Goal: Information Seeking & Learning: Learn about a topic

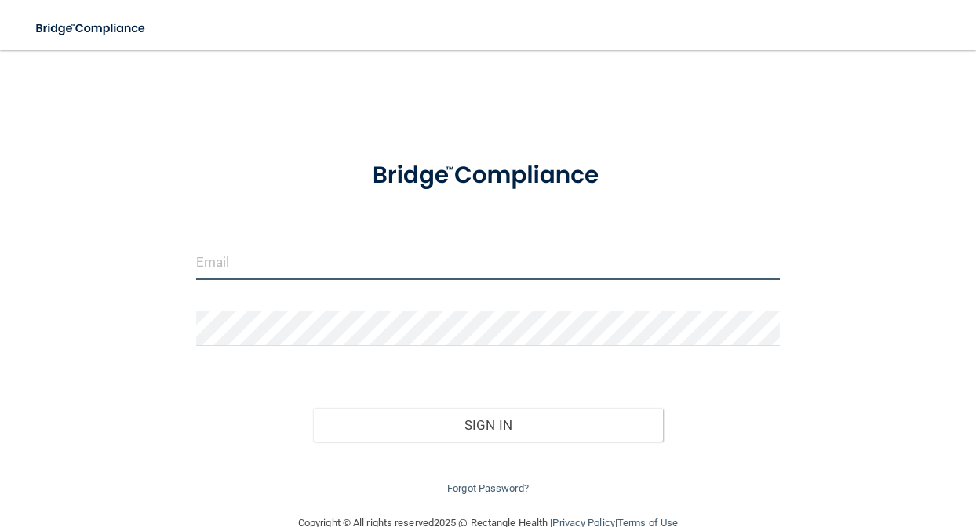
click at [477, 262] on input "email" at bounding box center [488, 262] width 585 height 35
type input "[EMAIL_ADDRESS][DOMAIN_NAME]"
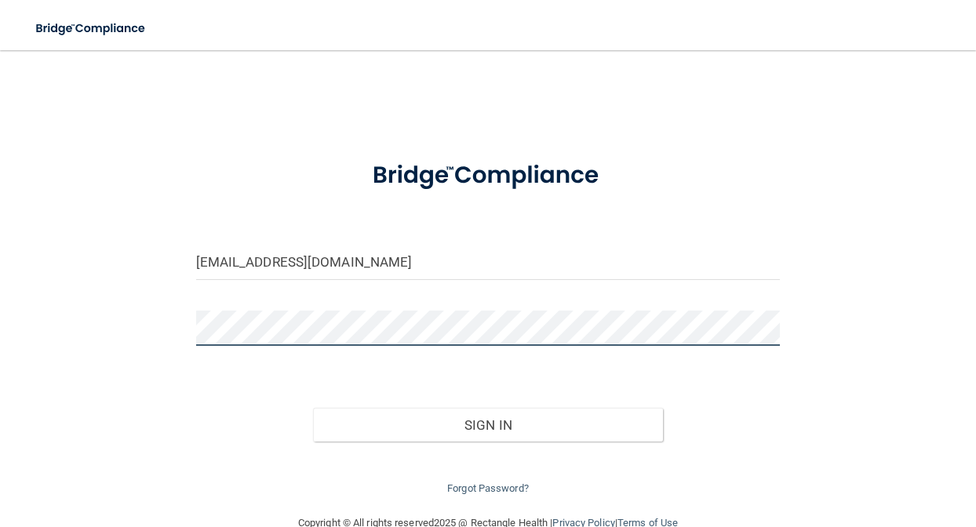
click at [313, 408] on button "Sign In" at bounding box center [488, 425] width 351 height 35
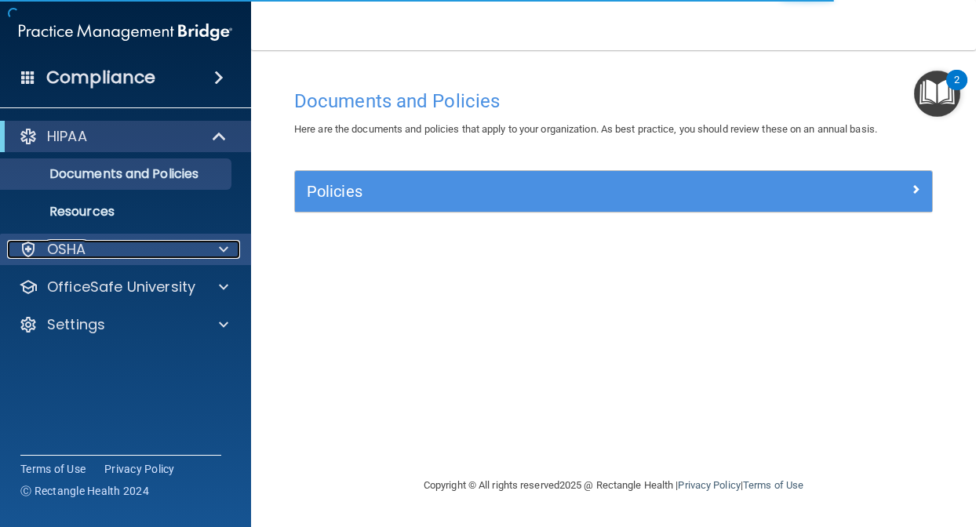
click at [121, 250] on div "OSHA" at bounding box center [104, 249] width 195 height 19
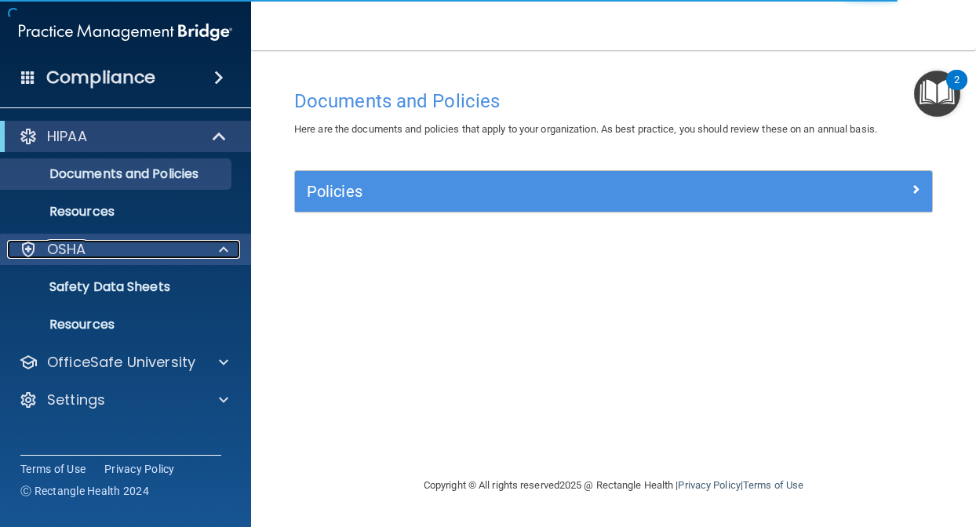
click at [129, 252] on div "OSHA" at bounding box center [104, 249] width 195 height 19
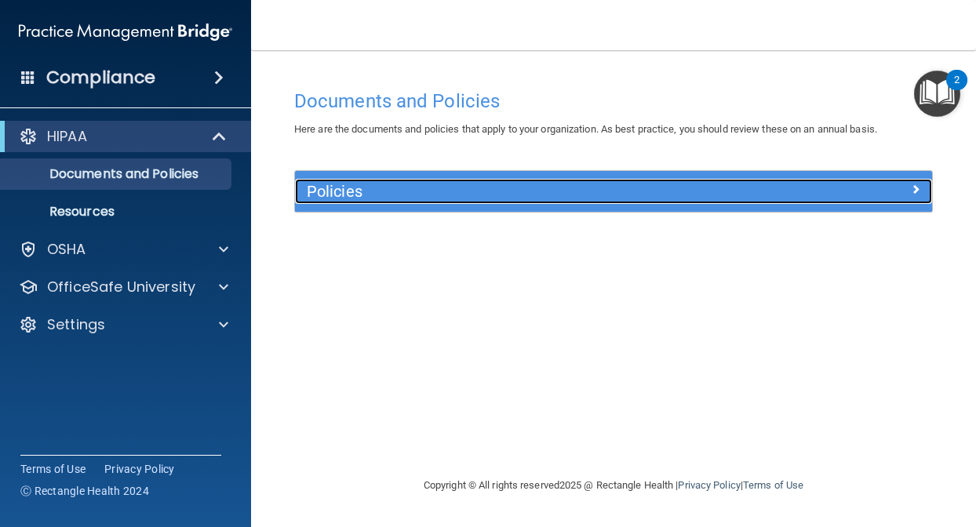
click at [902, 191] on div at bounding box center [852, 188] width 159 height 19
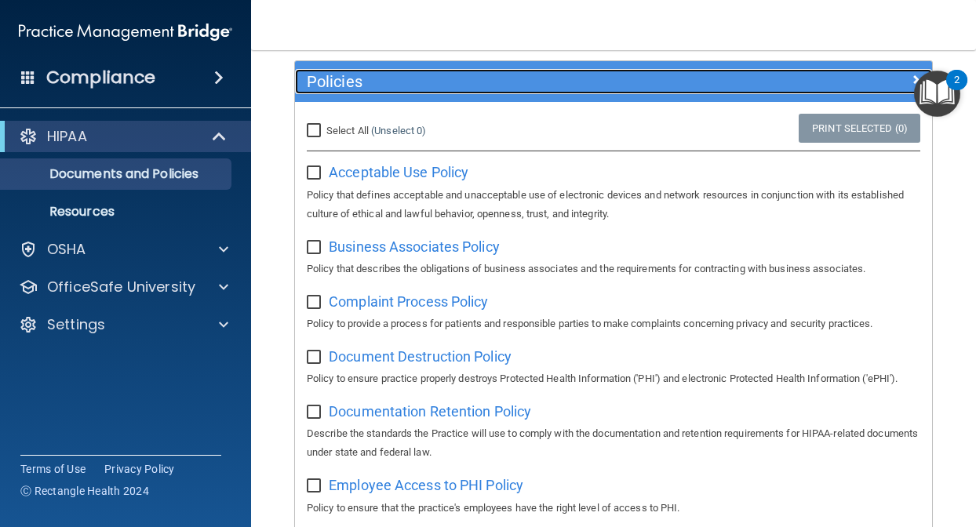
scroll to position [129, 0]
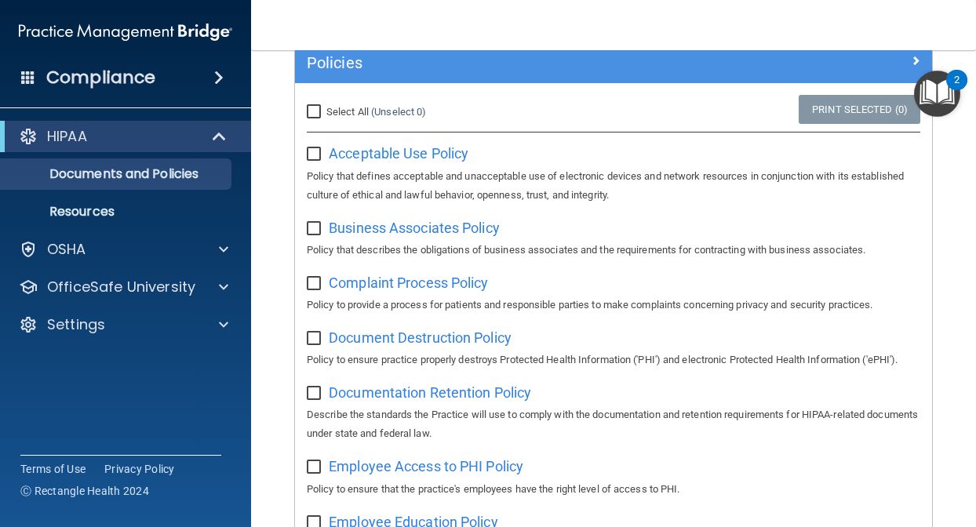
click at [313, 111] on input "Select All (Unselect 0) Unselect All" at bounding box center [316, 112] width 18 height 13
checkbox input "true"
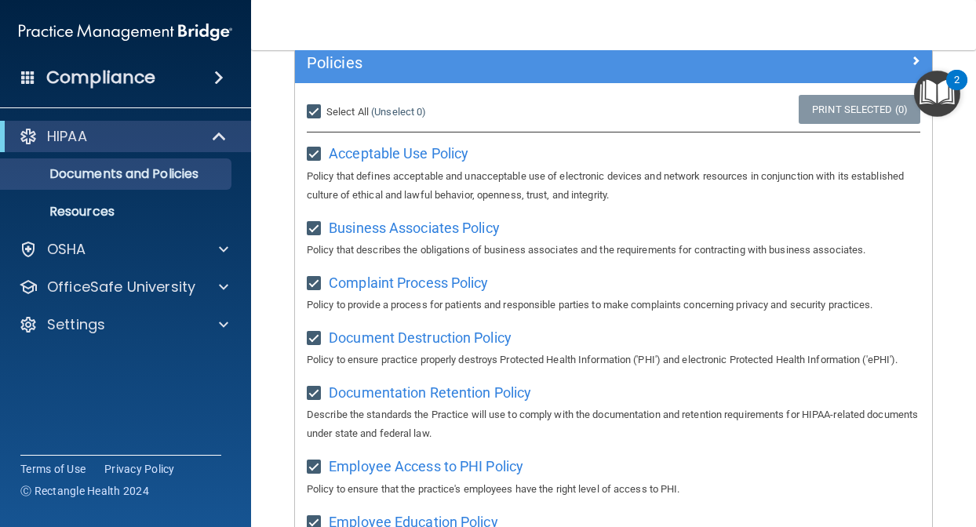
checkbox input "true"
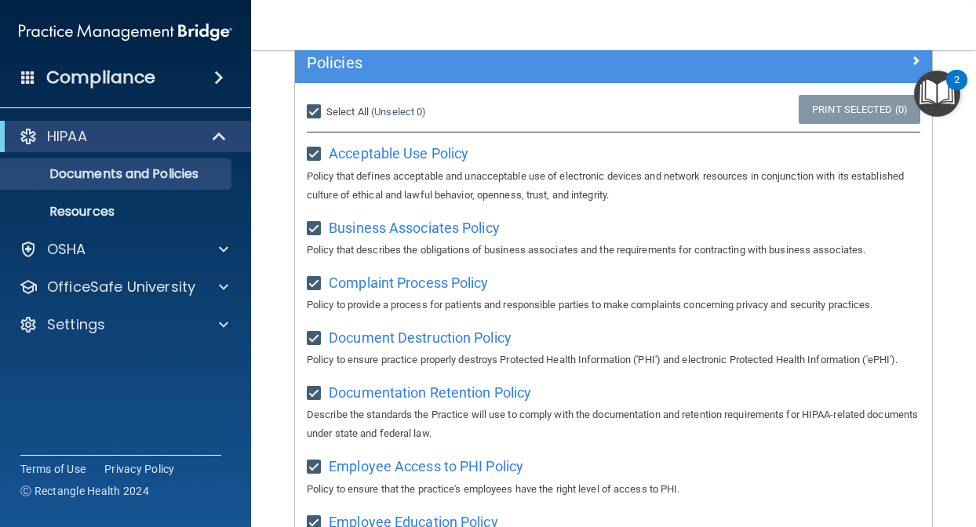
checkbox input "true"
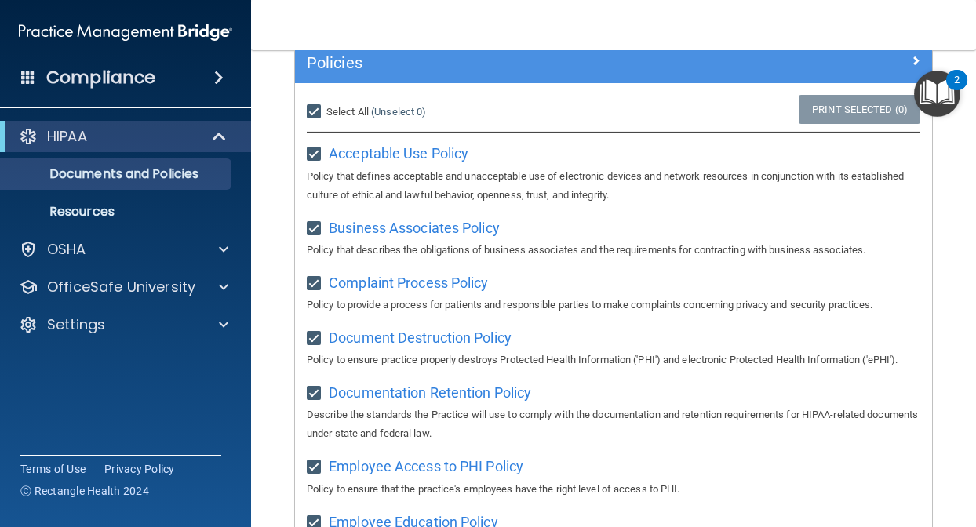
checkbox input "true"
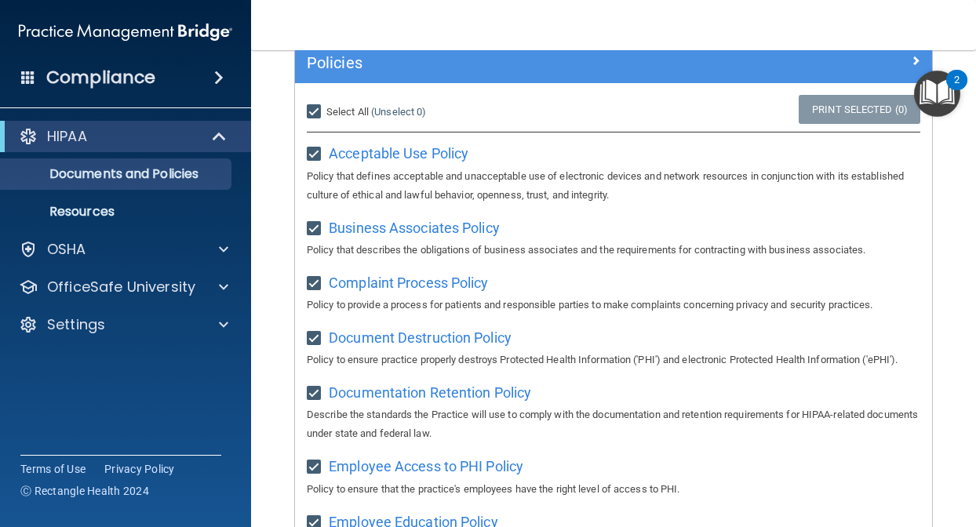
checkbox input "true"
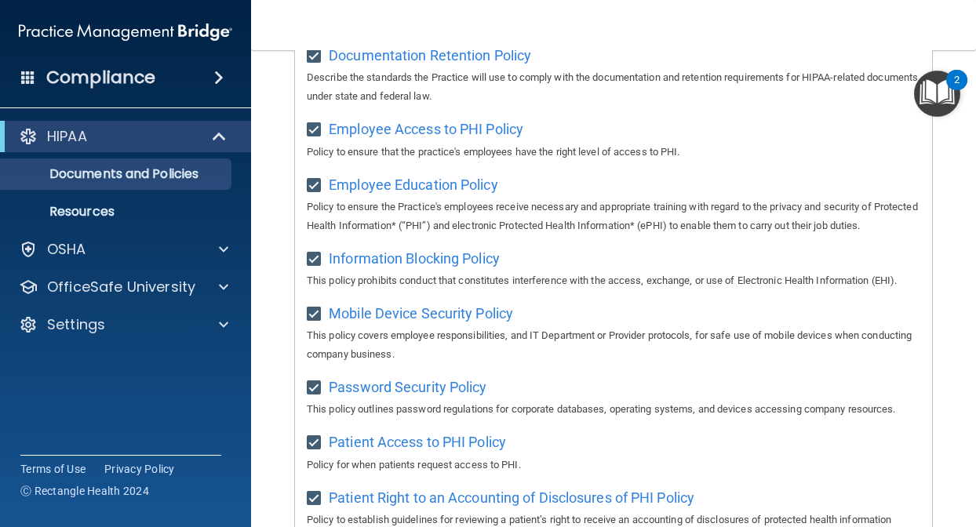
scroll to position [0, 0]
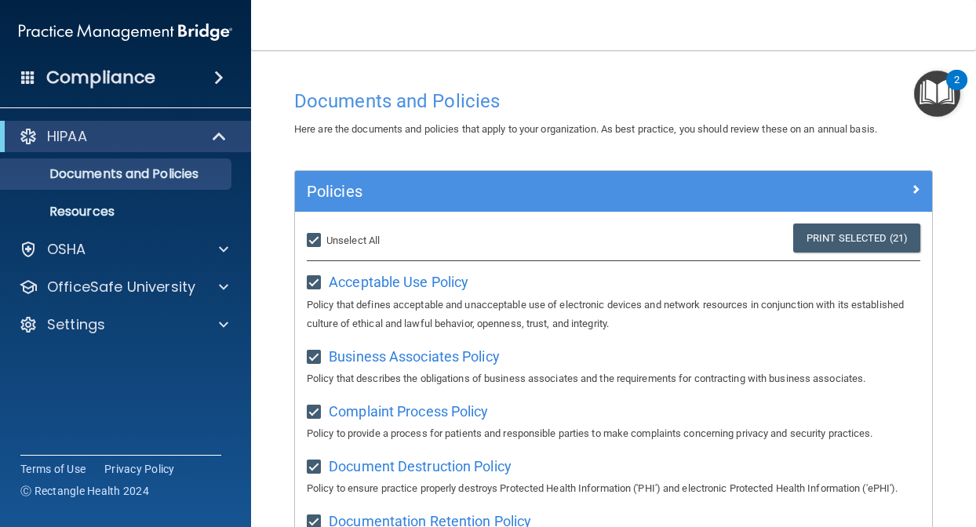
click at [313, 242] on input "Select All (Unselect 21) Unselect All" at bounding box center [316, 241] width 18 height 13
checkbox input "false"
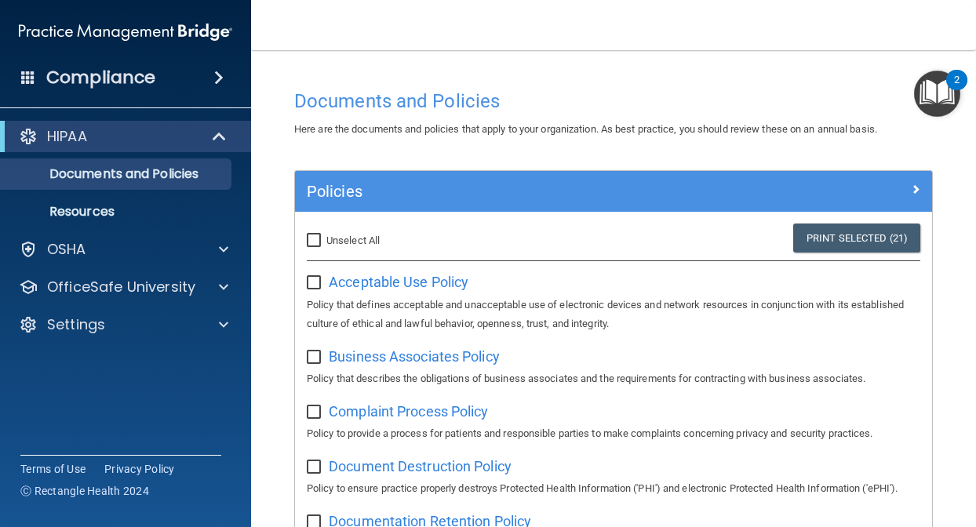
checkbox input "false"
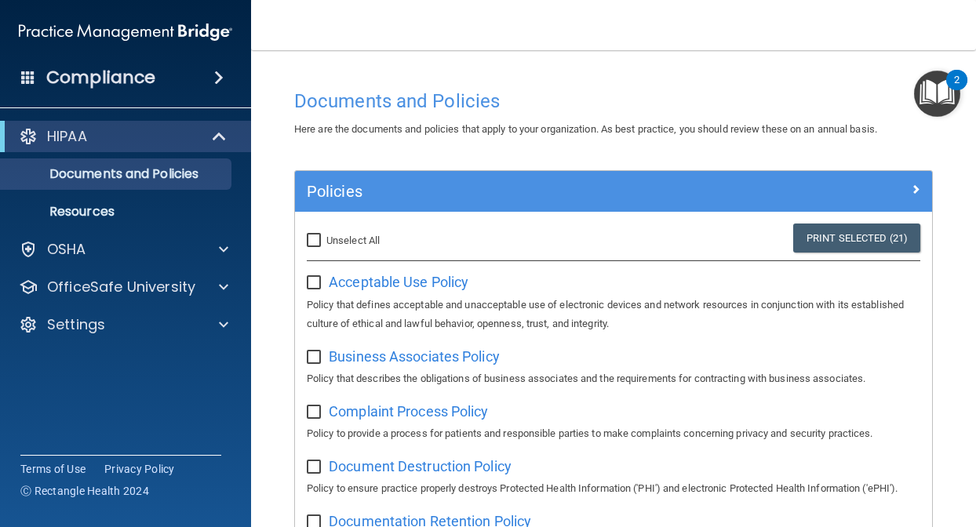
checkbox input "false"
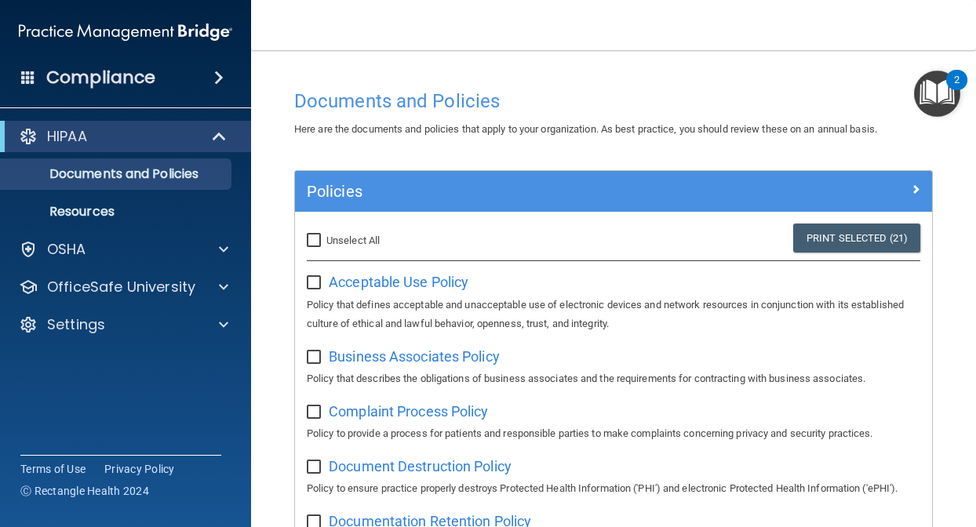
checkbox input "false"
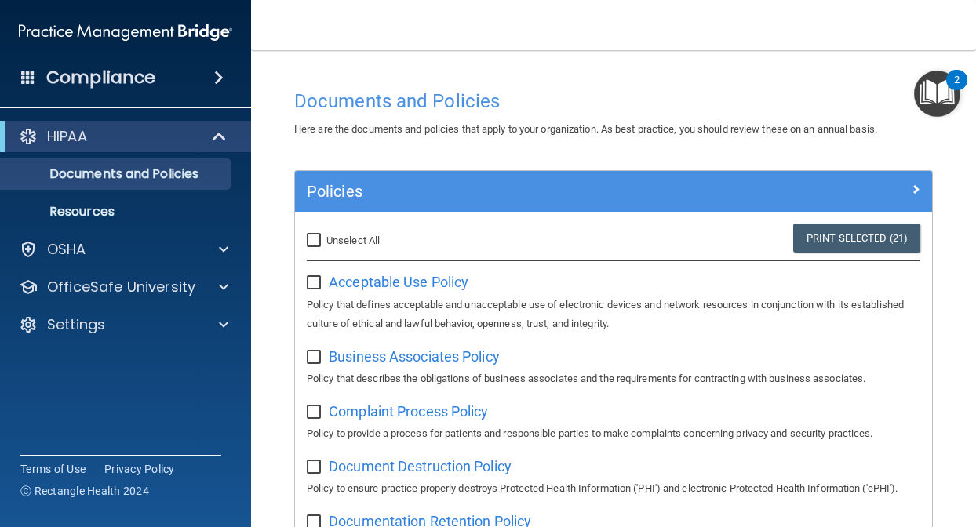
checkbox input "false"
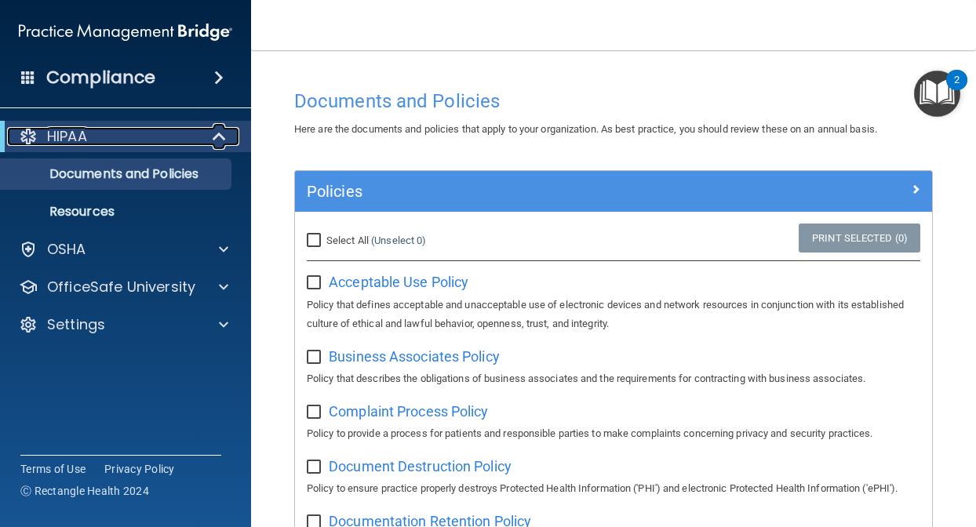
click at [76, 144] on p "HIPAA" at bounding box center [67, 136] width 40 height 19
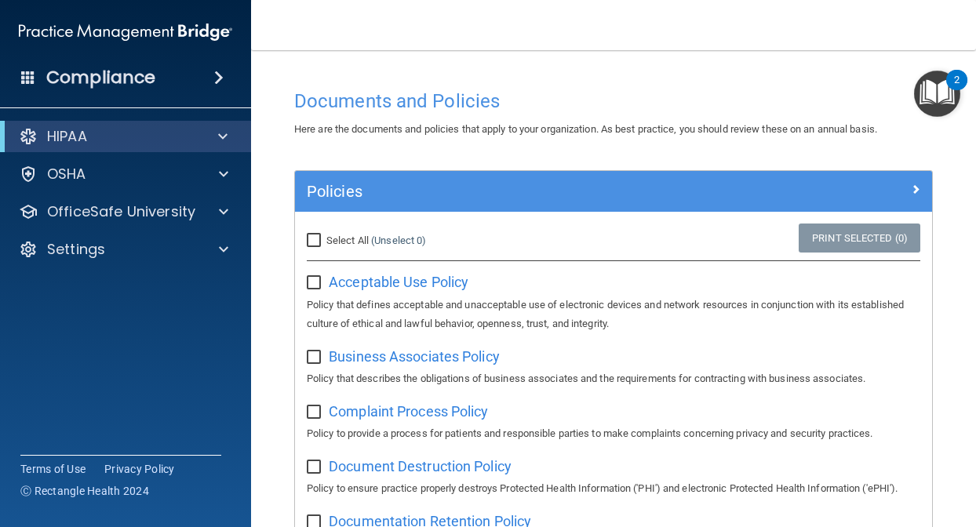
click at [154, 71] on div "Compliance" at bounding box center [125, 77] width 251 height 35
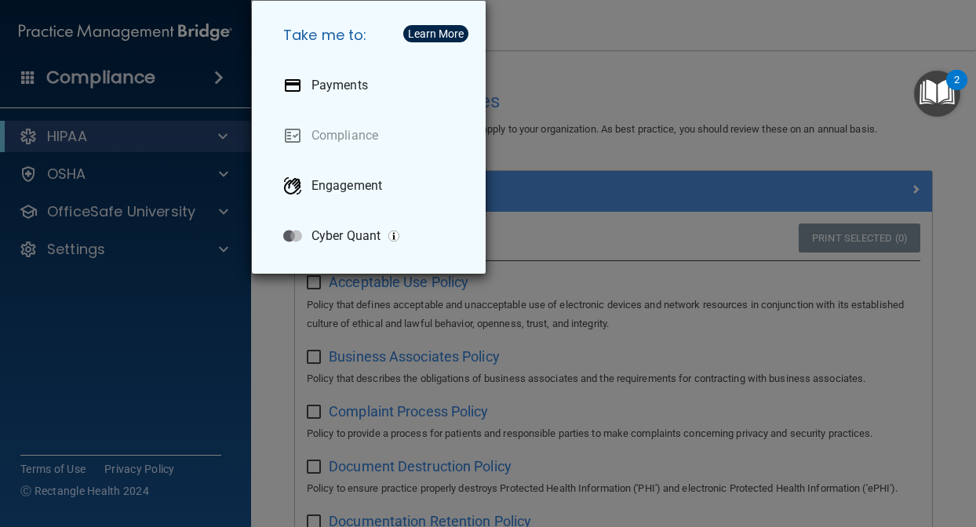
click at [207, 315] on div "Take me to: Payments Compliance Engagement Cyber Quant" at bounding box center [488, 263] width 976 height 527
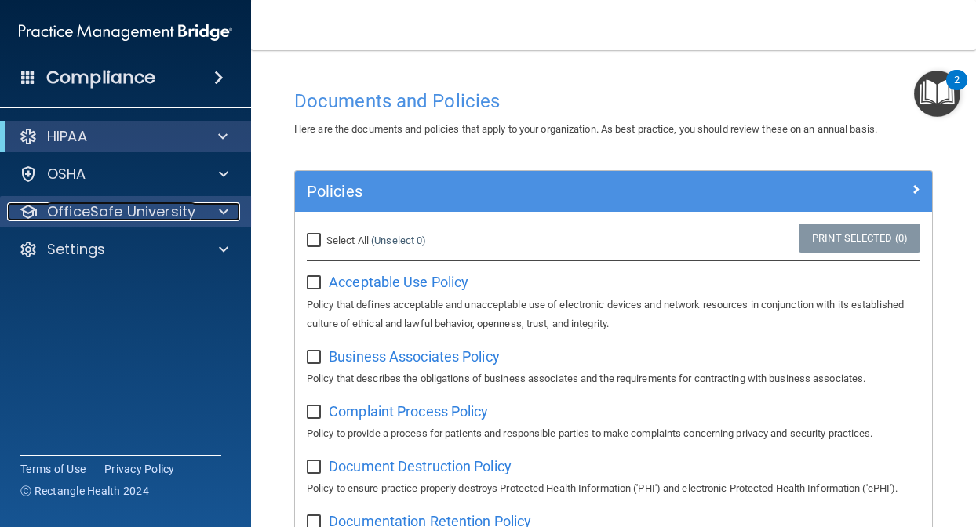
click at [223, 210] on span at bounding box center [223, 211] width 9 height 19
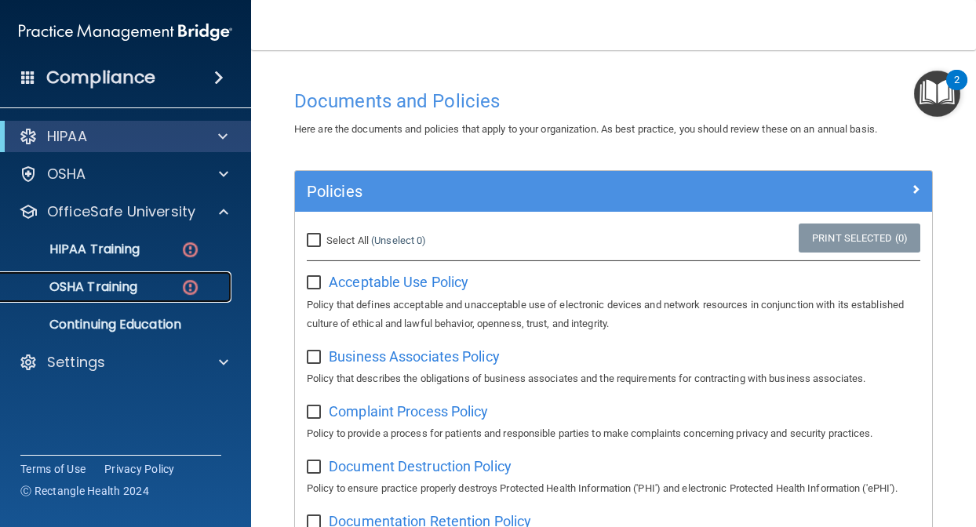
click at [125, 289] on p "OSHA Training" at bounding box center [73, 287] width 127 height 16
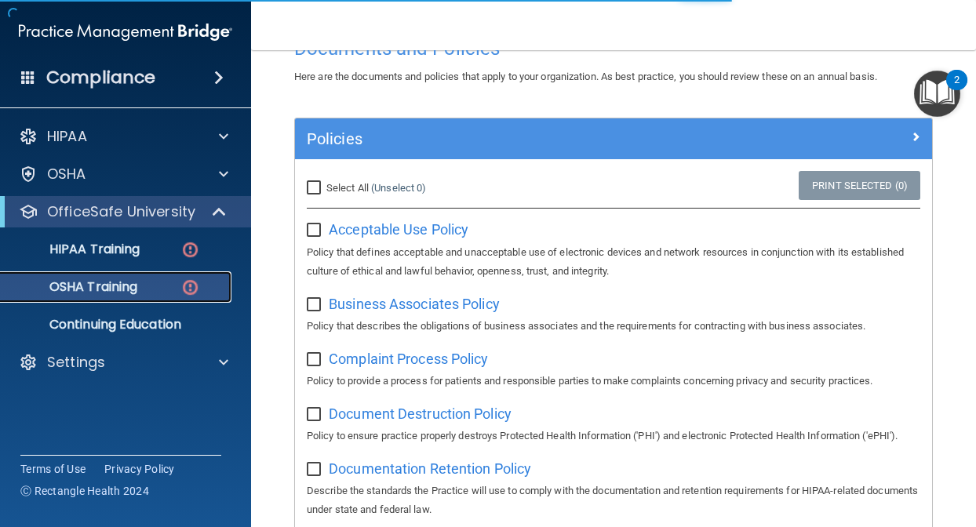
scroll to position [53, 0]
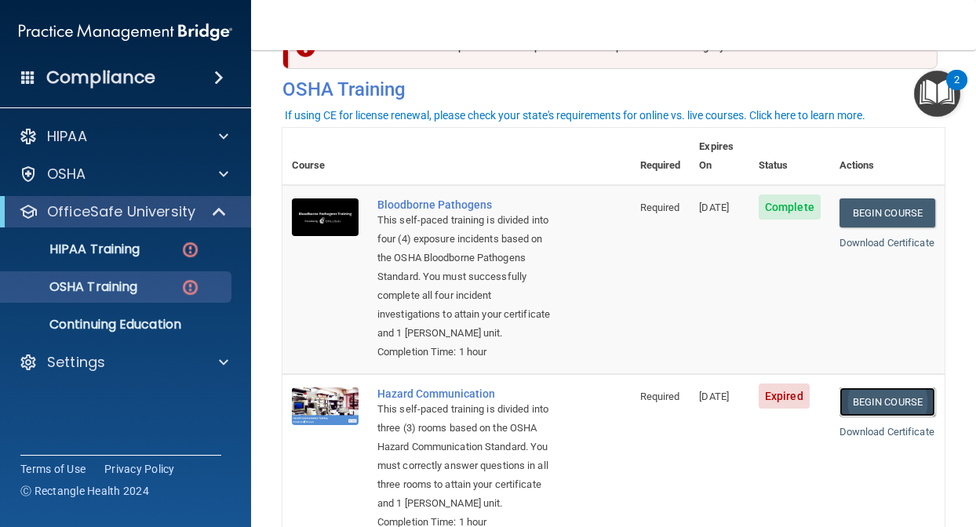
click at [895, 400] on link "Begin Course" at bounding box center [888, 402] width 96 height 29
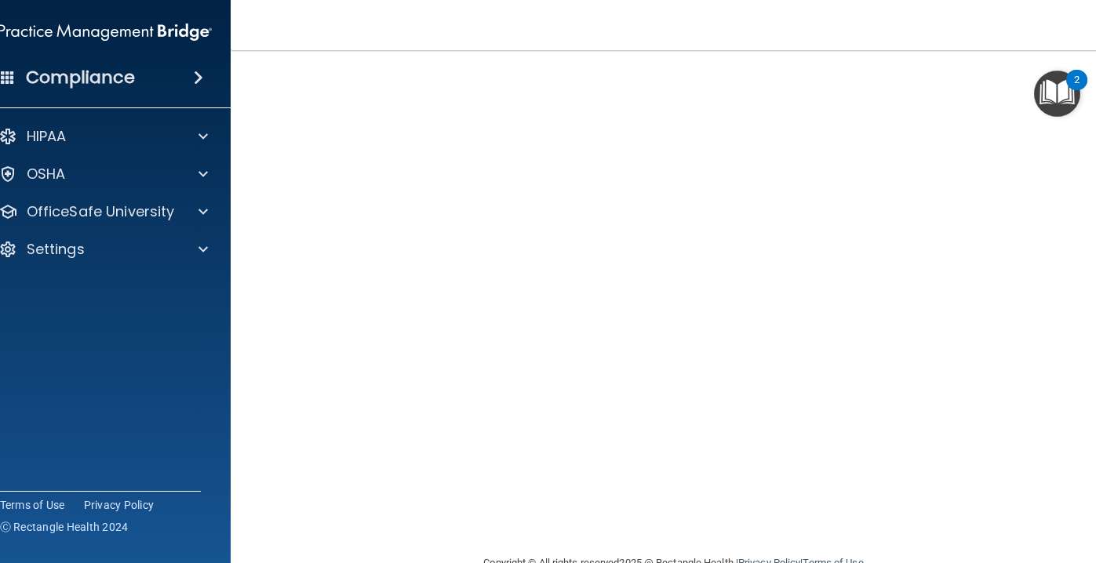
scroll to position [104, 0]
click at [975, 510] on iframe at bounding box center [1048, 485] width 60 height 60
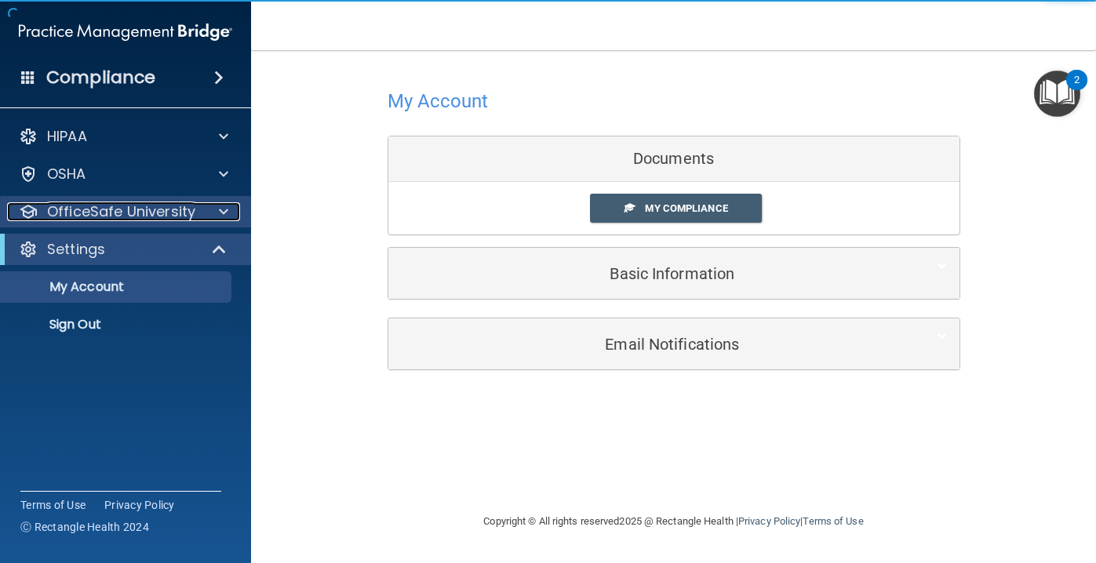
click at [224, 217] on span at bounding box center [223, 211] width 9 height 19
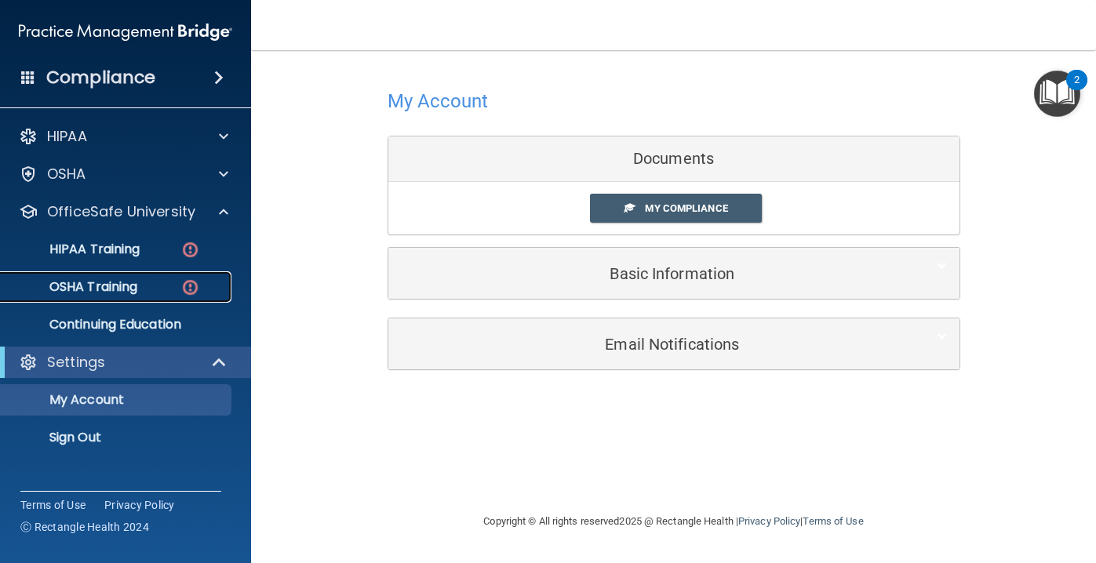
click at [153, 285] on div "OSHA Training" at bounding box center [117, 287] width 214 height 16
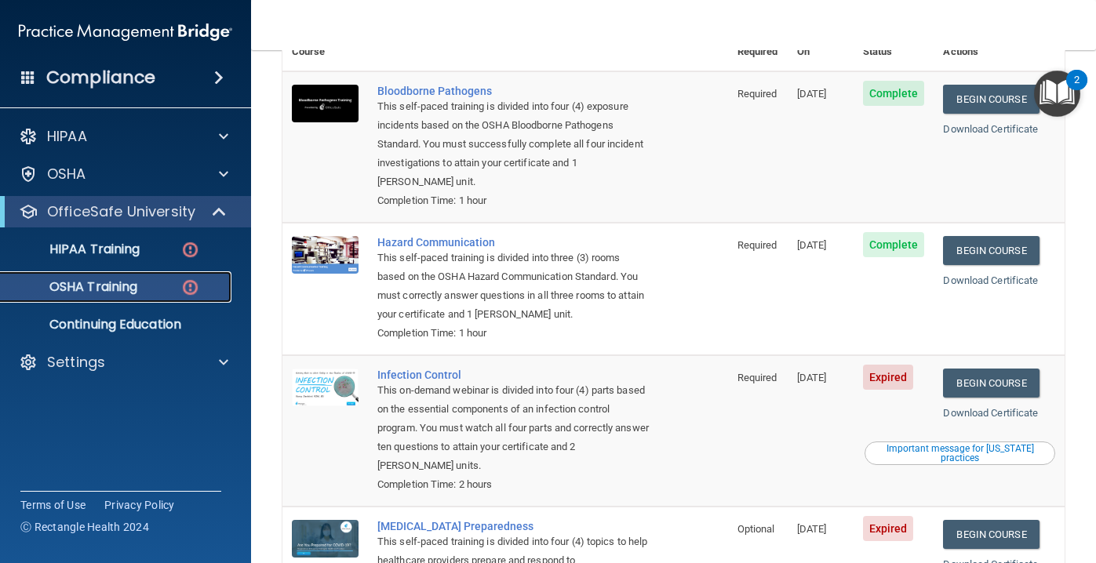
scroll to position [153, 0]
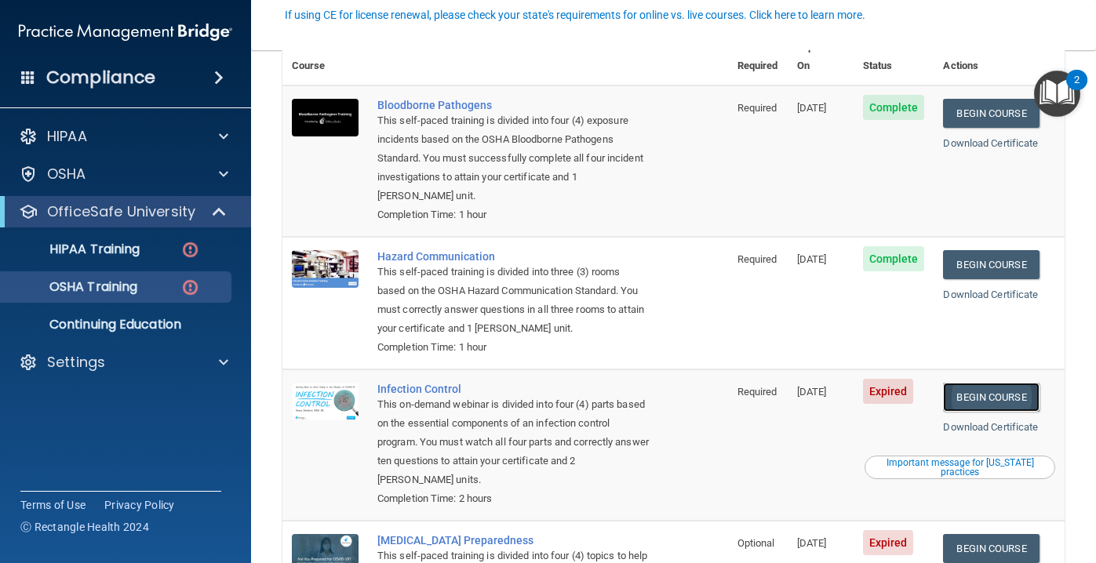
click at [975, 383] on link "Begin Course" at bounding box center [991, 397] width 96 height 29
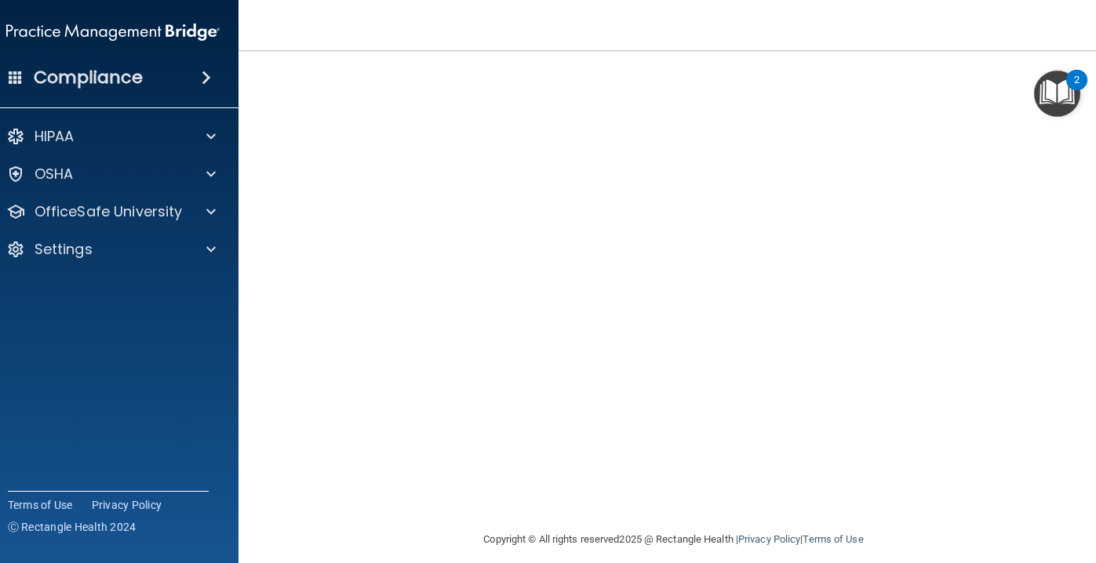
scroll to position [99, 0]
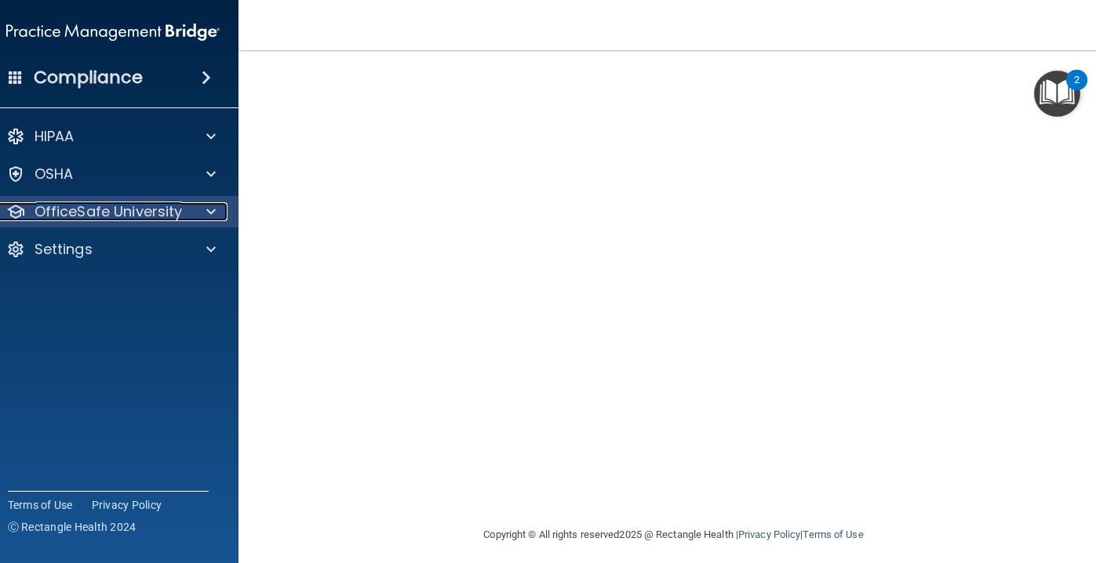
click at [211, 206] on span at bounding box center [210, 211] width 9 height 19
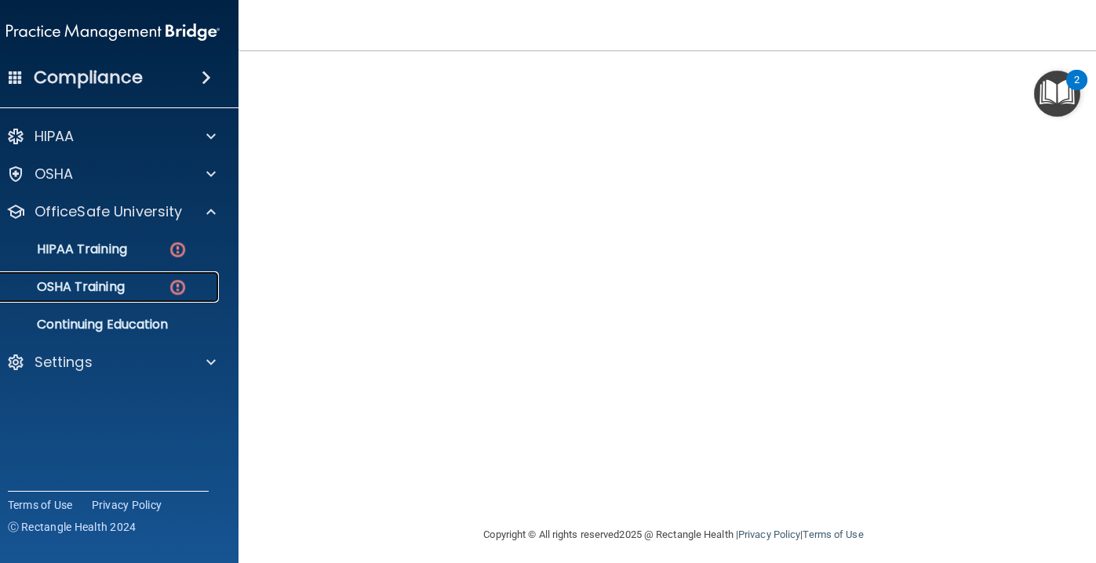
click at [111, 288] on p "OSHA Training" at bounding box center [61, 287] width 127 height 16
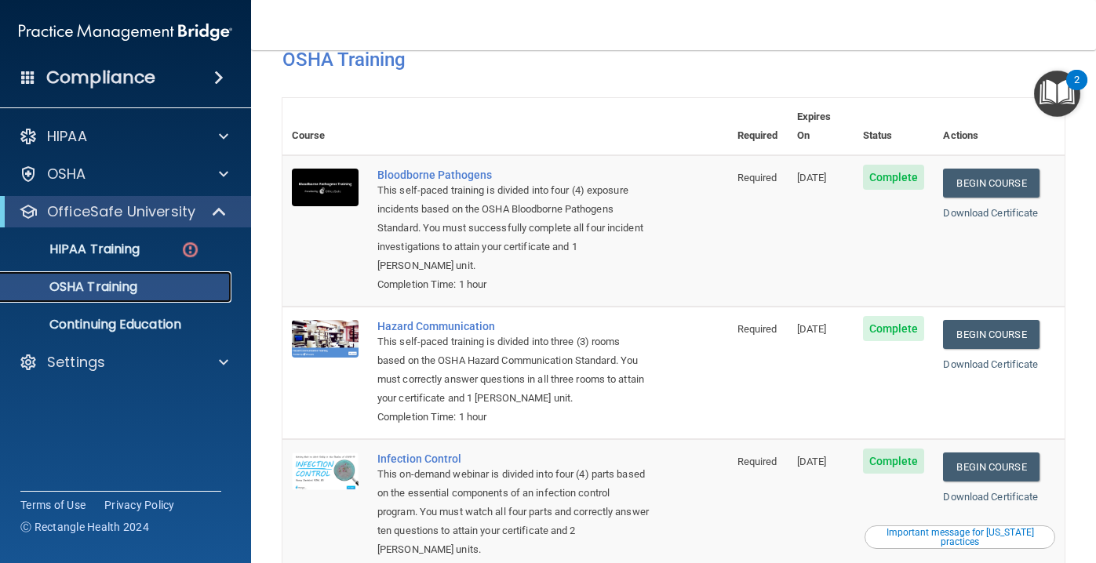
scroll to position [244, 0]
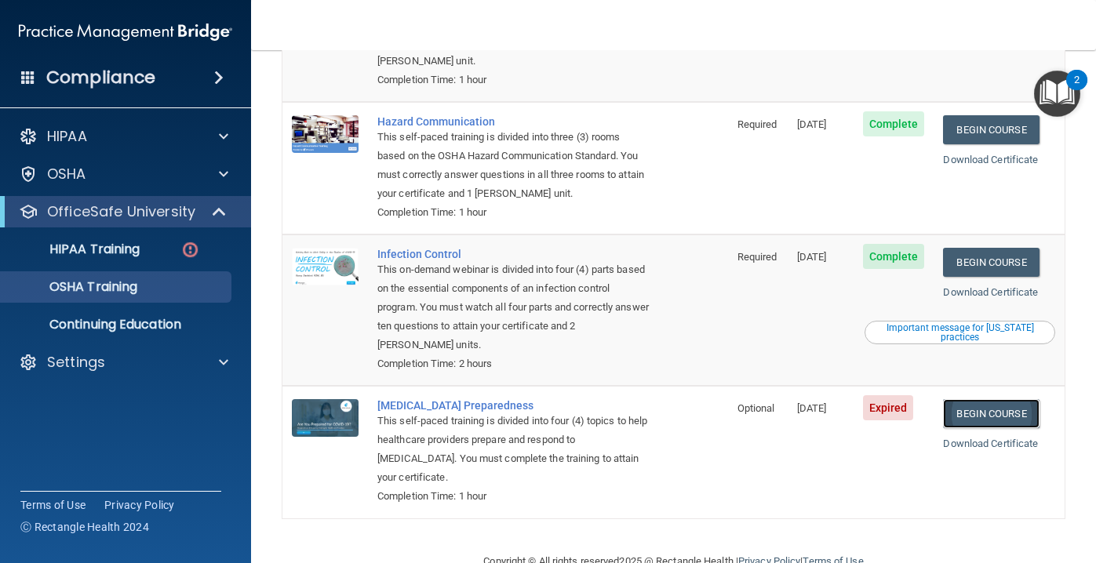
click at [994, 399] on link "Begin Course" at bounding box center [991, 413] width 96 height 29
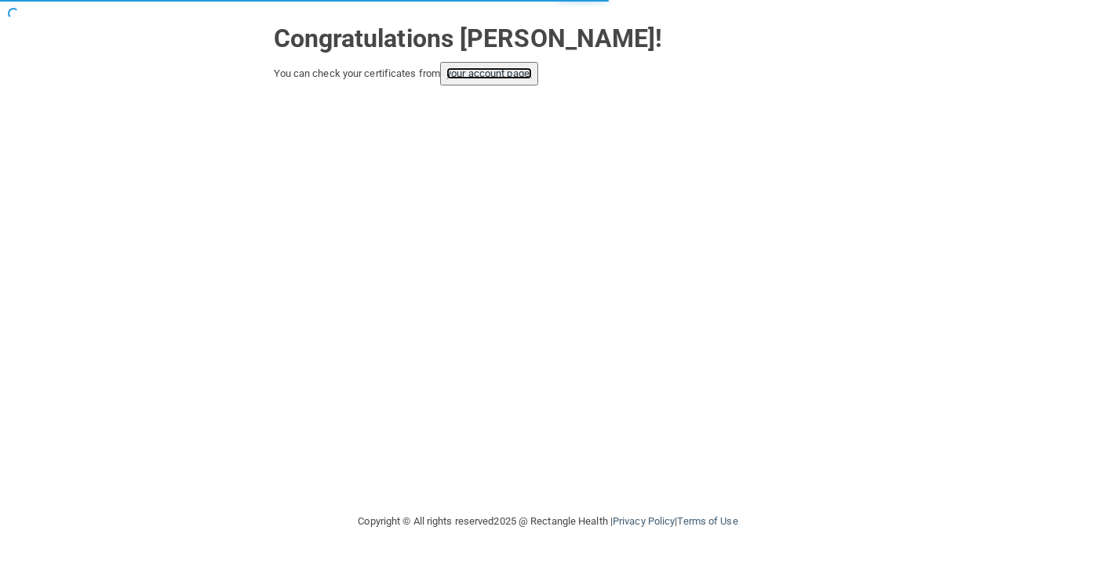
click at [512, 77] on link "your account page!" at bounding box center [490, 73] width 86 height 12
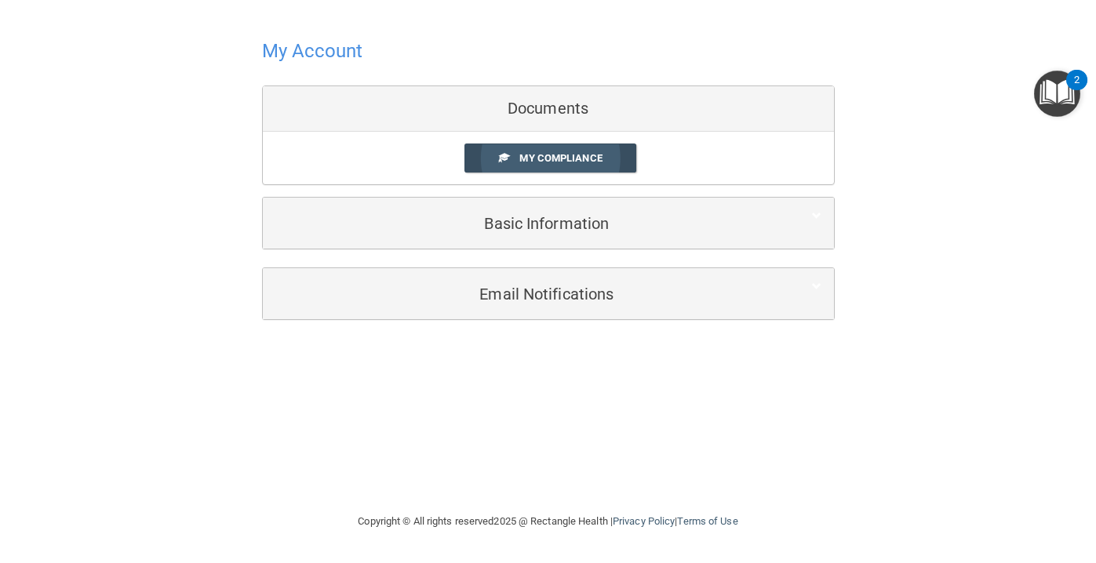
click at [535, 150] on link "My Compliance" at bounding box center [551, 158] width 172 height 29
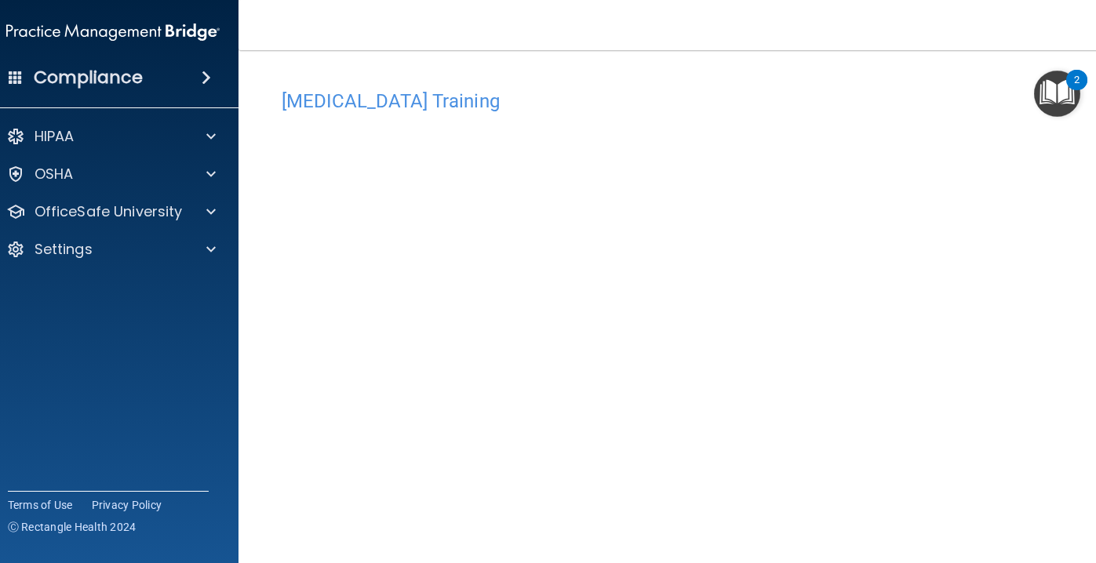
scroll to position [67, 0]
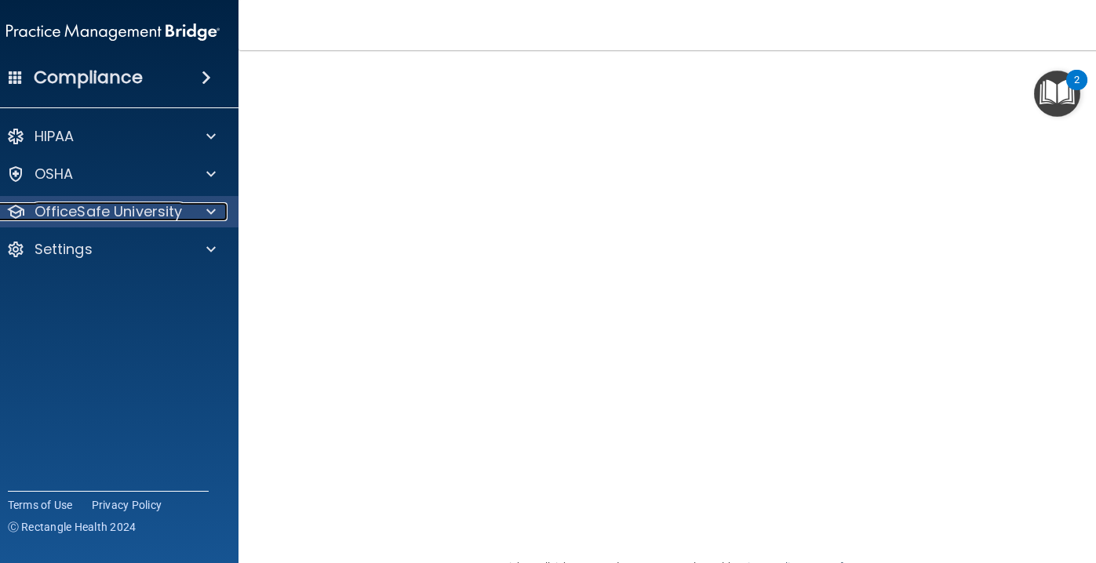
click at [219, 210] on div at bounding box center [207, 211] width 39 height 19
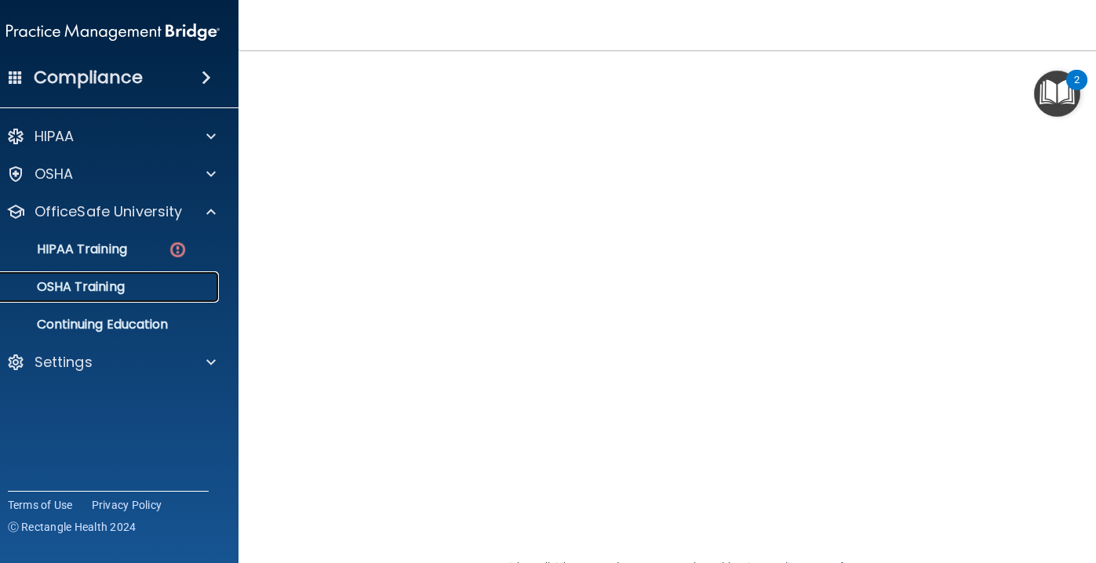
click at [133, 299] on link "OSHA Training" at bounding box center [95, 287] width 247 height 31
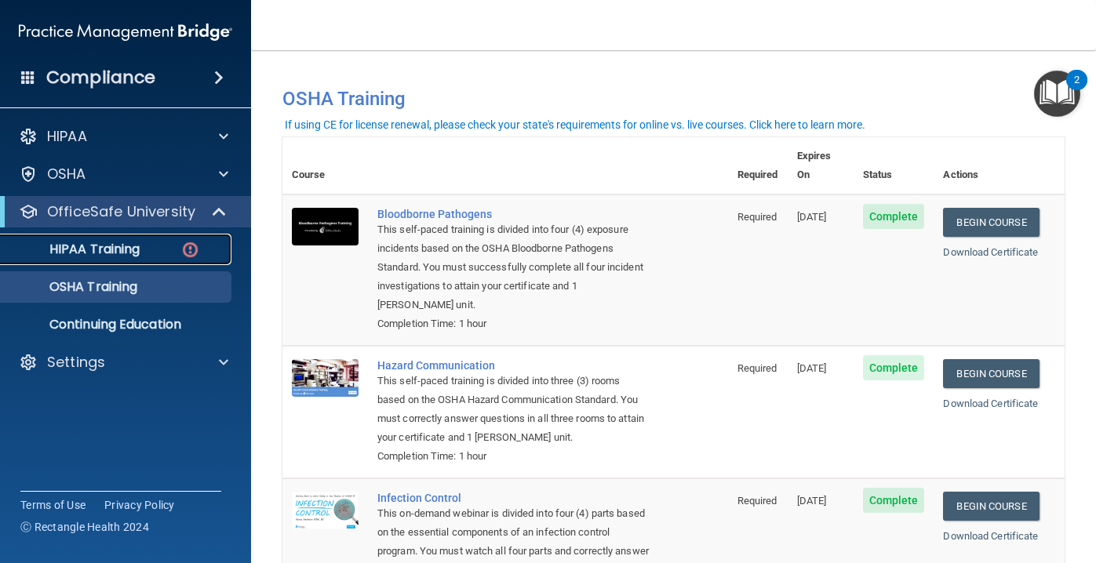
click at [108, 250] on p "HIPAA Training" at bounding box center [74, 250] width 129 height 16
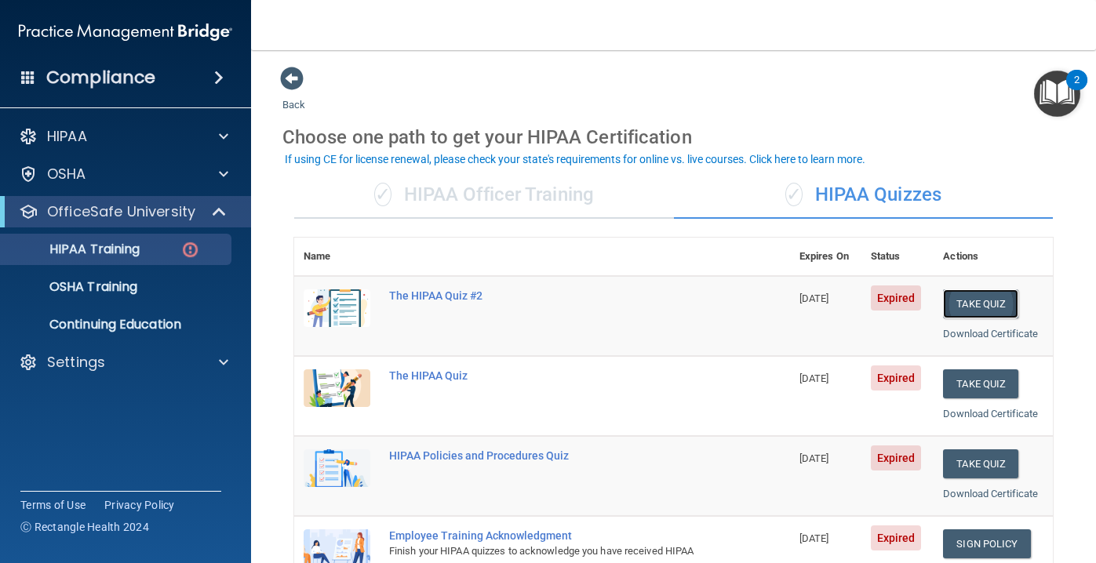
click at [965, 301] on button "Take Quiz" at bounding box center [980, 304] width 75 height 29
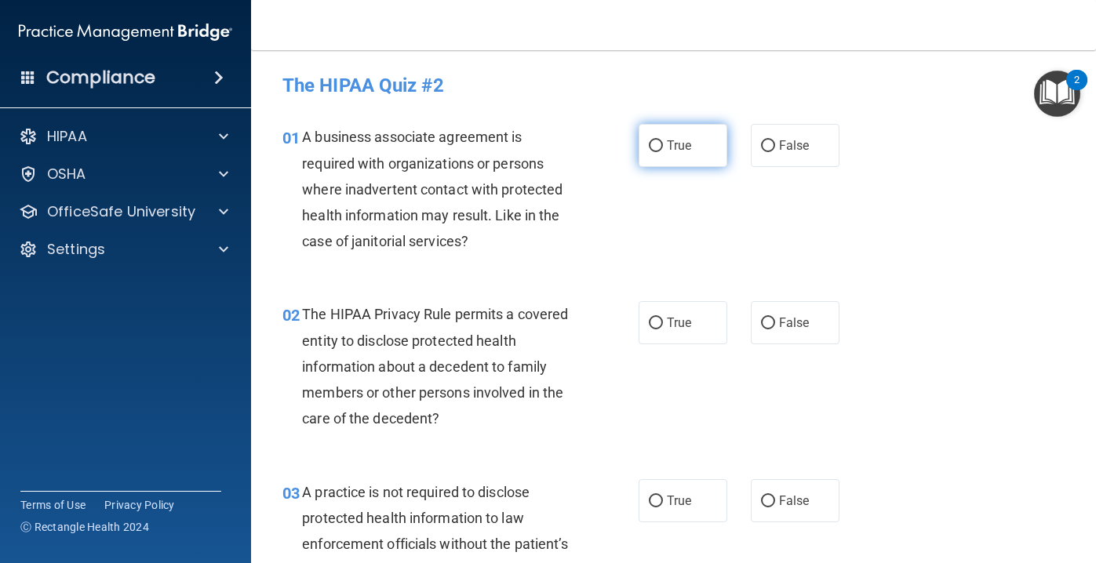
click at [673, 148] on span "True" at bounding box center [679, 145] width 24 height 15
click at [663, 148] on input "True" at bounding box center [656, 146] width 14 height 12
radio input "true"
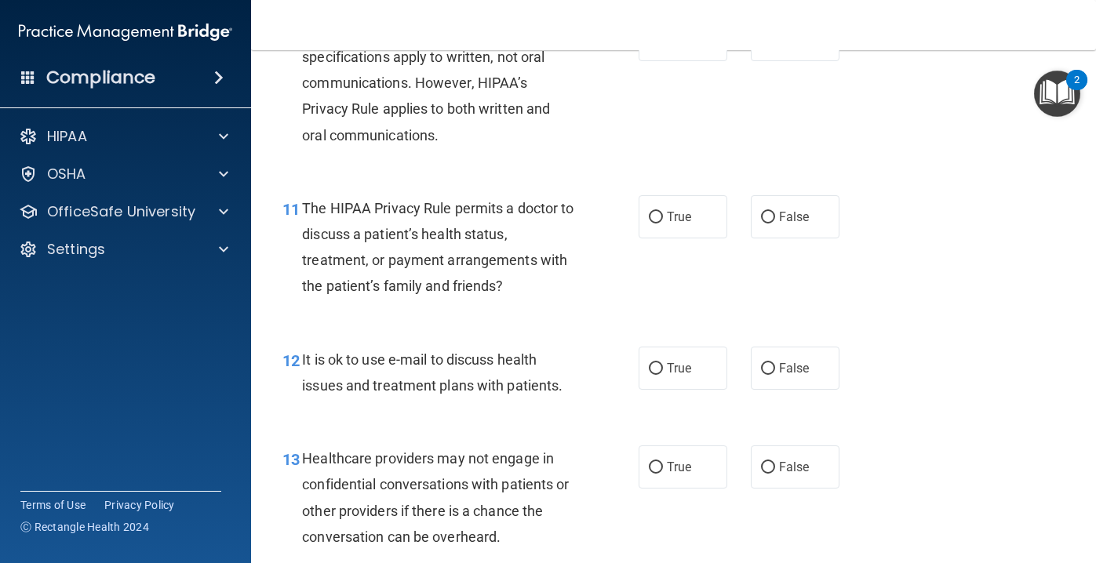
scroll to position [1541, 0]
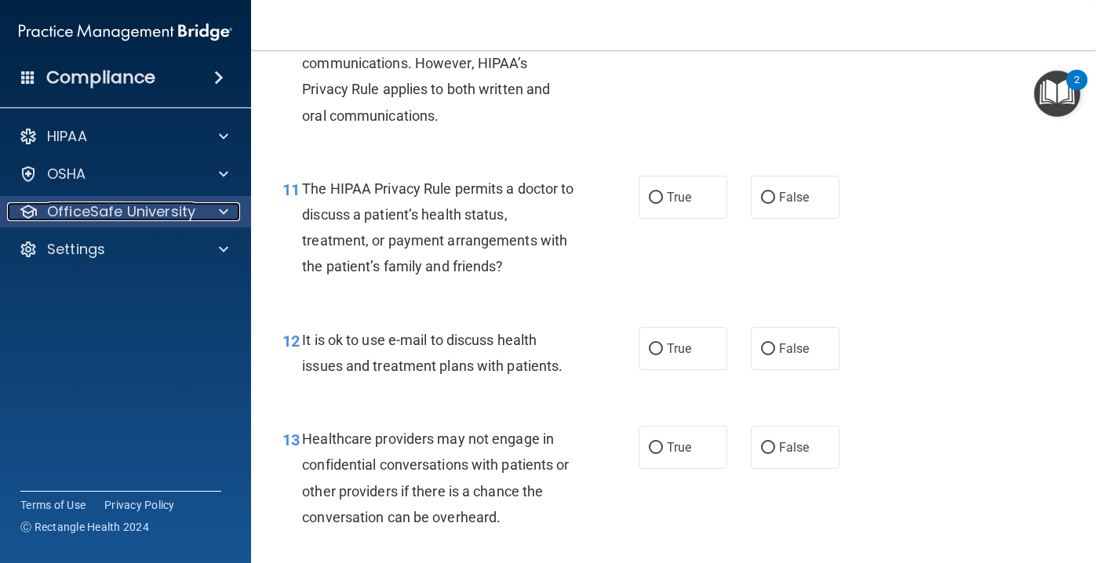
click at [224, 217] on span at bounding box center [223, 211] width 9 height 19
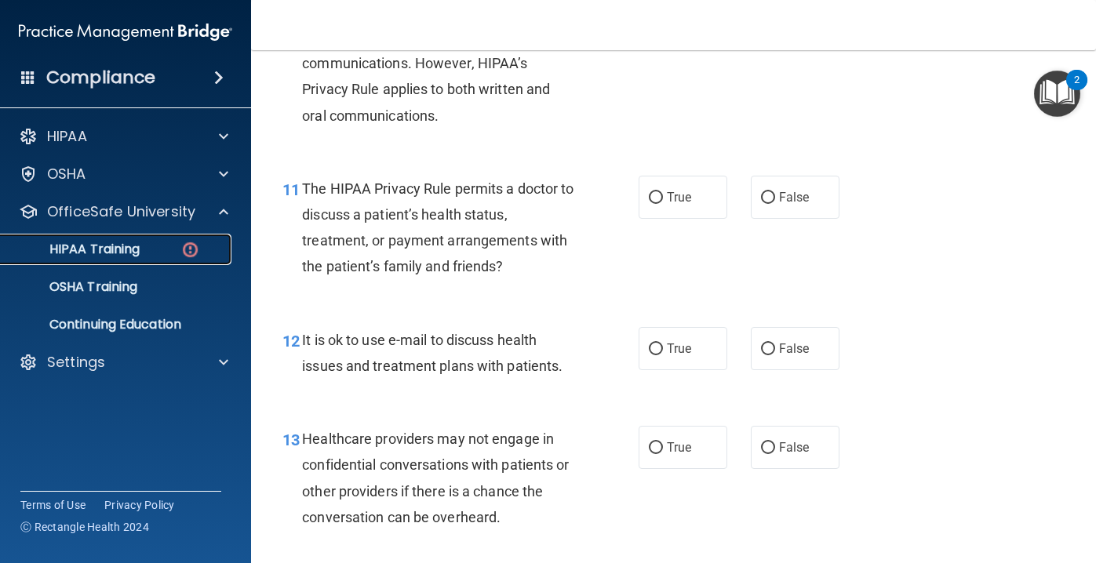
click at [133, 256] on p "HIPAA Training" at bounding box center [74, 250] width 129 height 16
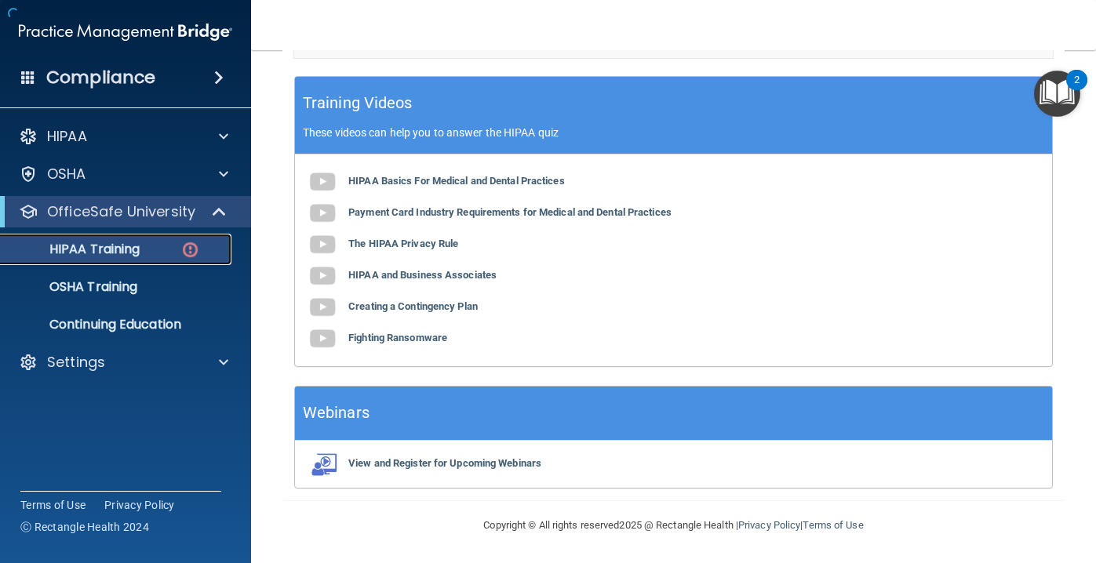
scroll to position [618, 0]
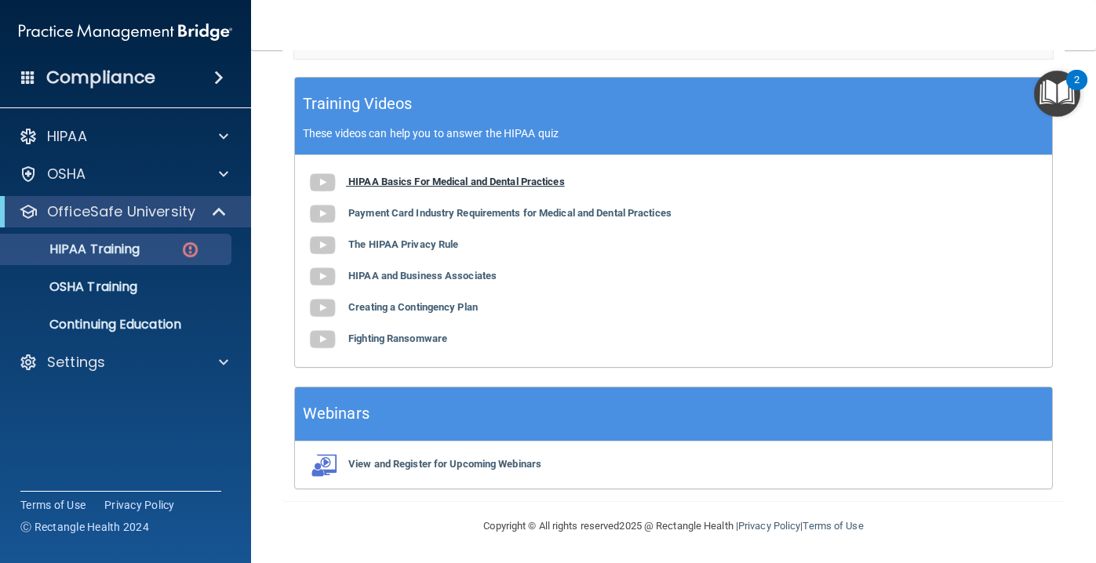
click at [432, 184] on b "HIPAA Basics For Medical and Dental Practices" at bounding box center [456, 182] width 217 height 12
click at [424, 249] on b "The HIPAA Privacy Rule" at bounding box center [403, 245] width 110 height 12
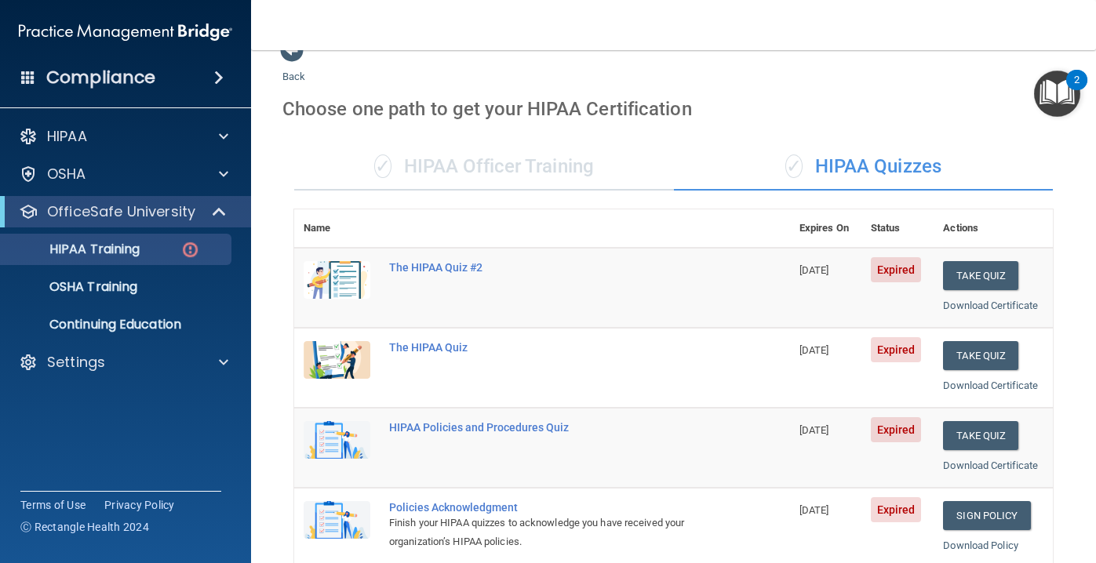
scroll to position [0, 0]
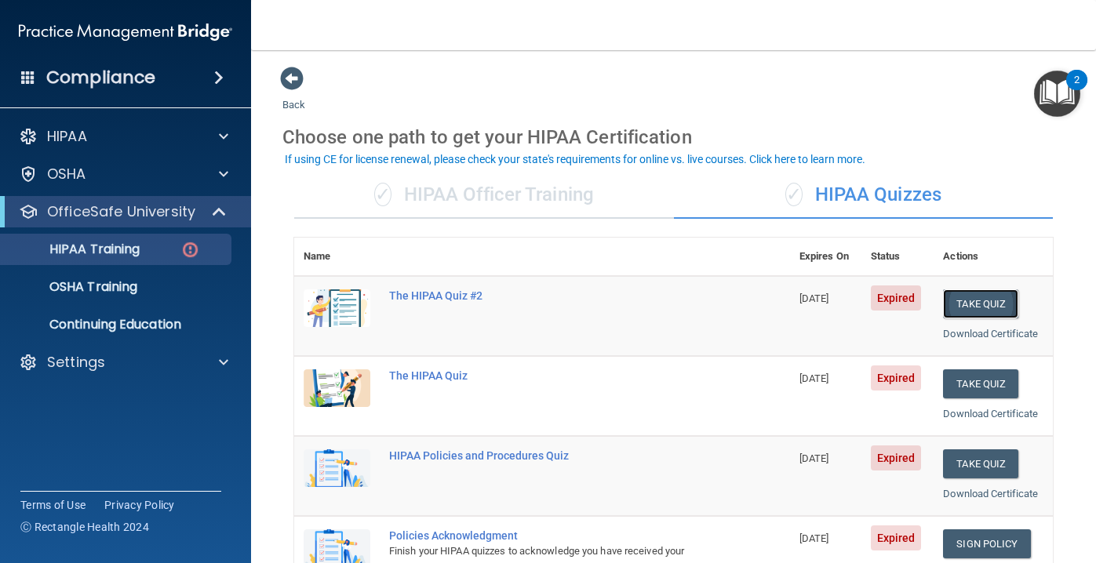
click at [992, 304] on button "Take Quiz" at bounding box center [980, 304] width 75 height 29
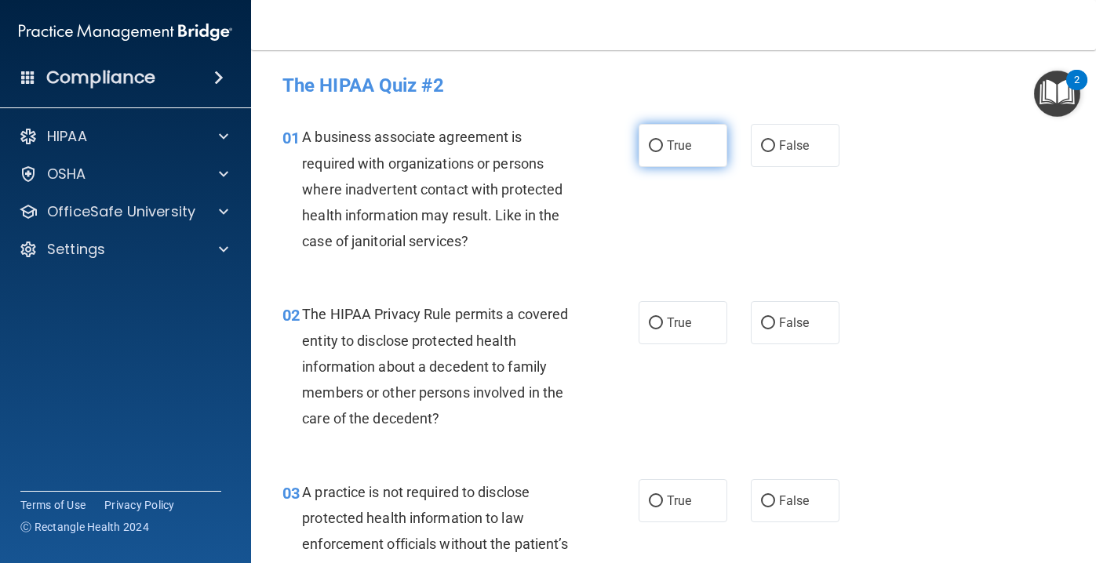
click at [667, 142] on span "True" at bounding box center [679, 145] width 24 height 15
click at [663, 142] on input "True" at bounding box center [656, 146] width 14 height 12
radio input "true"
click at [782, 150] on span "False" at bounding box center [794, 145] width 31 height 15
click at [775, 150] on input "False" at bounding box center [768, 146] width 14 height 12
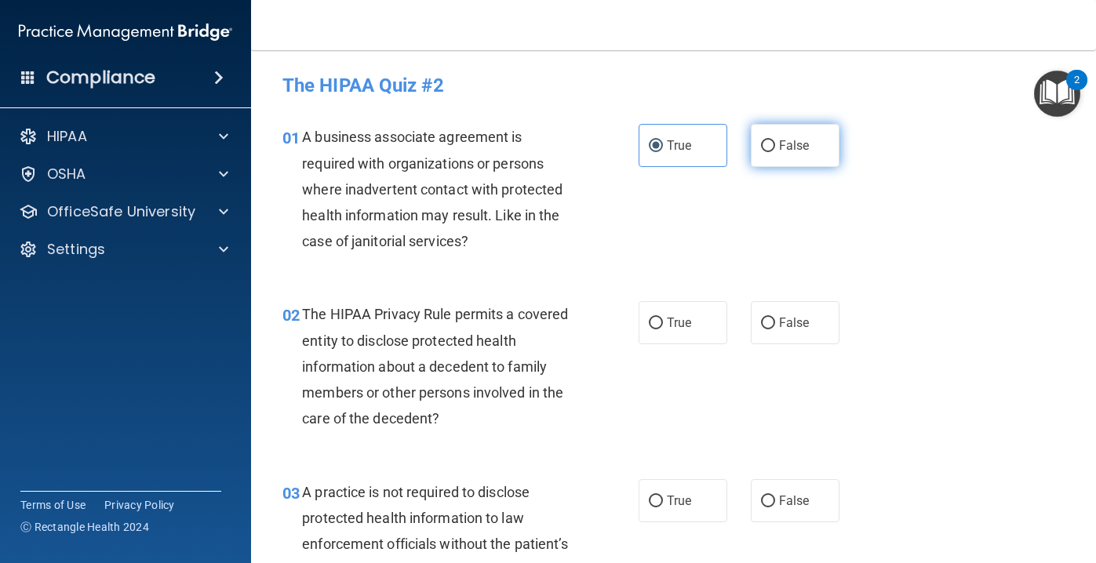
radio input "true"
radio input "false"
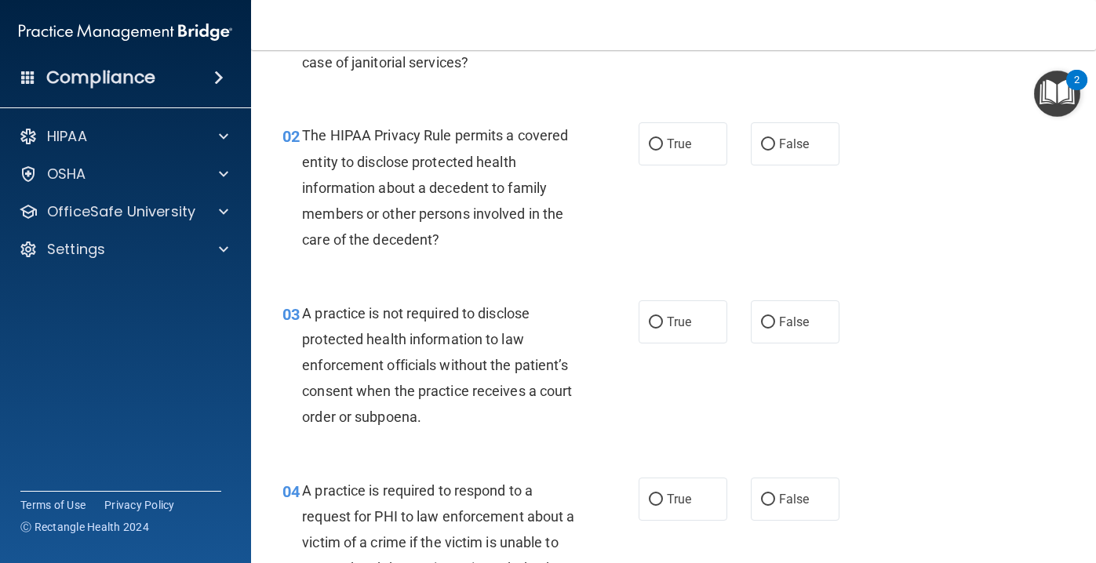
scroll to position [178, 0]
click at [778, 151] on label "False" at bounding box center [795, 144] width 89 height 43
click at [775, 151] on input "False" at bounding box center [768, 146] width 14 height 12
radio input "true"
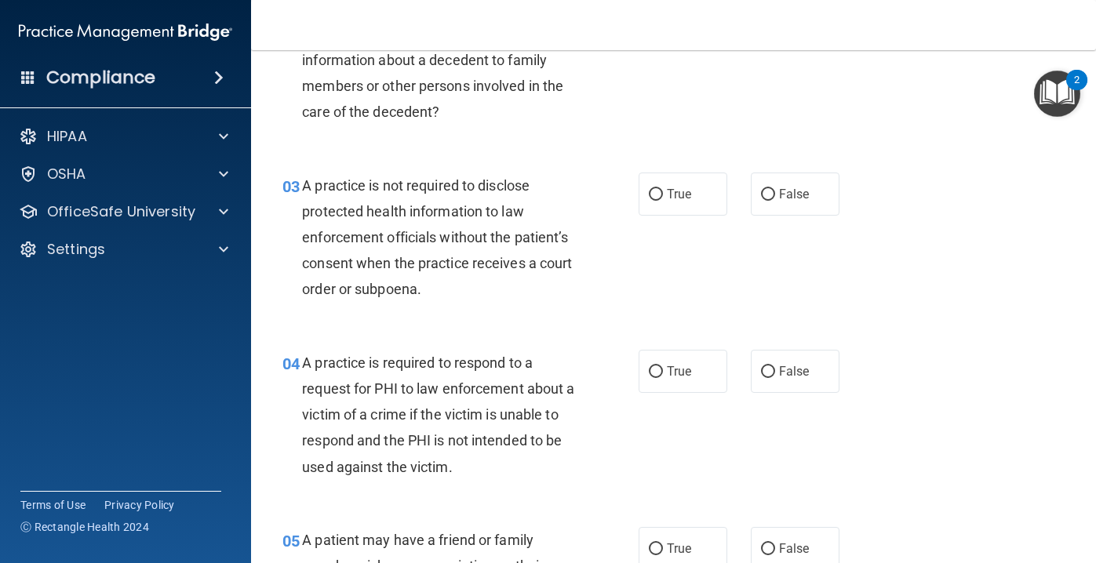
scroll to position [310, 0]
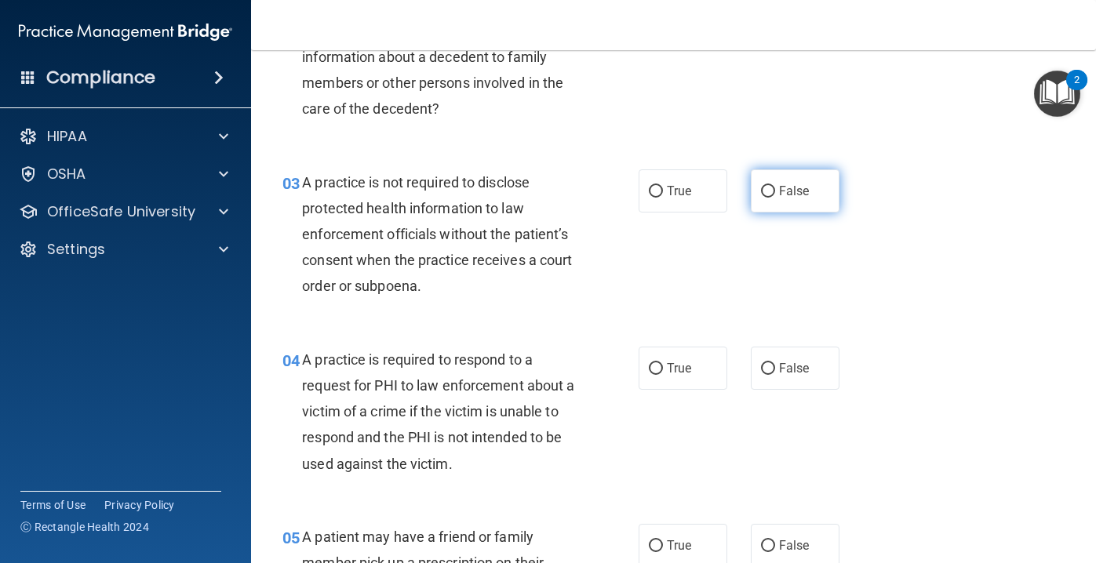
click at [782, 189] on span "False" at bounding box center [794, 191] width 31 height 15
click at [775, 189] on input "False" at bounding box center [768, 192] width 14 height 12
radio input "true"
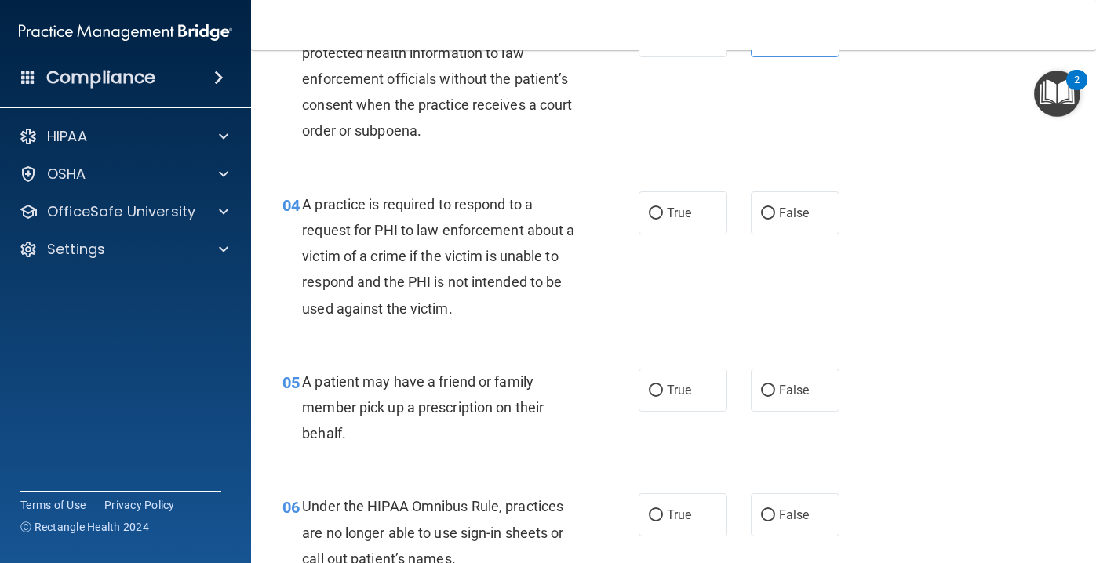
scroll to position [469, 0]
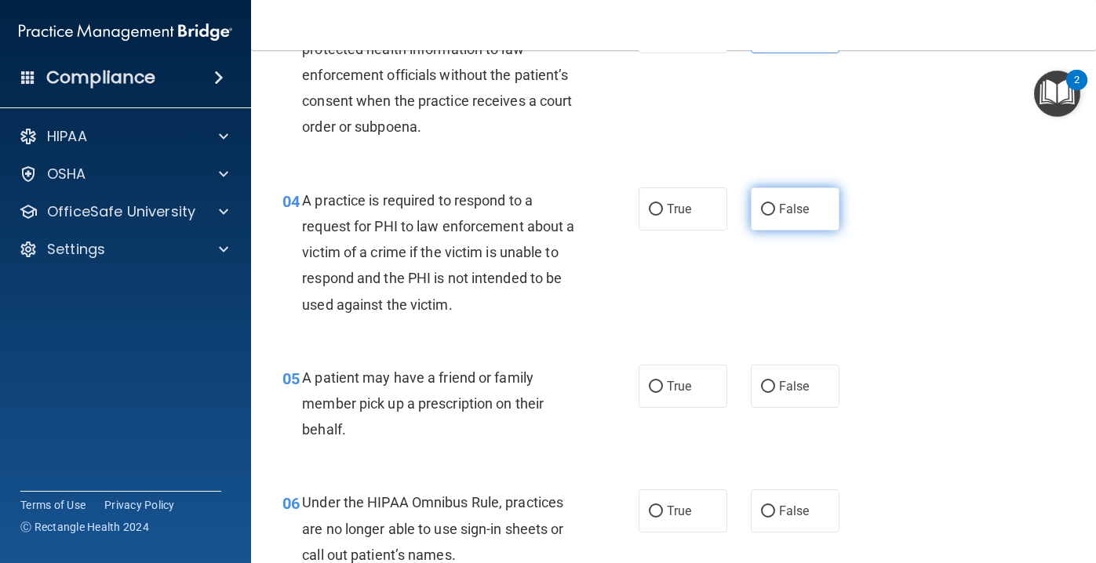
click at [781, 203] on span "False" at bounding box center [794, 209] width 31 height 15
click at [775, 204] on input "False" at bounding box center [768, 210] width 14 height 12
radio input "true"
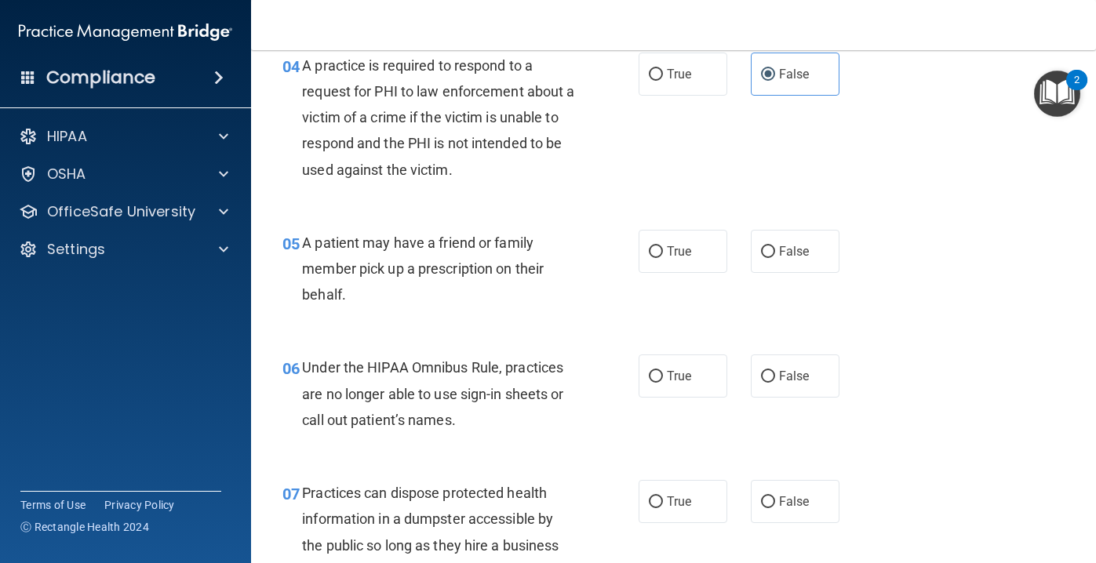
scroll to position [606, 0]
click at [698, 257] on label "True" at bounding box center [683, 249] width 89 height 43
click at [663, 257] on input "True" at bounding box center [656, 251] width 14 height 12
radio input "true"
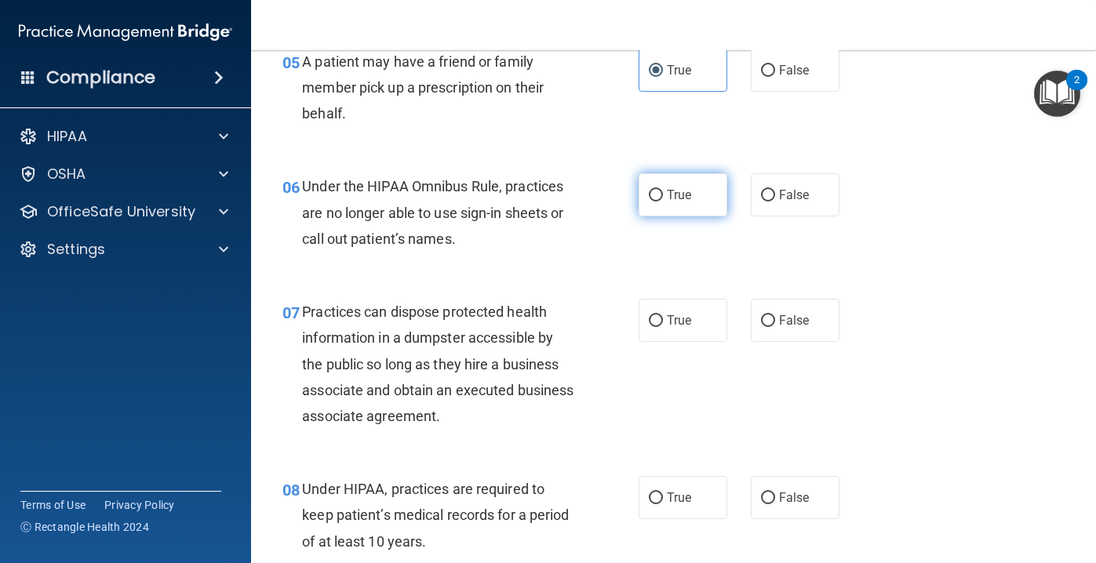
scroll to position [792, 0]
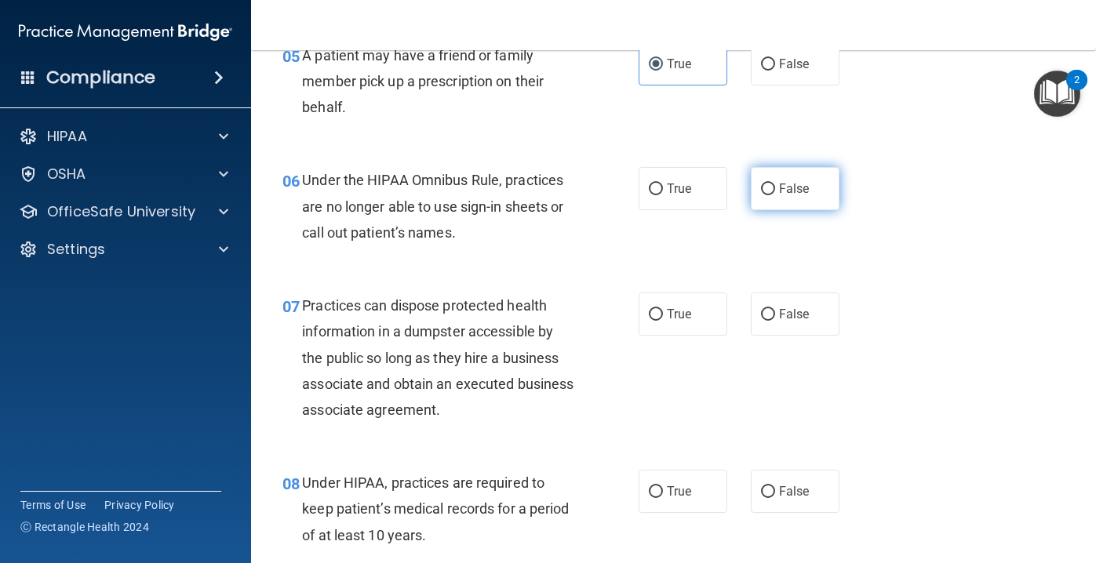
click at [805, 189] on span "False" at bounding box center [794, 188] width 31 height 15
click at [775, 189] on input "False" at bounding box center [768, 190] width 14 height 12
radio input "true"
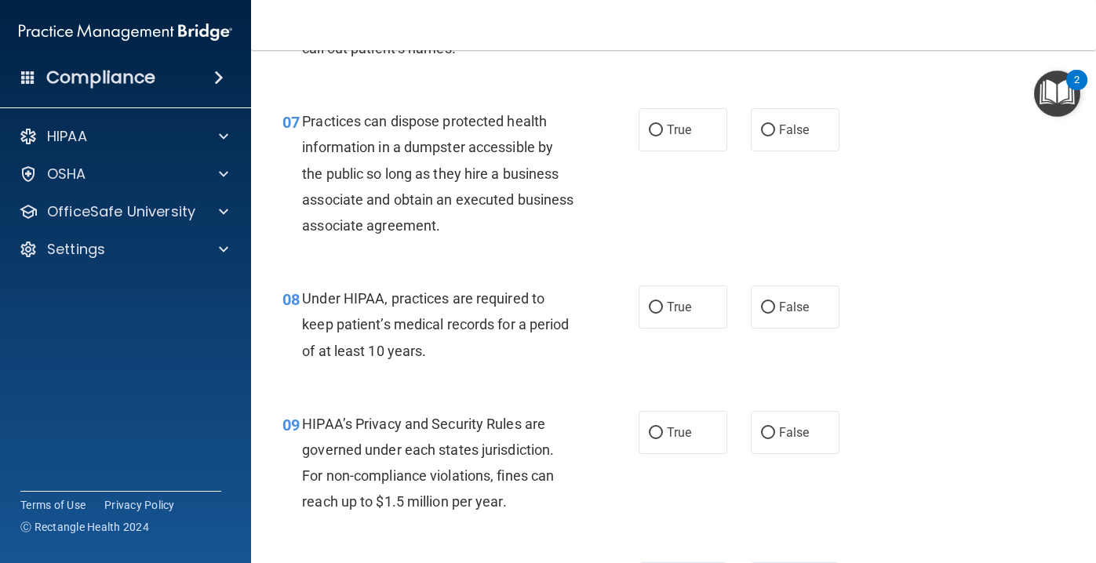
scroll to position [977, 0]
click at [796, 119] on label "False" at bounding box center [795, 129] width 89 height 43
click at [775, 124] on input "False" at bounding box center [768, 130] width 14 height 12
radio input "true"
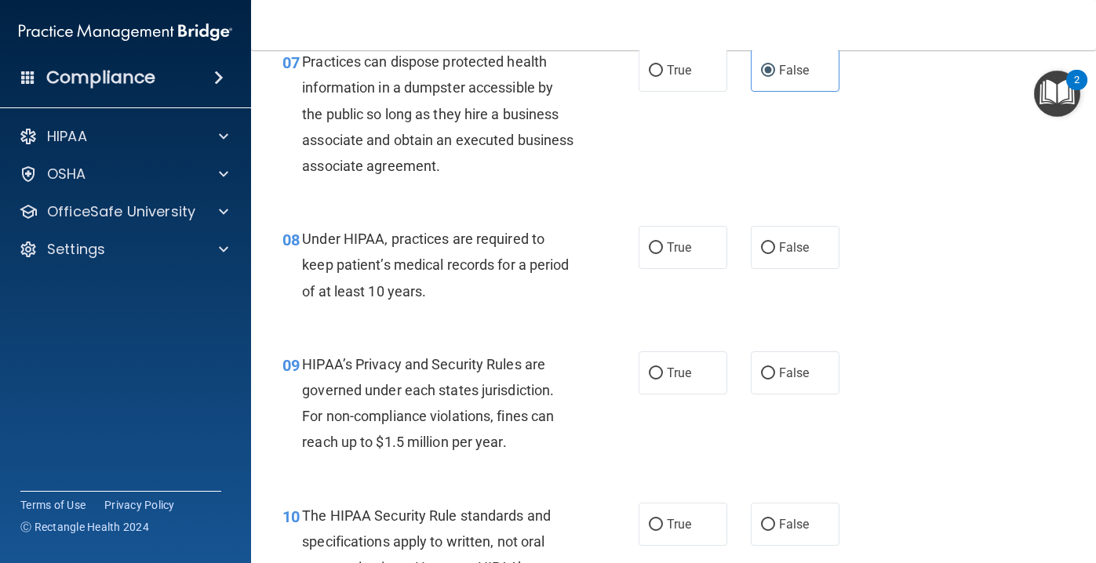
scroll to position [1063, 0]
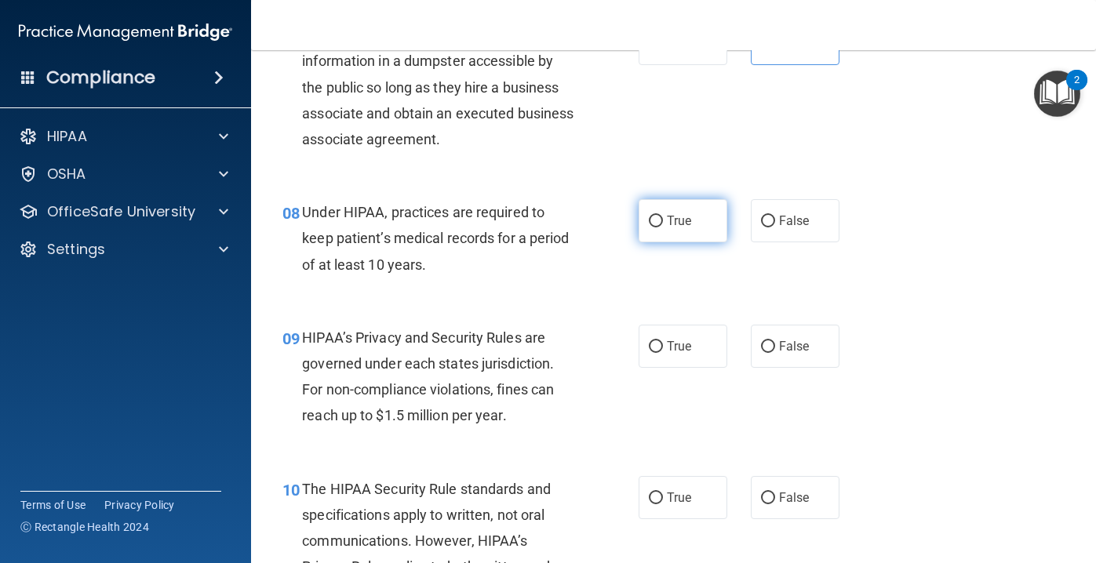
click at [709, 239] on label "True" at bounding box center [683, 220] width 89 height 43
click at [663, 228] on input "True" at bounding box center [656, 222] width 14 height 12
radio input "true"
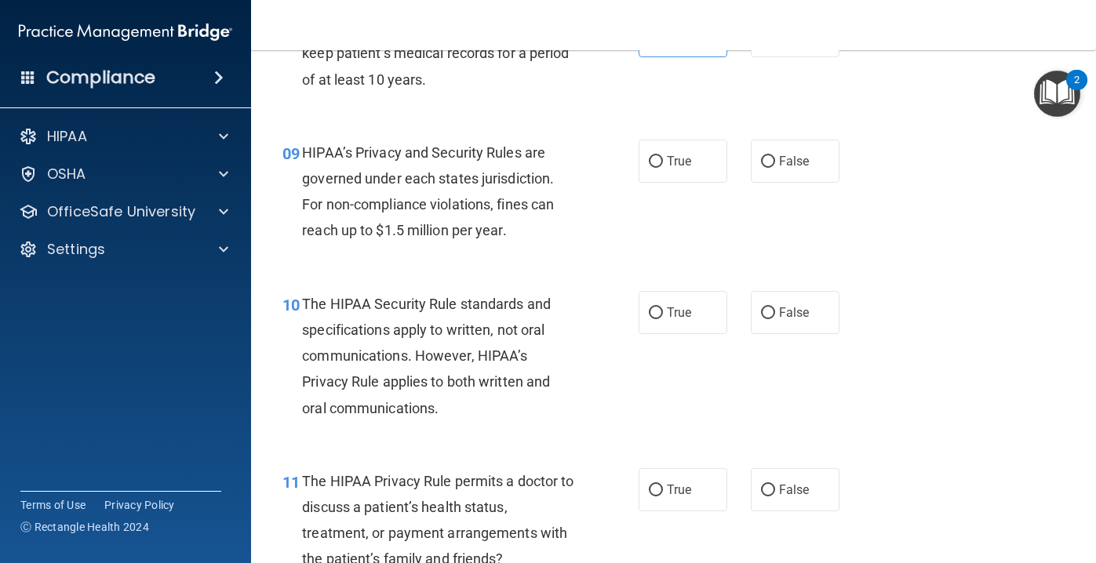
scroll to position [1254, 0]
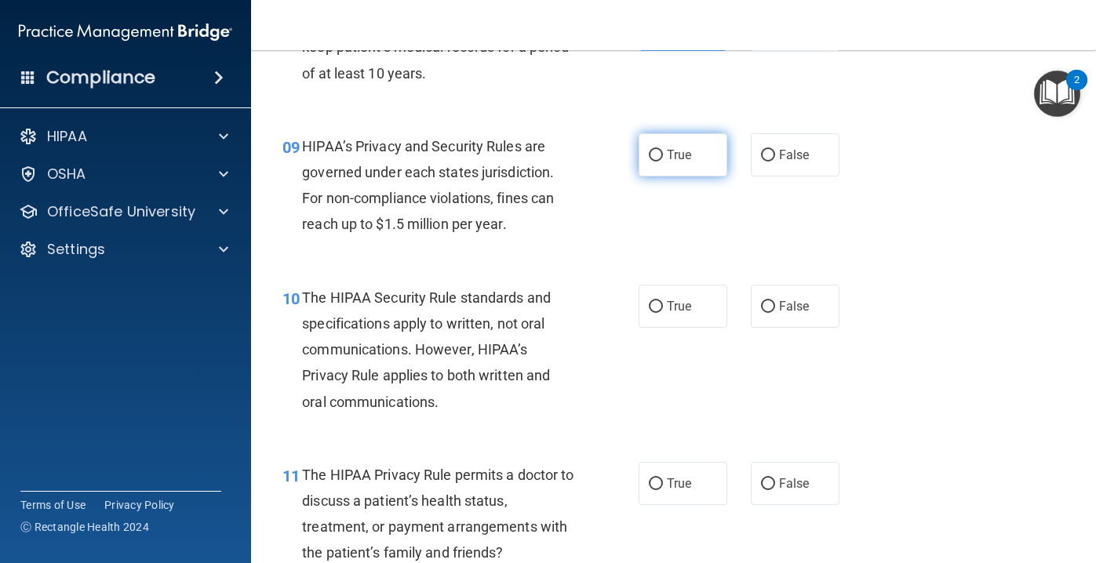
click at [683, 166] on label "True" at bounding box center [683, 154] width 89 height 43
click at [663, 162] on input "True" at bounding box center [656, 156] width 14 height 12
radio input "true"
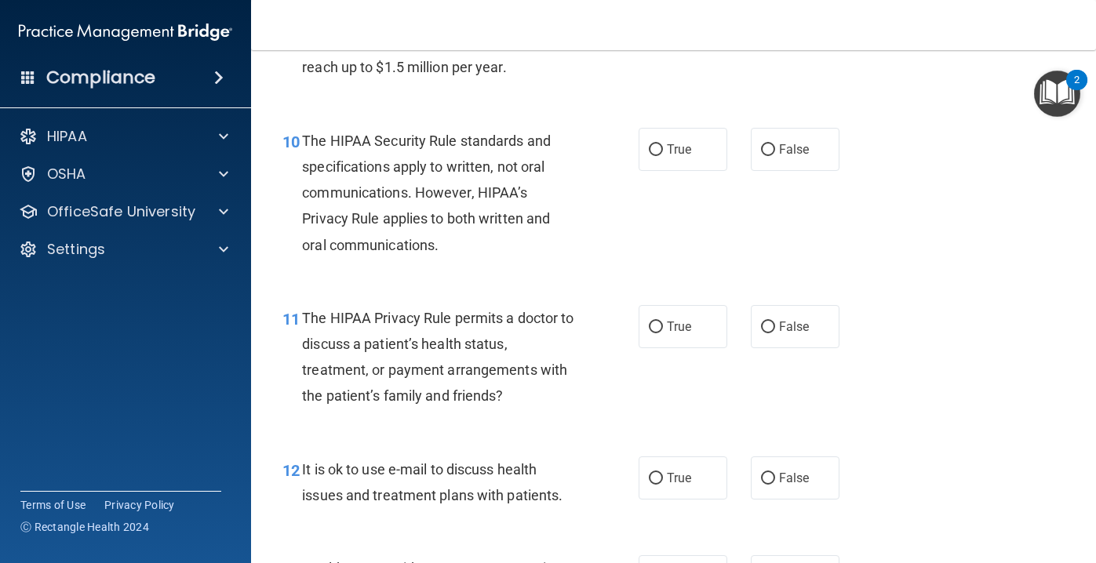
scroll to position [1420, 0]
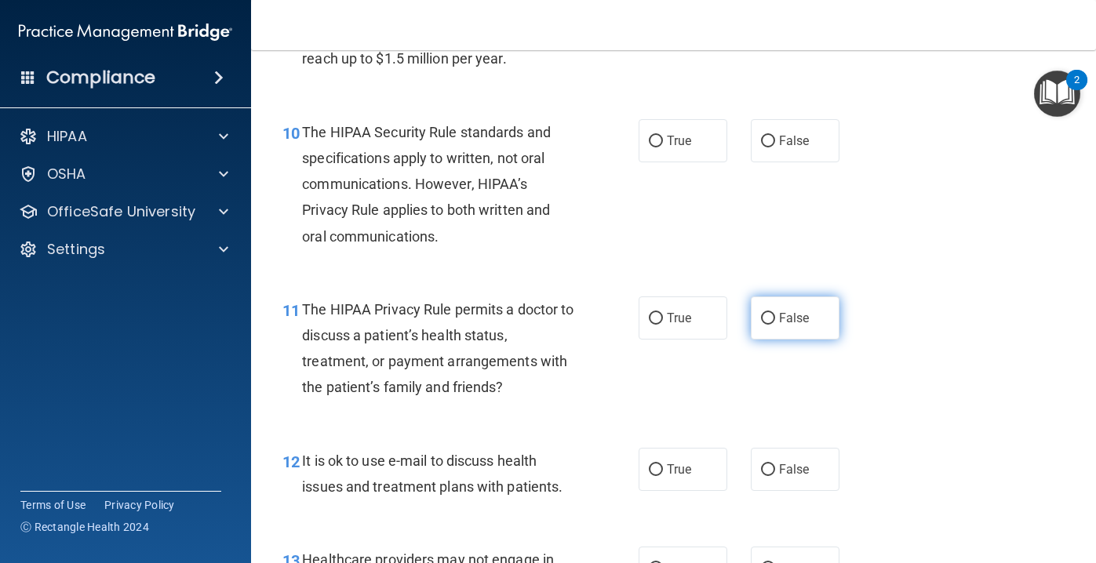
click at [778, 319] on label "False" at bounding box center [795, 318] width 89 height 43
click at [775, 319] on input "False" at bounding box center [768, 319] width 14 height 12
radio input "true"
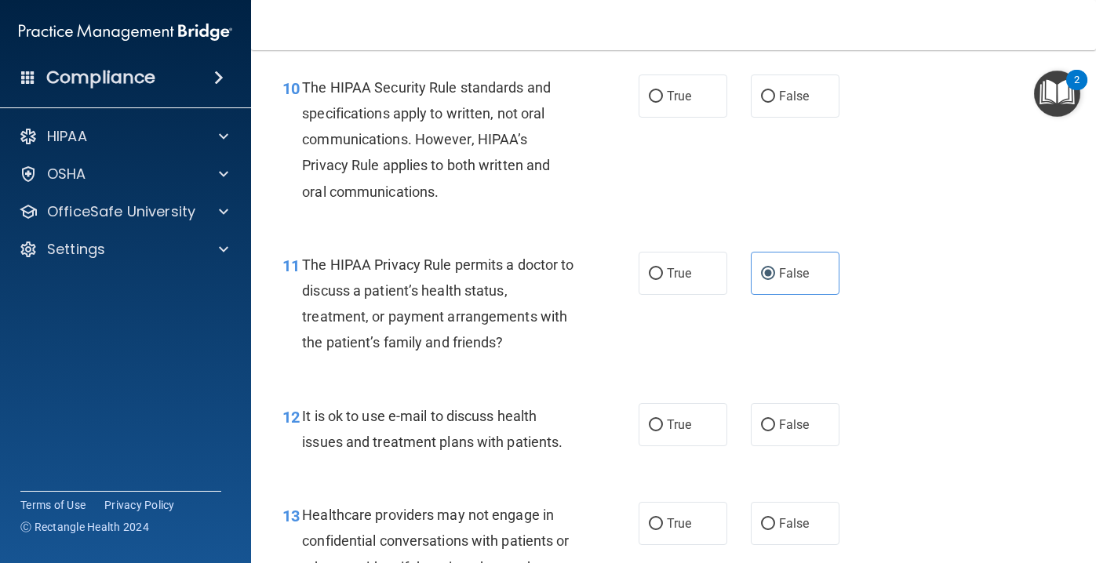
scroll to position [1465, 0]
click at [683, 436] on label "True" at bounding box center [683, 424] width 89 height 43
click at [663, 431] on input "True" at bounding box center [656, 425] width 14 height 12
radio input "true"
click at [784, 96] on span "False" at bounding box center [794, 95] width 31 height 15
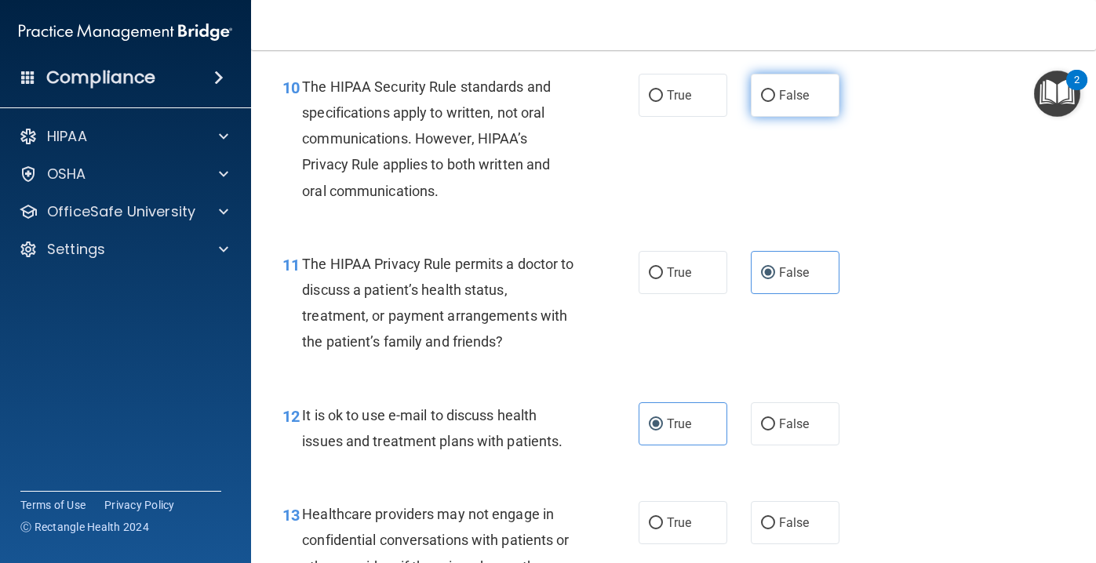
click at [775, 96] on input "False" at bounding box center [768, 96] width 14 height 12
radio input "true"
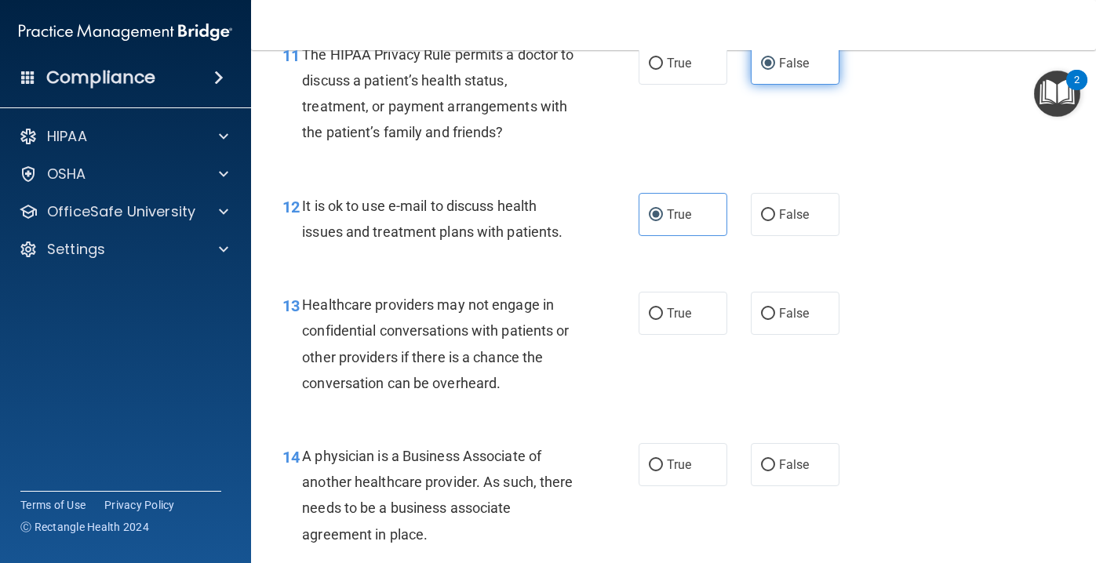
scroll to position [1683, 0]
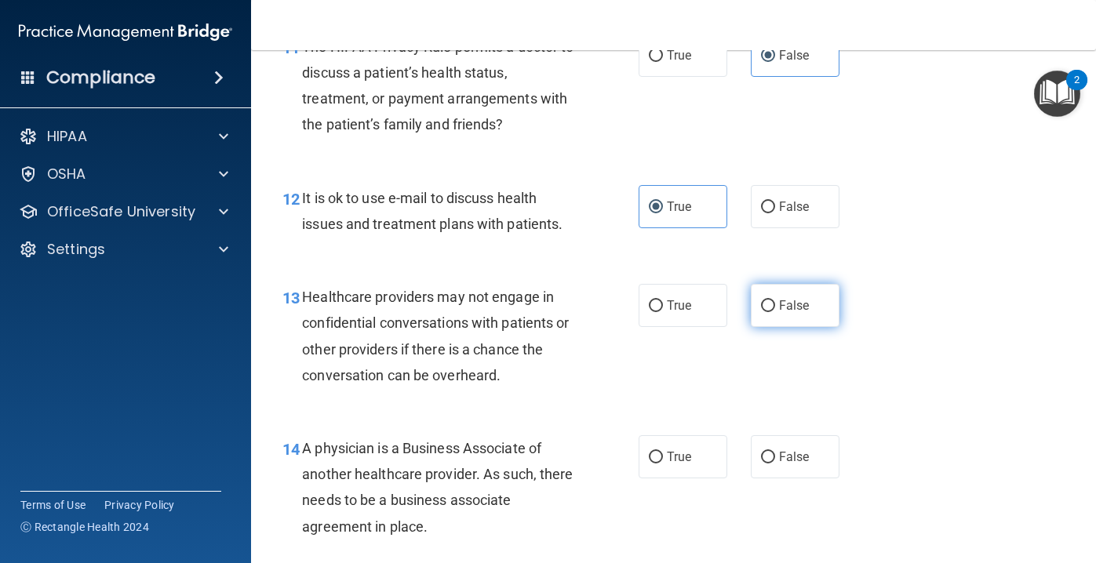
click at [764, 309] on input "False" at bounding box center [768, 307] width 14 height 12
radio input "true"
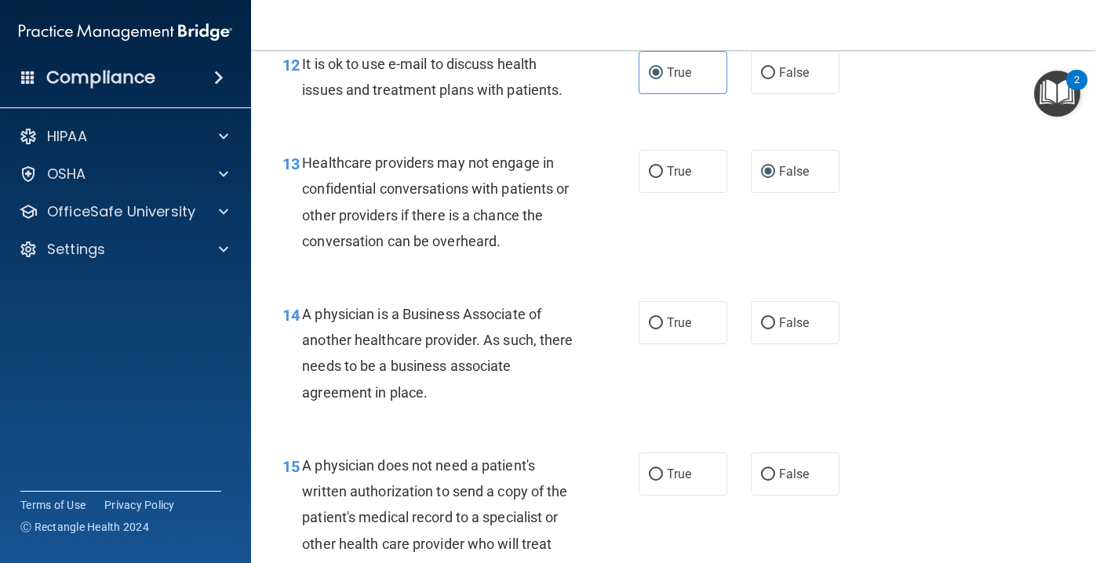
scroll to position [1859, 0]
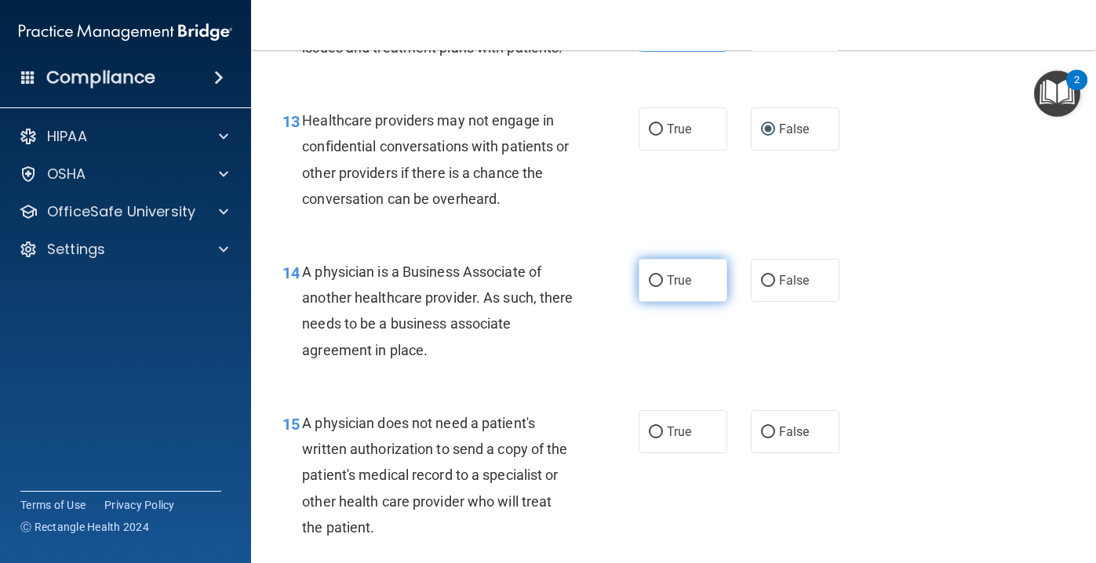
click at [676, 274] on span "True" at bounding box center [679, 280] width 24 height 15
click at [663, 275] on input "True" at bounding box center [656, 281] width 14 height 12
radio input "true"
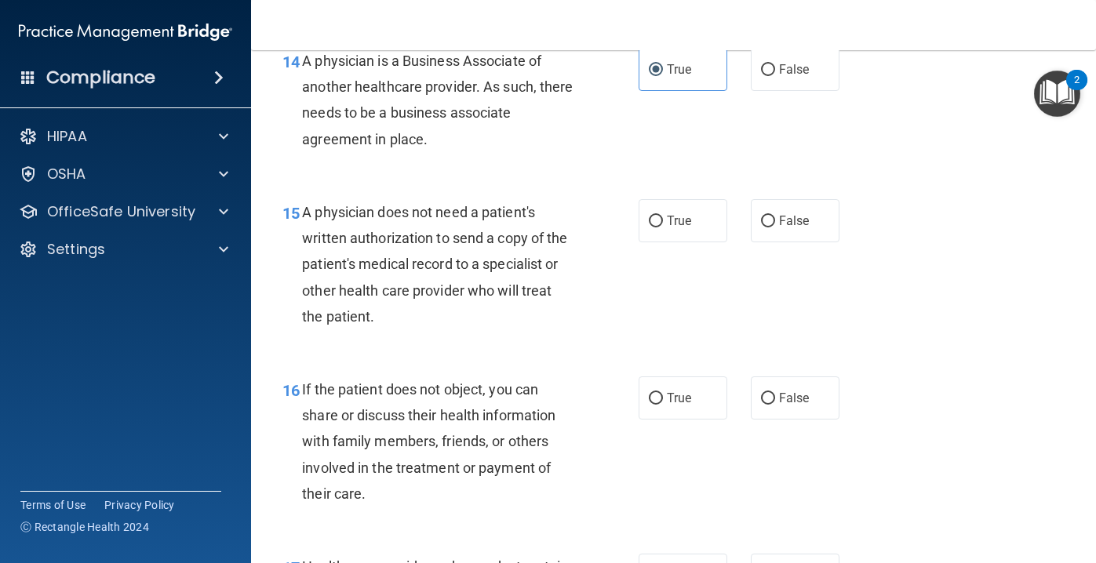
scroll to position [2071, 0]
click at [754, 218] on label "False" at bounding box center [795, 220] width 89 height 43
click at [761, 218] on input "False" at bounding box center [768, 221] width 14 height 12
radio input "true"
click at [695, 218] on label "True" at bounding box center [683, 220] width 89 height 43
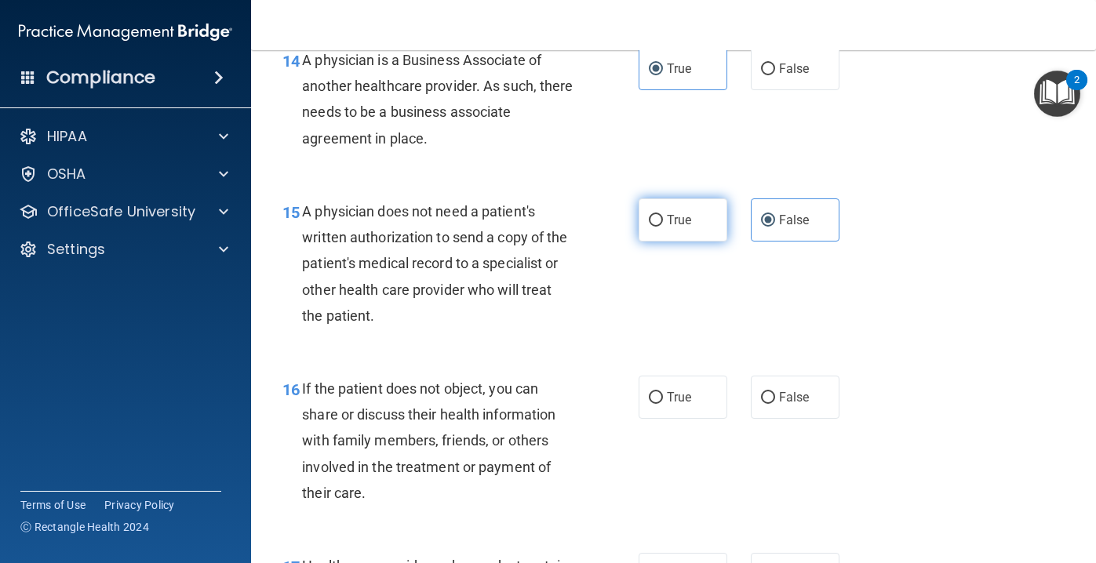
click at [663, 218] on input "True" at bounding box center [656, 221] width 14 height 12
radio input "true"
radio input "false"
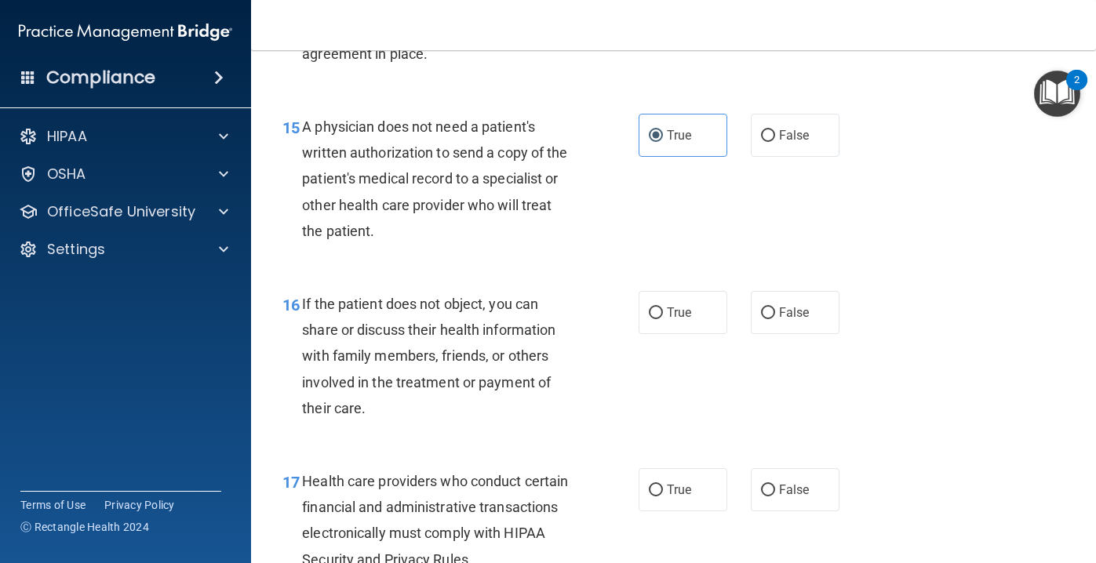
scroll to position [2138, 0]
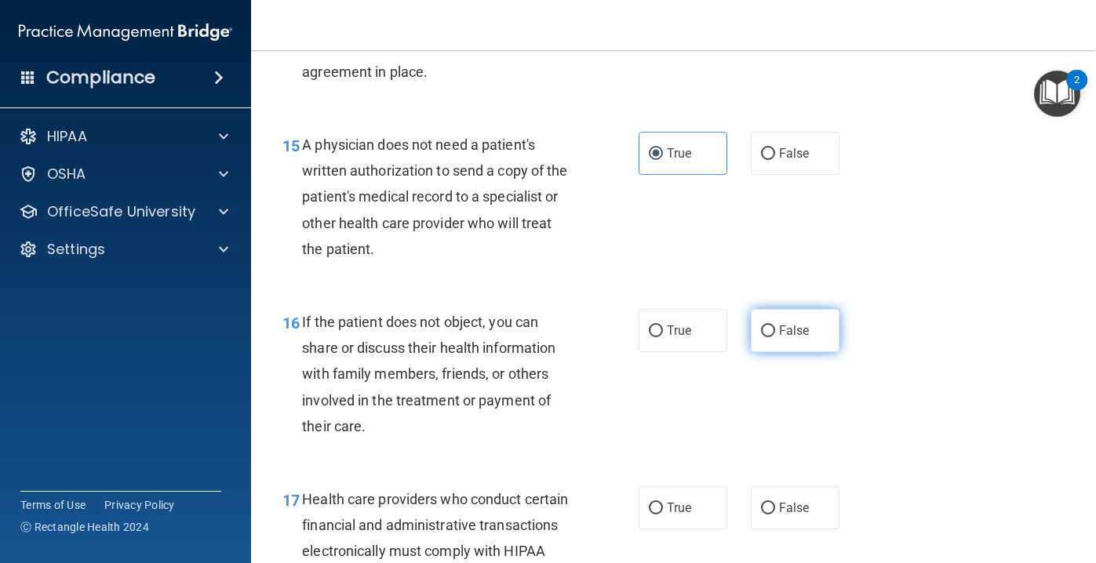
click at [817, 327] on label "False" at bounding box center [795, 330] width 89 height 43
click at [775, 327] on input "False" at bounding box center [768, 332] width 14 height 12
radio input "true"
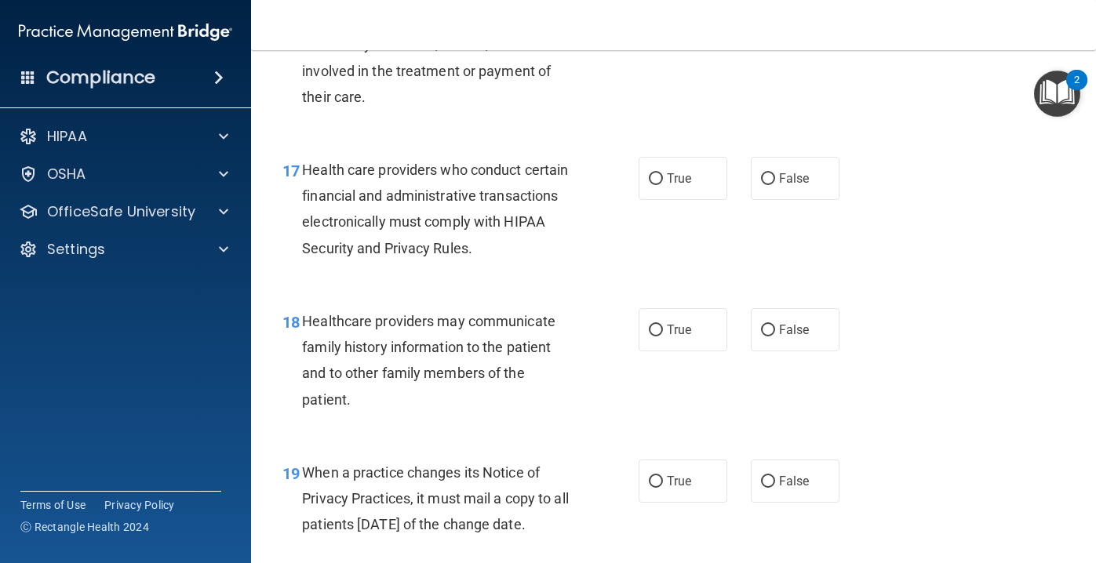
scroll to position [2474, 0]
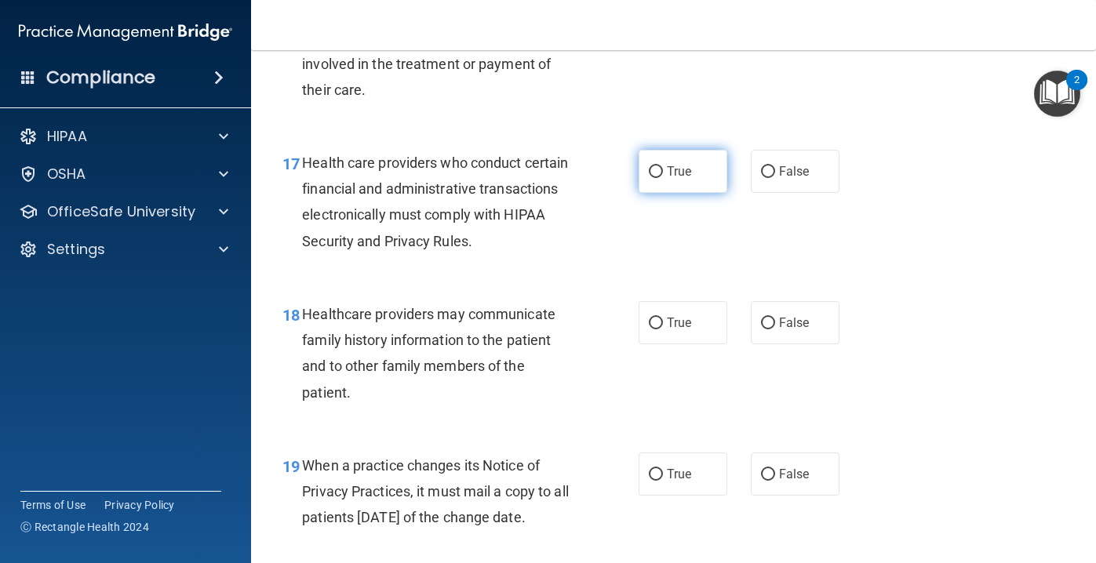
click at [680, 177] on span "True" at bounding box center [679, 171] width 24 height 15
click at [663, 177] on input "True" at bounding box center [656, 172] width 14 height 12
radio input "true"
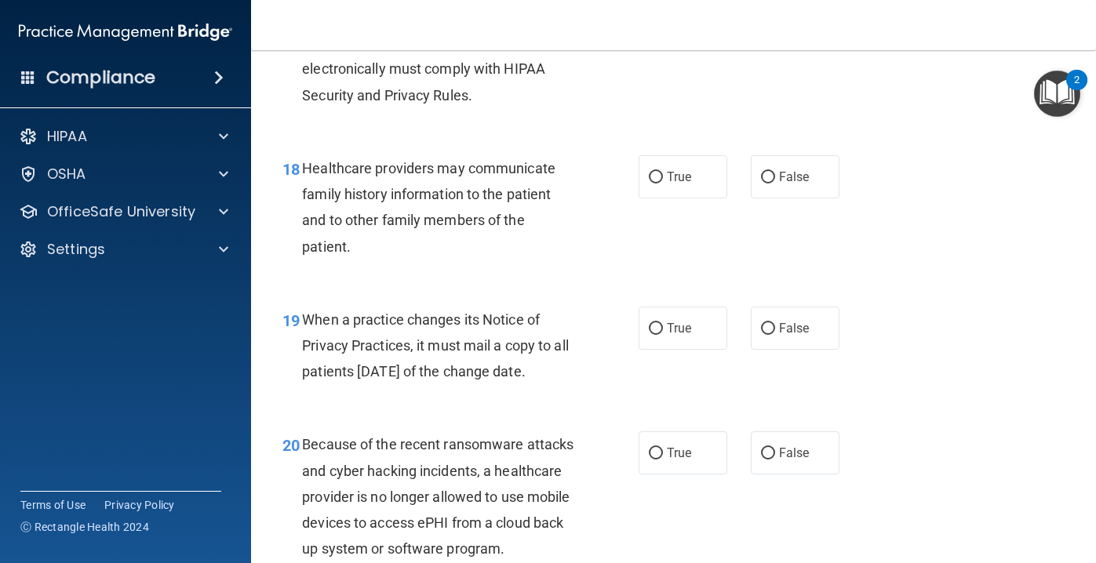
scroll to position [2622, 0]
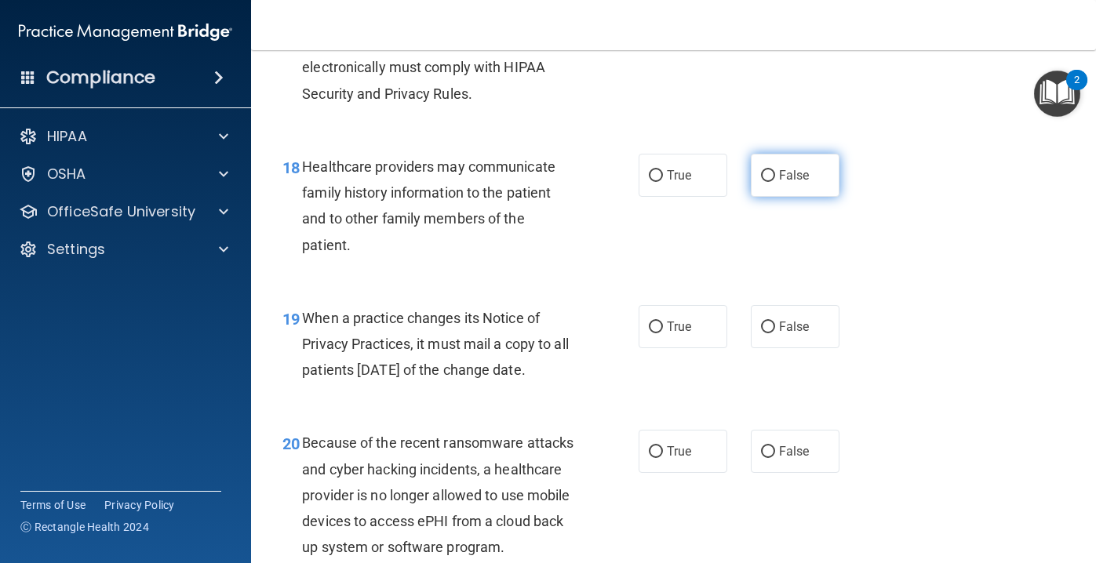
click at [782, 173] on span "False" at bounding box center [794, 175] width 31 height 15
click at [775, 173] on input "False" at bounding box center [768, 176] width 14 height 12
radio input "true"
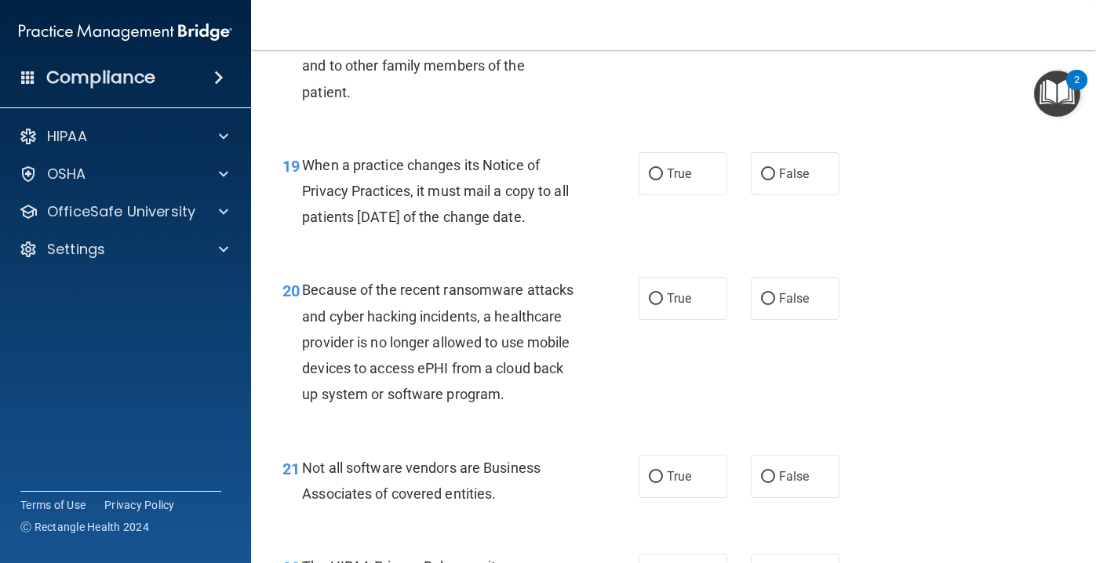
scroll to position [2779, 0]
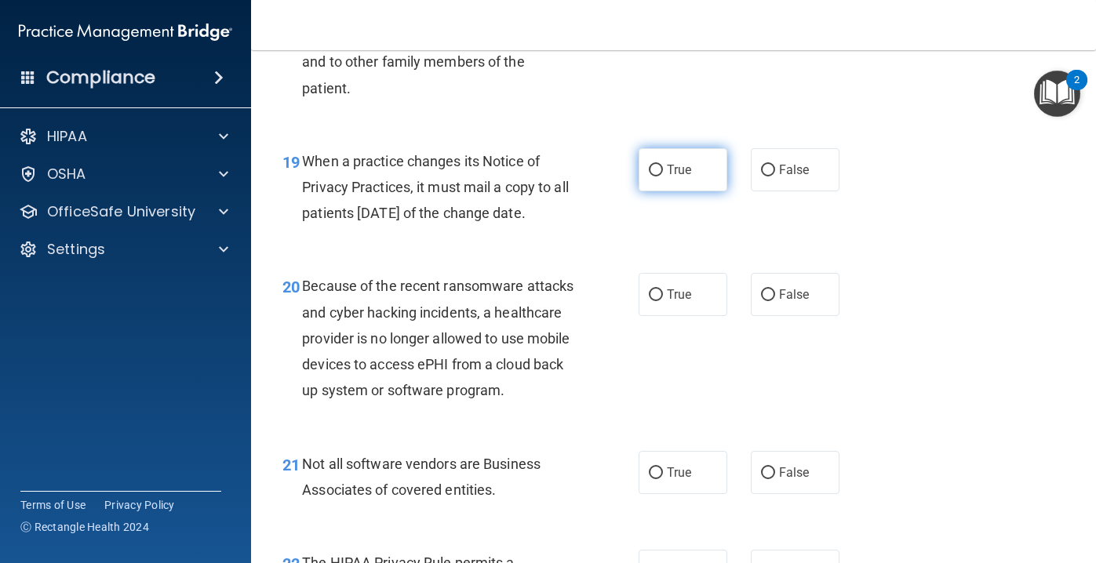
click at [682, 188] on label "True" at bounding box center [683, 169] width 89 height 43
click at [663, 177] on input "True" at bounding box center [656, 171] width 14 height 12
radio input "true"
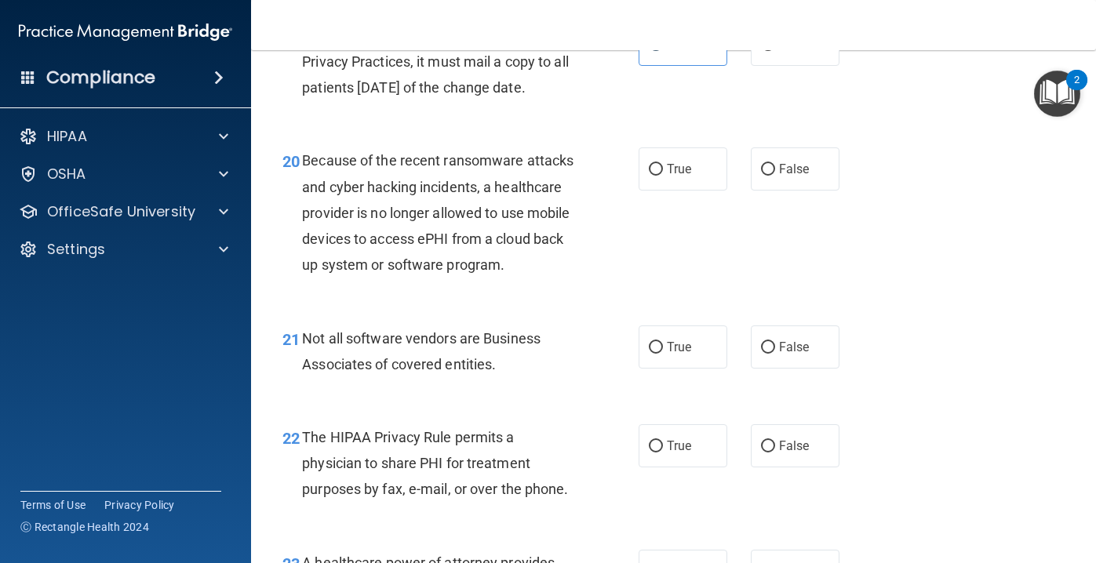
scroll to position [2908, 0]
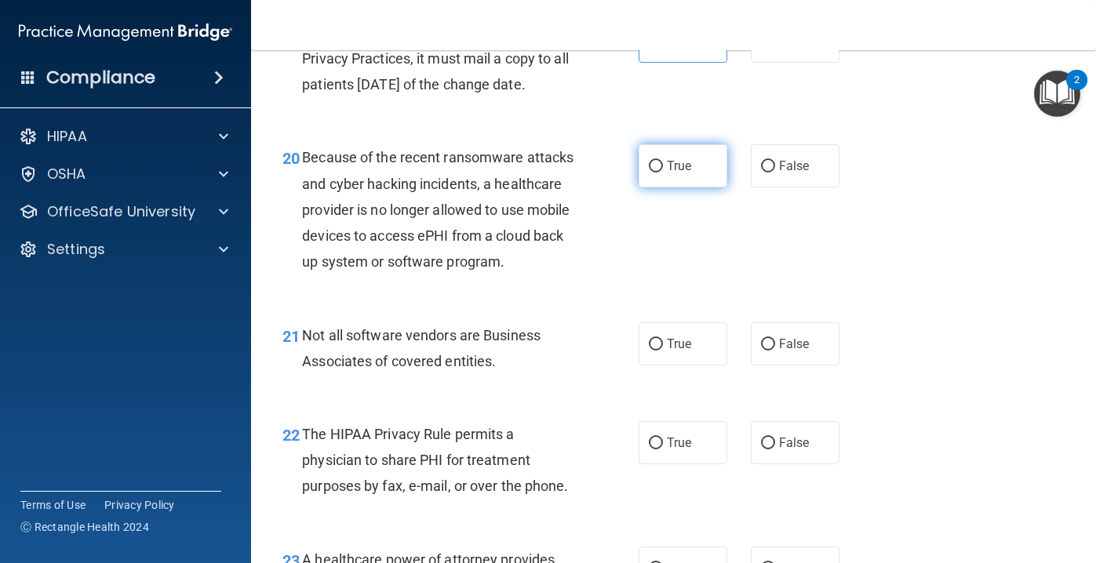
click at [678, 169] on span "True" at bounding box center [679, 166] width 24 height 15
click at [663, 169] on input "True" at bounding box center [656, 167] width 14 height 12
radio input "true"
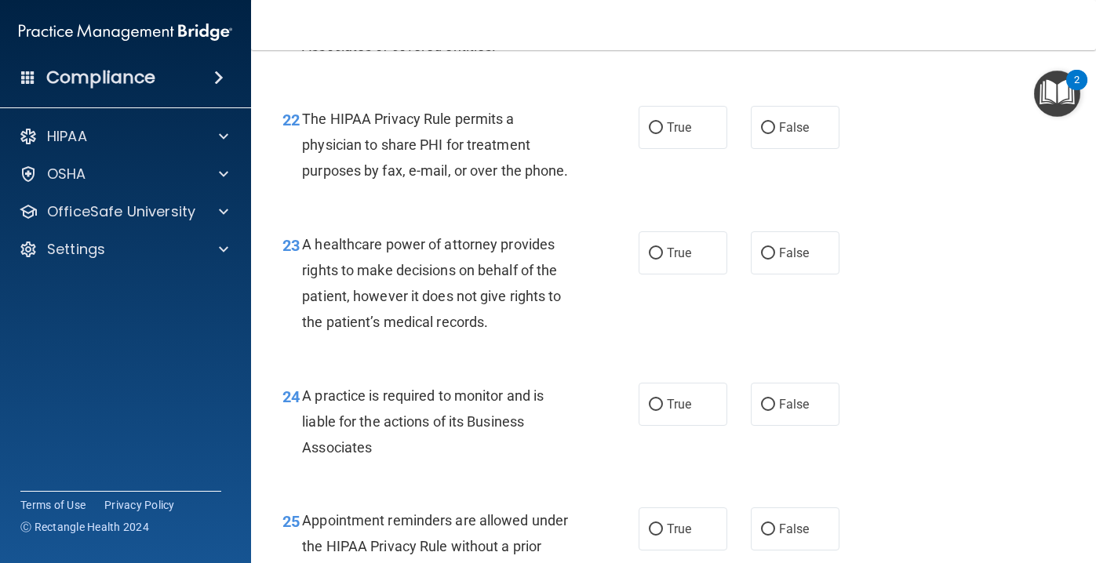
scroll to position [3200, 0]
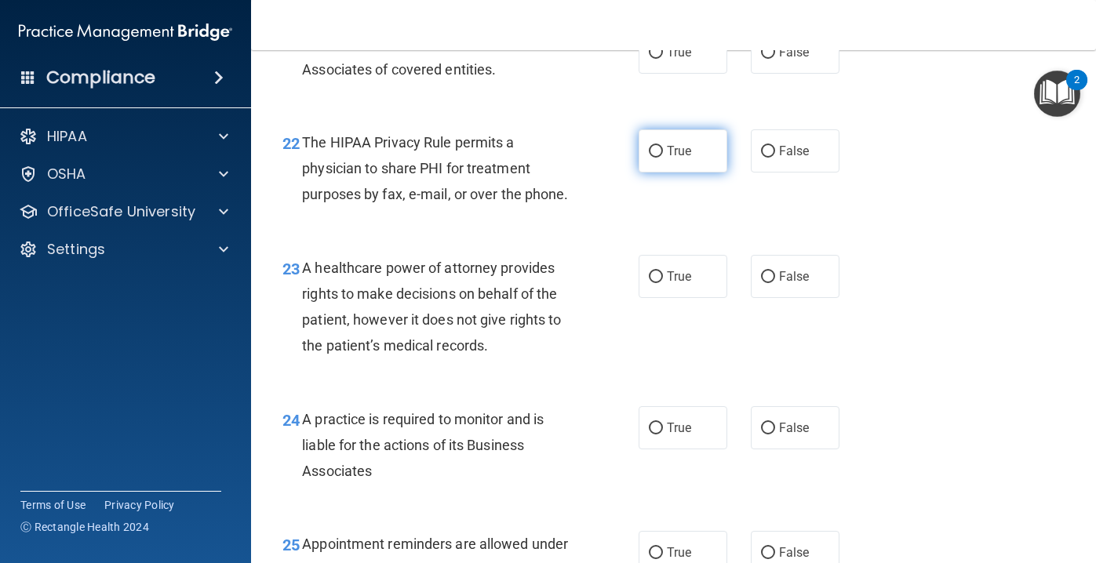
click at [673, 155] on span "True" at bounding box center [679, 151] width 24 height 15
click at [663, 155] on input "True" at bounding box center [656, 152] width 14 height 12
radio input "true"
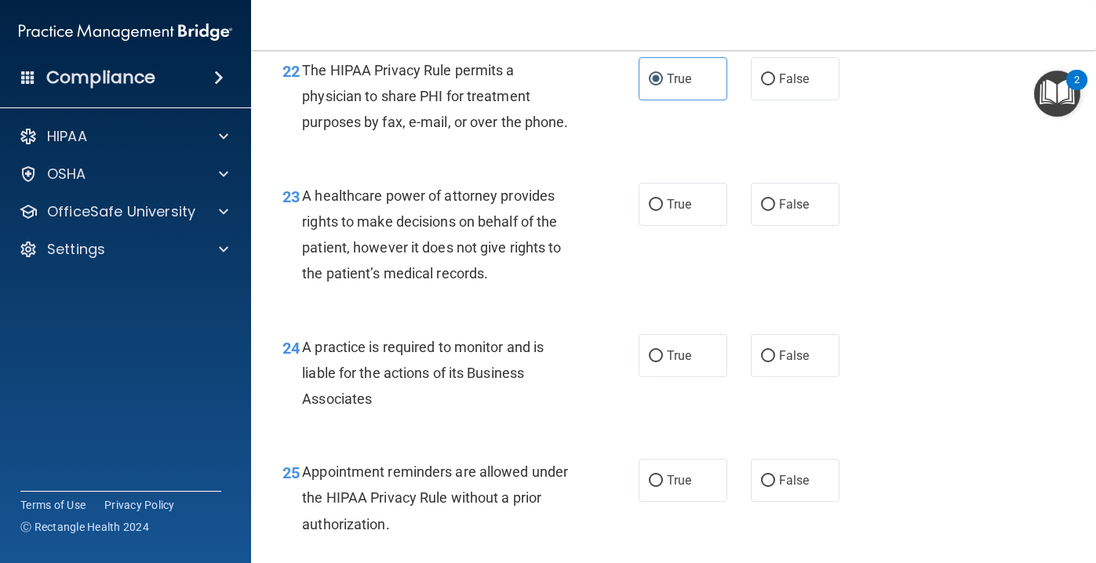
scroll to position [3270, 0]
click at [774, 212] on input "False" at bounding box center [768, 207] width 14 height 12
radio input "true"
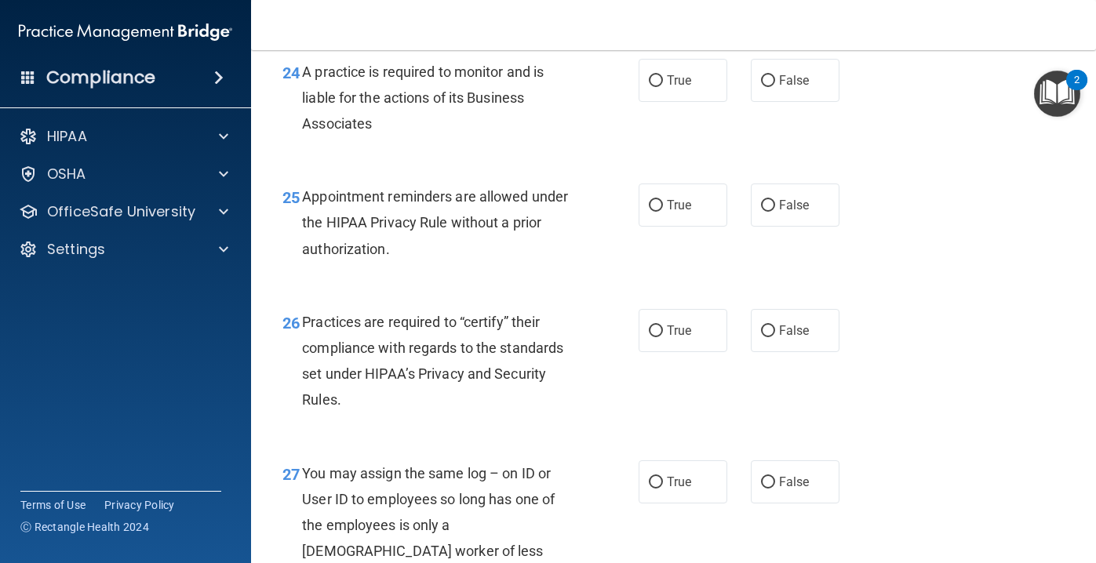
scroll to position [3548, 0]
click at [792, 92] on label "False" at bounding box center [795, 79] width 89 height 43
click at [775, 86] on input "False" at bounding box center [768, 81] width 14 height 12
radio input "true"
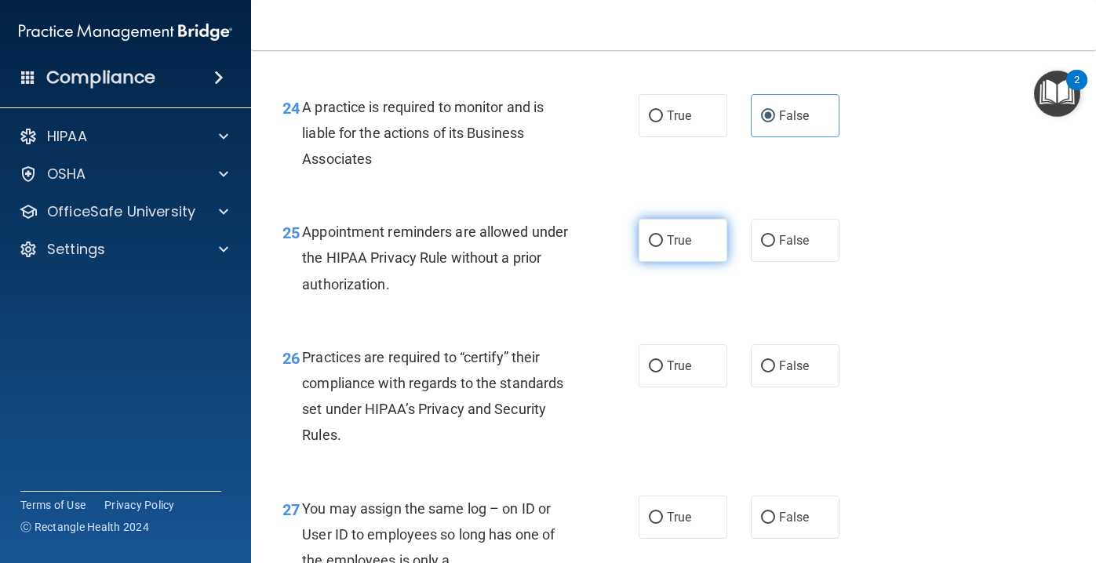
scroll to position [3500, 0]
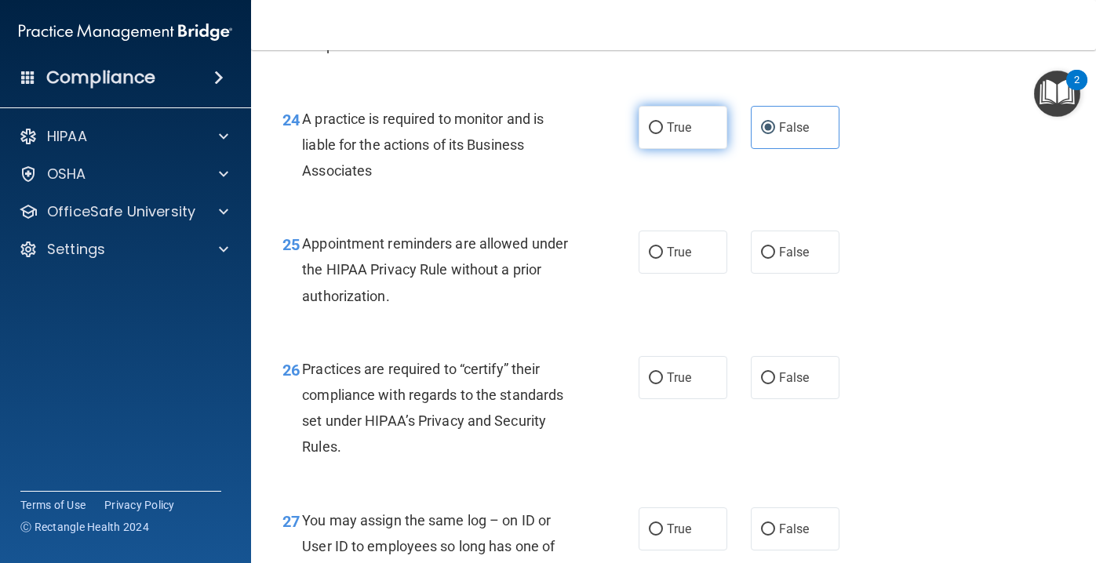
click at [671, 137] on label "True" at bounding box center [683, 127] width 89 height 43
click at [663, 134] on input "True" at bounding box center [656, 128] width 14 height 12
radio input "true"
radio input "false"
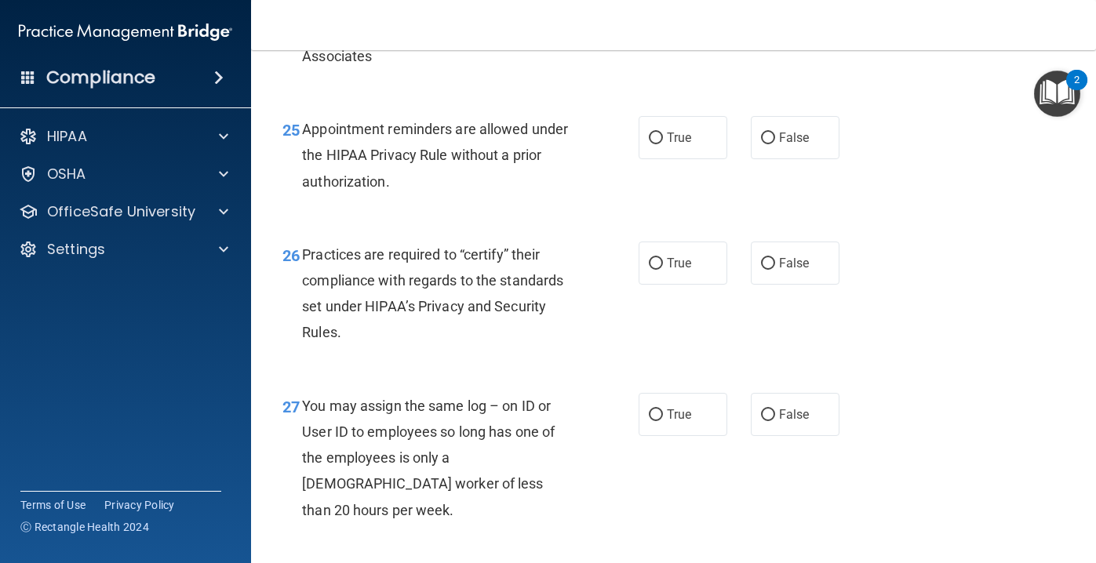
scroll to position [3619, 0]
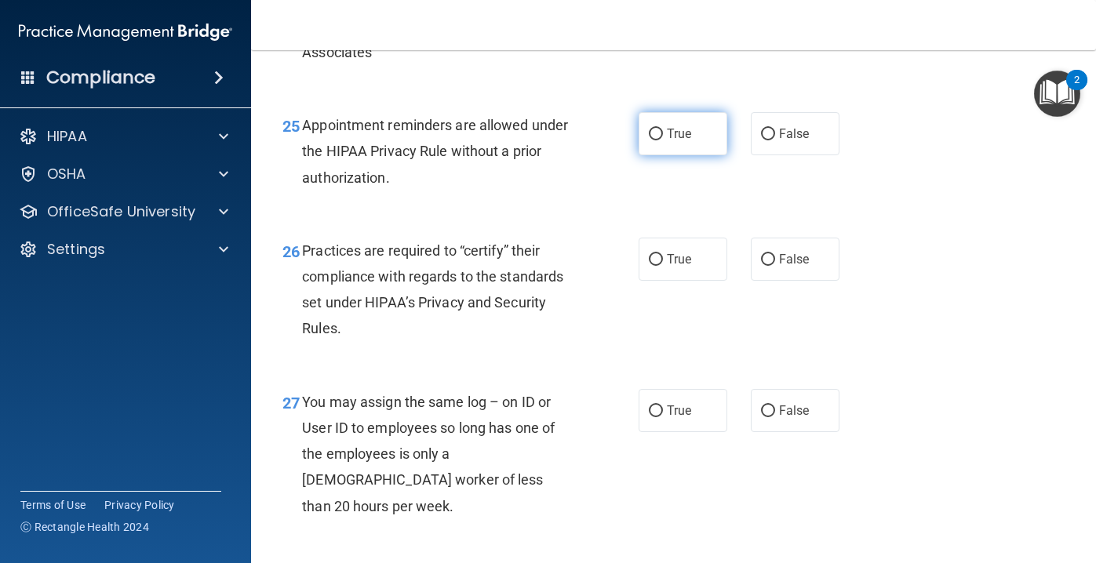
click at [677, 139] on span "True" at bounding box center [679, 133] width 24 height 15
click at [663, 139] on input "True" at bounding box center [656, 135] width 14 height 12
radio input "true"
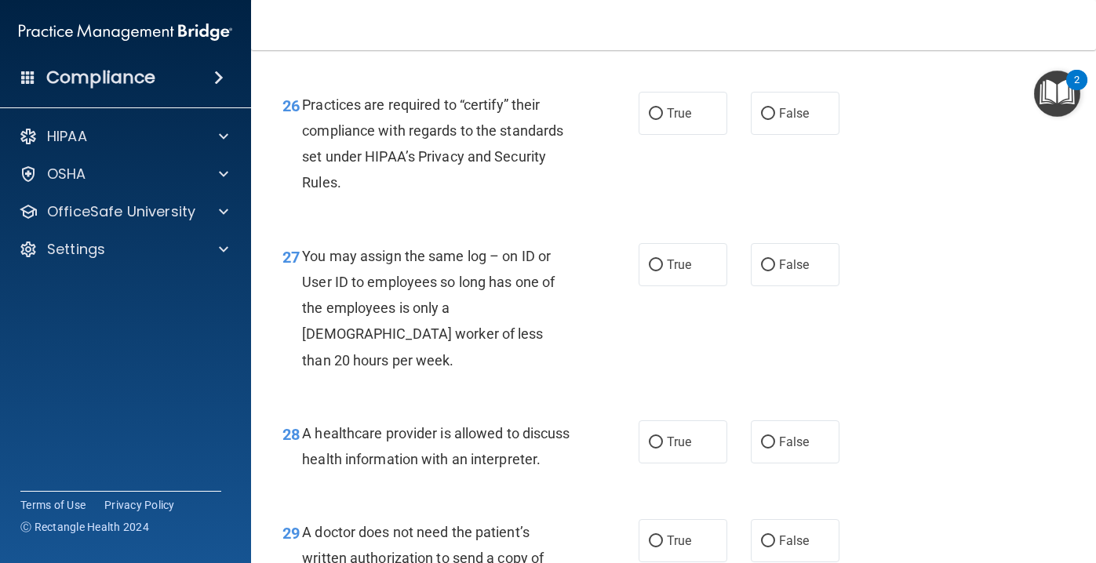
scroll to position [3765, 0]
click at [693, 114] on label "True" at bounding box center [683, 112] width 89 height 43
click at [663, 114] on input "True" at bounding box center [656, 114] width 14 height 12
radio input "true"
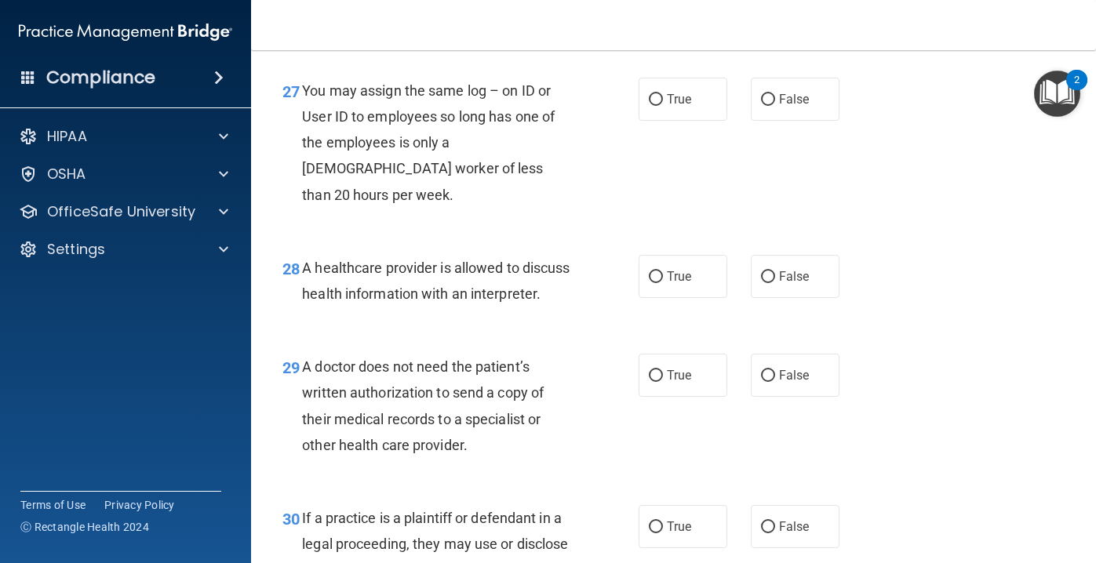
scroll to position [3938, 0]
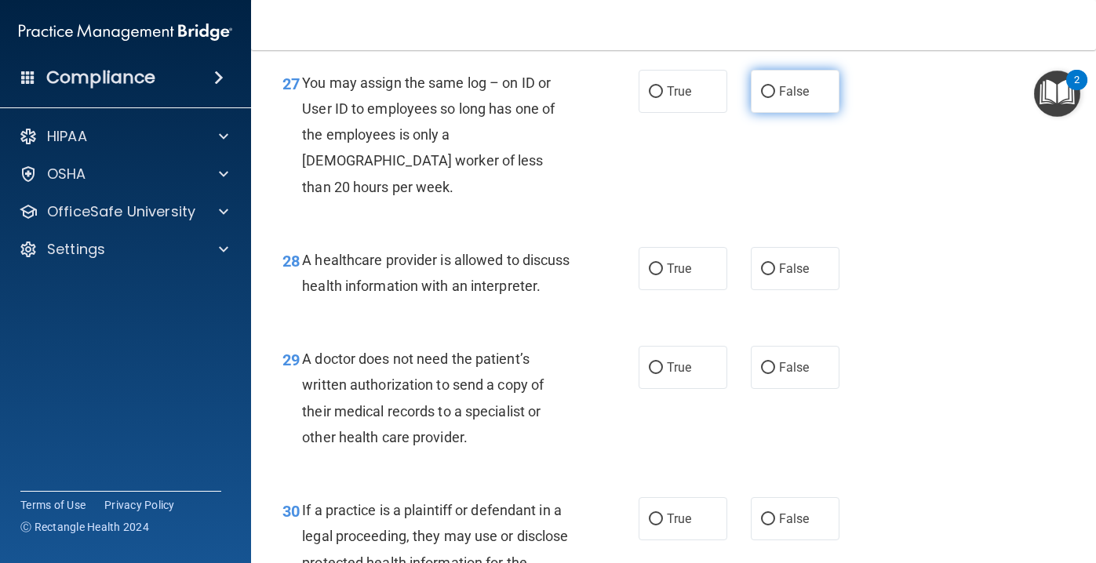
click at [804, 97] on span "False" at bounding box center [794, 91] width 31 height 15
click at [775, 97] on input "False" at bounding box center [768, 92] width 14 height 12
radio input "true"
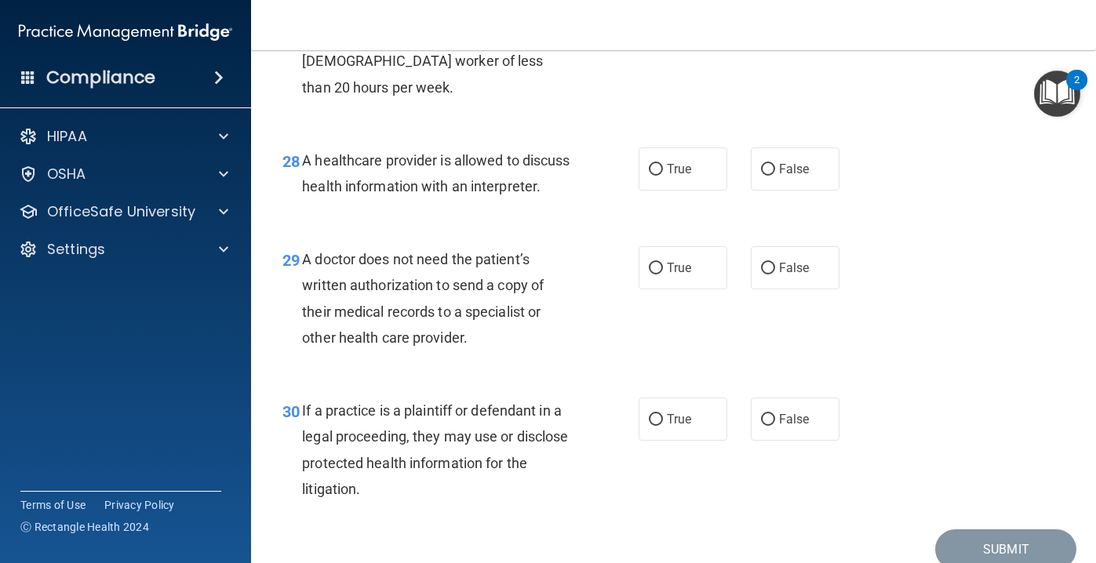
scroll to position [4061, 0]
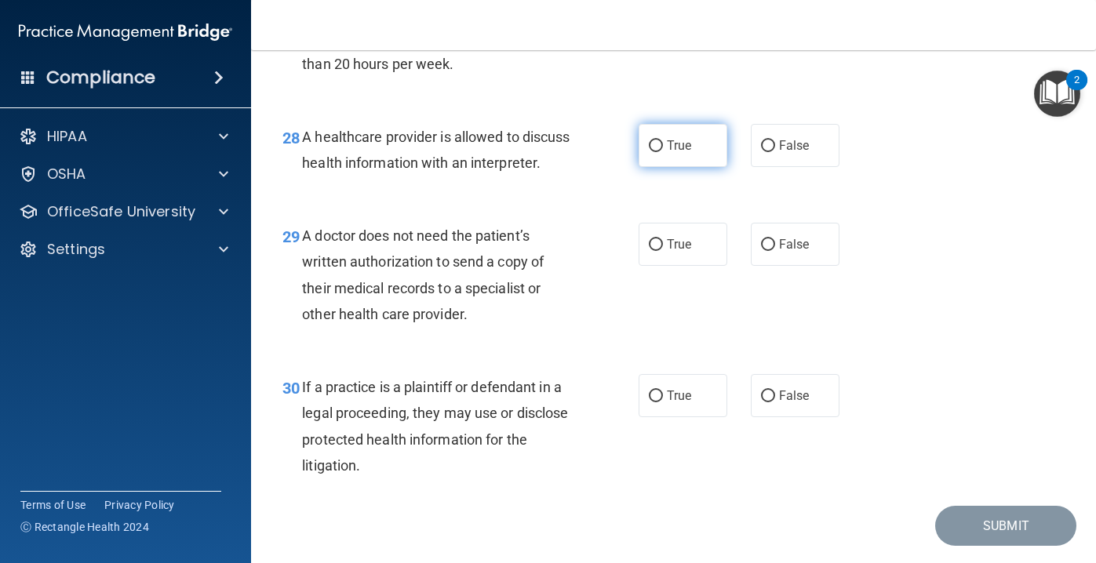
click at [671, 138] on span "True" at bounding box center [679, 145] width 24 height 15
click at [663, 140] on input "True" at bounding box center [656, 146] width 14 height 12
radio input "true"
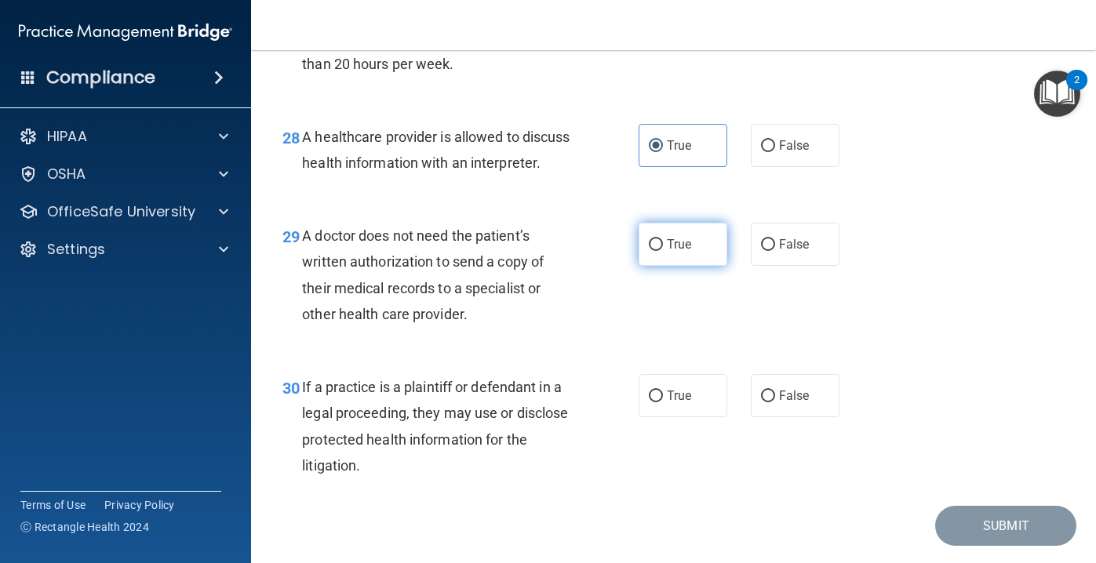
scroll to position [4081, 0]
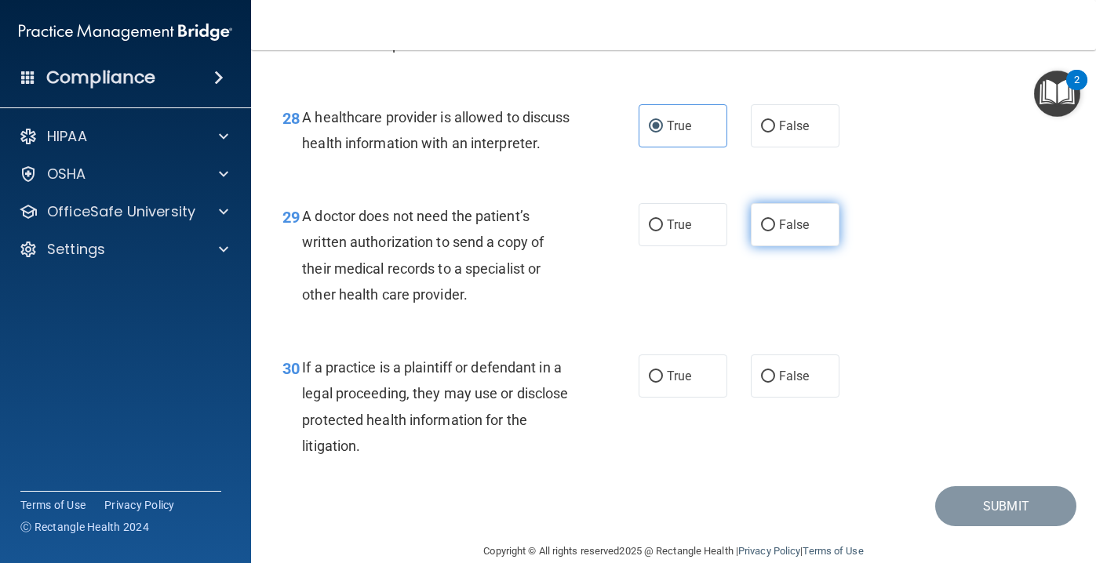
click at [771, 212] on label "False" at bounding box center [795, 224] width 89 height 43
click at [771, 220] on input "False" at bounding box center [768, 226] width 14 height 12
radio input "true"
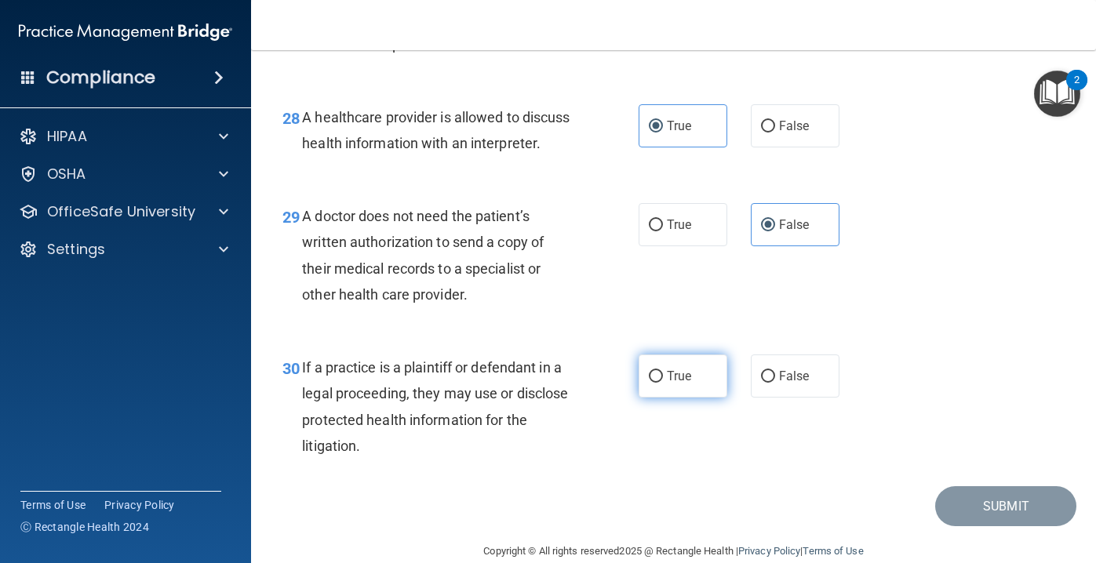
click at [694, 355] on label "True" at bounding box center [683, 376] width 89 height 43
click at [663, 371] on input "True" at bounding box center [656, 377] width 14 height 12
radio input "true"
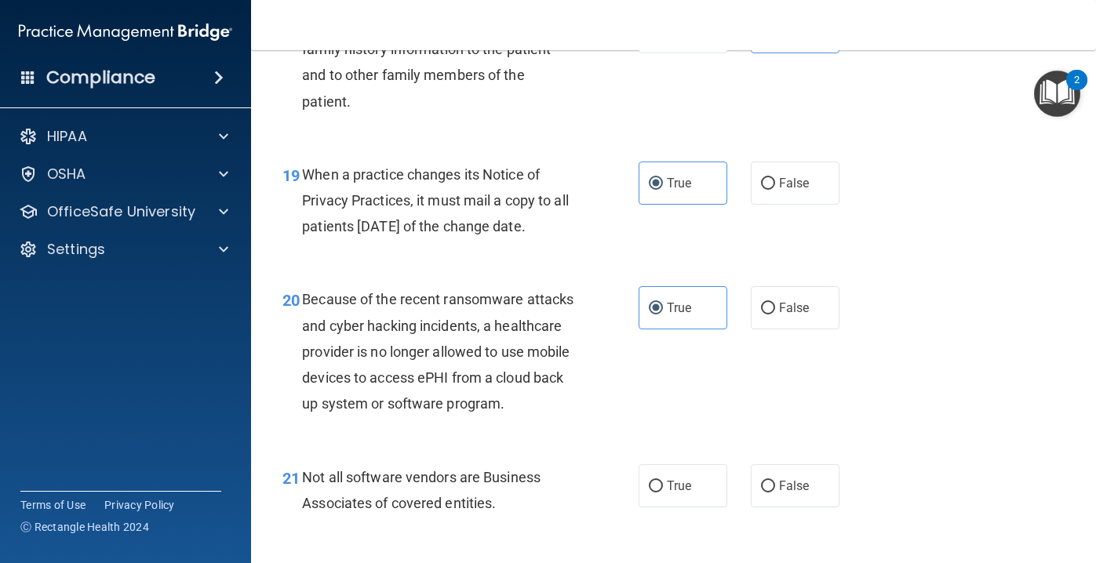
scroll to position [2817, 0]
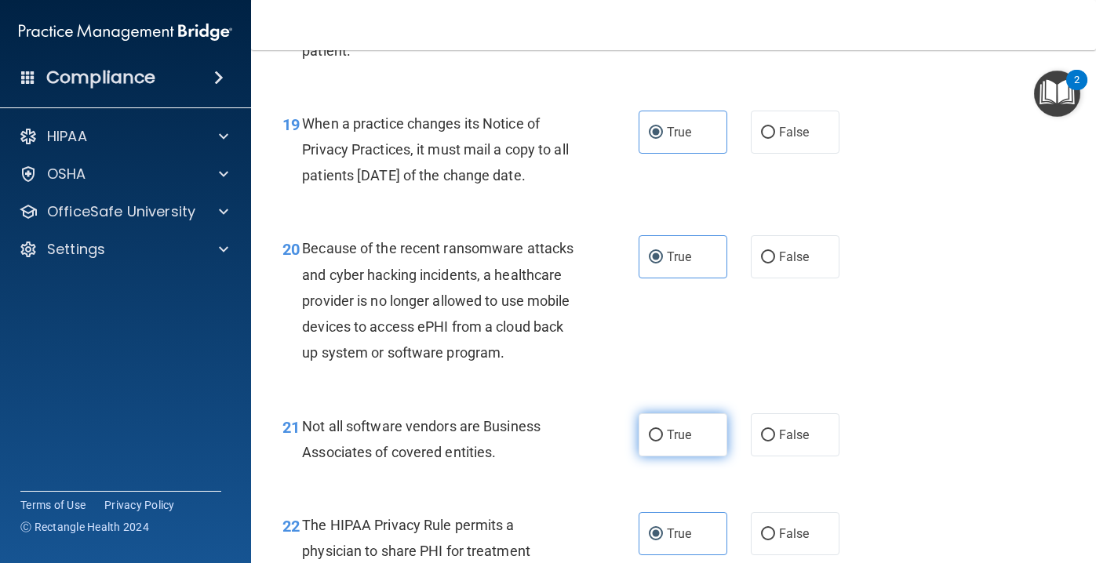
click at [707, 440] on label "True" at bounding box center [683, 435] width 89 height 43
click at [663, 440] on input "True" at bounding box center [656, 436] width 14 height 12
radio input "true"
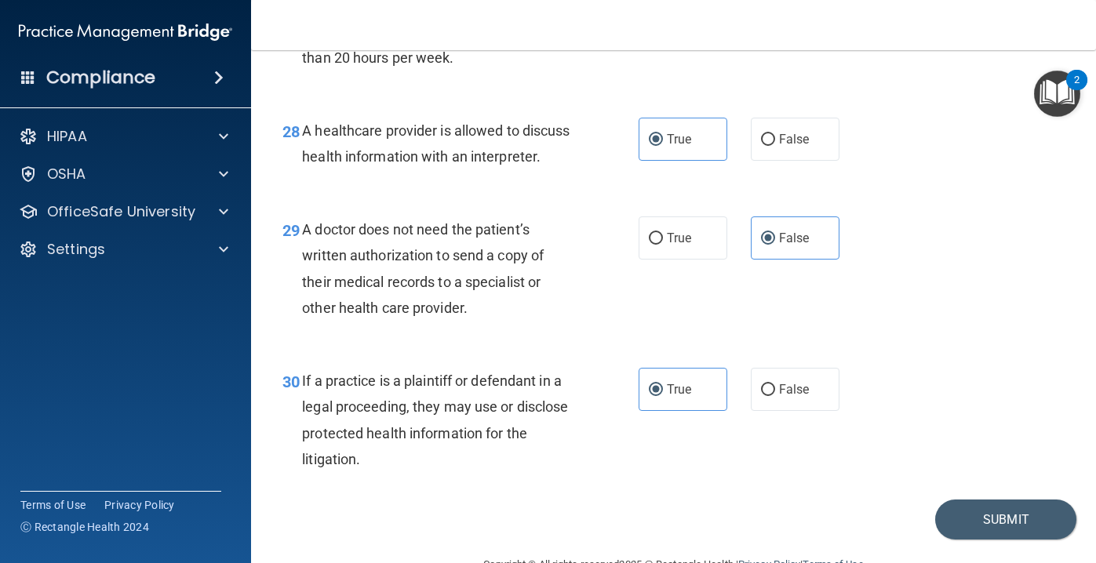
scroll to position [4081, 0]
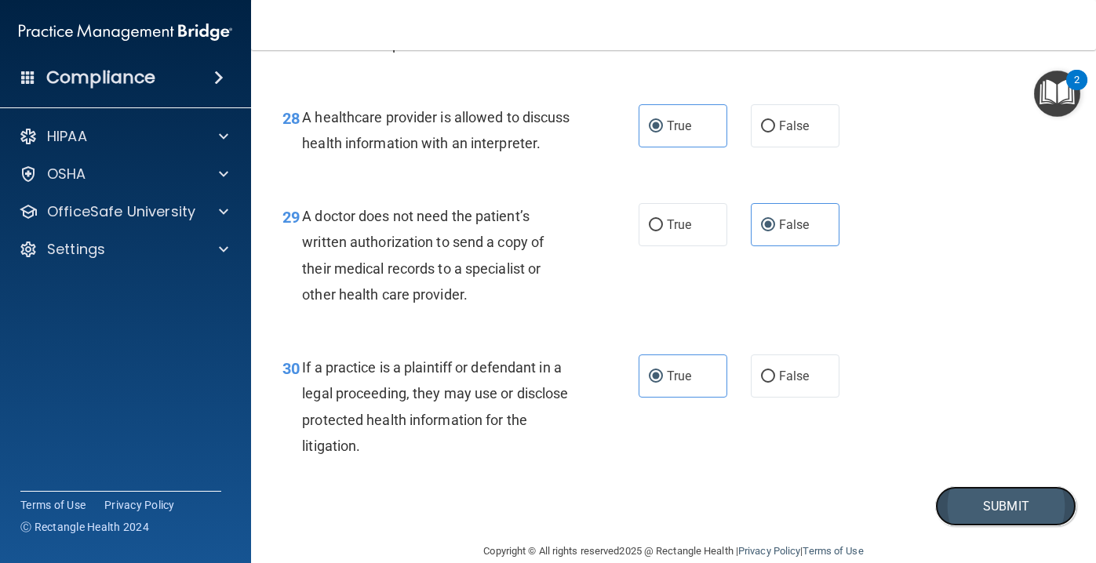
click at [1016, 487] on button "Submit" at bounding box center [1005, 507] width 141 height 40
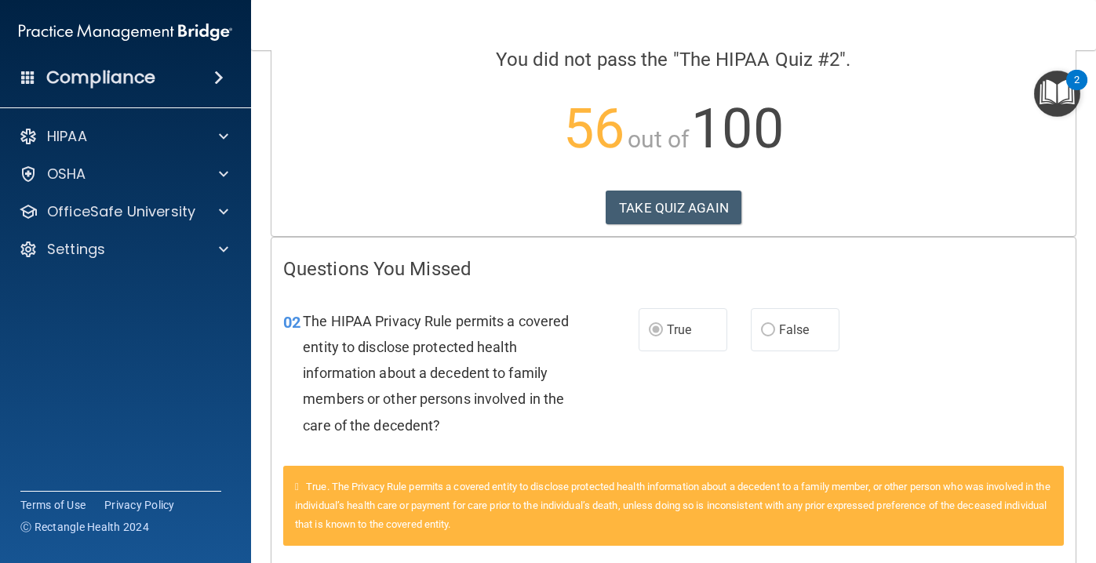
scroll to position [133, 0]
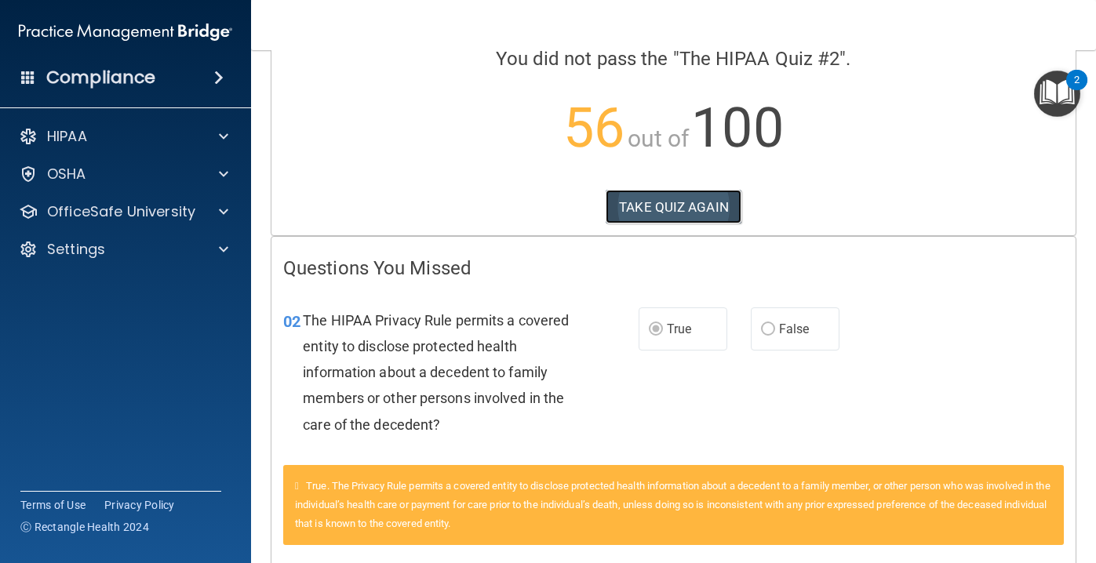
click at [696, 208] on button "TAKE QUIZ AGAIN" at bounding box center [674, 207] width 136 height 35
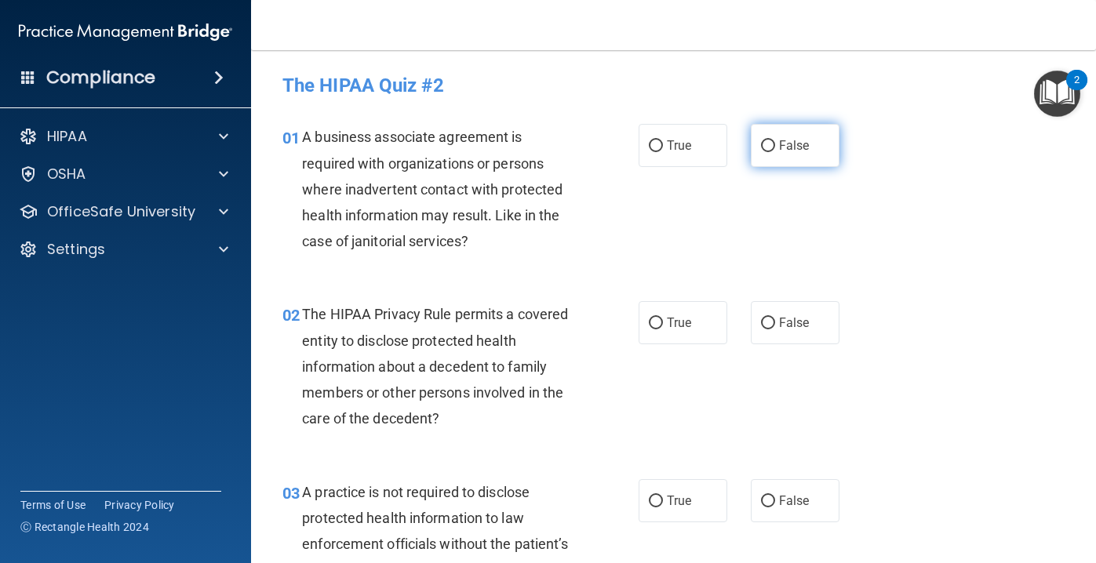
click at [776, 153] on label "False" at bounding box center [795, 145] width 89 height 43
click at [775, 152] on input "False" at bounding box center [768, 146] width 14 height 12
radio input "true"
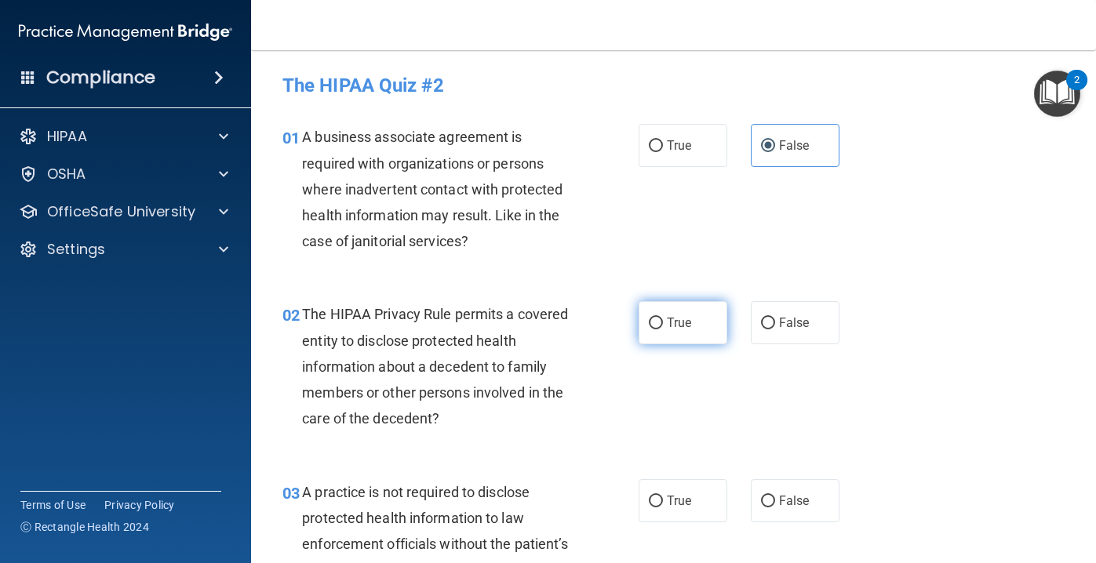
click at [684, 325] on span "True" at bounding box center [679, 322] width 24 height 15
click at [663, 325] on input "True" at bounding box center [656, 324] width 14 height 12
radio input "true"
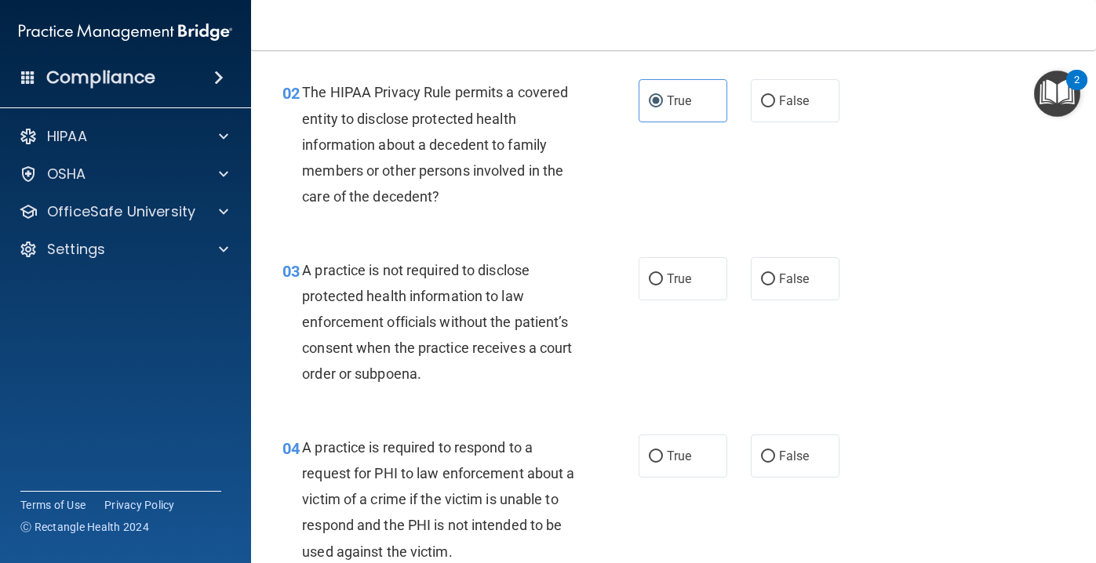
scroll to position [254, 0]
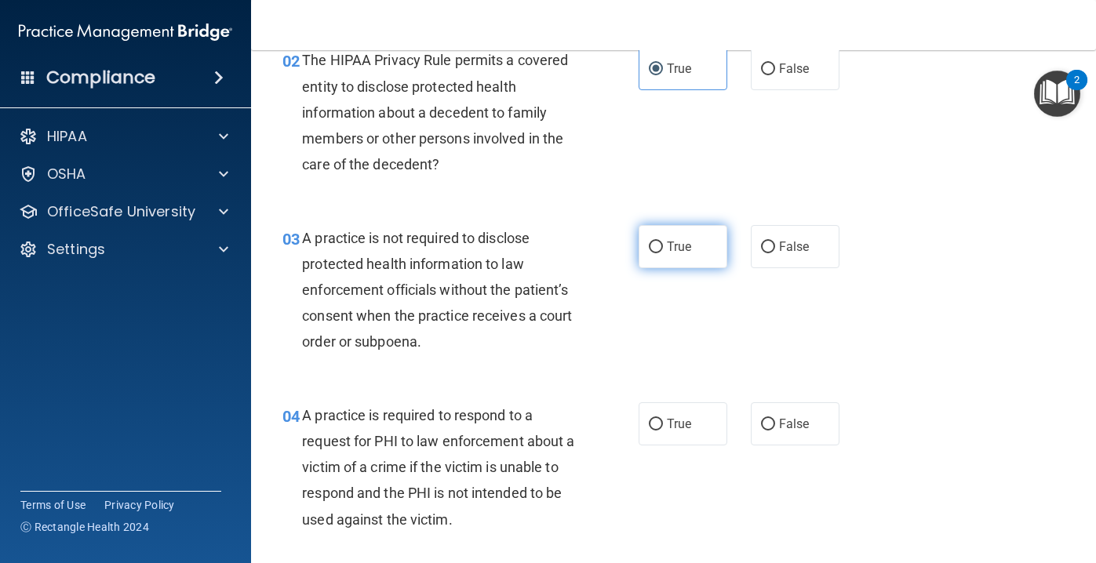
click at [686, 236] on label "True" at bounding box center [683, 246] width 89 height 43
click at [663, 242] on input "True" at bounding box center [656, 248] width 14 height 12
radio input "true"
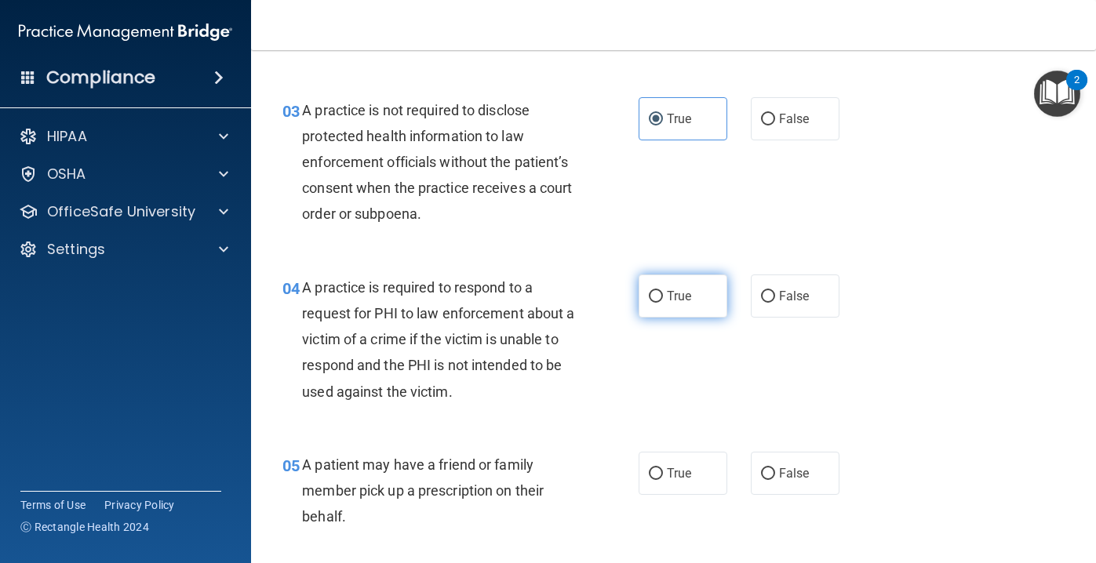
click at [668, 292] on span "True" at bounding box center [679, 296] width 24 height 15
click at [663, 292] on input "True" at bounding box center [656, 297] width 14 height 12
radio input "true"
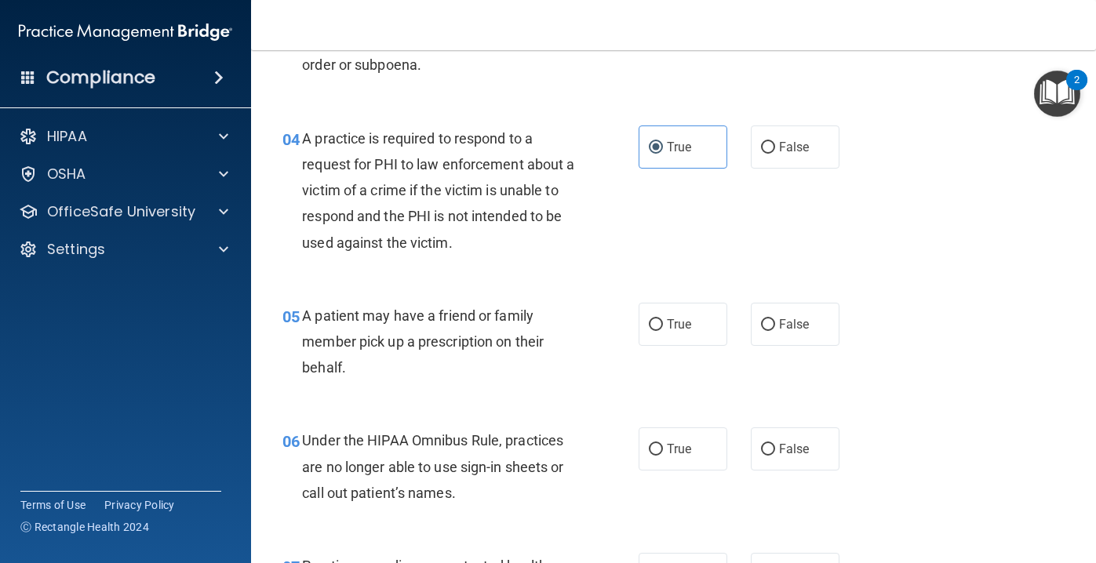
scroll to position [534, 0]
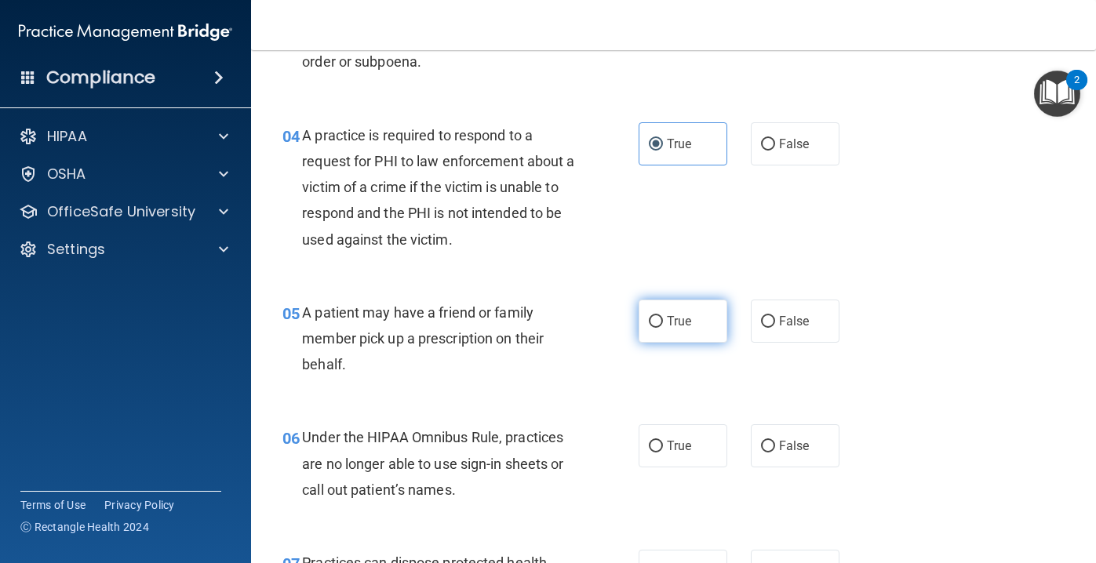
click at [690, 340] on label "True" at bounding box center [683, 321] width 89 height 43
click at [663, 328] on input "True" at bounding box center [656, 322] width 14 height 12
radio input "true"
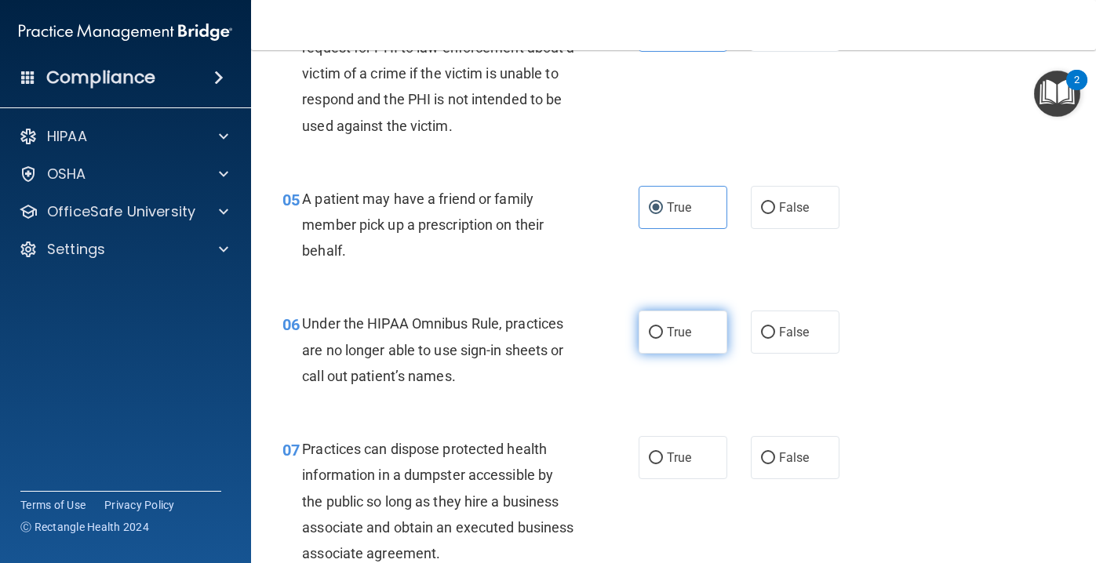
scroll to position [662, 0]
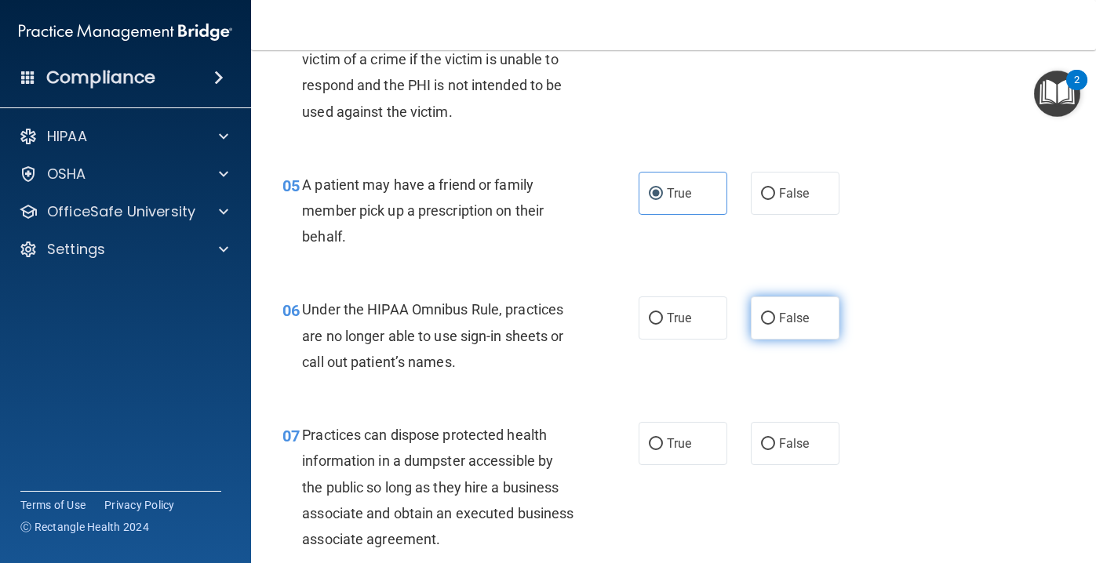
click at [791, 328] on label "False" at bounding box center [795, 318] width 89 height 43
click at [775, 325] on input "False" at bounding box center [768, 319] width 14 height 12
radio input "true"
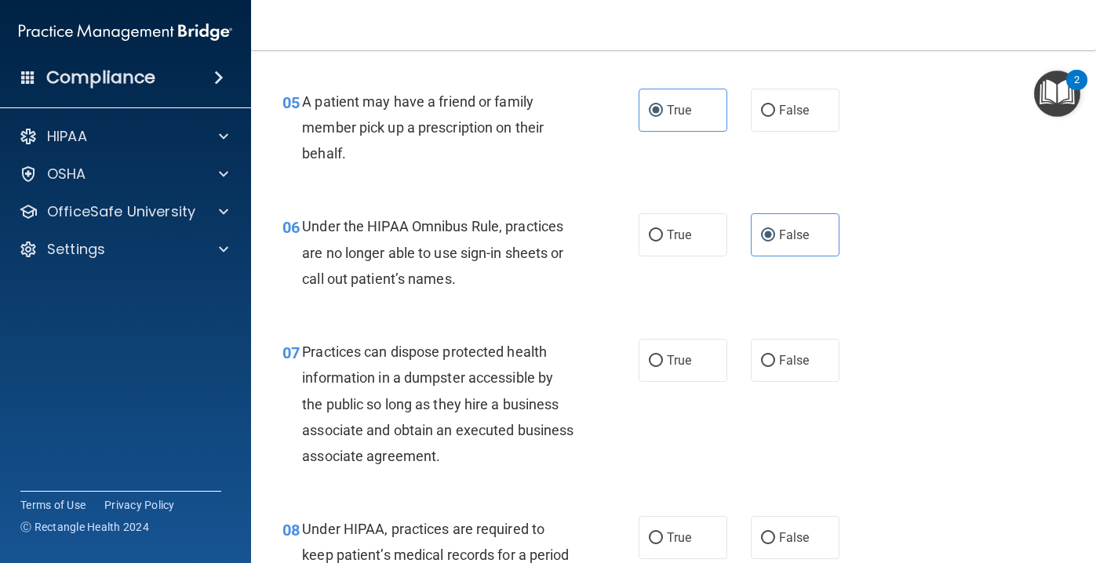
scroll to position [749, 0]
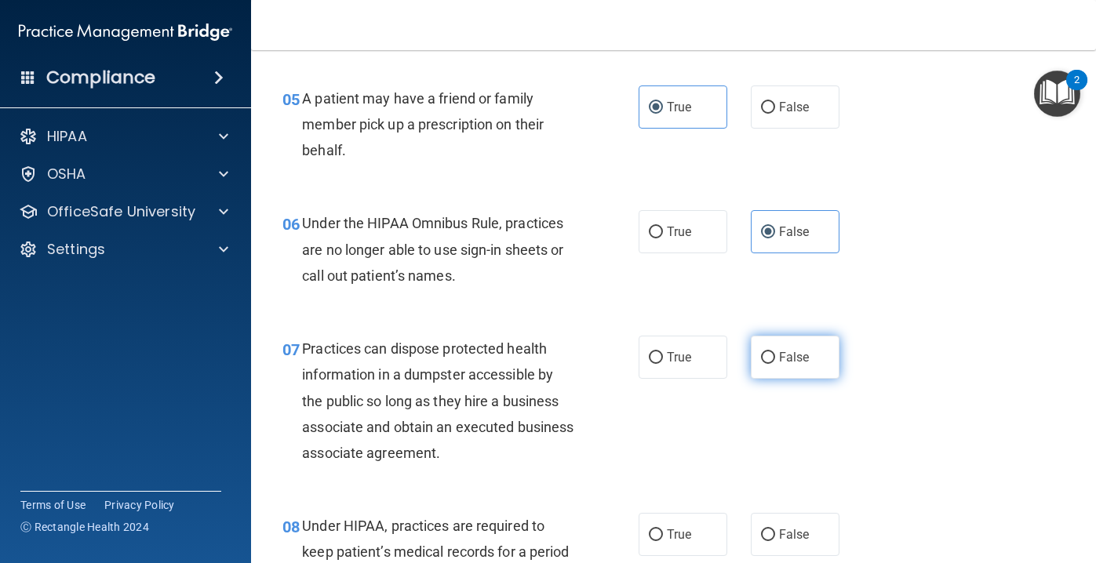
click at [795, 352] on span "False" at bounding box center [794, 357] width 31 height 15
click at [775, 352] on input "False" at bounding box center [768, 358] width 14 height 12
radio input "true"
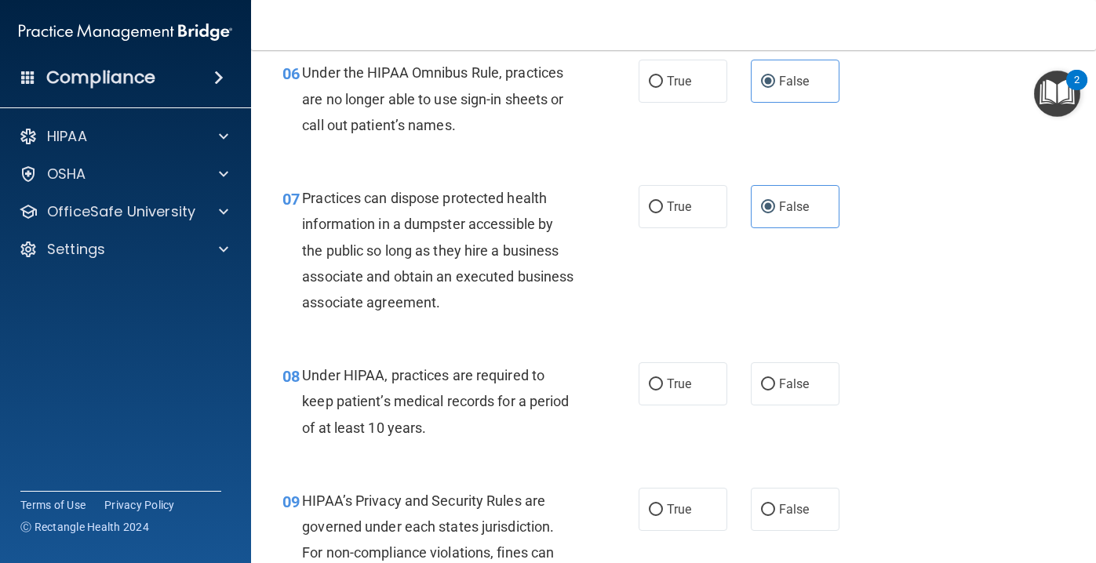
scroll to position [901, 0]
click at [800, 374] on label "False" at bounding box center [795, 382] width 89 height 43
click at [775, 377] on input "False" at bounding box center [768, 383] width 14 height 12
radio input "true"
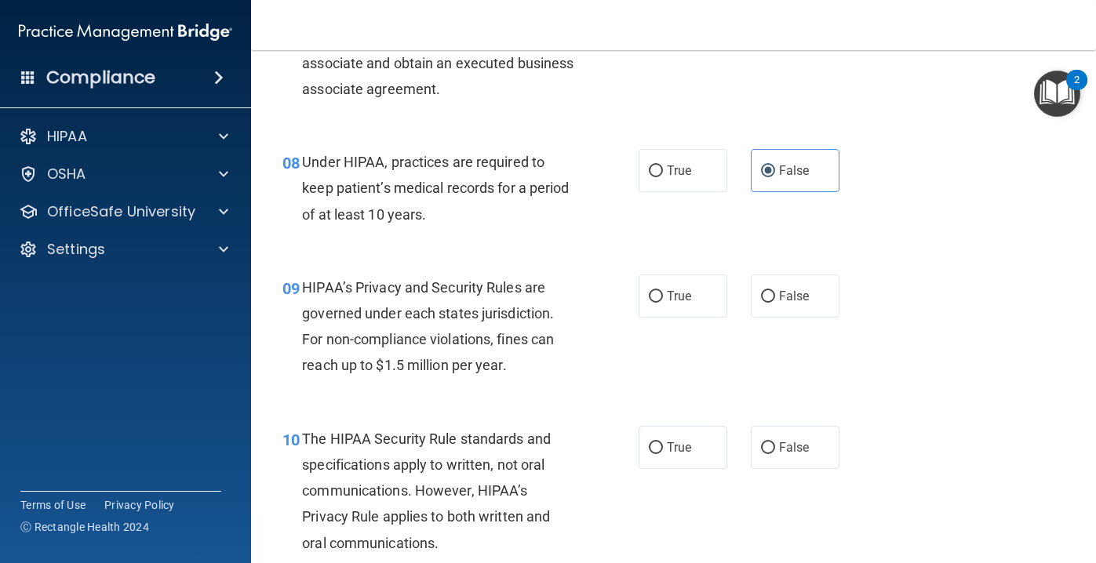
scroll to position [1114, 0]
click at [800, 450] on span "False" at bounding box center [794, 446] width 31 height 15
click at [775, 450] on input "False" at bounding box center [768, 448] width 14 height 12
radio input "true"
click at [811, 283] on label "False" at bounding box center [795, 295] width 89 height 43
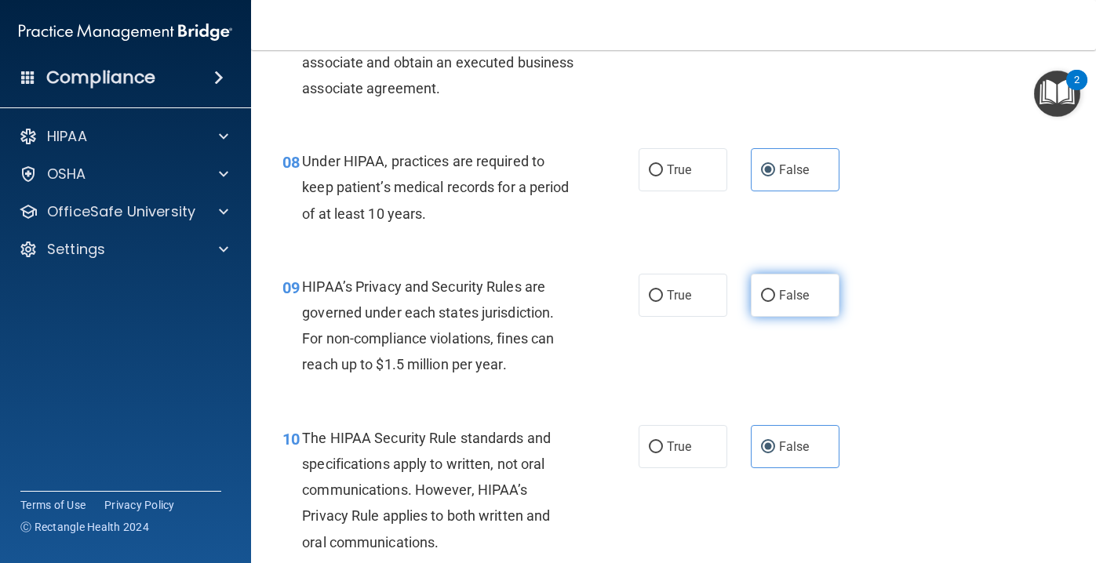
click at [775, 290] on input "False" at bounding box center [768, 296] width 14 height 12
radio input "true"
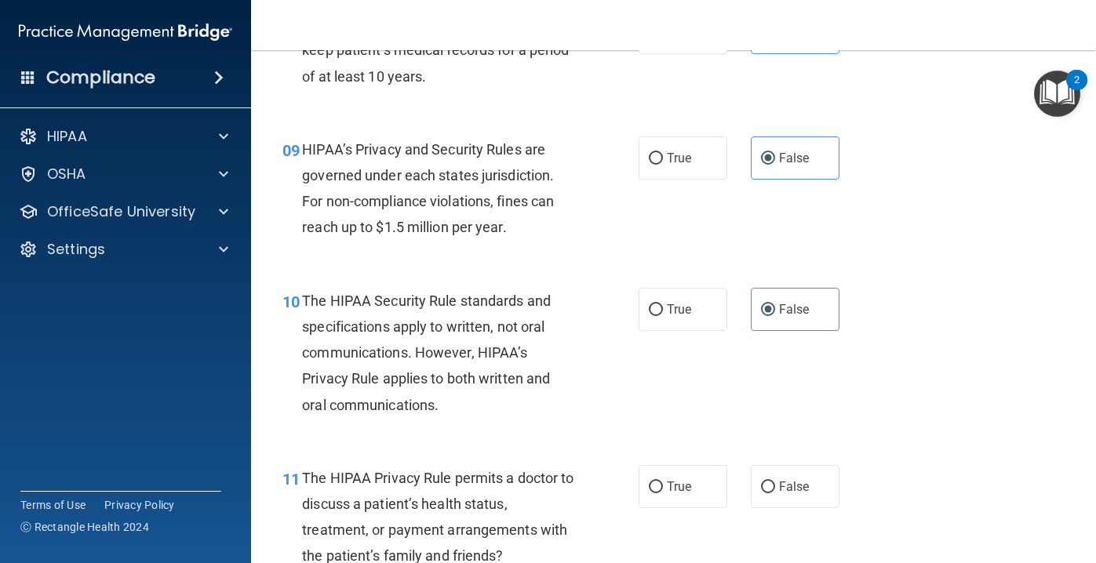
scroll to position [1253, 0]
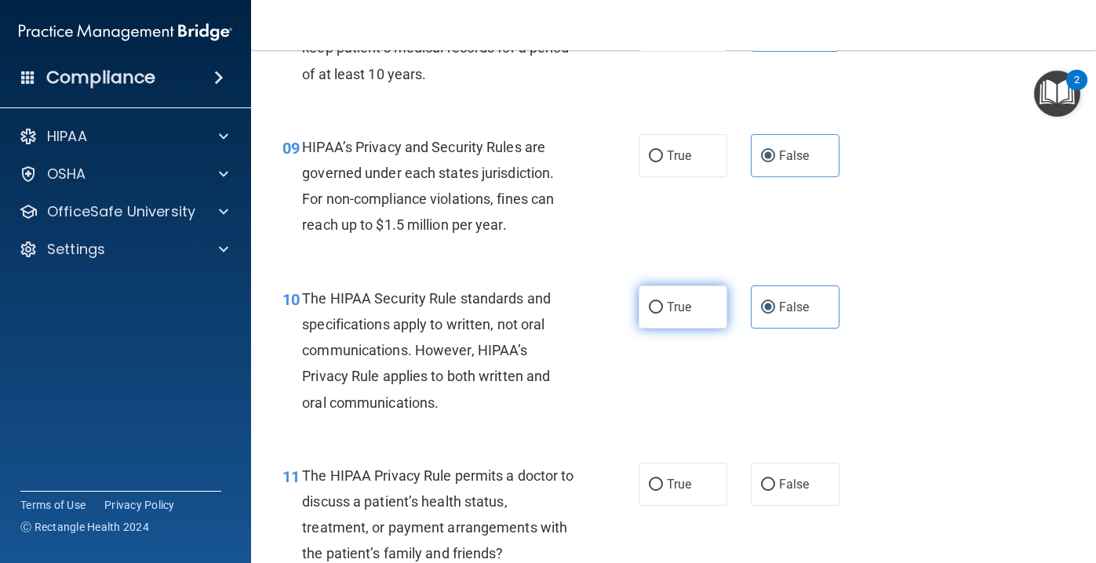
click at [695, 312] on label "True" at bounding box center [683, 307] width 89 height 43
click at [663, 312] on input "True" at bounding box center [656, 308] width 14 height 12
radio input "true"
radio input "false"
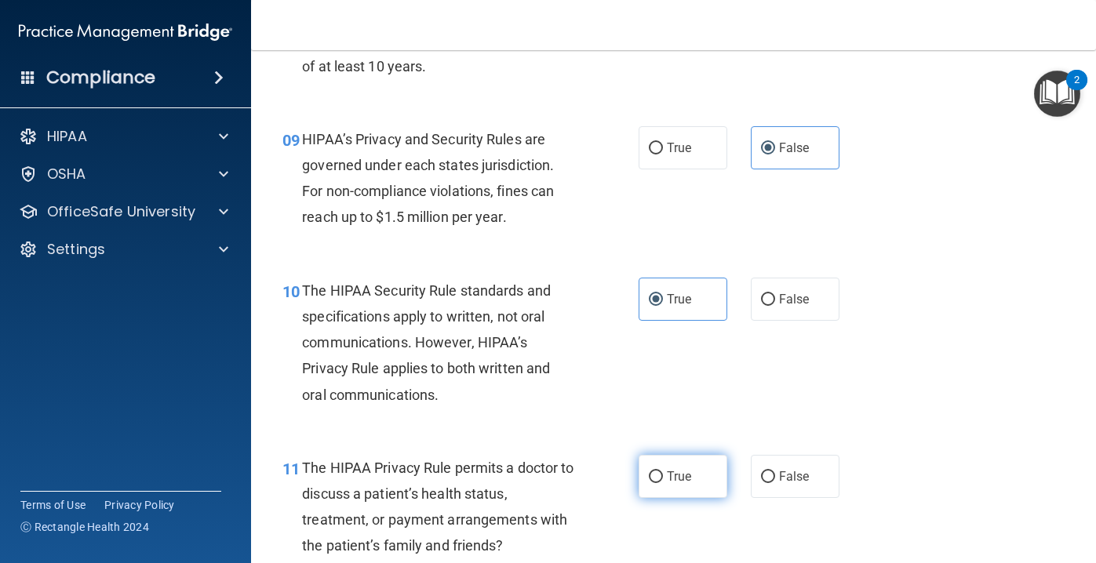
click at [658, 467] on label "True" at bounding box center [683, 476] width 89 height 43
click at [658, 472] on input "True" at bounding box center [656, 478] width 14 height 12
radio input "true"
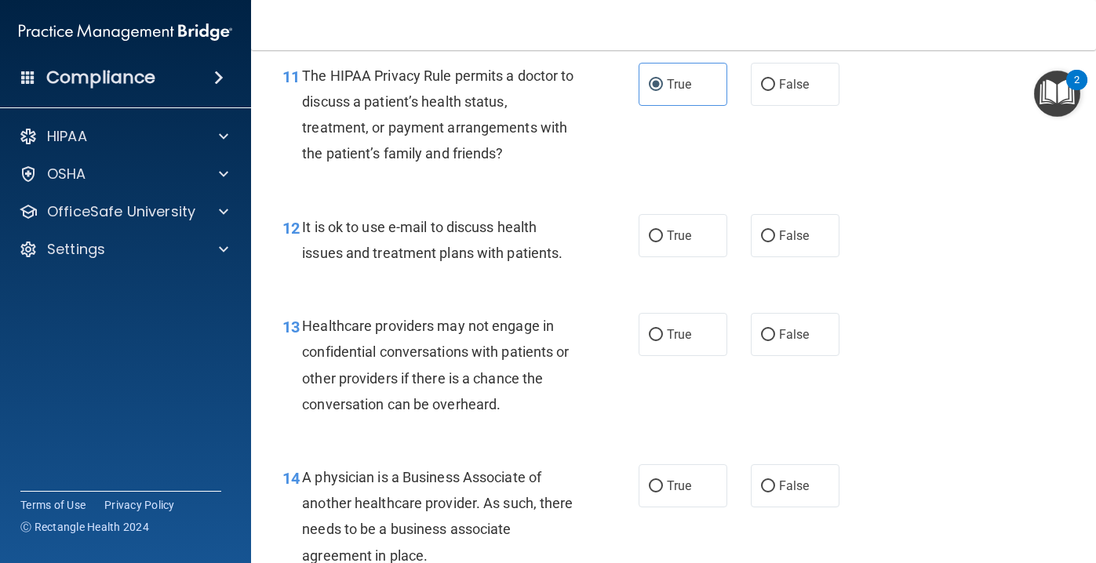
scroll to position [1651, 0]
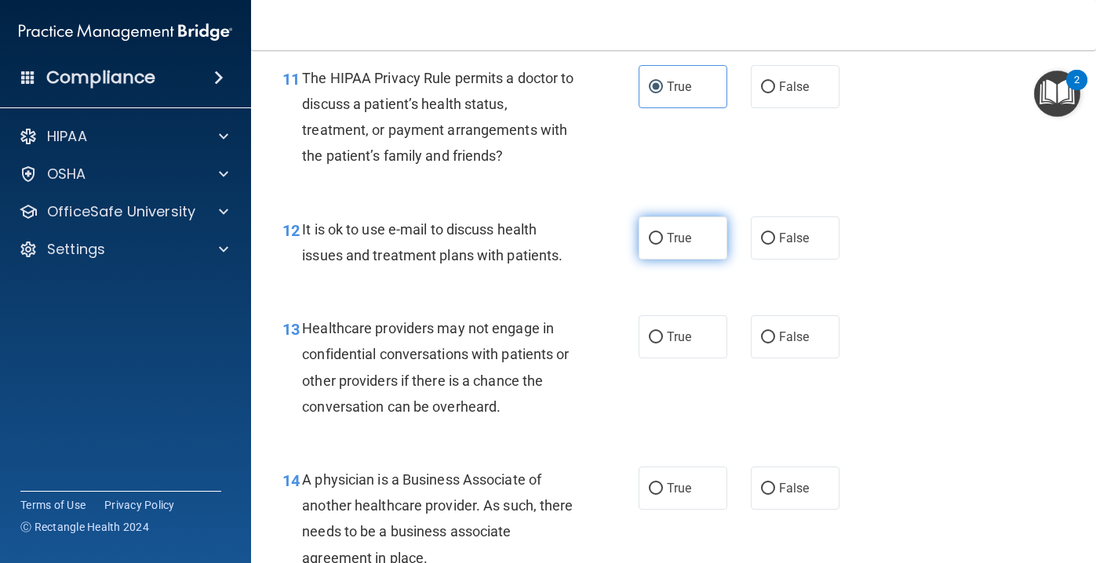
click at [698, 247] on label "True" at bounding box center [683, 238] width 89 height 43
click at [663, 245] on input "True" at bounding box center [656, 239] width 14 height 12
radio input "true"
click at [790, 331] on span "False" at bounding box center [794, 337] width 31 height 15
click at [775, 332] on input "False" at bounding box center [768, 338] width 14 height 12
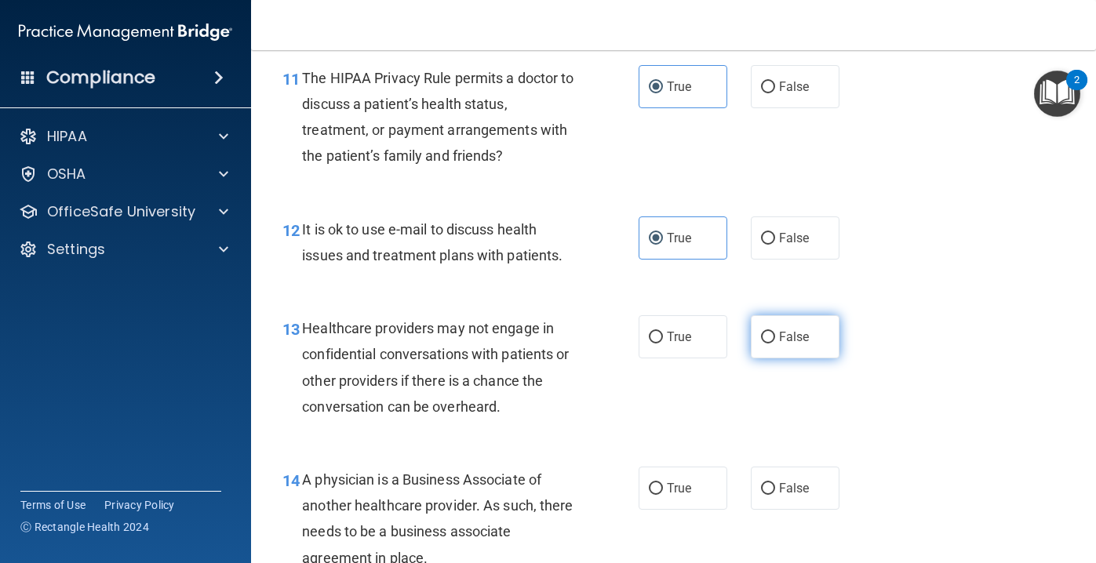
radio input "true"
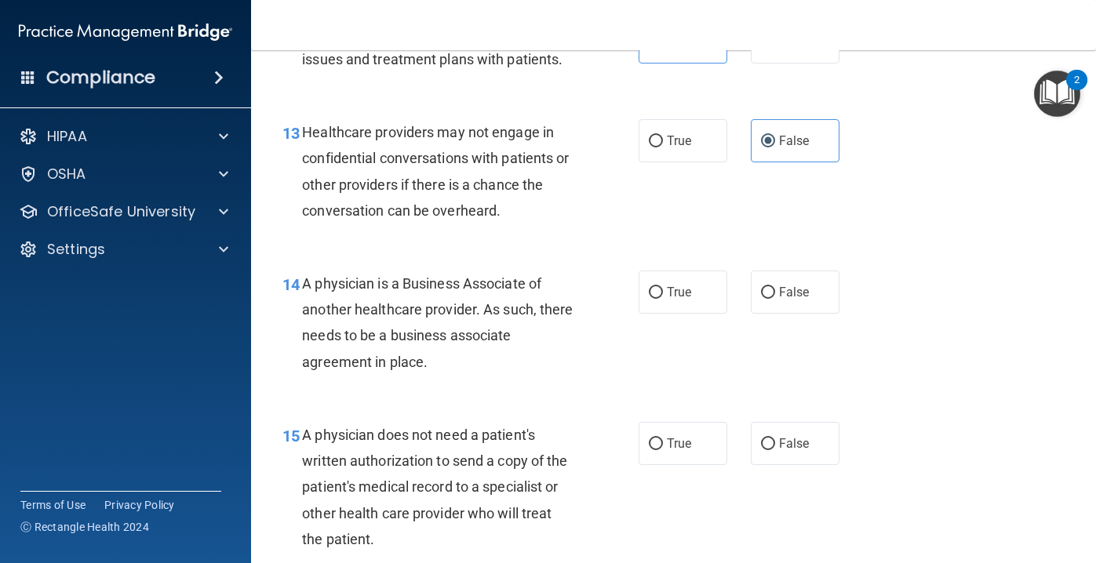
scroll to position [1847, 0]
click at [807, 290] on span "False" at bounding box center [794, 293] width 31 height 15
click at [775, 290] on input "False" at bounding box center [768, 294] width 14 height 12
radio input "true"
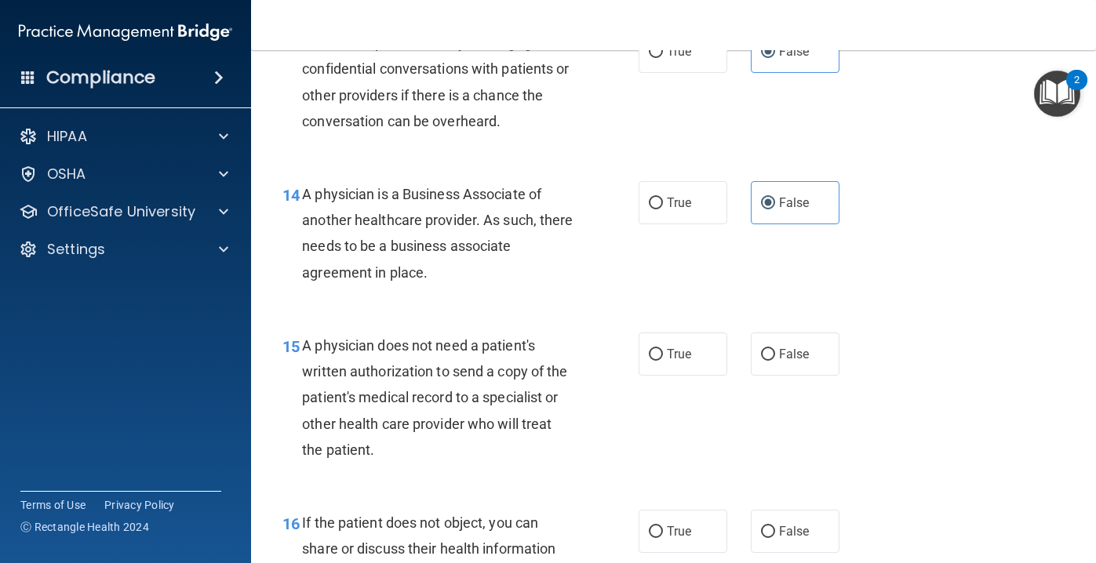
scroll to position [2003, 0]
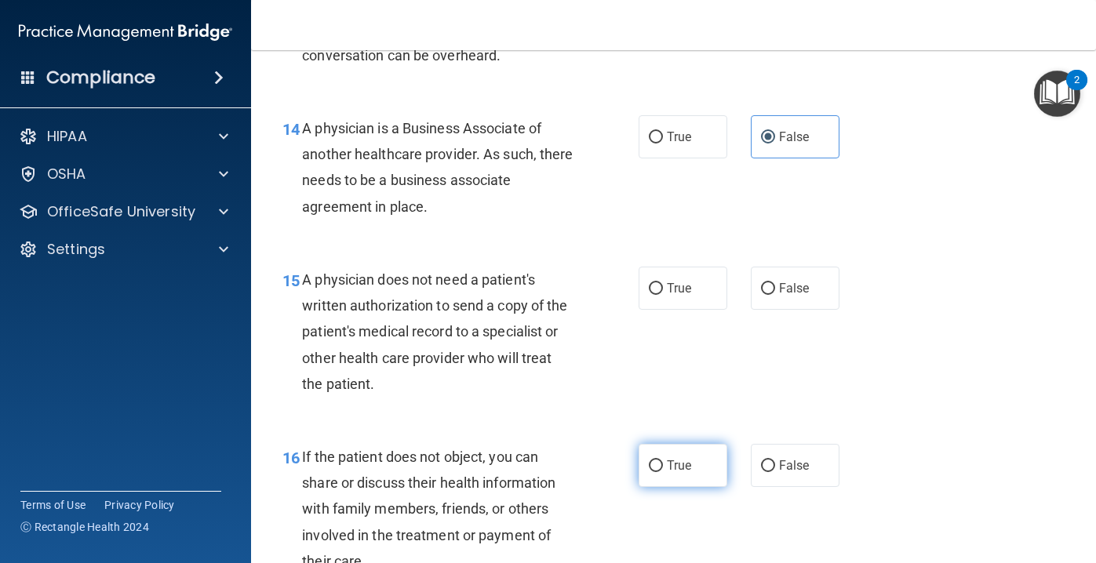
click at [661, 465] on input "True" at bounding box center [656, 467] width 14 height 12
radio input "true"
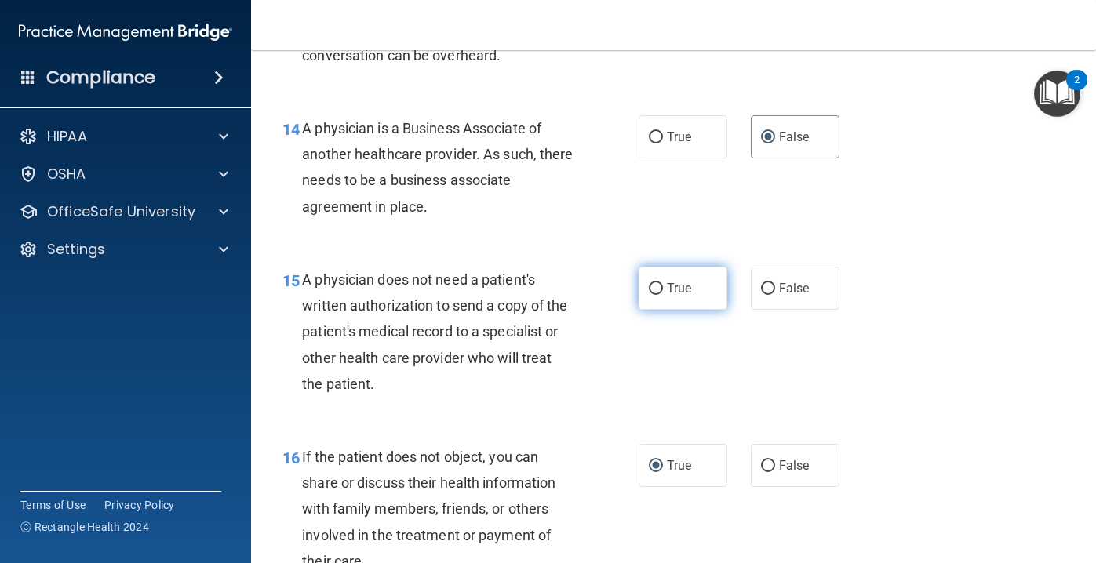
click at [683, 283] on span "True" at bounding box center [679, 288] width 24 height 15
click at [663, 283] on input "True" at bounding box center [656, 289] width 14 height 12
radio input "true"
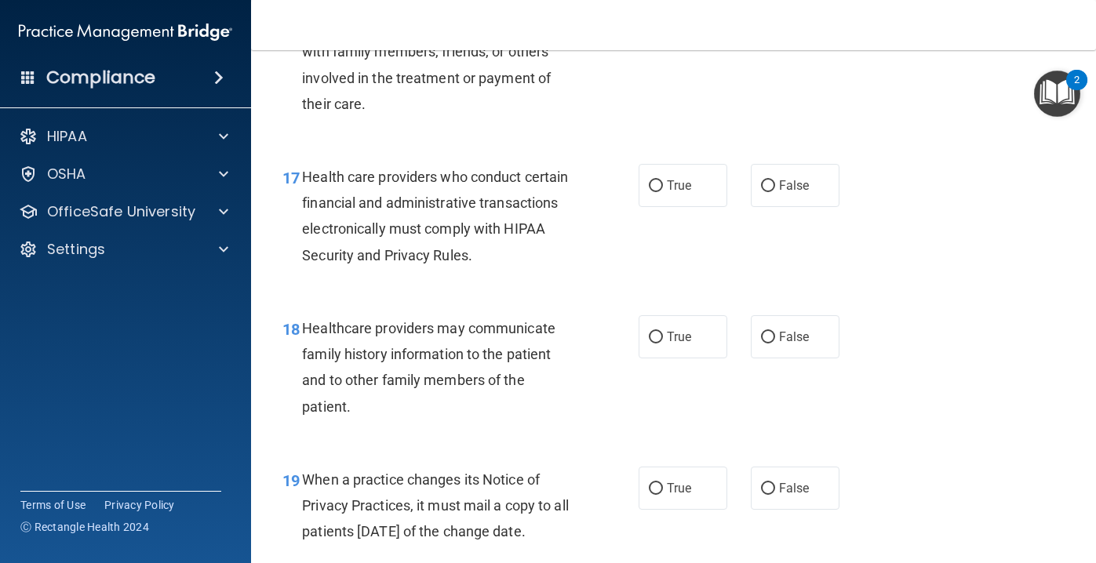
scroll to position [2466, 0]
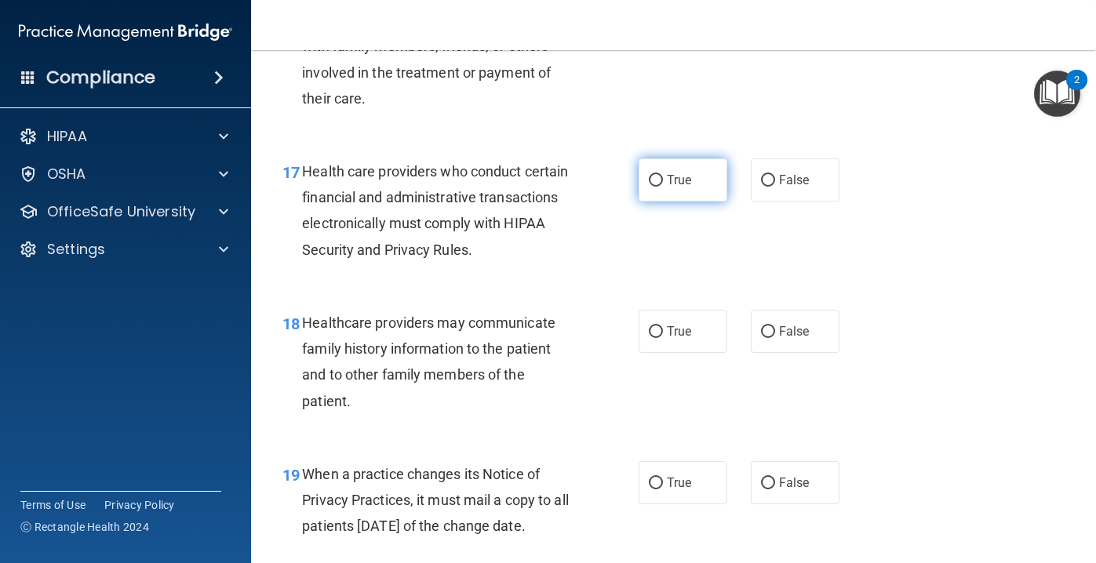
click at [687, 181] on span "True" at bounding box center [679, 180] width 24 height 15
click at [663, 181] on input "True" at bounding box center [656, 181] width 14 height 12
radio input "true"
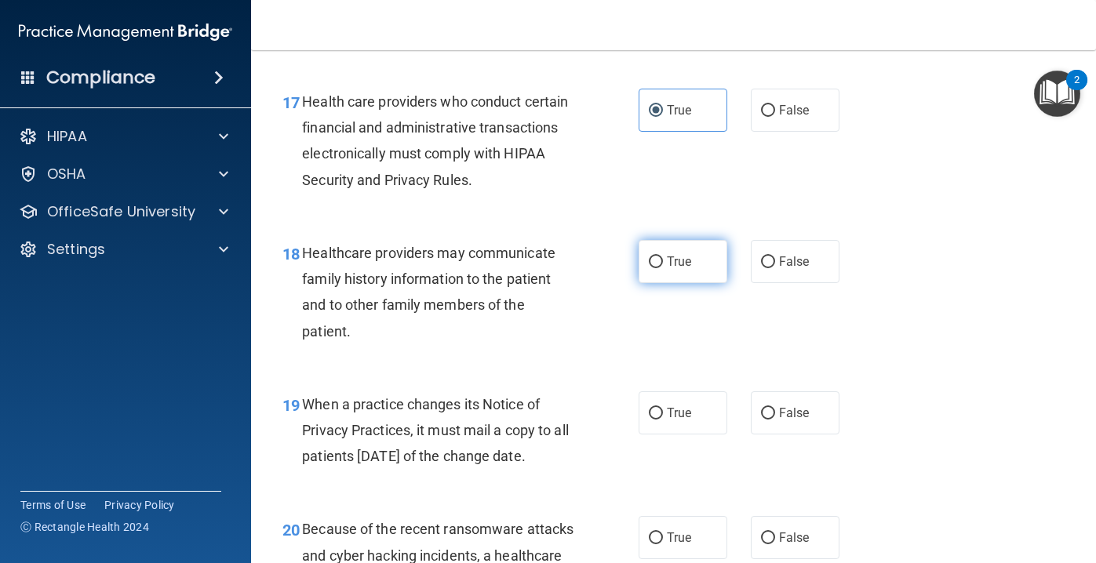
scroll to position [2539, 0]
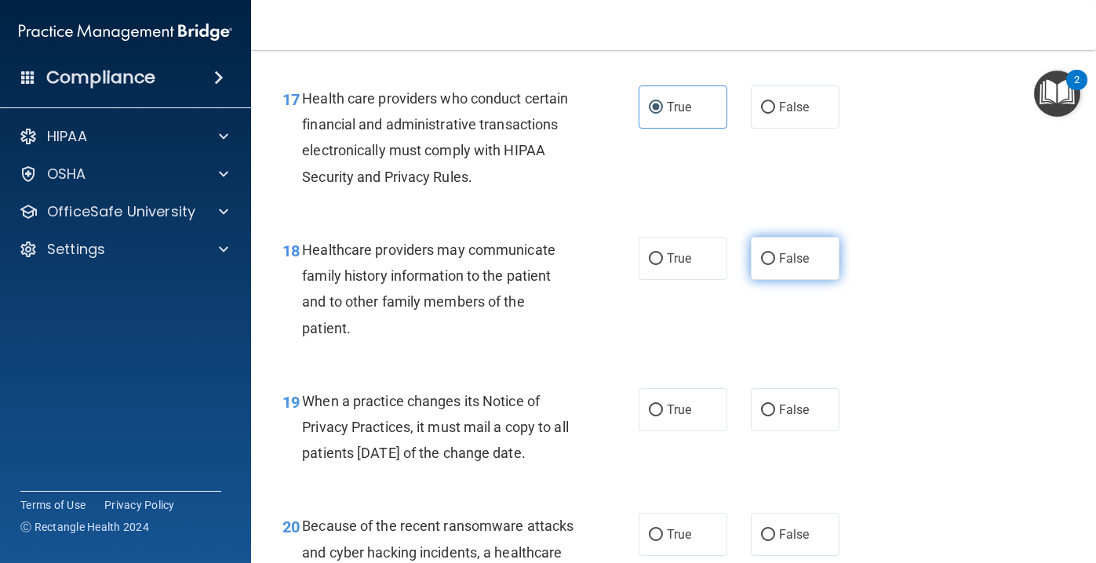
click at [781, 261] on span "False" at bounding box center [794, 258] width 31 height 15
click at [775, 261] on input "False" at bounding box center [768, 259] width 14 height 12
radio input "true"
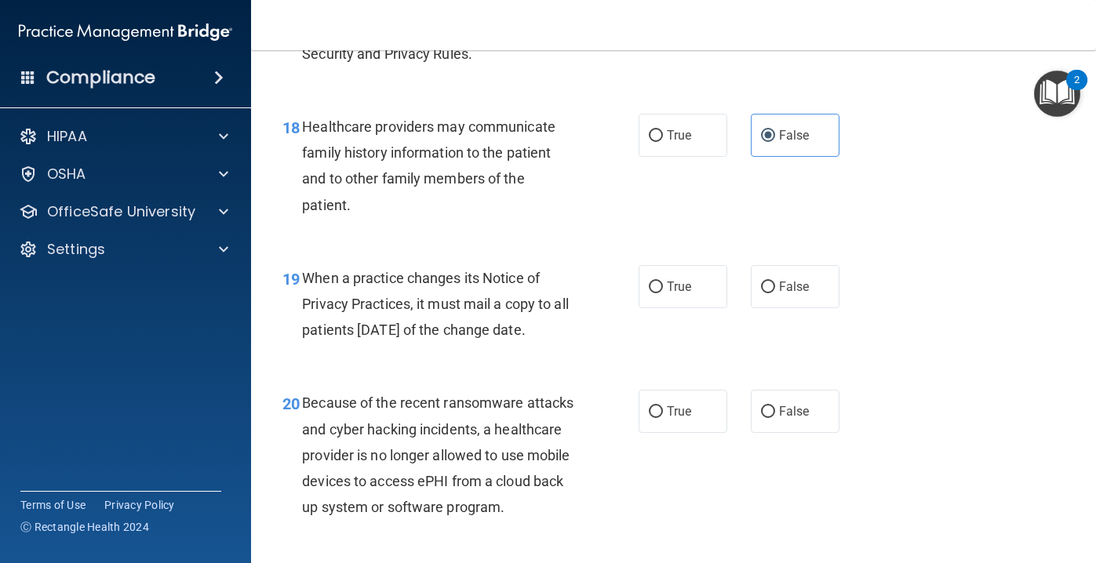
scroll to position [2664, 0]
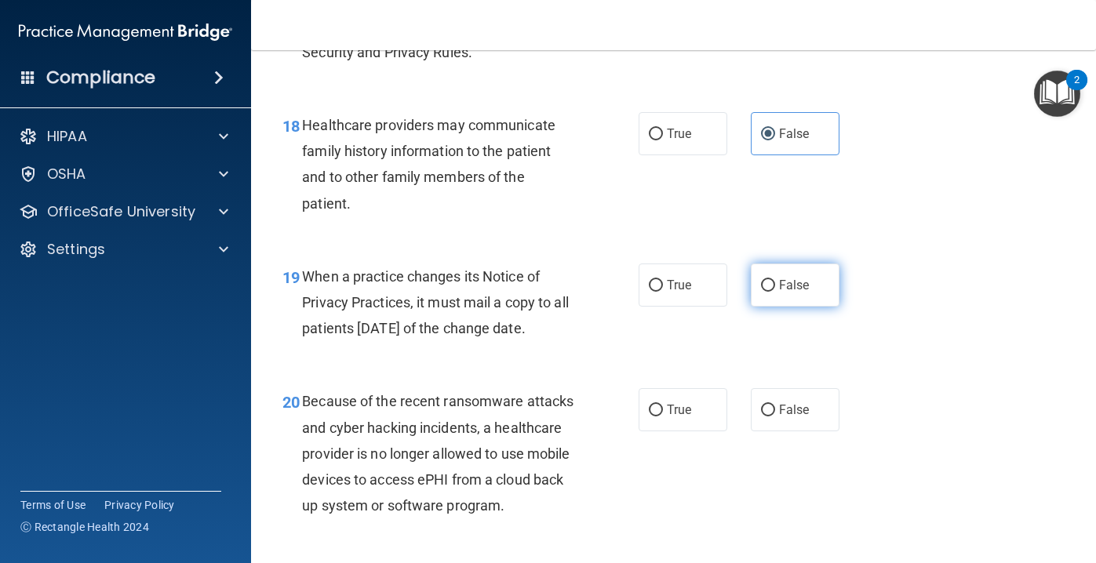
click at [771, 282] on input "False" at bounding box center [768, 286] width 14 height 12
radio input "true"
click at [776, 438] on div "20 Because of the recent ransomware attacks and cyber hacking incidents, a heal…" at bounding box center [674, 457] width 806 height 177
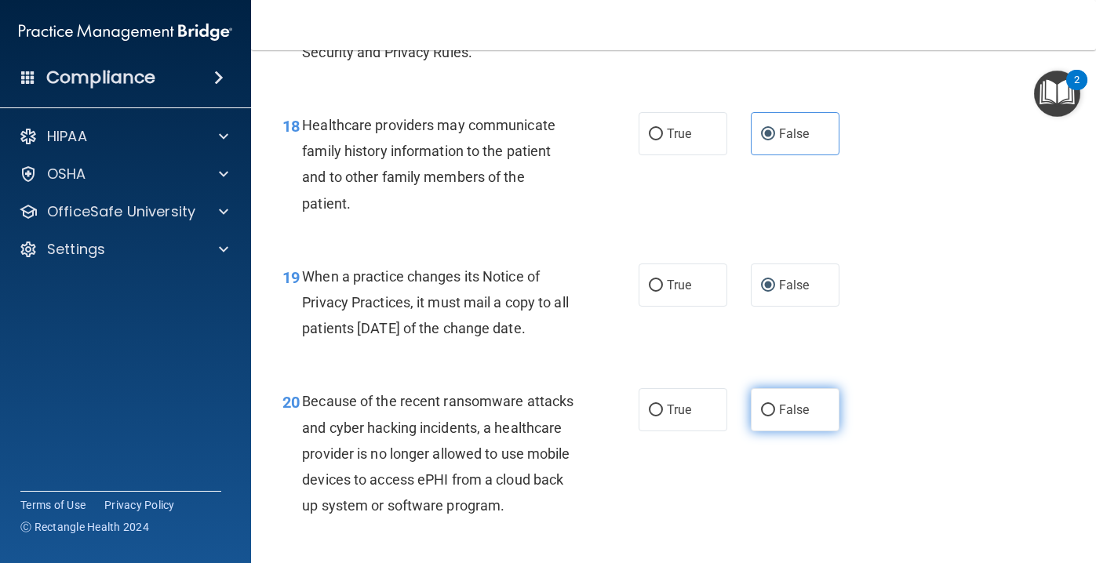
click at [809, 416] on label "False" at bounding box center [795, 409] width 89 height 43
click at [775, 416] on input "False" at bounding box center [768, 411] width 14 height 12
radio input "true"
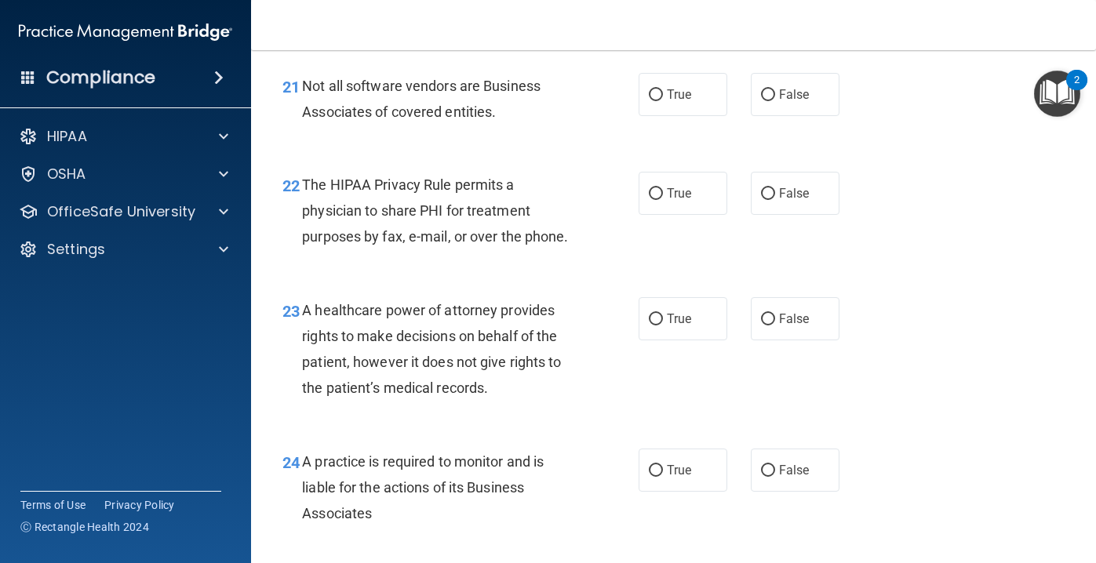
scroll to position [3170, 0]
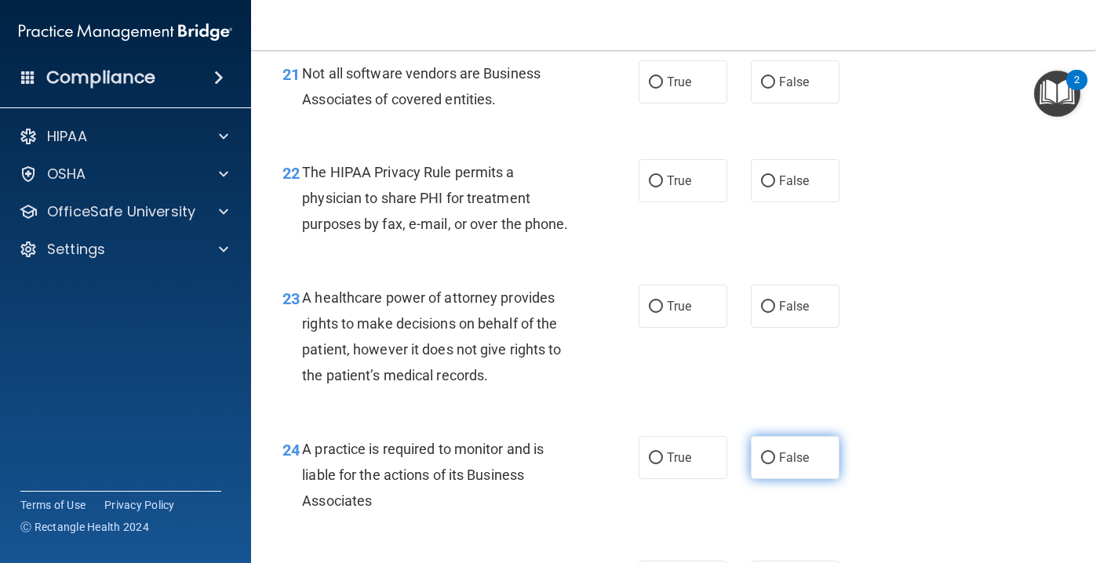
click at [798, 450] on span "False" at bounding box center [794, 457] width 31 height 15
click at [775, 453] on input "False" at bounding box center [768, 459] width 14 height 12
radio input "true"
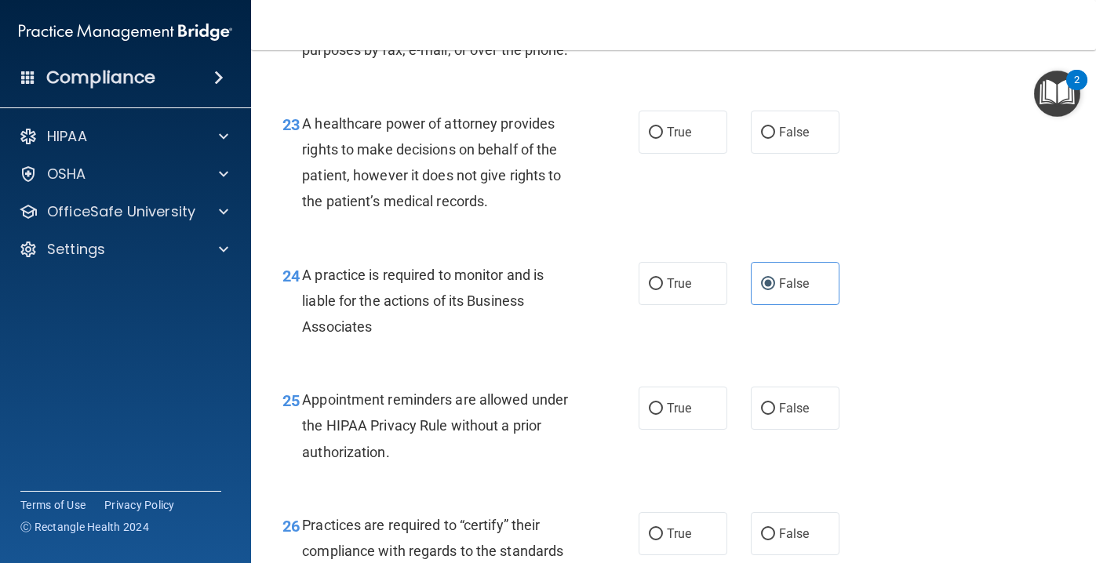
scroll to position [3463, 0]
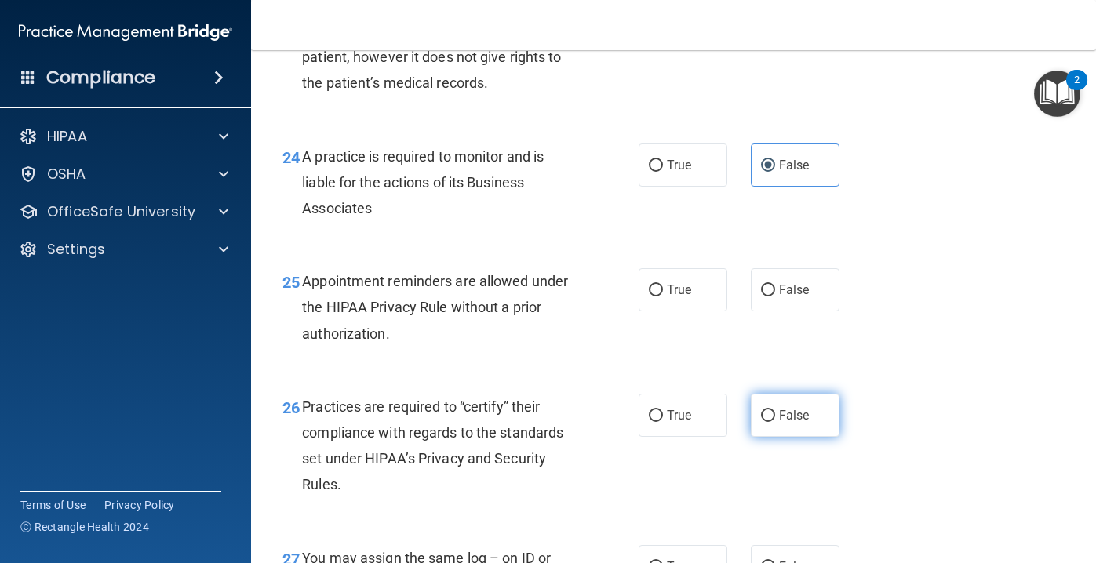
click at [789, 419] on span "False" at bounding box center [794, 415] width 31 height 15
click at [775, 419] on input "False" at bounding box center [768, 416] width 14 height 12
radio input "true"
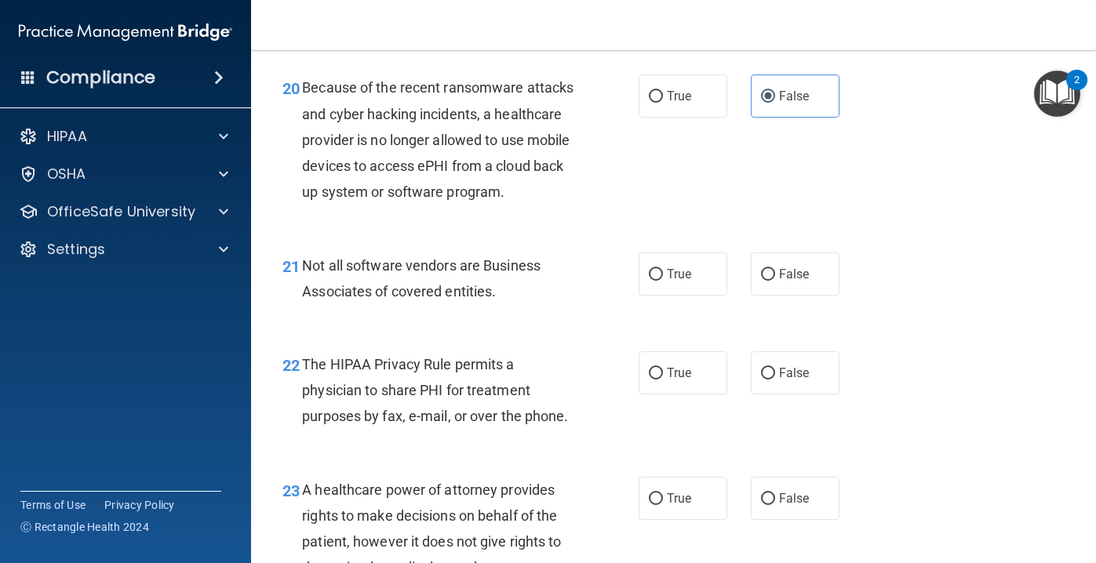
scroll to position [2980, 0]
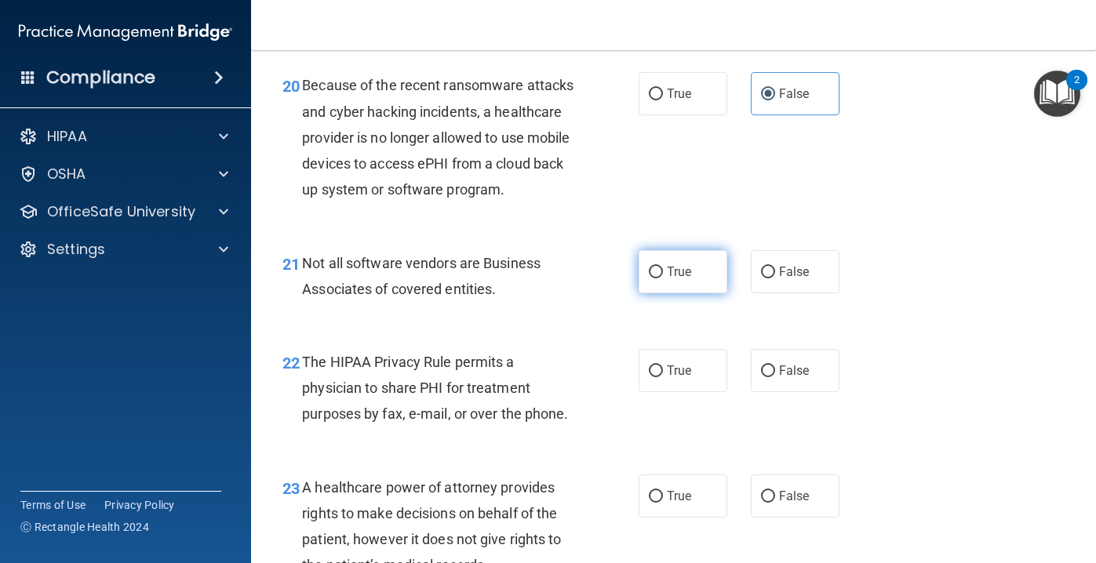
click at [699, 282] on label "True" at bounding box center [683, 271] width 89 height 43
click at [663, 279] on input "True" at bounding box center [656, 273] width 14 height 12
radio input "true"
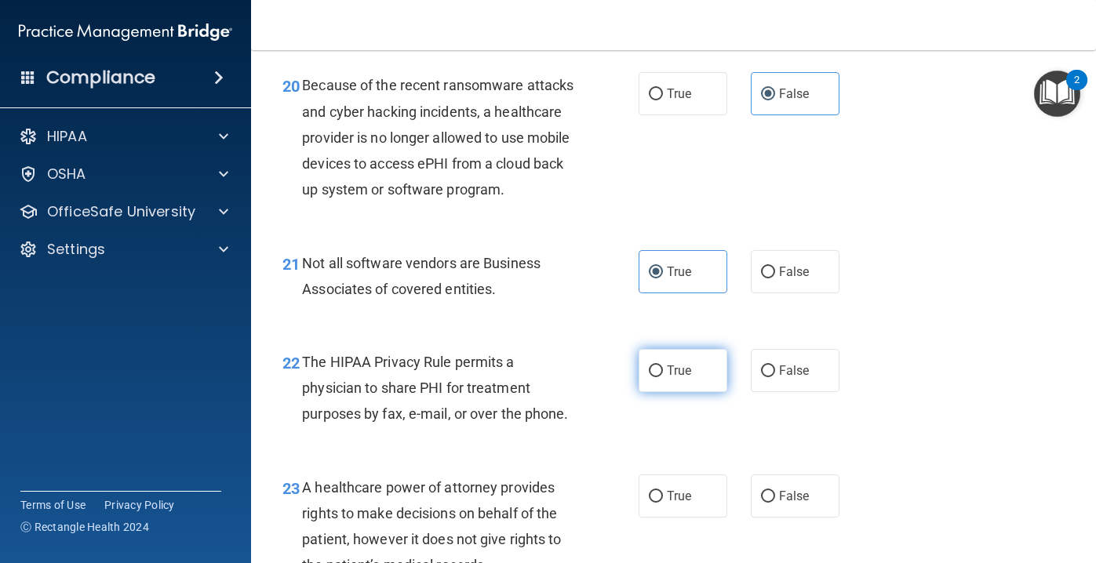
click at [703, 368] on label "True" at bounding box center [683, 370] width 89 height 43
click at [663, 368] on input "True" at bounding box center [656, 372] width 14 height 12
radio input "true"
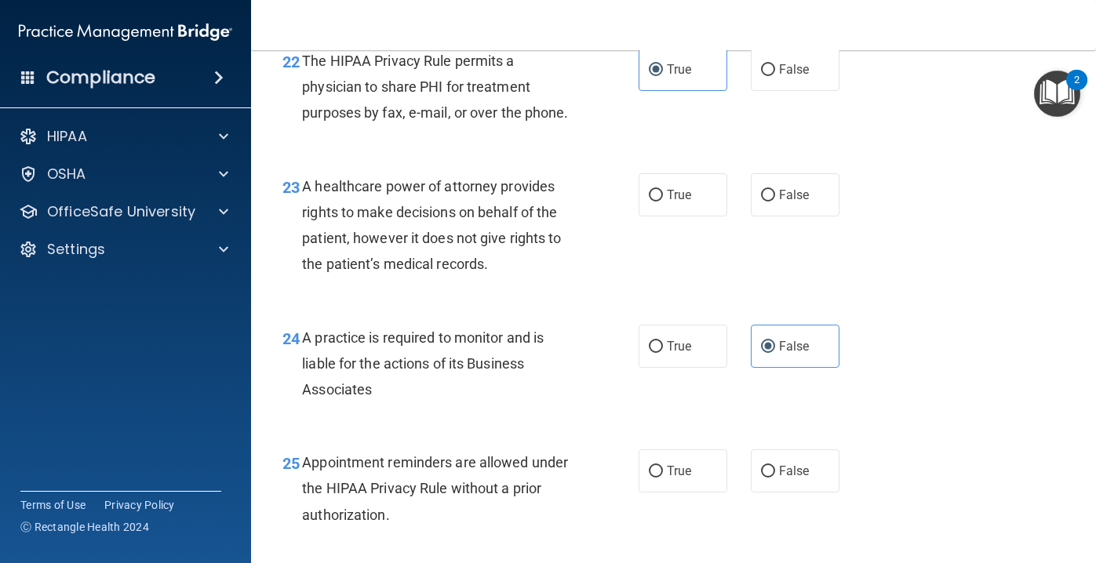
scroll to position [3298, 0]
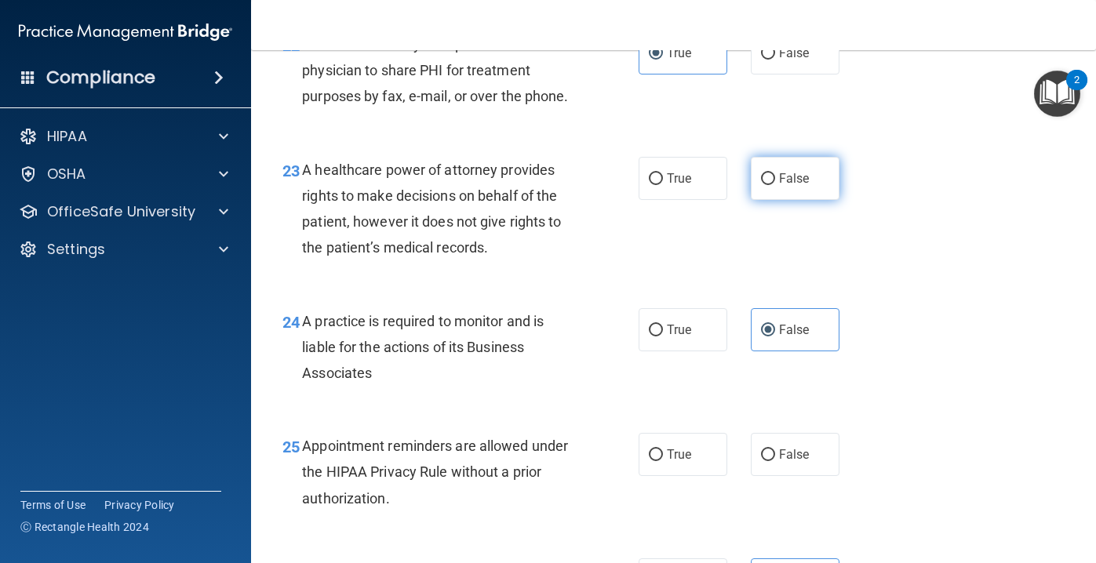
click at [778, 184] on label "False" at bounding box center [795, 178] width 89 height 43
click at [775, 184] on input "False" at bounding box center [768, 179] width 14 height 12
radio input "true"
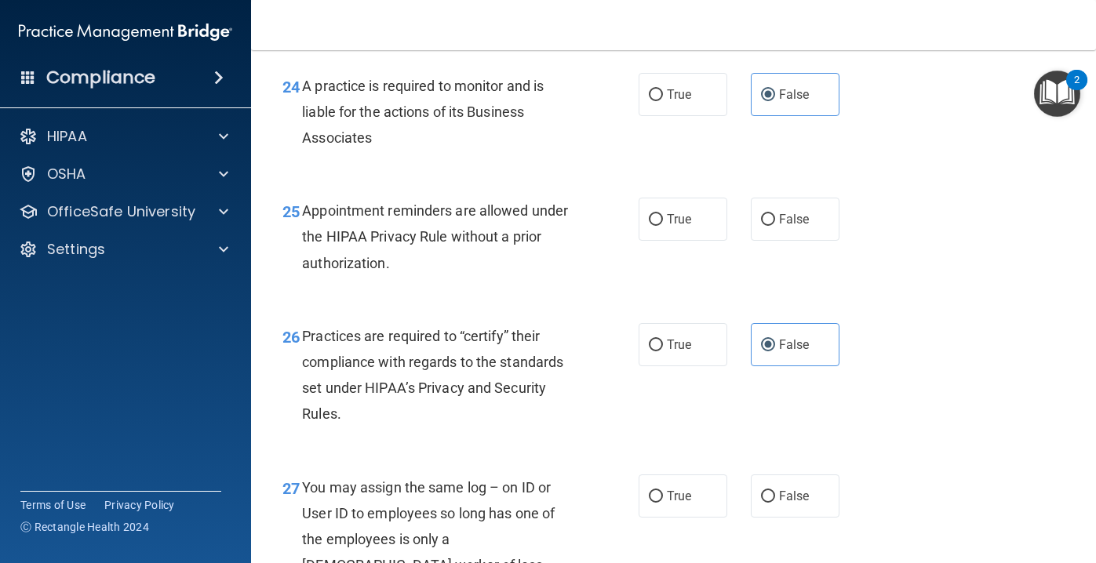
scroll to position [3555, 0]
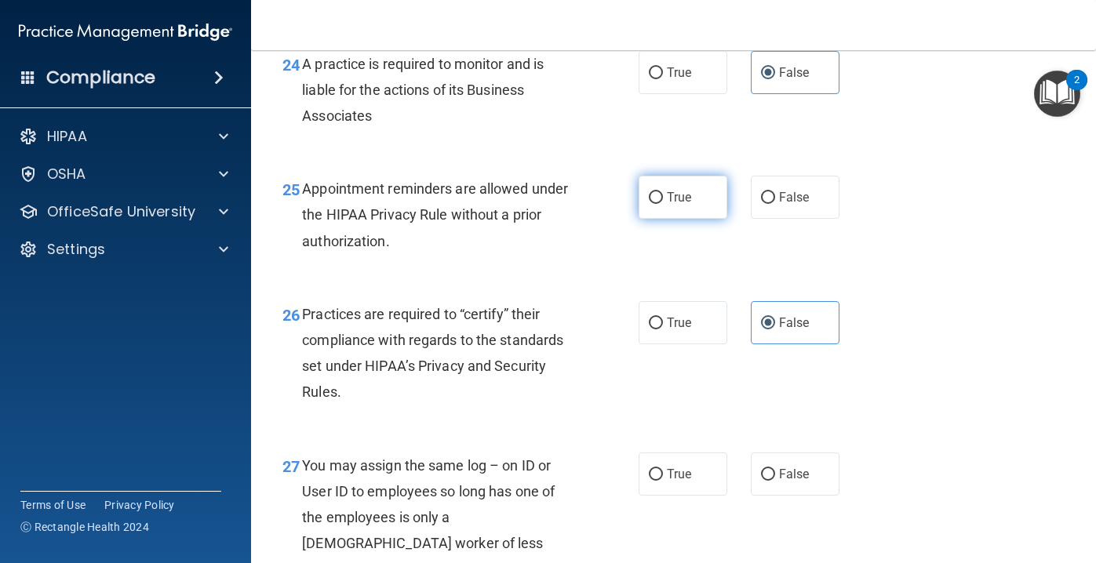
click at [687, 202] on span "True" at bounding box center [679, 197] width 24 height 15
click at [663, 202] on input "True" at bounding box center [656, 198] width 14 height 12
radio input "true"
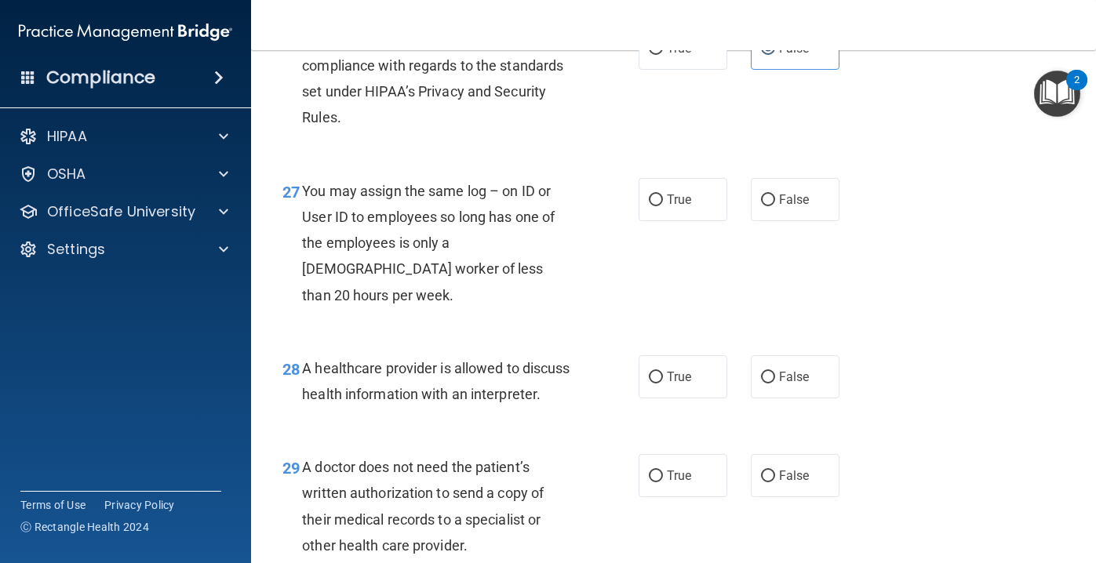
scroll to position [3834, 0]
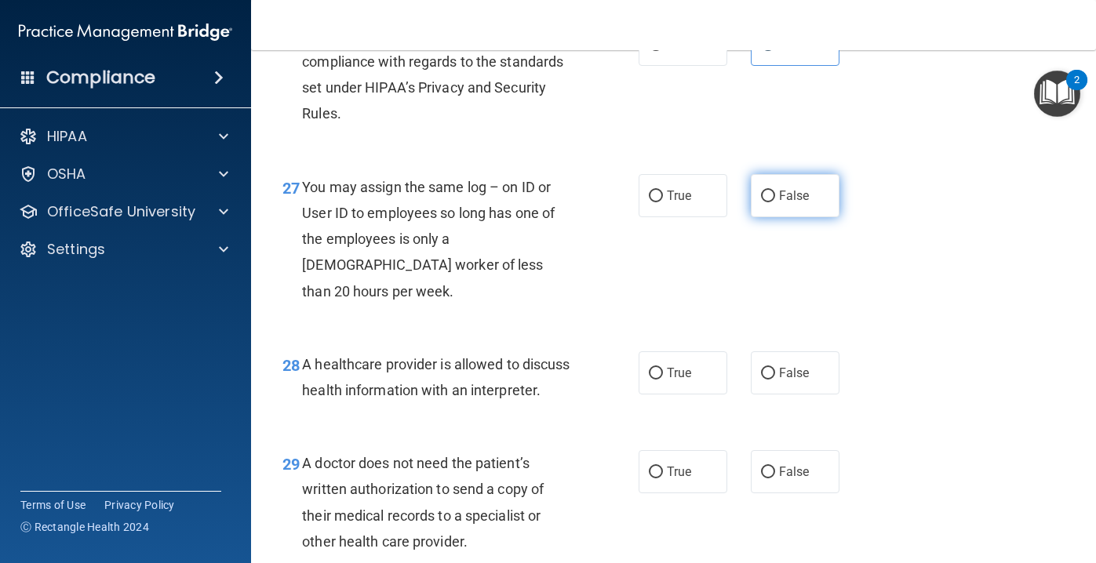
click at [790, 197] on span "False" at bounding box center [794, 195] width 31 height 15
click at [775, 197] on input "False" at bounding box center [768, 197] width 14 height 12
radio input "true"
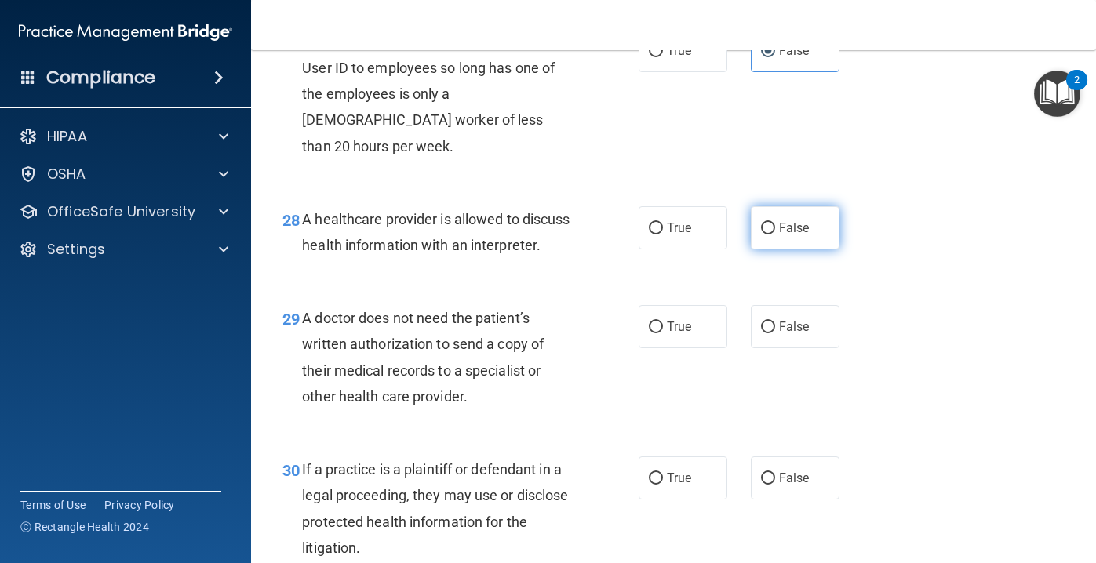
scroll to position [3985, 0]
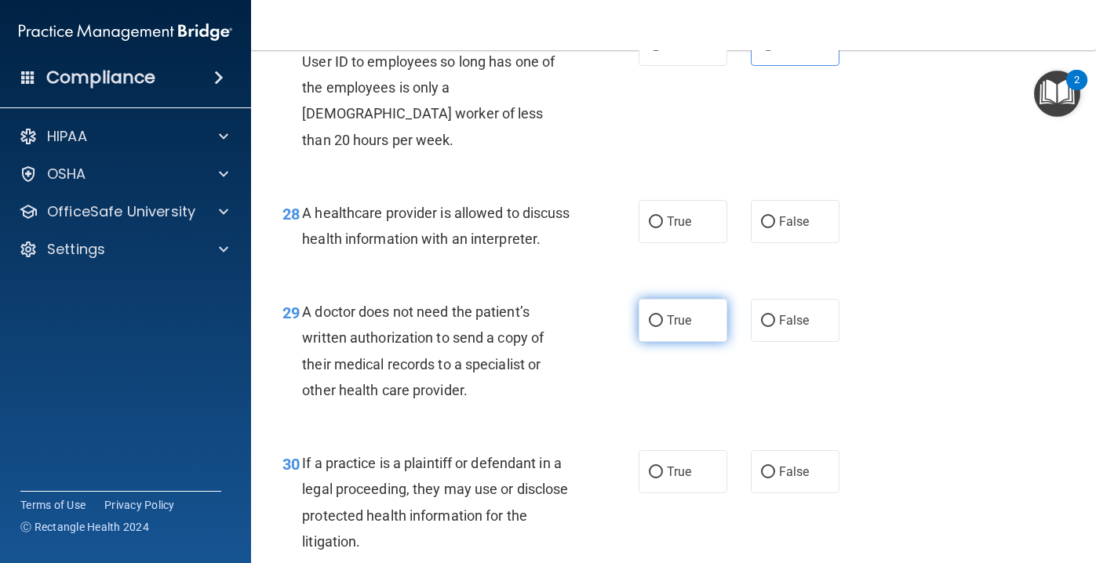
click at [686, 313] on span "True" at bounding box center [679, 320] width 24 height 15
click at [663, 315] on input "True" at bounding box center [656, 321] width 14 height 12
radio input "true"
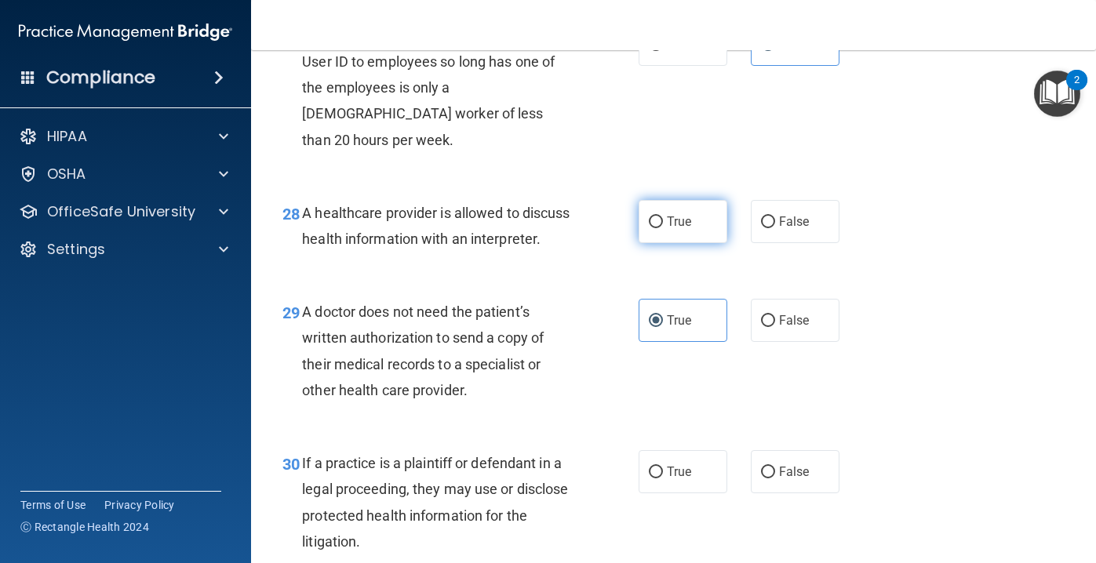
click at [699, 203] on label "True" at bounding box center [683, 221] width 89 height 43
click at [663, 217] on input "True" at bounding box center [656, 223] width 14 height 12
radio input "true"
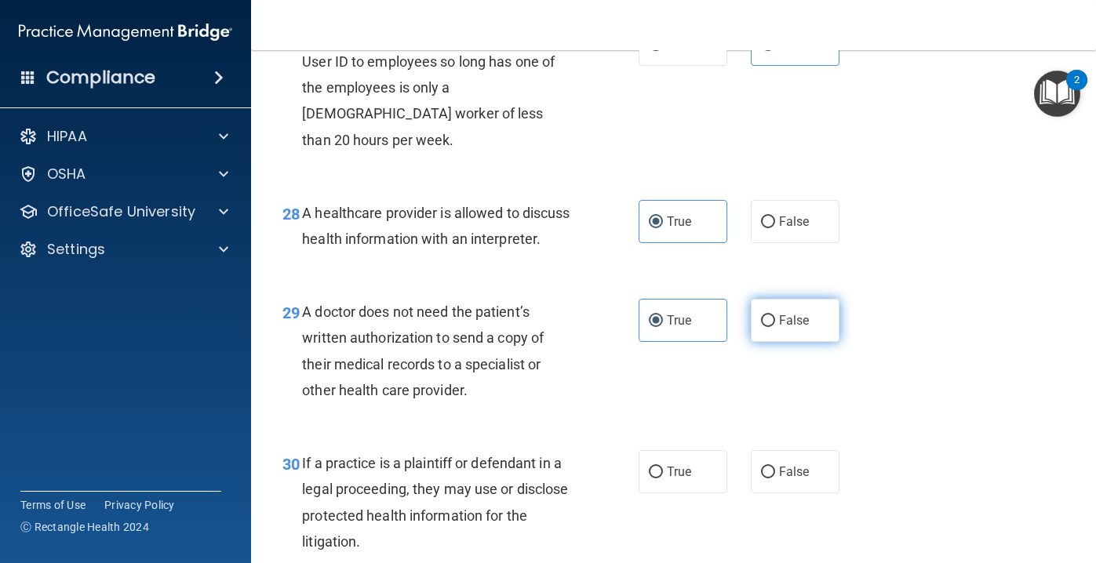
scroll to position [4081, 0]
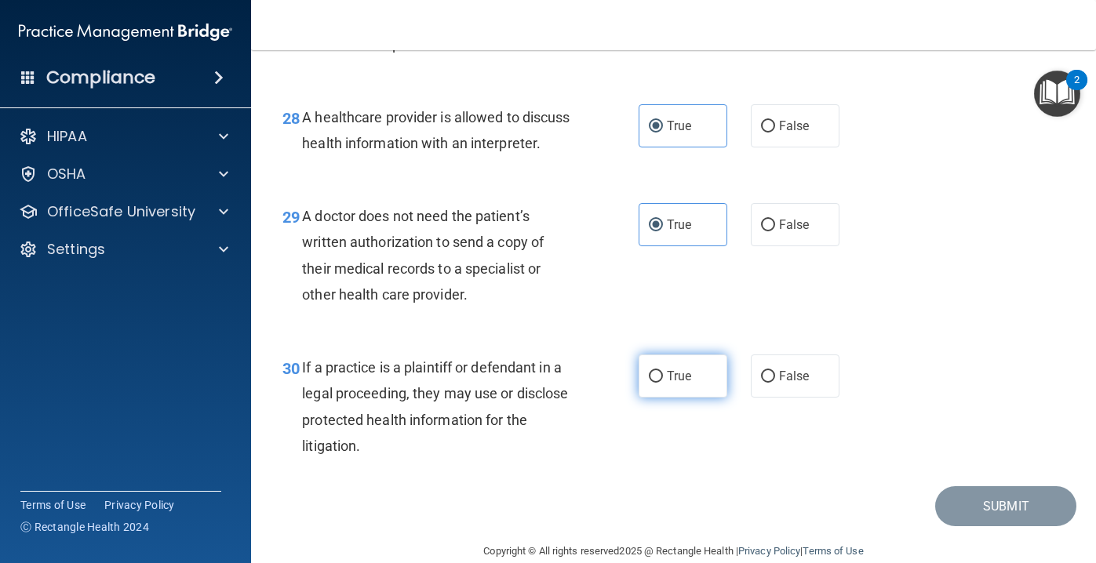
click at [677, 369] on span "True" at bounding box center [679, 376] width 24 height 15
click at [663, 371] on input "True" at bounding box center [656, 377] width 14 height 12
radio input "true"
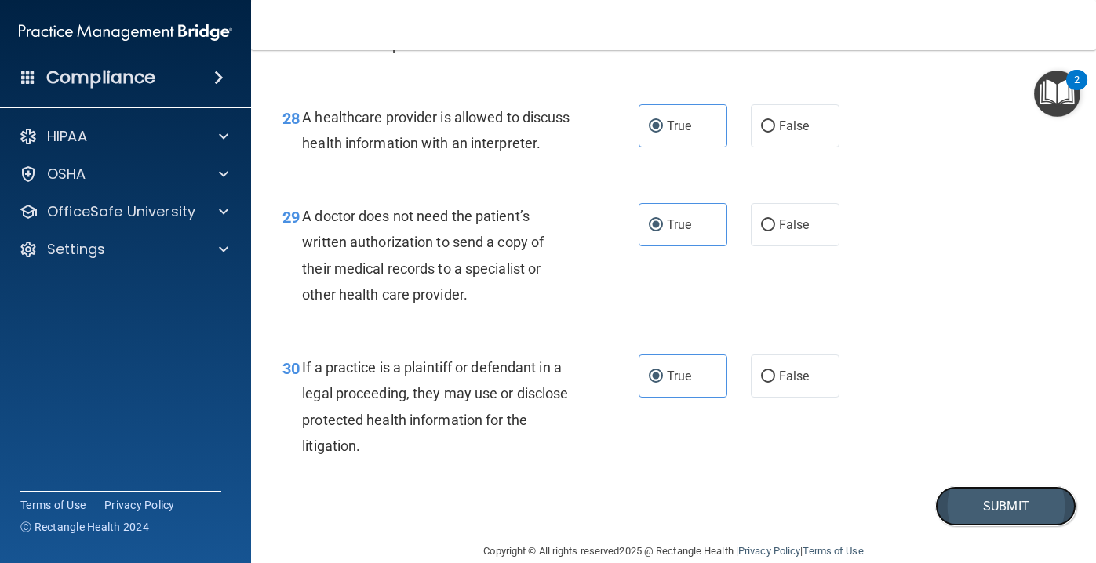
click at [992, 487] on button "Submit" at bounding box center [1005, 507] width 141 height 40
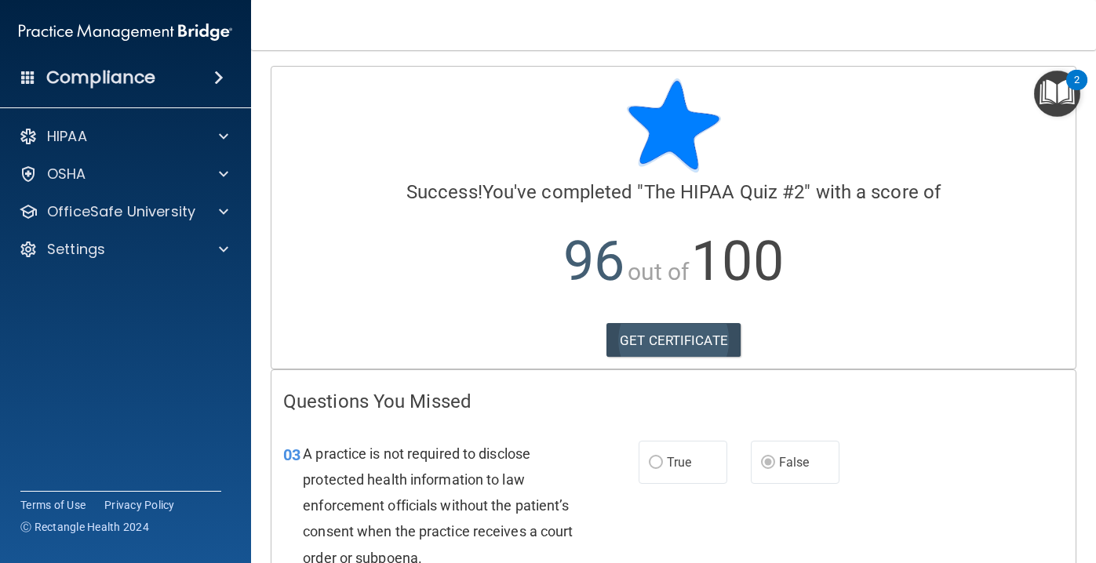
scroll to position [168, 0]
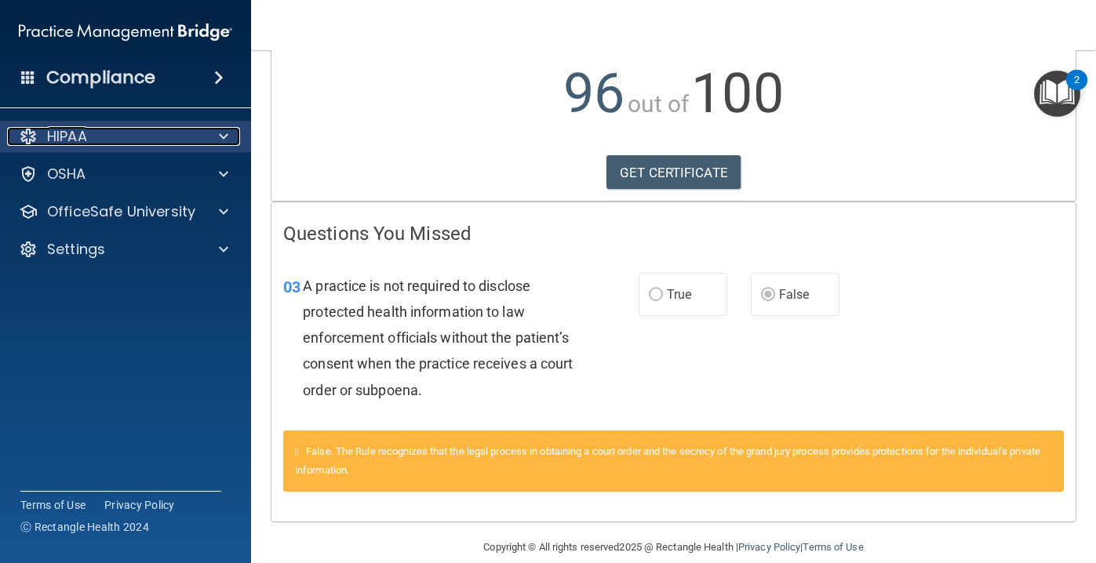
click at [225, 145] on span at bounding box center [223, 136] width 9 height 19
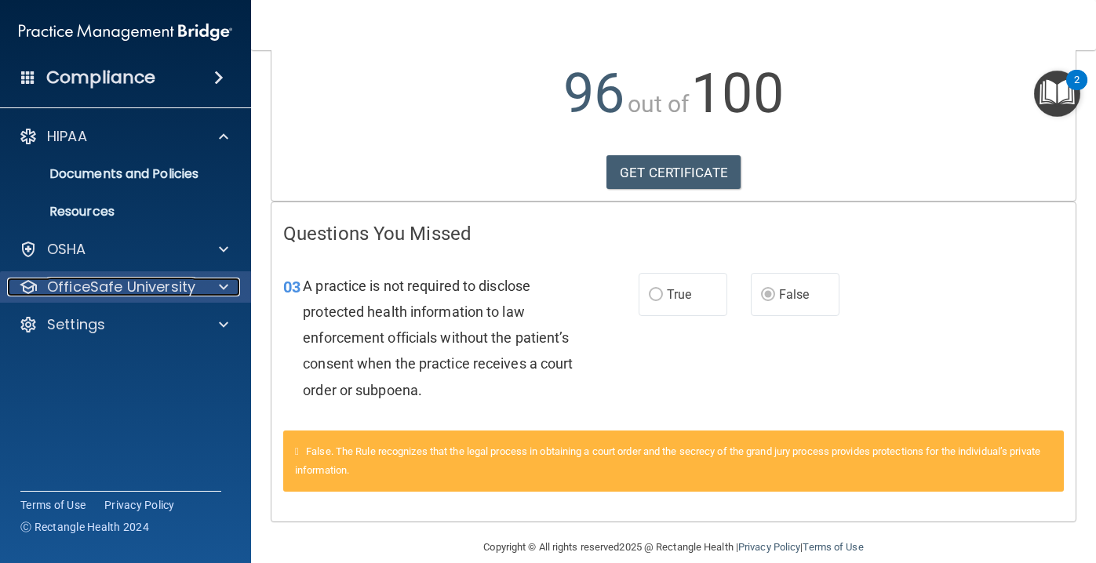
click at [219, 288] on span at bounding box center [223, 287] width 9 height 19
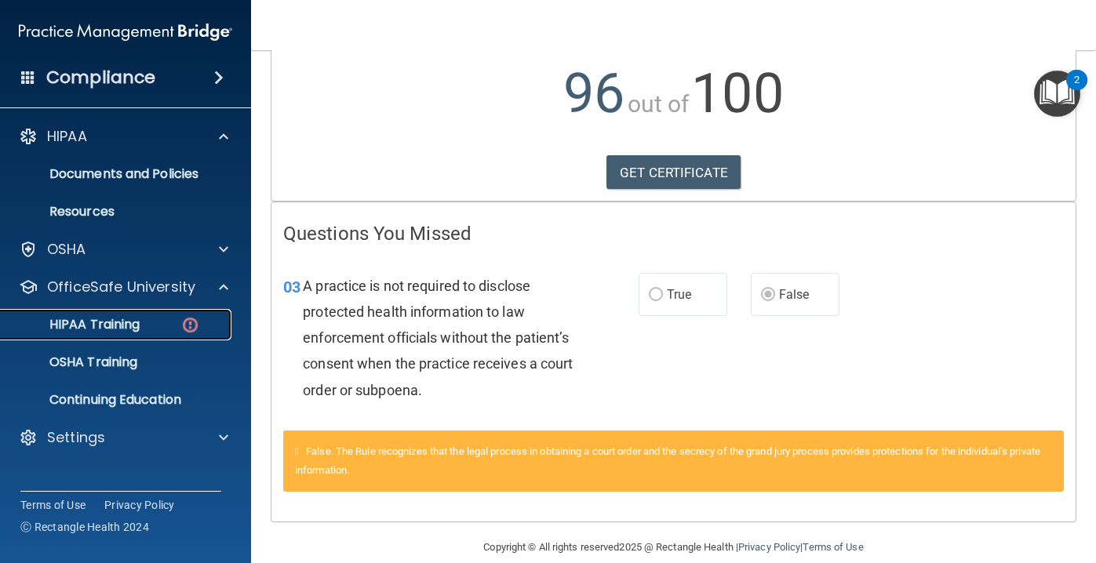
click at [143, 329] on div "HIPAA Training" at bounding box center [117, 325] width 214 height 16
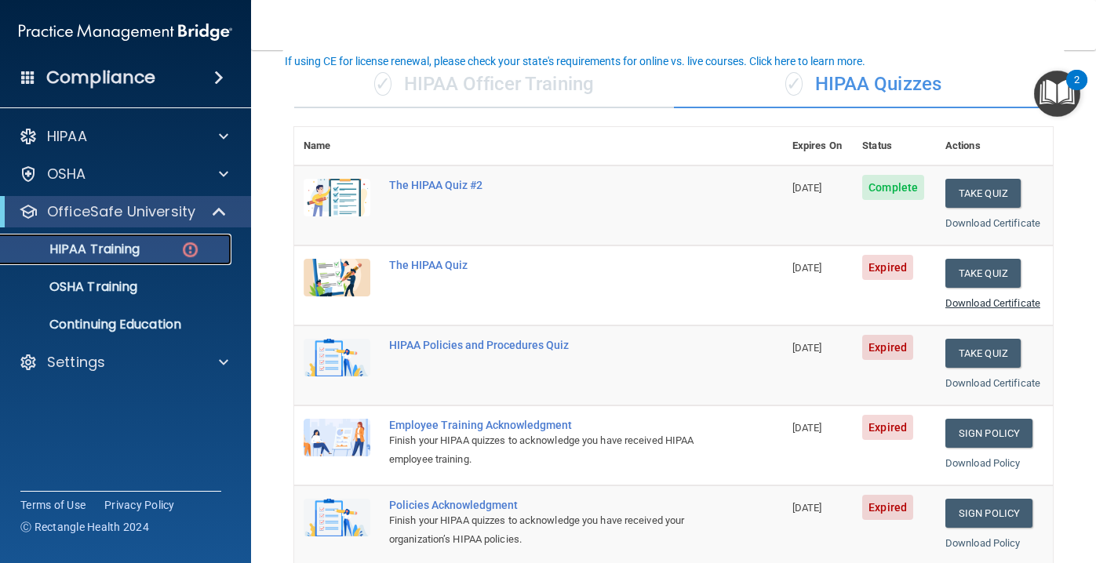
scroll to position [112, 0]
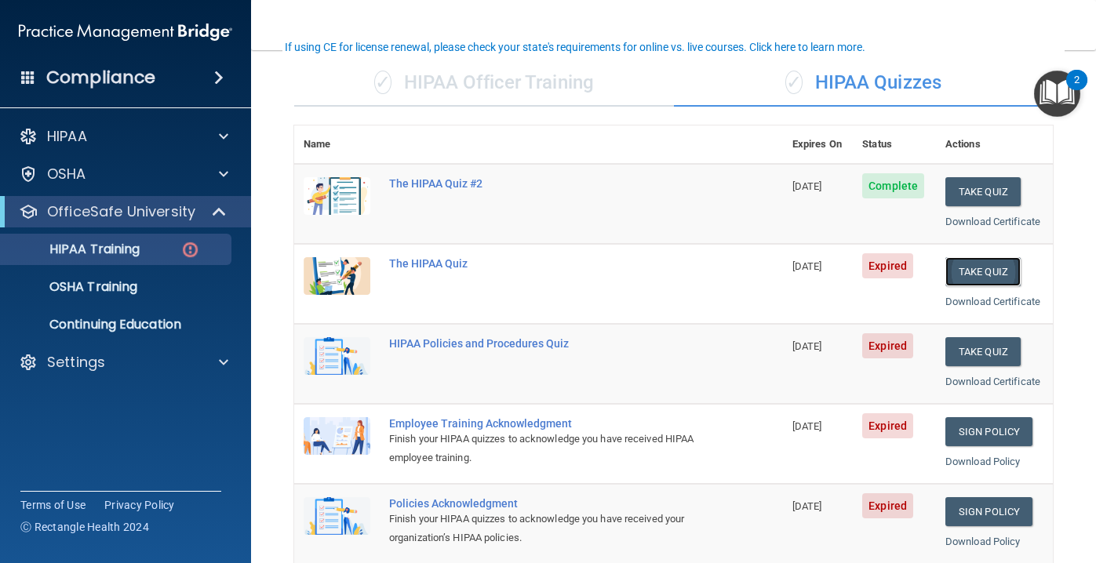
click at [990, 272] on button "Take Quiz" at bounding box center [983, 271] width 75 height 29
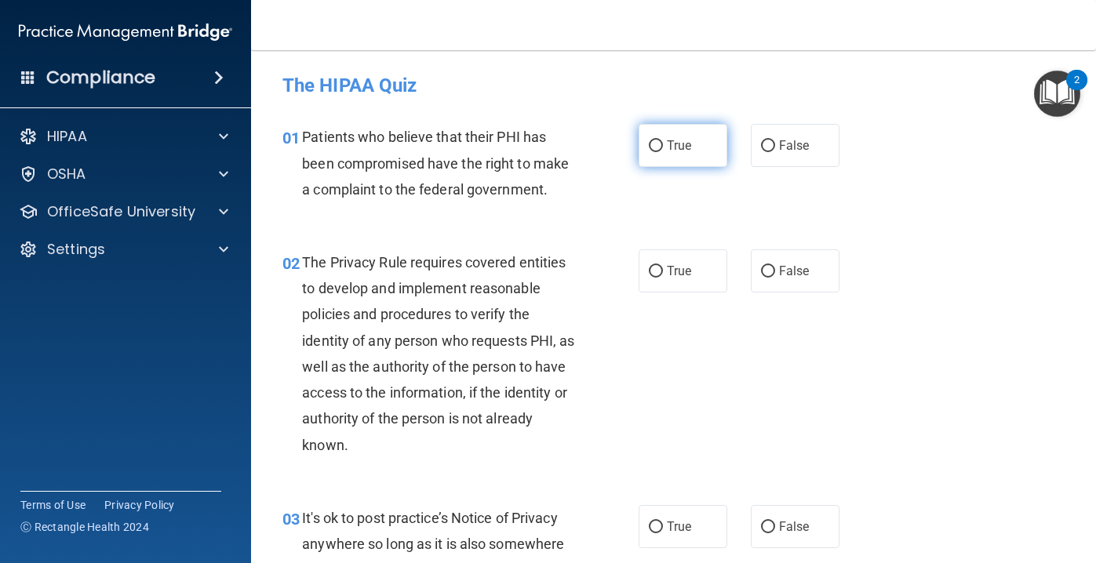
click at [687, 142] on span "True" at bounding box center [679, 145] width 24 height 15
click at [663, 142] on input "True" at bounding box center [656, 146] width 14 height 12
radio input "true"
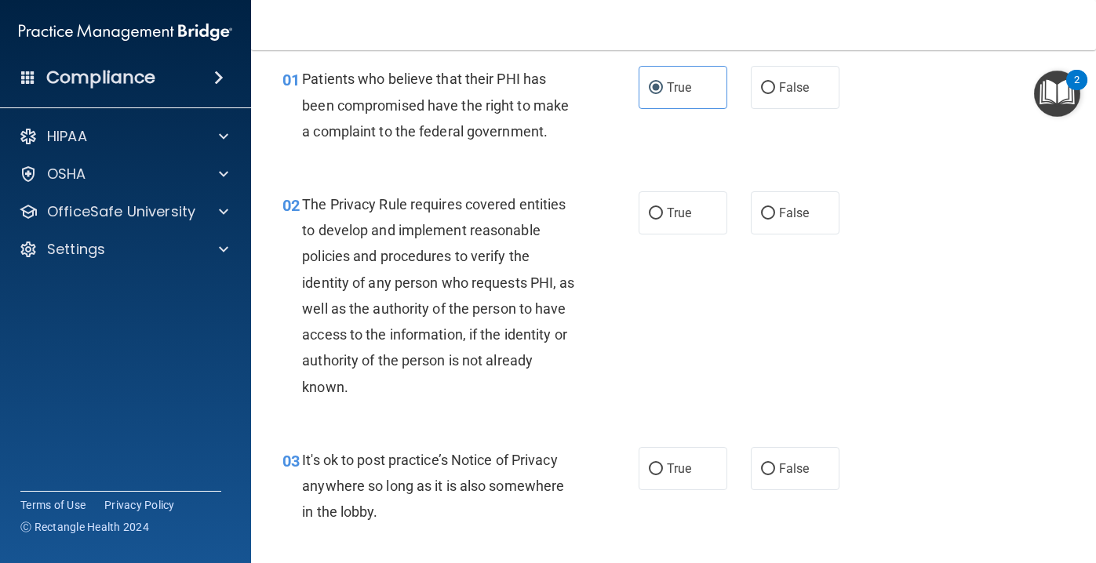
scroll to position [57, 0]
click at [683, 205] on label "True" at bounding box center [683, 213] width 89 height 43
click at [663, 209] on input "True" at bounding box center [656, 215] width 14 height 12
radio input "true"
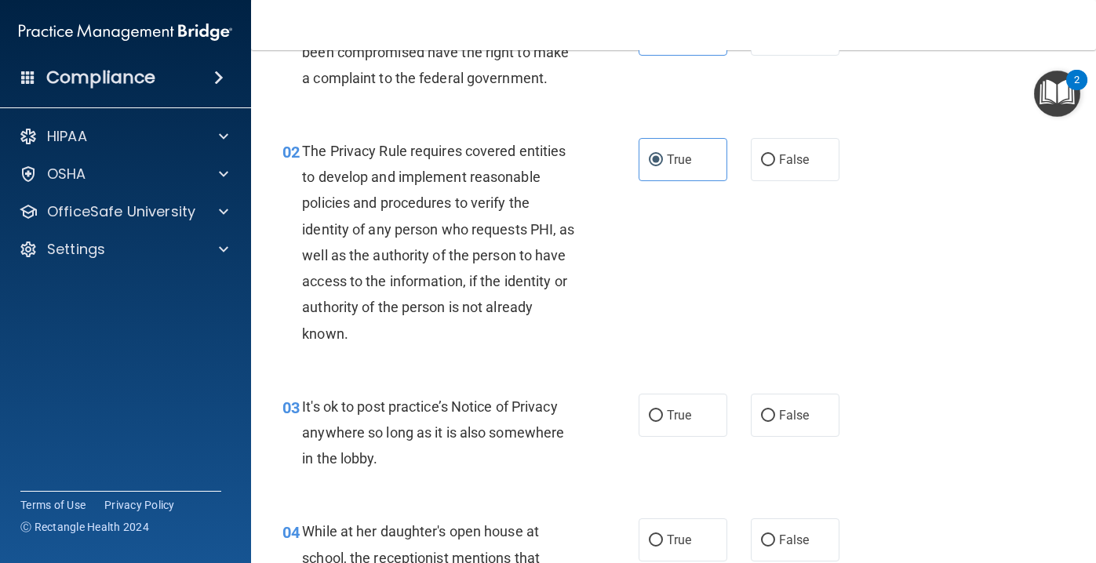
scroll to position [112, 0]
click at [796, 407] on span "False" at bounding box center [794, 414] width 31 height 15
click at [775, 410] on input "False" at bounding box center [768, 416] width 14 height 12
radio input "true"
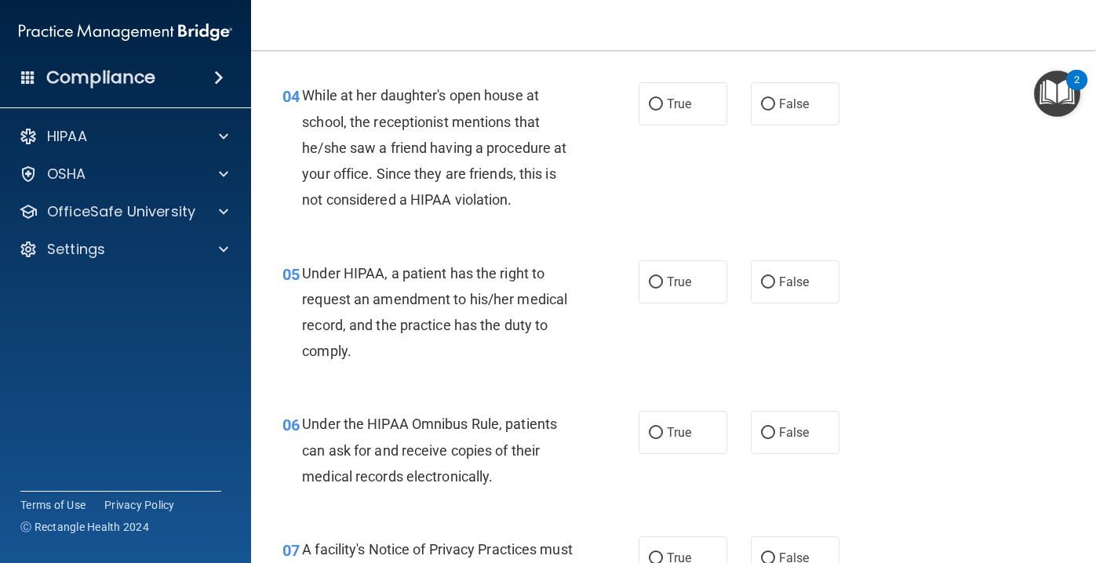
scroll to position [546, 0]
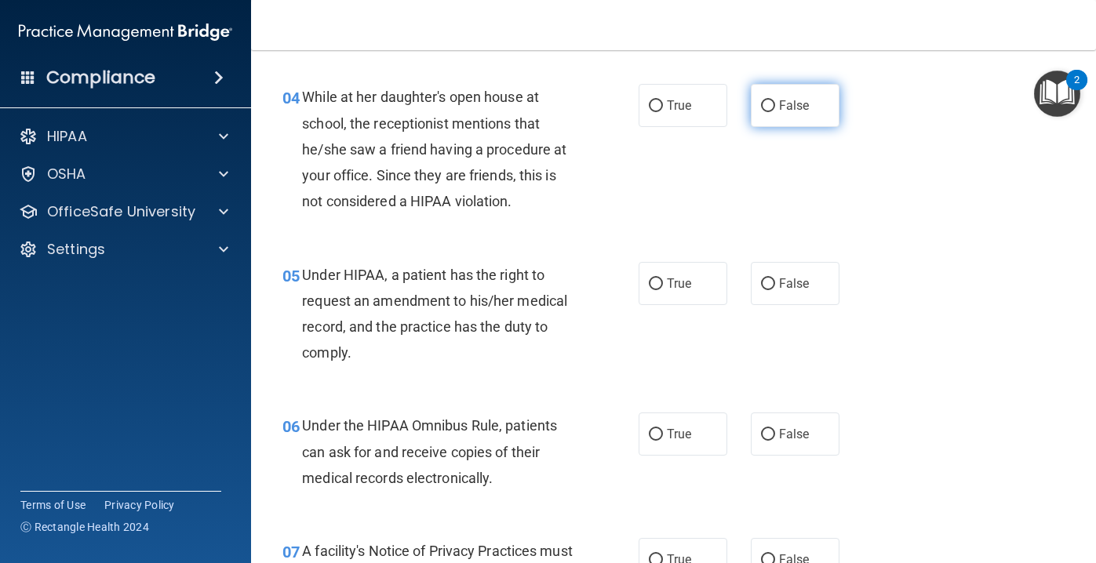
click at [797, 102] on span "False" at bounding box center [794, 105] width 31 height 15
click at [775, 102] on input "False" at bounding box center [768, 106] width 14 height 12
radio input "true"
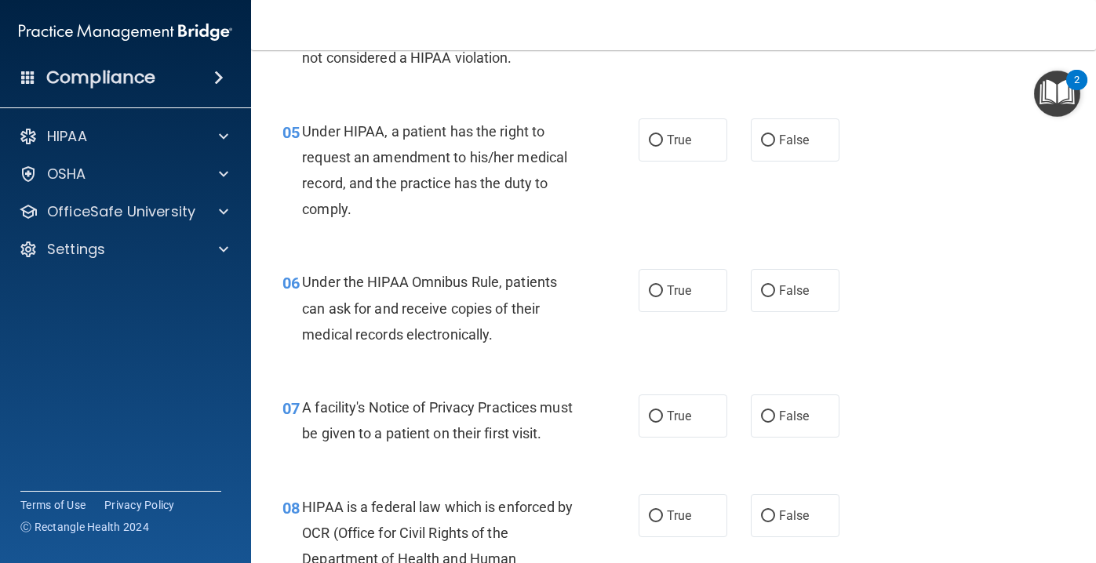
scroll to position [691, 0]
click at [706, 150] on label "True" at bounding box center [683, 139] width 89 height 43
click at [663, 146] on input "True" at bounding box center [656, 140] width 14 height 12
radio input "true"
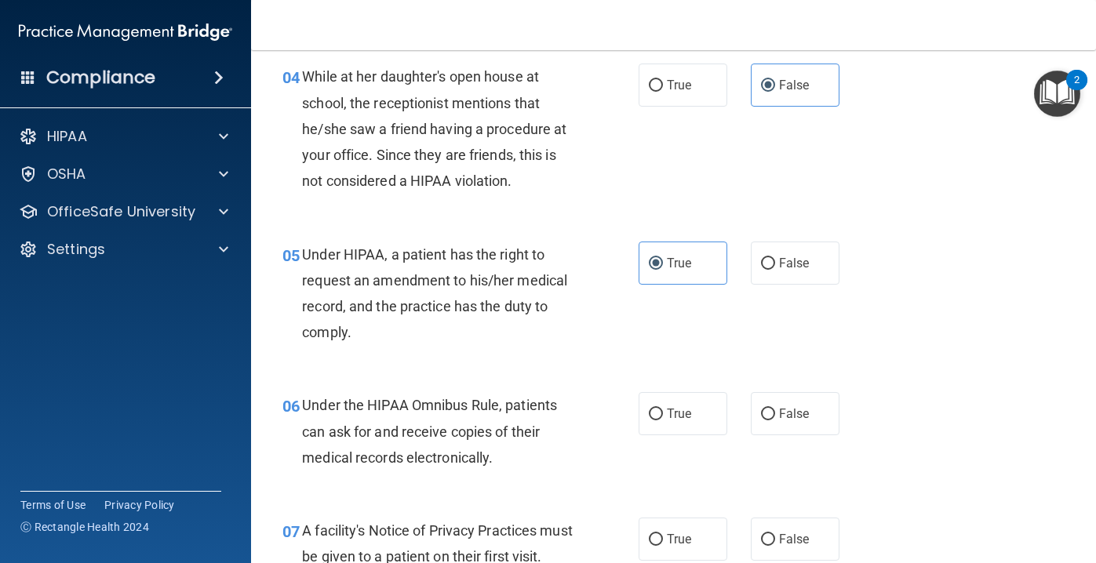
scroll to position [572, 0]
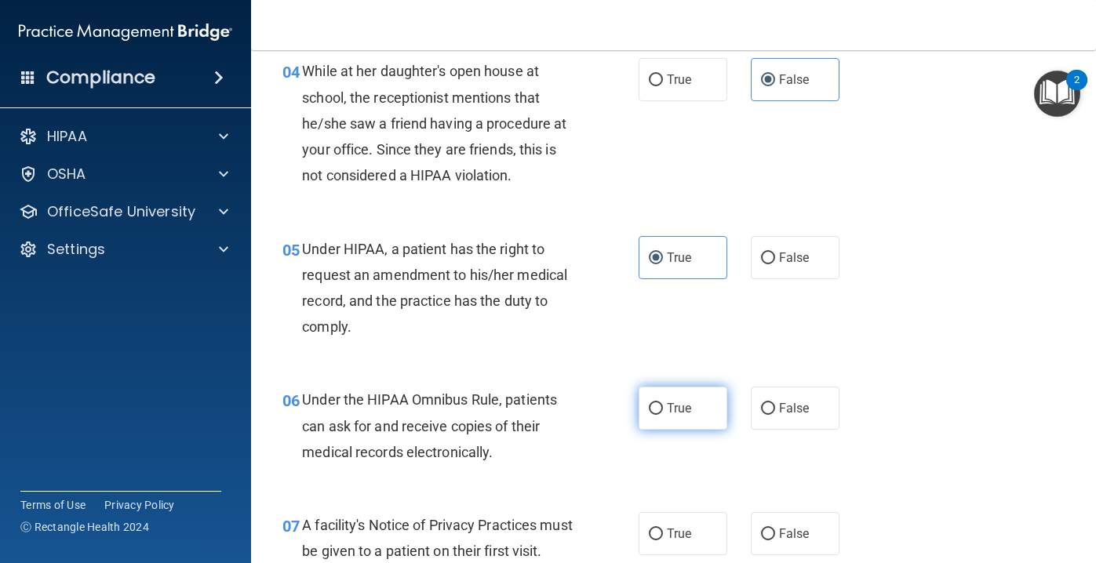
click at [683, 410] on span "True" at bounding box center [679, 408] width 24 height 15
click at [663, 410] on input "True" at bounding box center [656, 409] width 14 height 12
radio input "true"
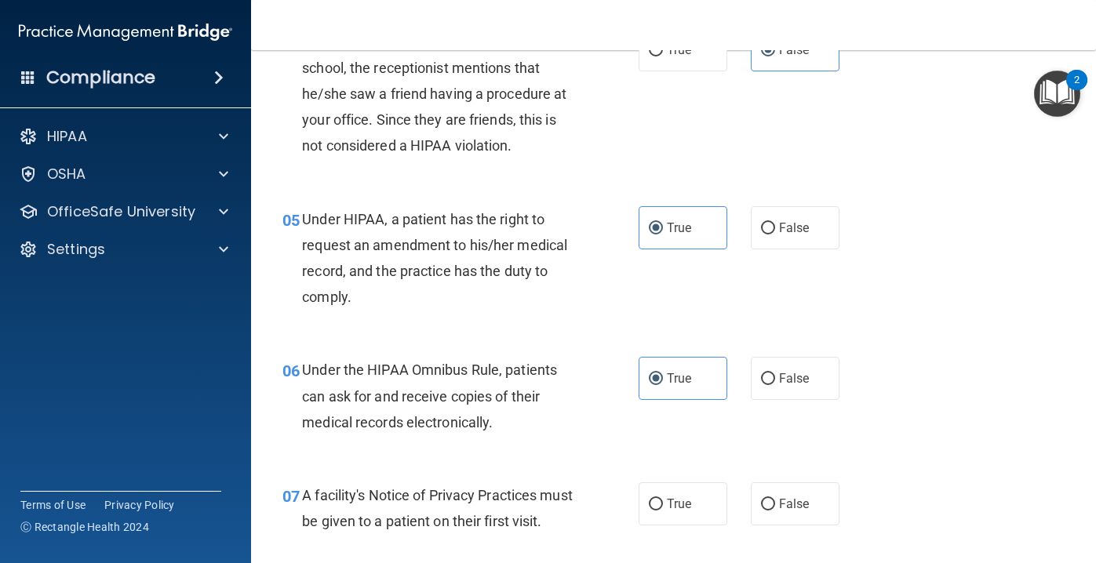
scroll to position [597, 0]
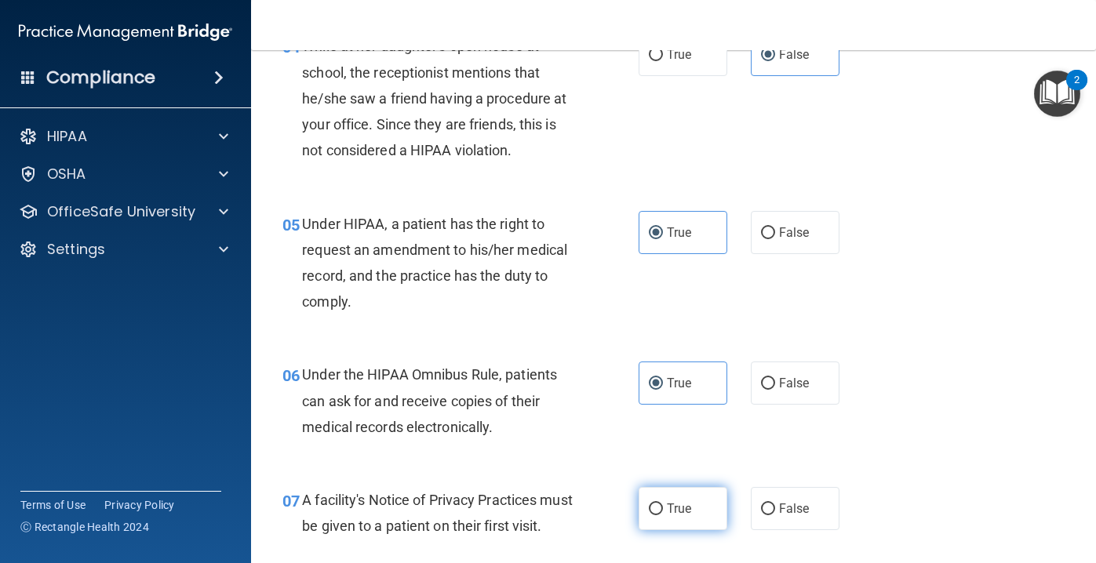
click at [695, 502] on label "True" at bounding box center [683, 508] width 89 height 43
click at [663, 504] on input "True" at bounding box center [656, 510] width 14 height 12
radio input "true"
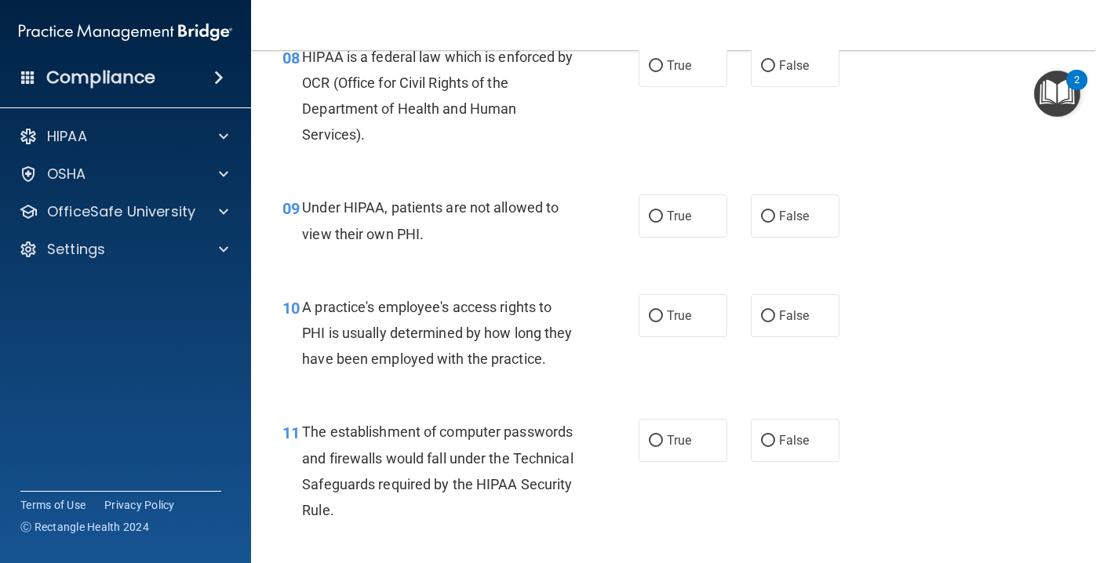
scroll to position [1156, 0]
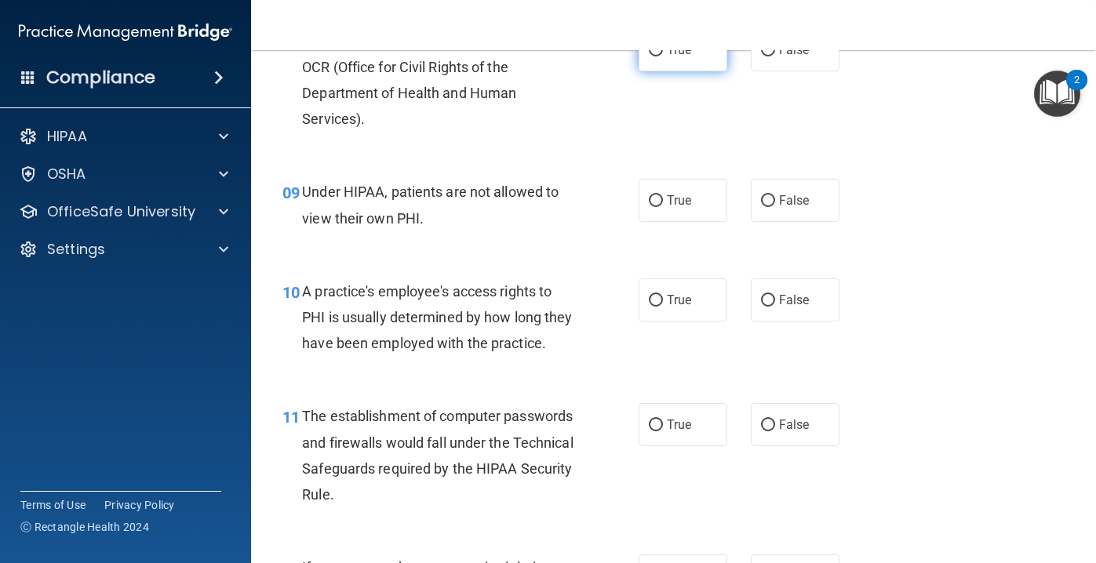
click at [685, 71] on label "True" at bounding box center [683, 49] width 89 height 43
click at [663, 57] on input "True" at bounding box center [656, 51] width 14 height 12
radio input "true"
click at [811, 222] on label "False" at bounding box center [795, 200] width 89 height 43
click at [775, 207] on input "False" at bounding box center [768, 201] width 14 height 12
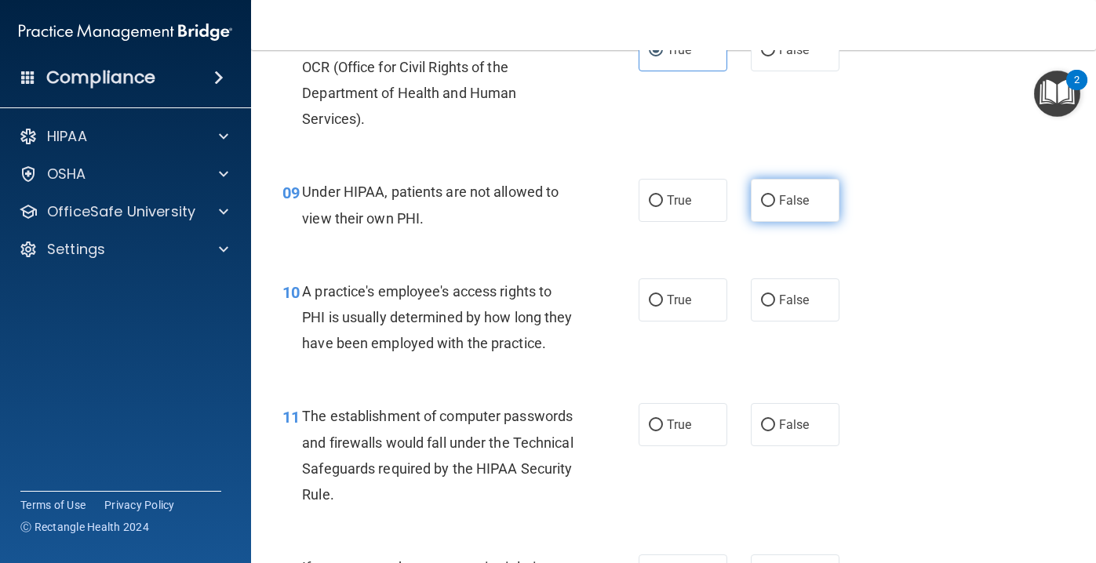
radio input "true"
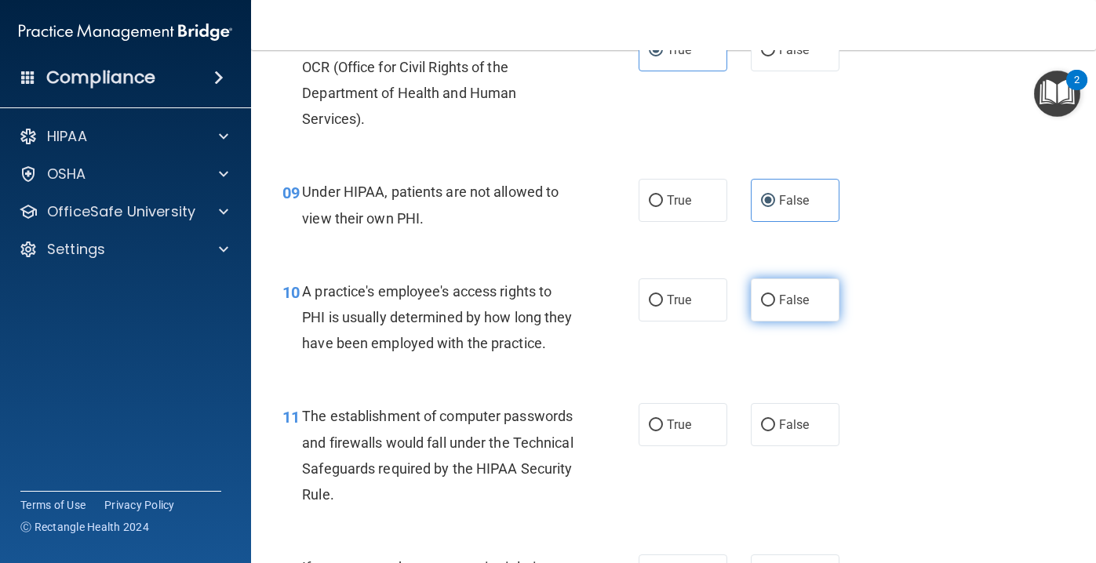
click at [792, 308] on span "False" at bounding box center [794, 300] width 31 height 15
click at [775, 307] on input "False" at bounding box center [768, 301] width 14 height 12
radio input "true"
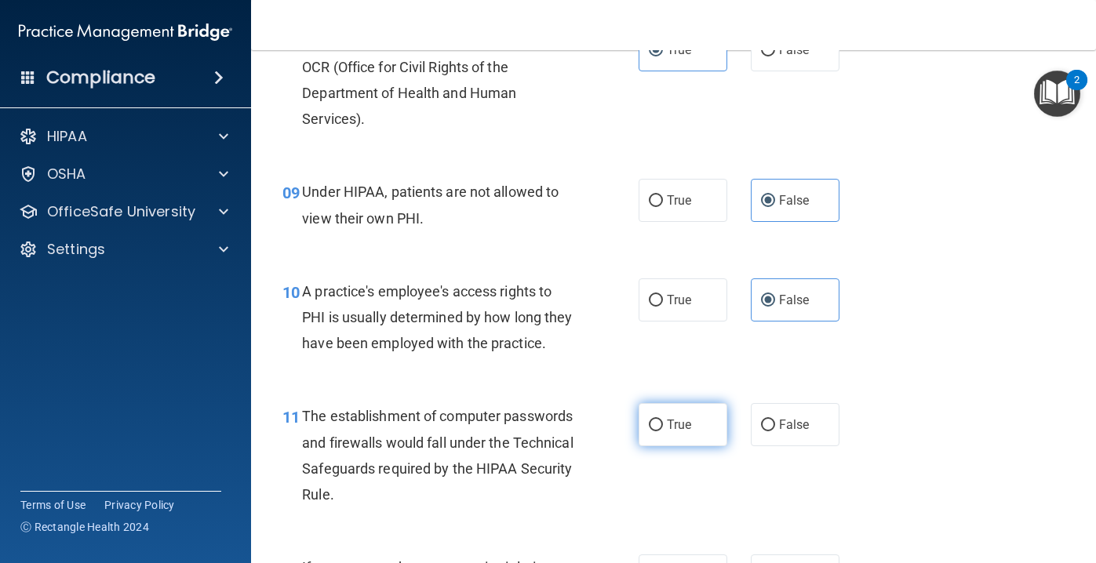
click at [683, 432] on span "True" at bounding box center [679, 425] width 24 height 15
click at [663, 432] on input "True" at bounding box center [656, 426] width 14 height 12
radio input "true"
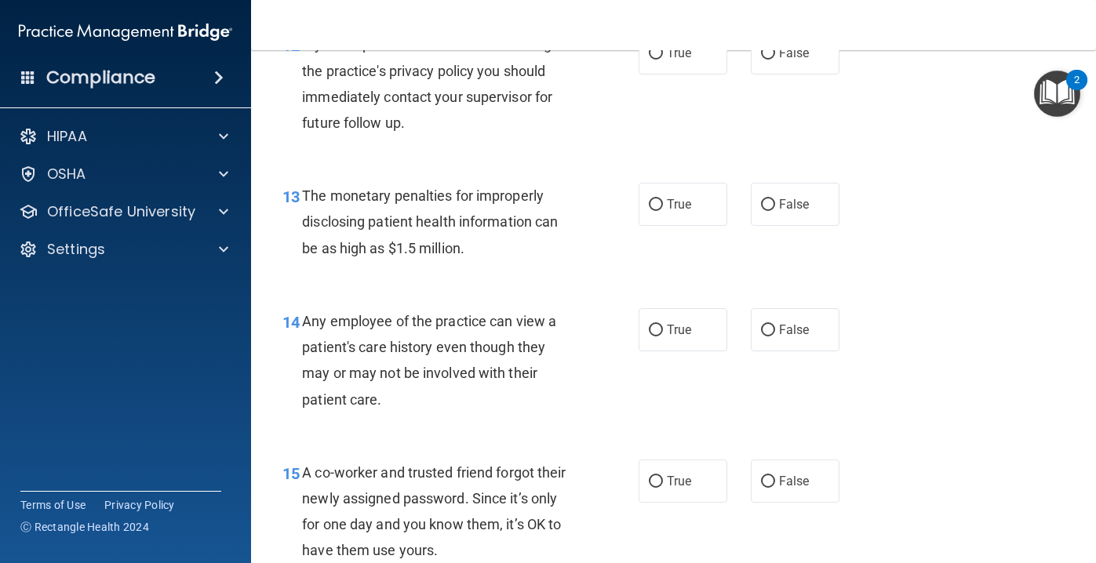
scroll to position [1689, 0]
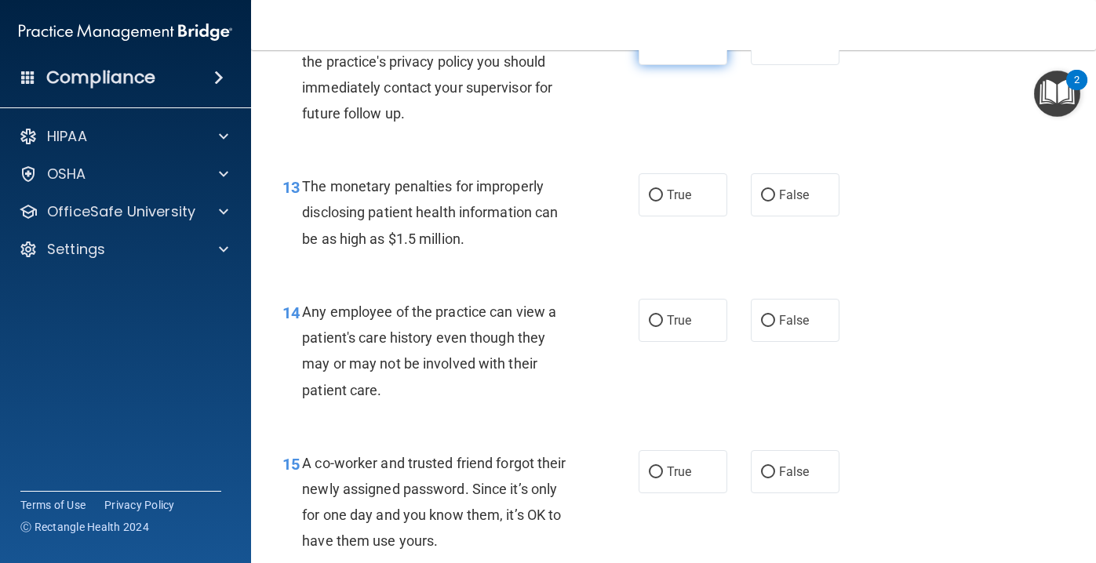
click at [679, 51] on span "True" at bounding box center [679, 43] width 24 height 15
click at [663, 50] on input "True" at bounding box center [656, 44] width 14 height 12
radio input "true"
click at [684, 202] on span "True" at bounding box center [679, 195] width 24 height 15
click at [663, 202] on input "True" at bounding box center [656, 196] width 14 height 12
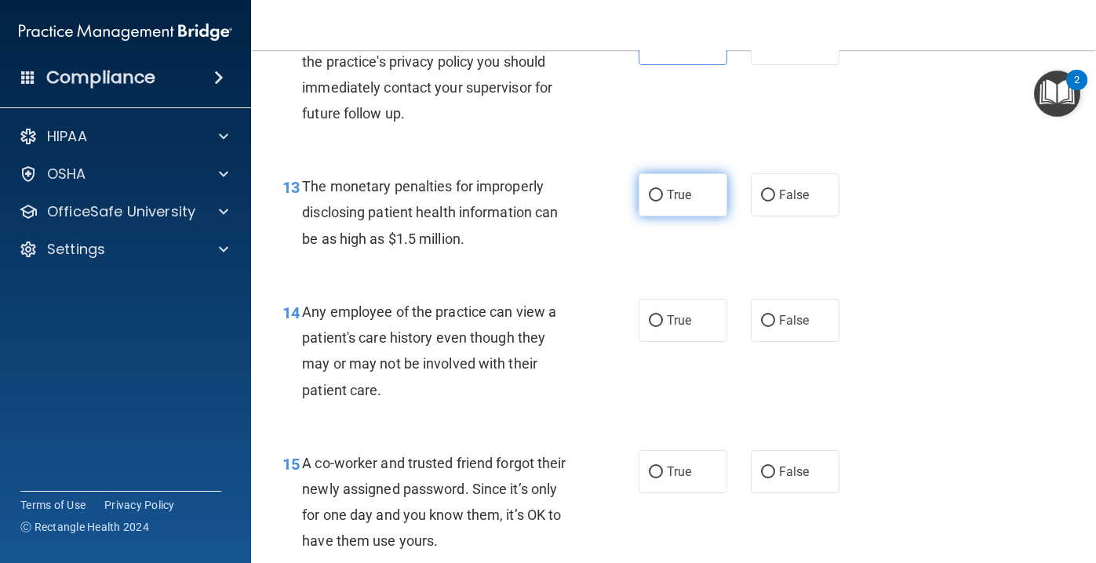
radio input "true"
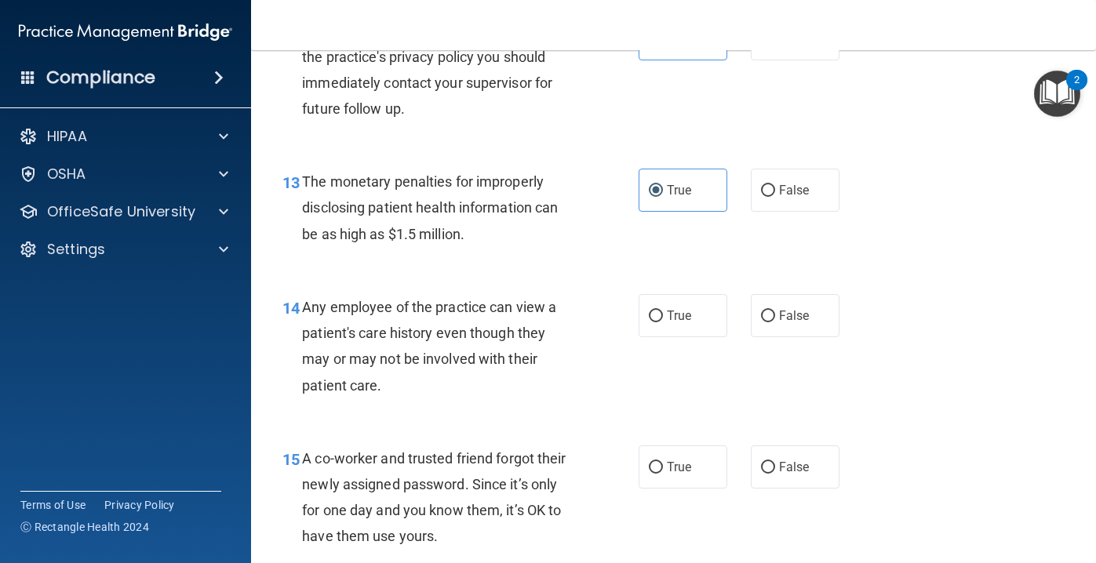
scroll to position [1687, 0]
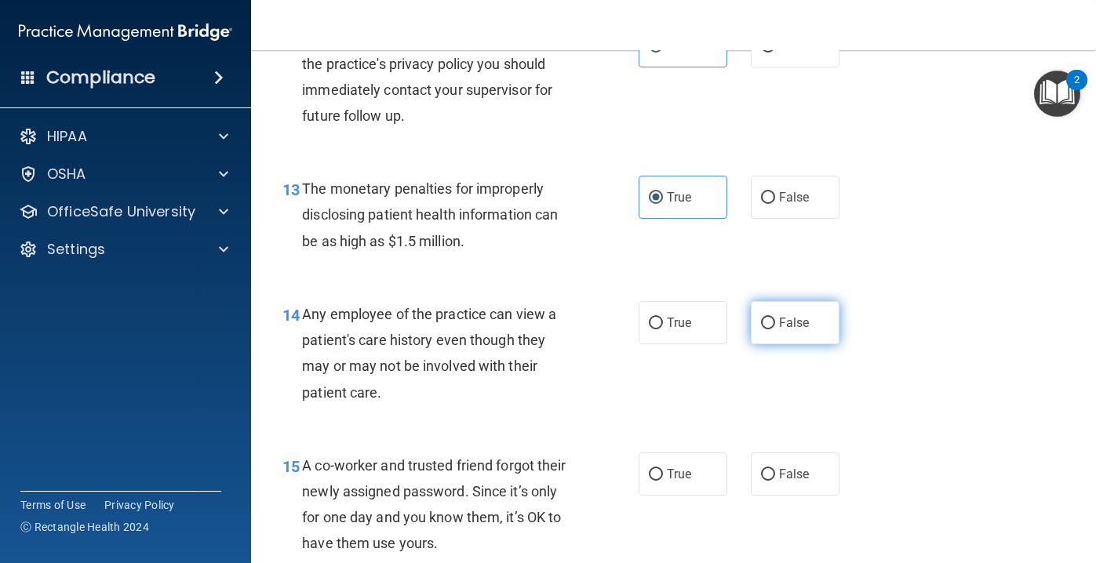
click at [791, 339] on label "False" at bounding box center [795, 322] width 89 height 43
click at [775, 330] on input "False" at bounding box center [768, 324] width 14 height 12
radio input "true"
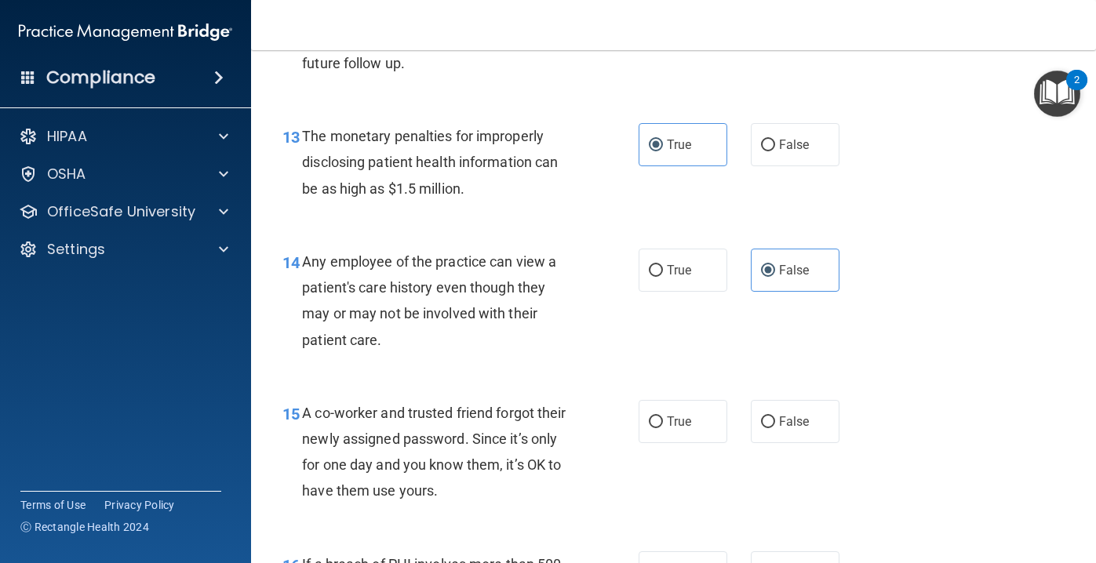
scroll to position [1745, 0]
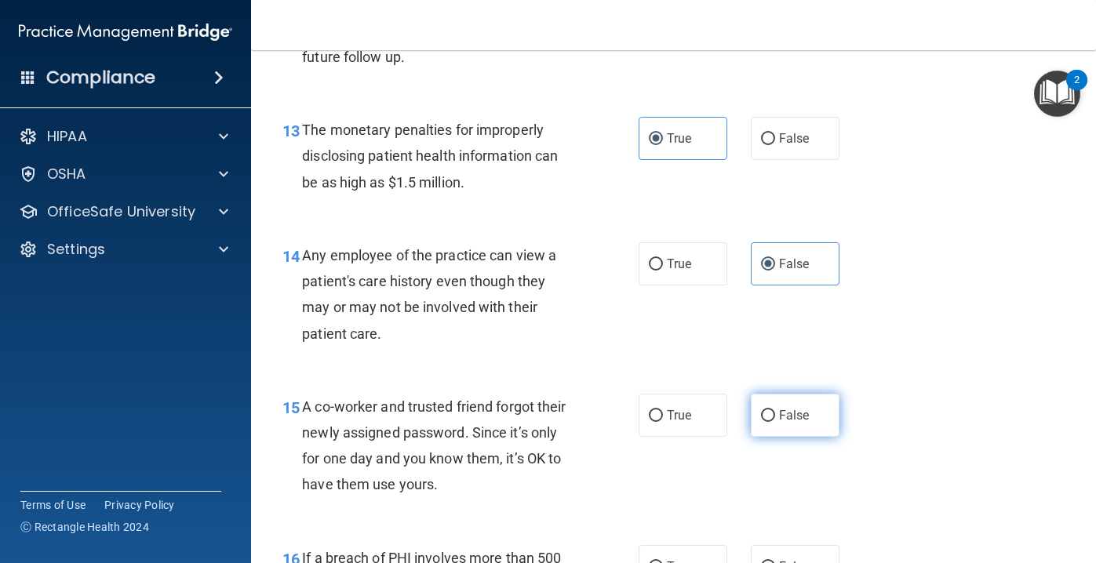
click at [761, 437] on label "False" at bounding box center [795, 415] width 89 height 43
click at [761, 422] on input "False" at bounding box center [768, 416] width 14 height 12
radio input "true"
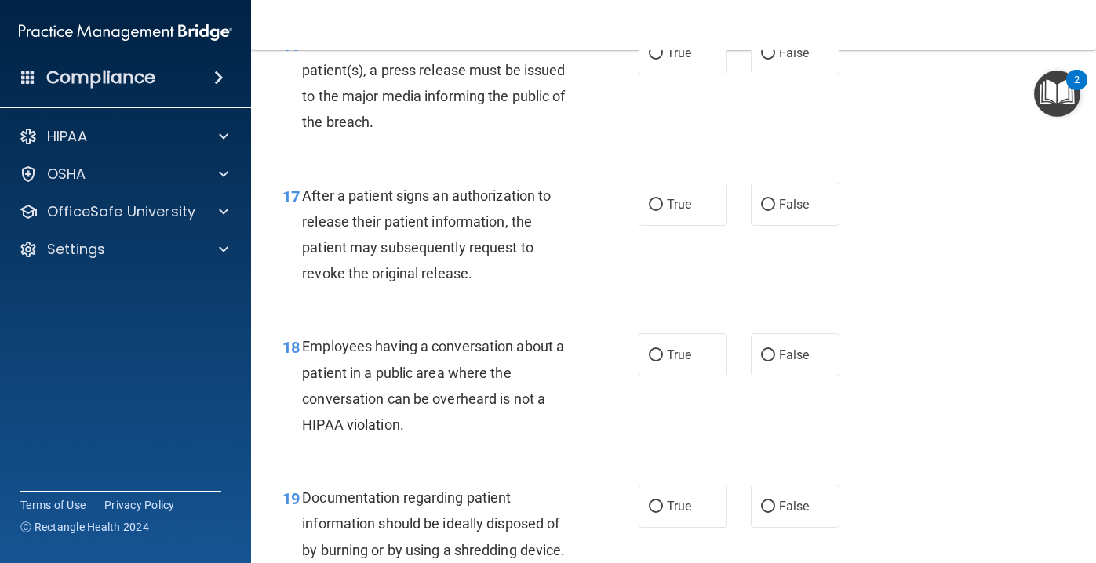
scroll to position [2266, 0]
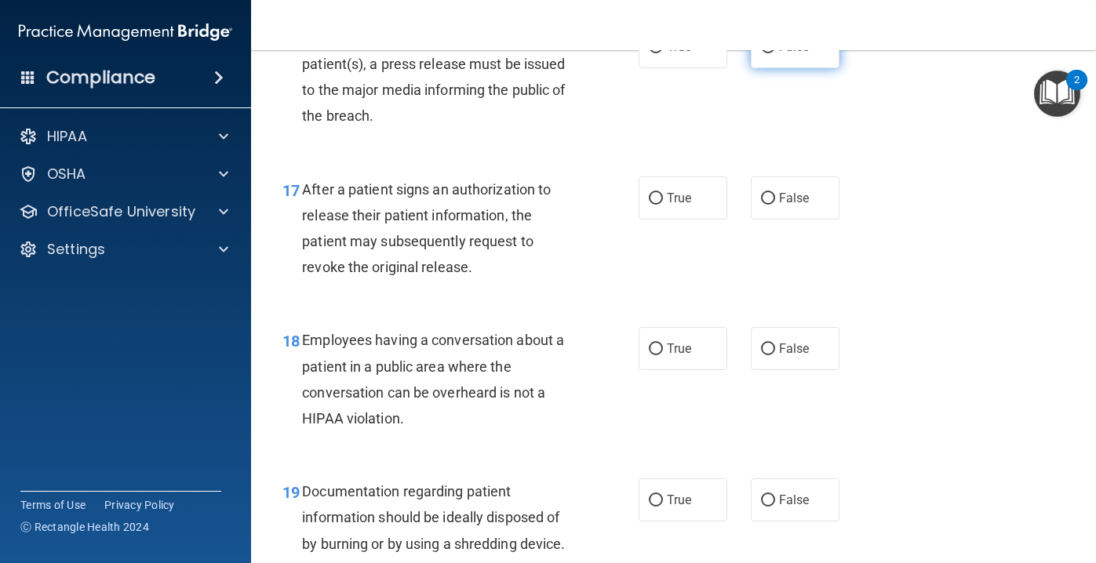
click at [793, 54] on span "False" at bounding box center [794, 46] width 31 height 15
click at [775, 53] on input "False" at bounding box center [768, 48] width 14 height 12
radio input "true"
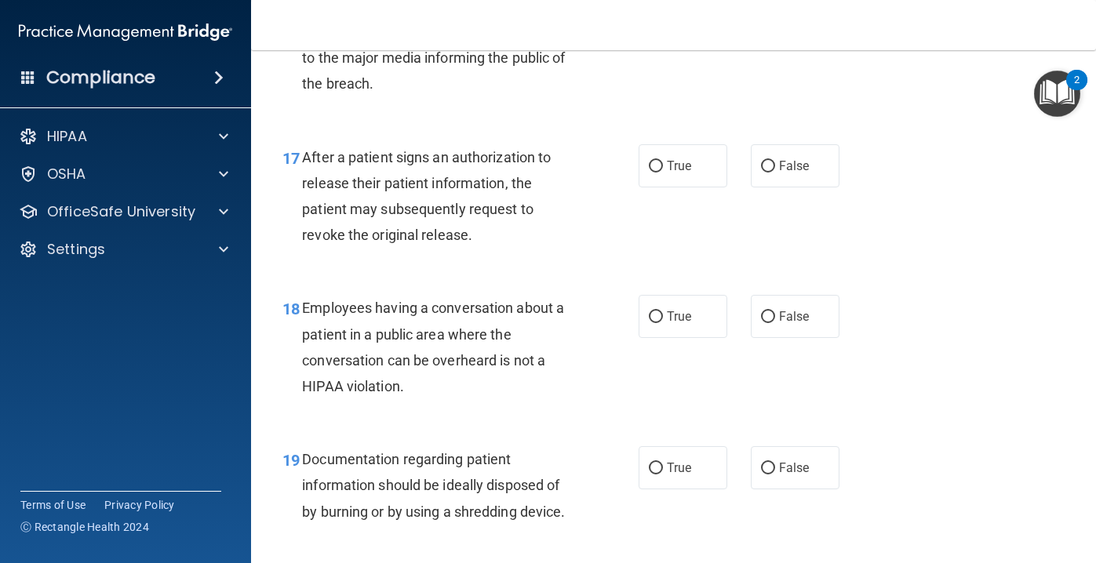
scroll to position [2288, 0]
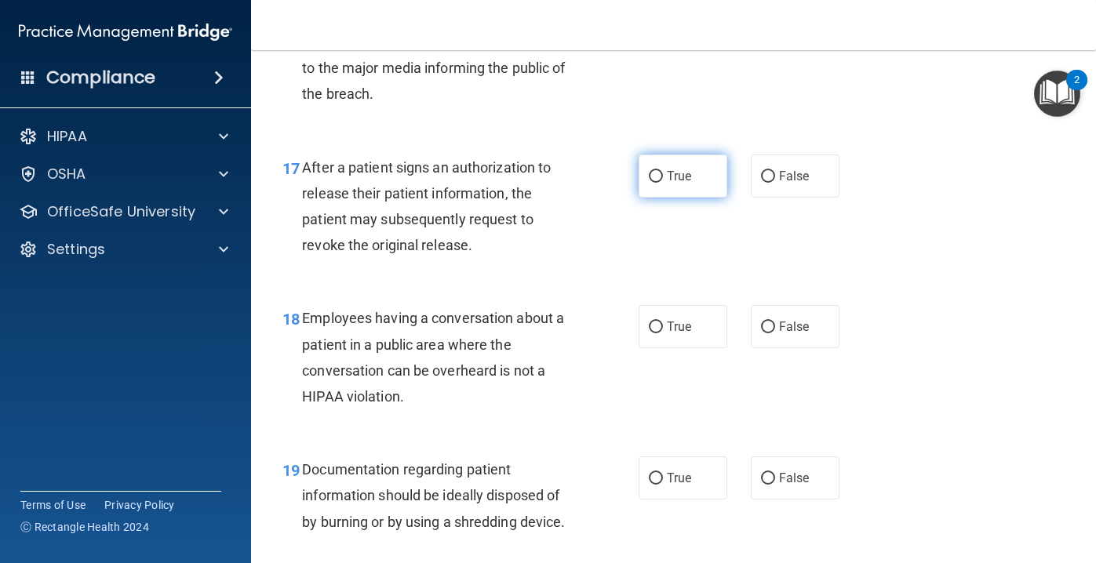
click at [686, 184] on span "True" at bounding box center [679, 176] width 24 height 15
click at [663, 183] on input "True" at bounding box center [656, 177] width 14 height 12
radio input "true"
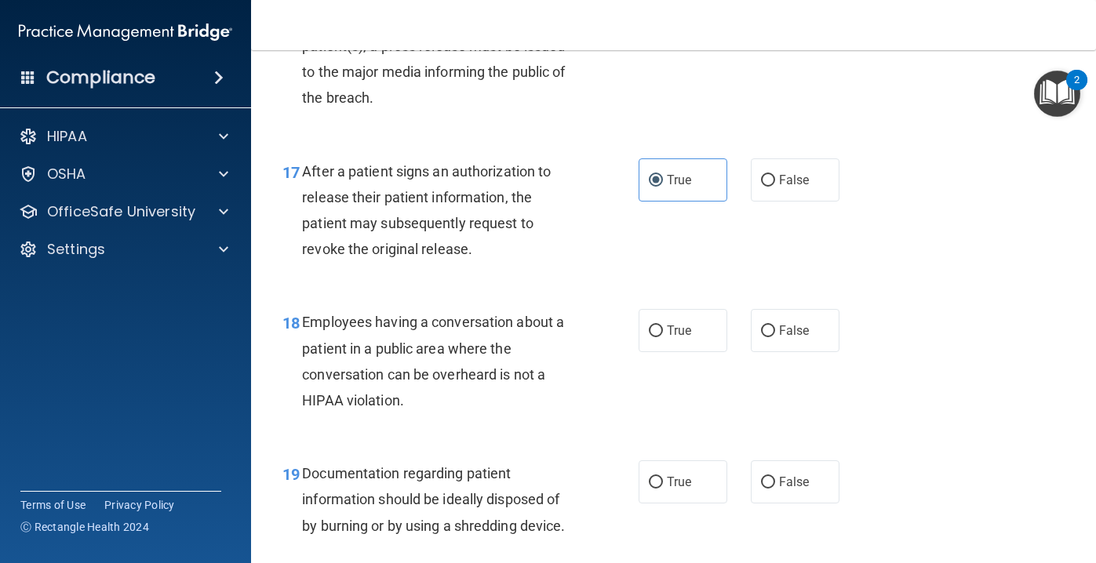
scroll to position [2283, 0]
click at [787, 339] on span "False" at bounding box center [794, 331] width 31 height 15
click at [775, 338] on input "False" at bounding box center [768, 332] width 14 height 12
radio input "true"
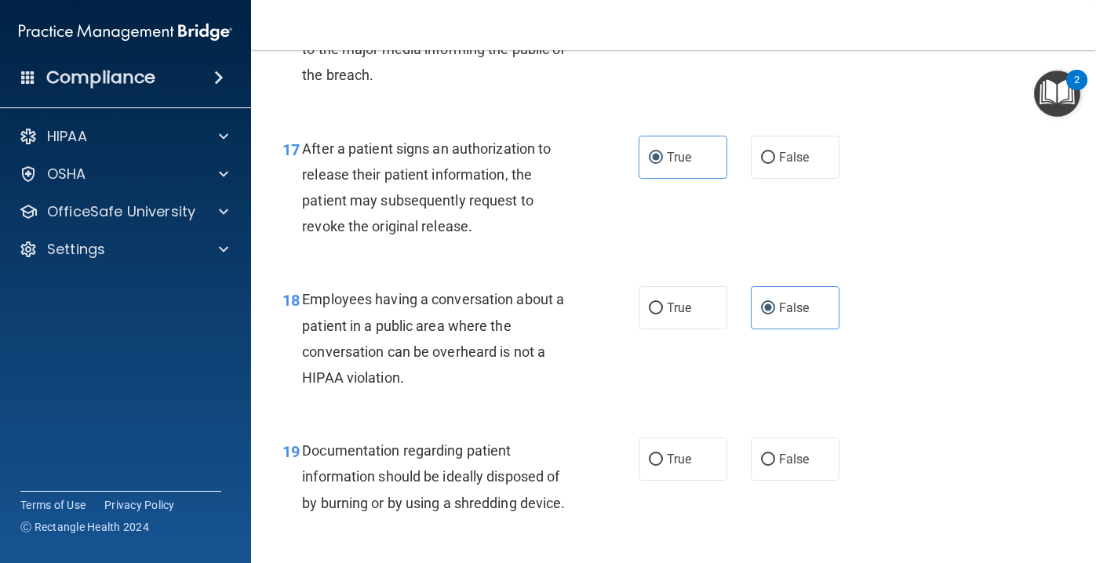
scroll to position [2304, 0]
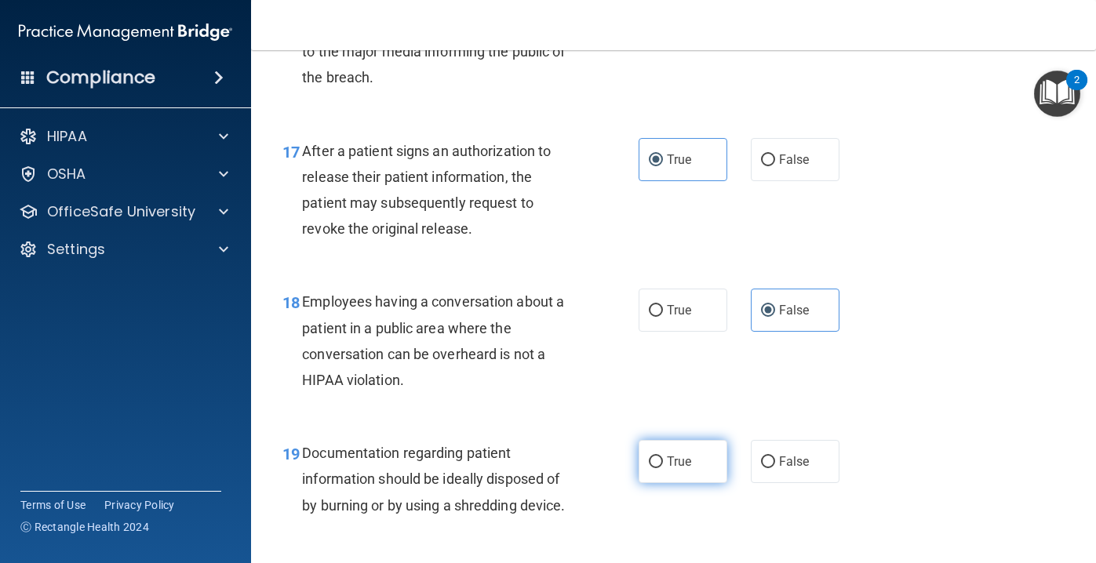
click at [689, 475] on label "True" at bounding box center [683, 461] width 89 height 43
click at [663, 469] on input "True" at bounding box center [656, 463] width 14 height 12
radio input "true"
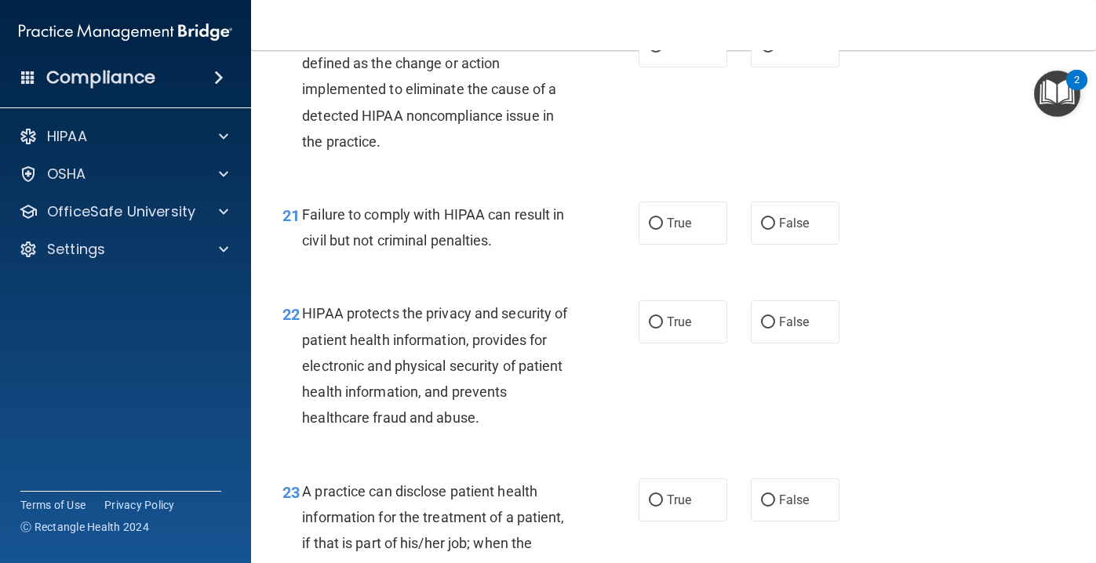
scroll to position [2846, 0]
click at [694, 59] on label "True" at bounding box center [683, 45] width 89 height 43
click at [663, 52] on input "True" at bounding box center [656, 46] width 14 height 12
radio input "true"
click at [790, 230] on span "False" at bounding box center [794, 222] width 31 height 15
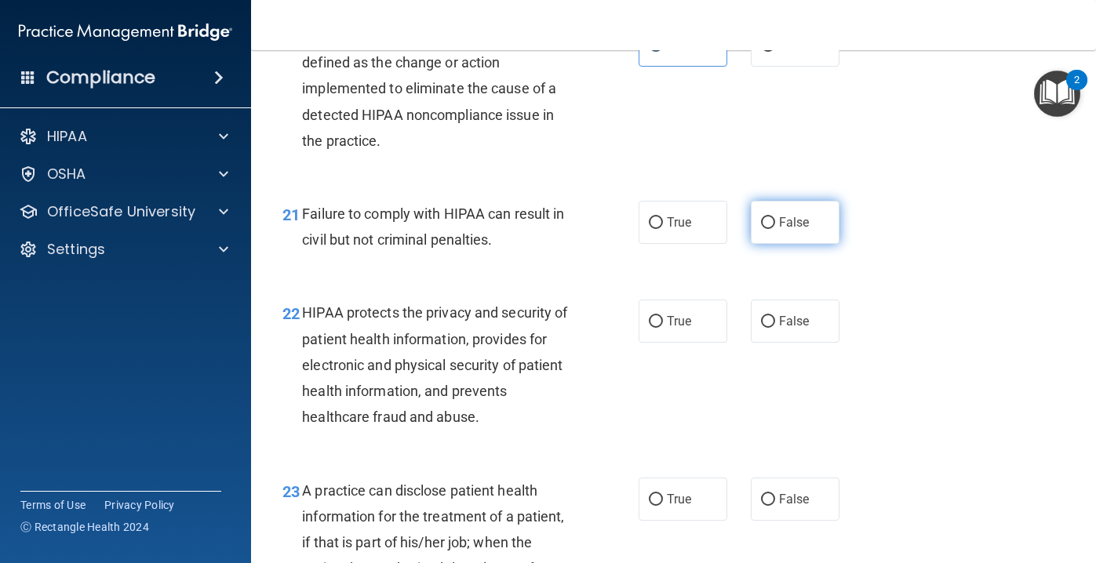
click at [775, 229] on input "False" at bounding box center [768, 223] width 14 height 12
radio input "true"
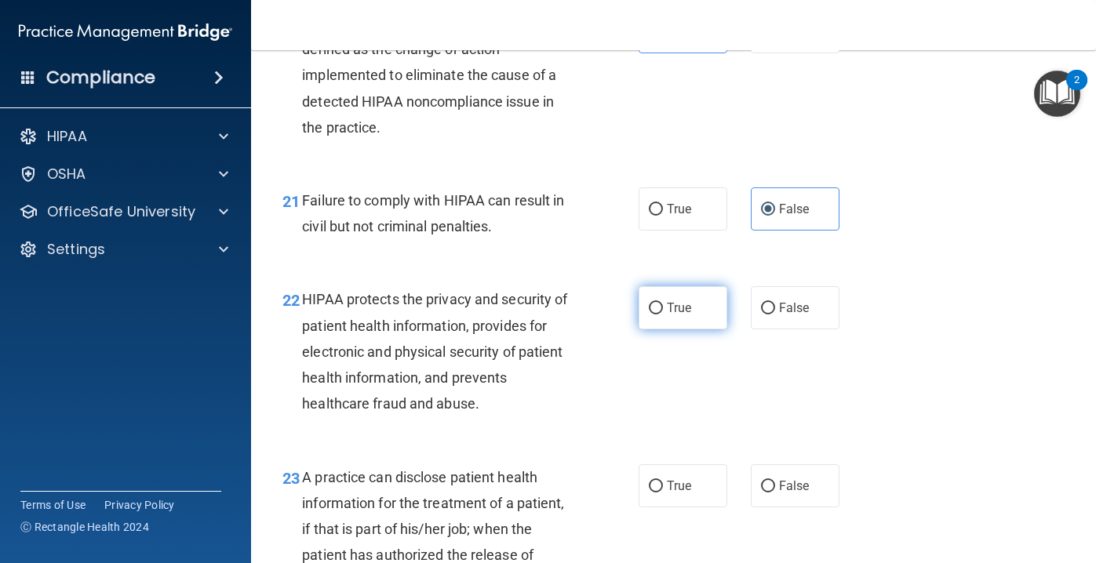
click at [682, 315] on span "True" at bounding box center [679, 308] width 24 height 15
click at [663, 315] on input "True" at bounding box center [656, 309] width 14 height 12
radio input "true"
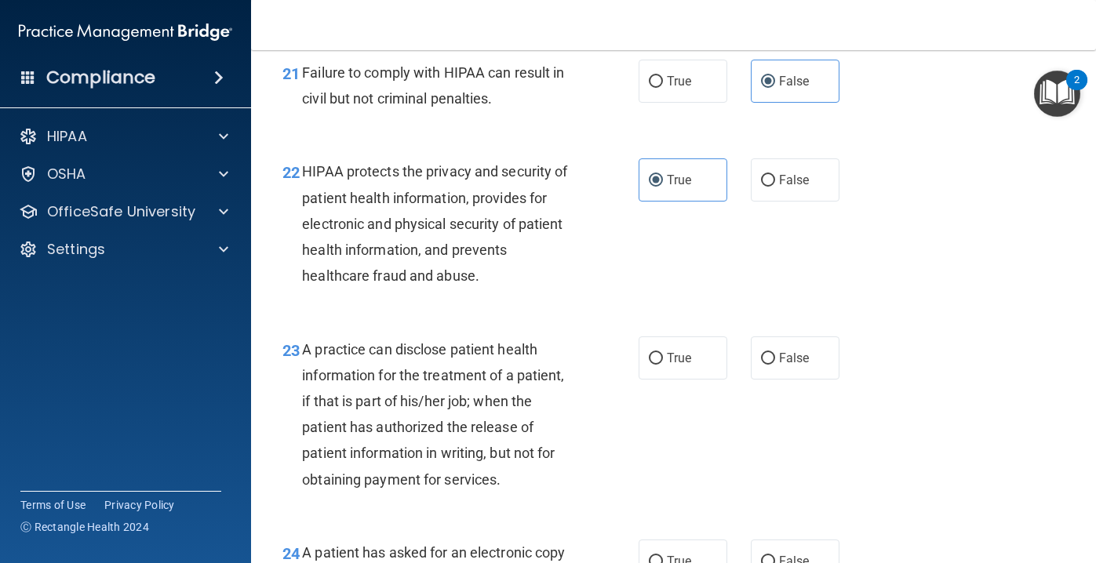
scroll to position [2989, 0]
click at [676, 364] on span "True" at bounding box center [679, 356] width 24 height 15
click at [663, 363] on input "True" at bounding box center [656, 358] width 14 height 12
radio input "true"
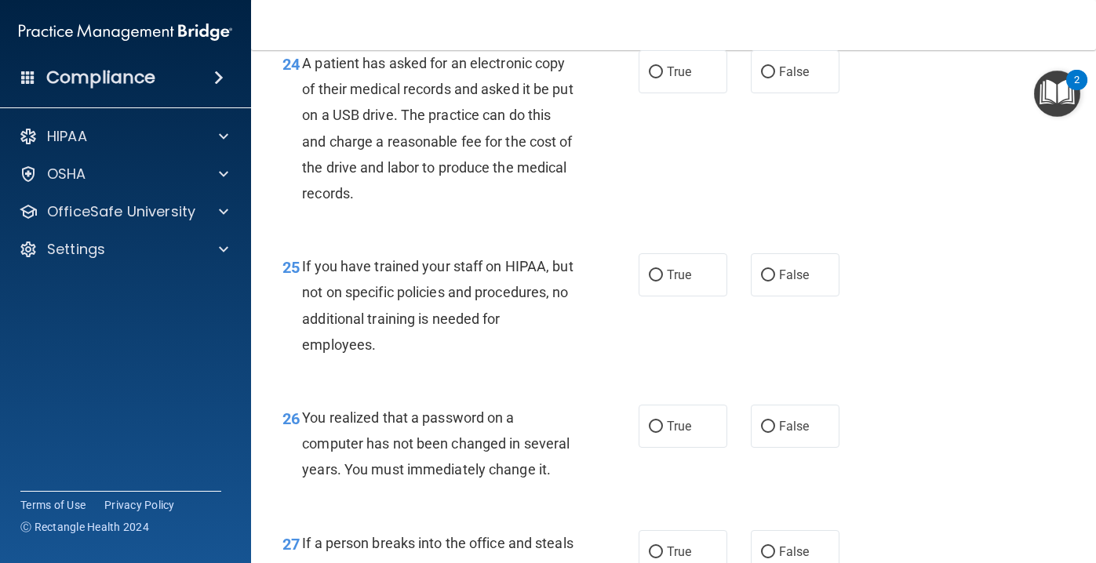
scroll to position [3475, 0]
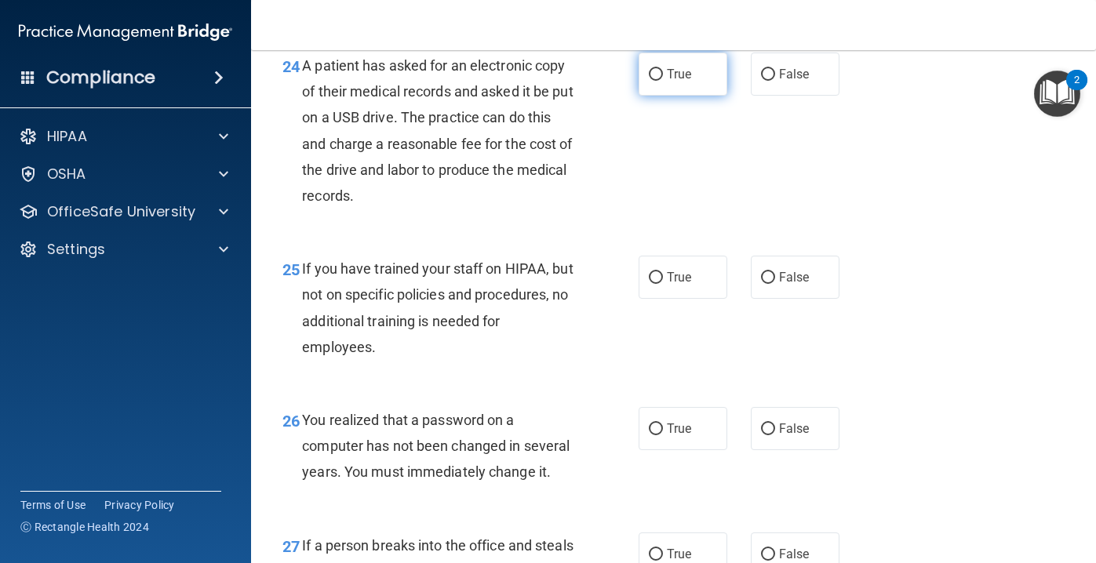
click at [684, 96] on label "True" at bounding box center [683, 74] width 89 height 43
click at [663, 81] on input "True" at bounding box center [656, 75] width 14 height 12
radio input "true"
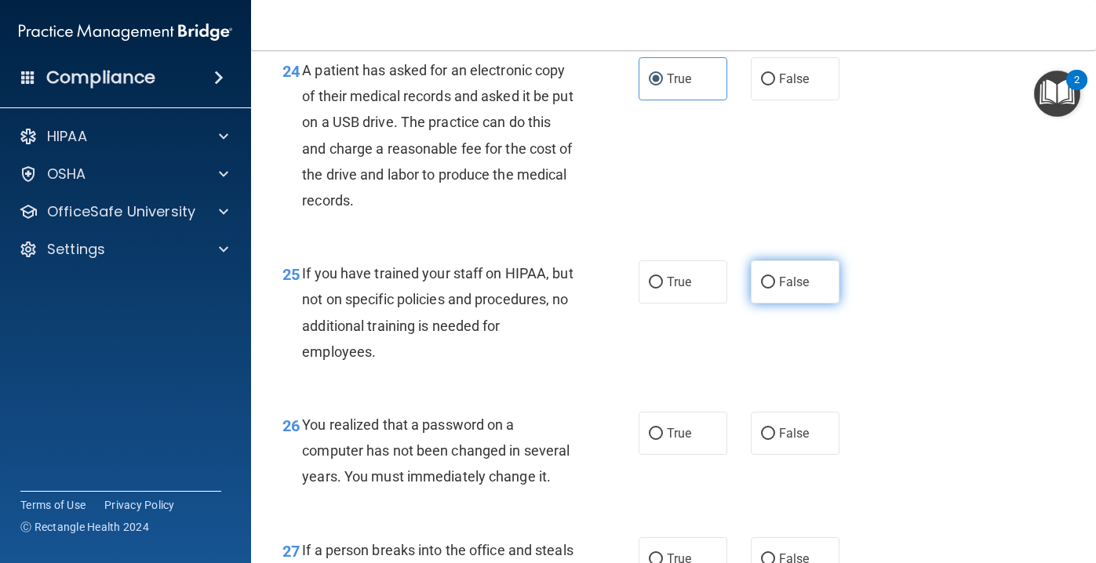
click at [789, 290] on span "False" at bounding box center [794, 282] width 31 height 15
click at [775, 289] on input "False" at bounding box center [768, 283] width 14 height 12
radio input "true"
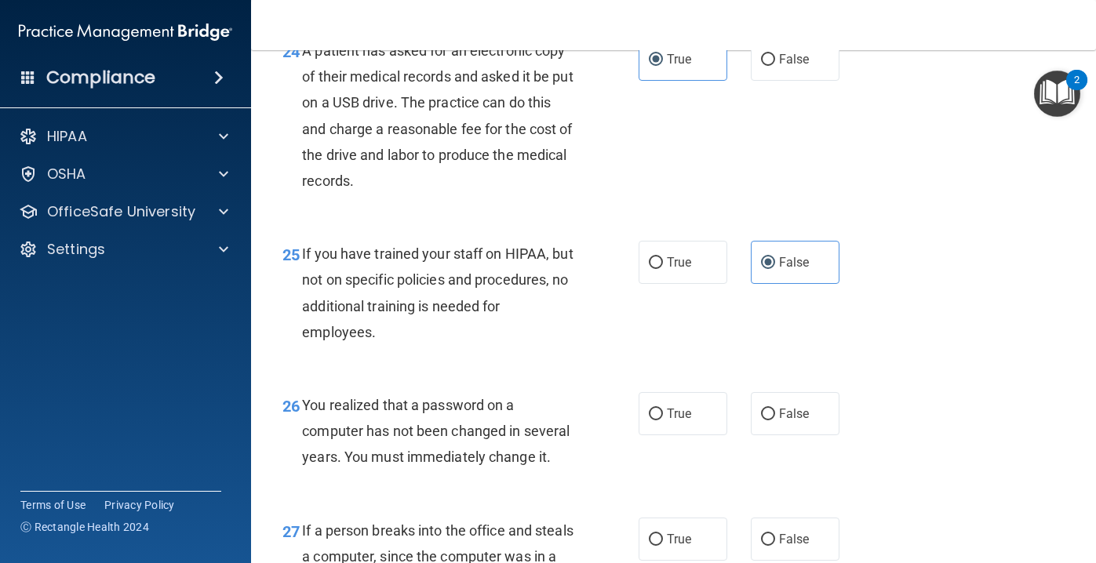
scroll to position [3494, 0]
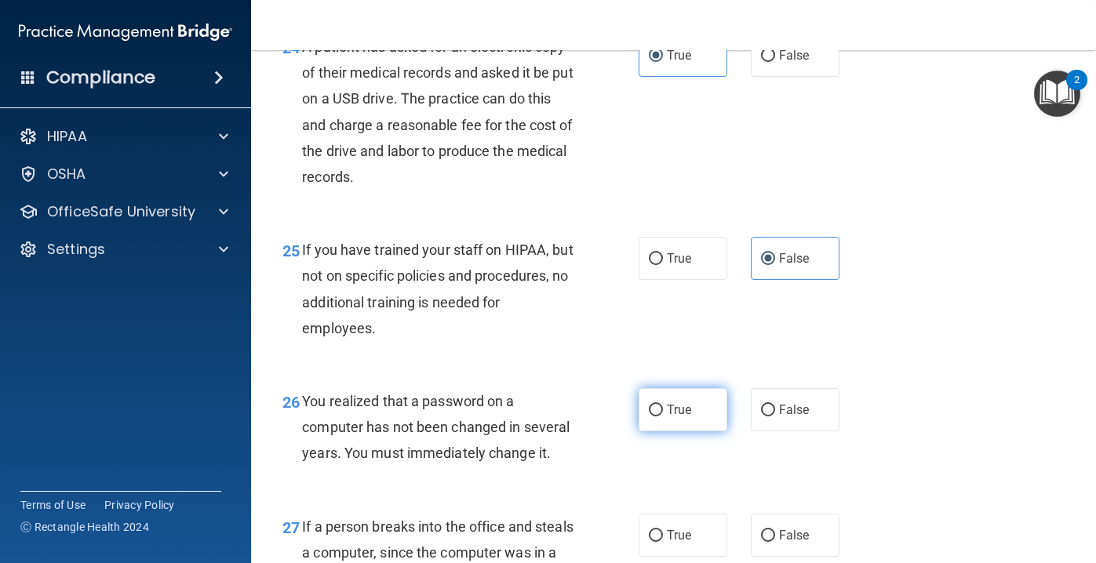
click at [698, 432] on label "True" at bounding box center [683, 409] width 89 height 43
click at [663, 417] on input "True" at bounding box center [656, 411] width 14 height 12
radio input "true"
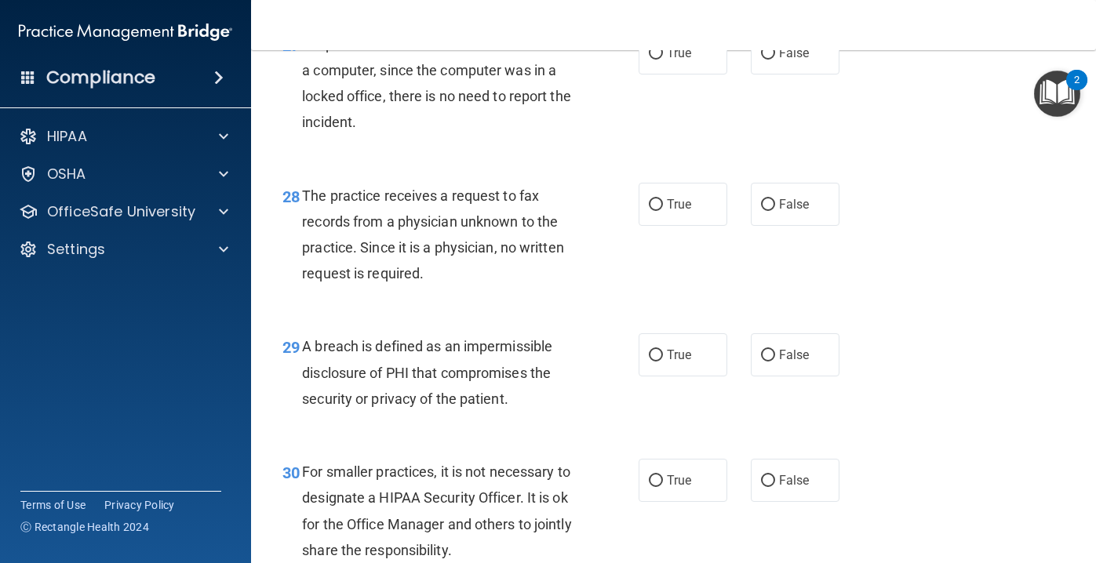
scroll to position [3986, 0]
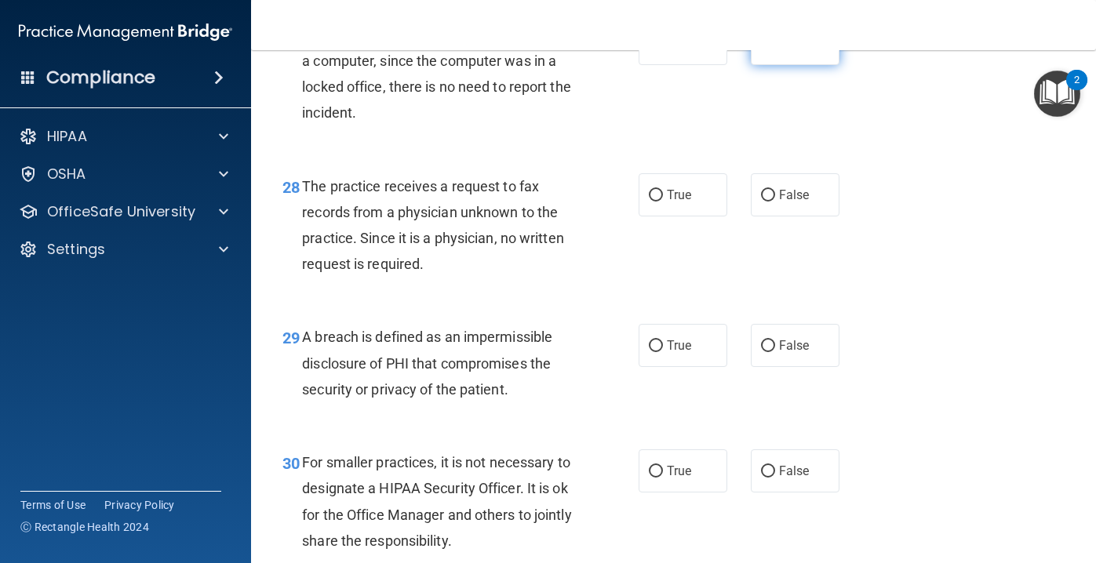
click at [769, 50] on input "False" at bounding box center [768, 44] width 14 height 12
radio input "true"
click at [749, 217] on div "True False" at bounding box center [745, 194] width 213 height 43
click at [775, 217] on label "False" at bounding box center [795, 194] width 89 height 43
click at [775, 202] on input "False" at bounding box center [768, 196] width 14 height 12
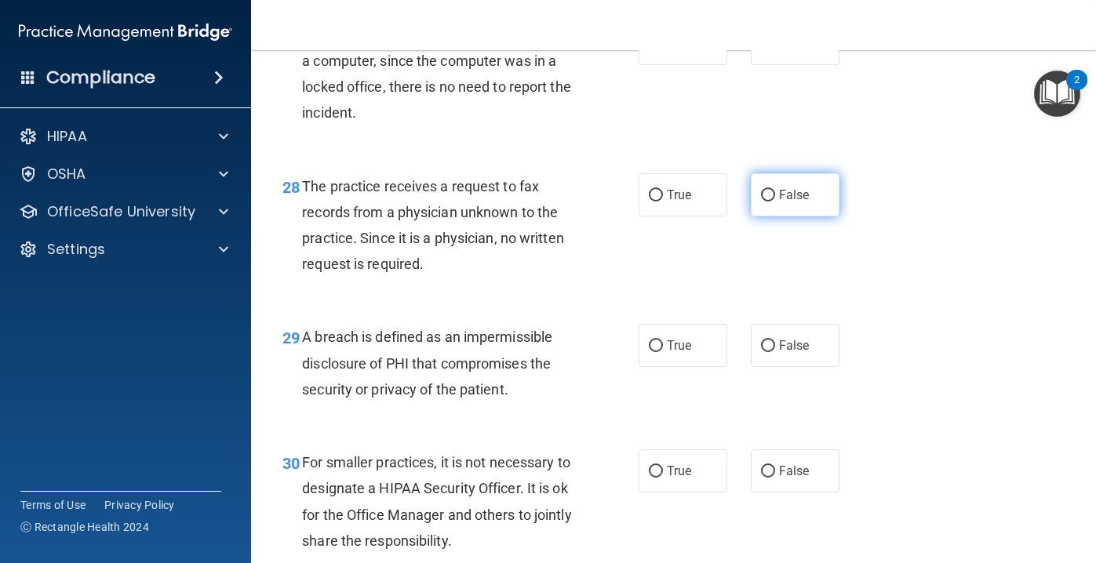
radio input "true"
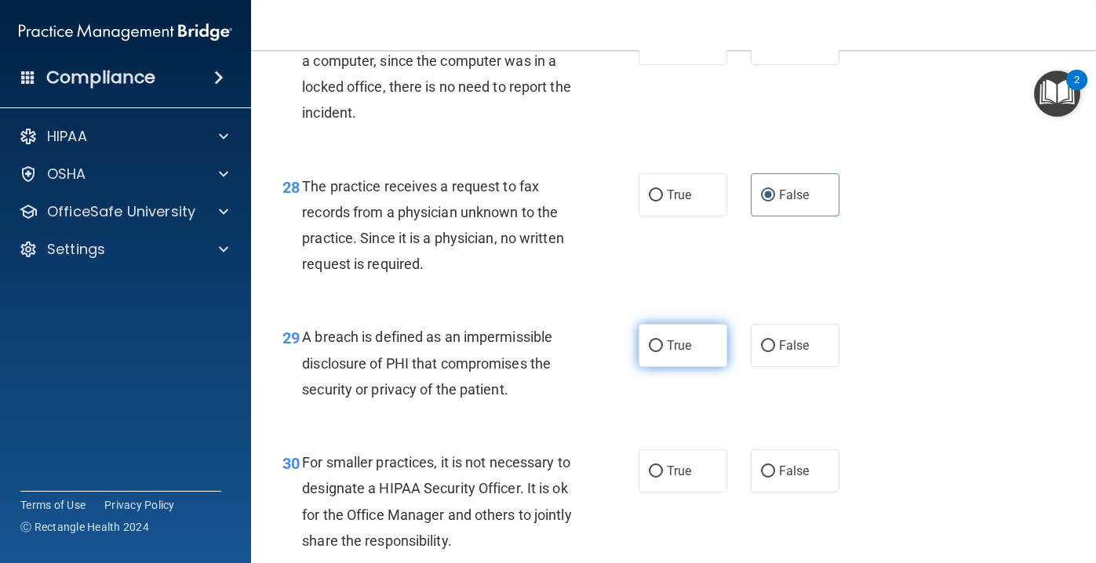
click at [671, 353] on span "True" at bounding box center [679, 345] width 24 height 15
click at [663, 352] on input "True" at bounding box center [656, 347] width 14 height 12
radio input "true"
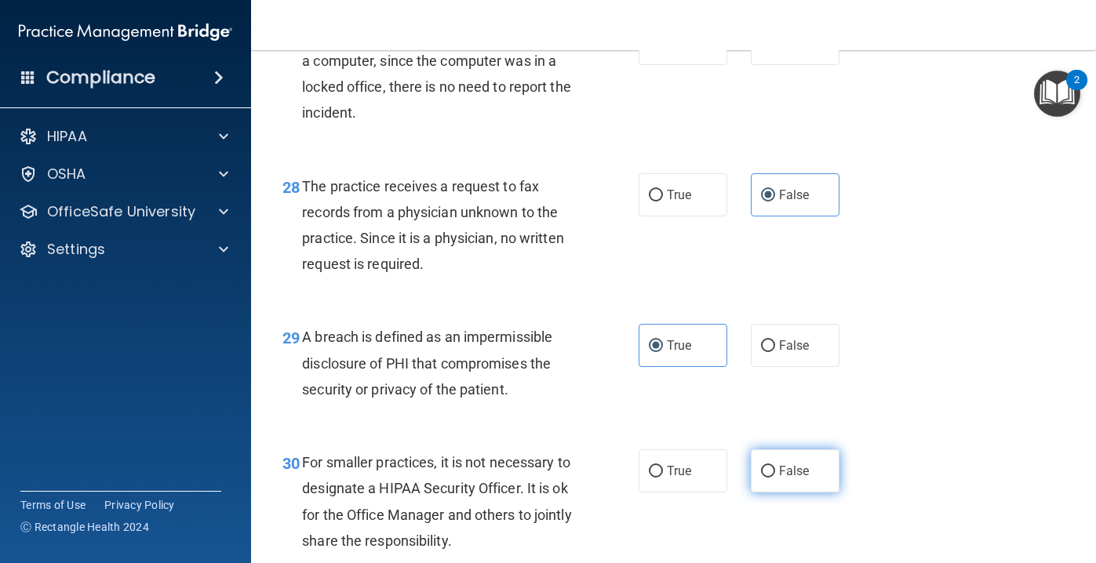
click at [775, 493] on label "False" at bounding box center [795, 471] width 89 height 43
click at [775, 478] on input "False" at bounding box center [768, 472] width 14 height 12
radio input "true"
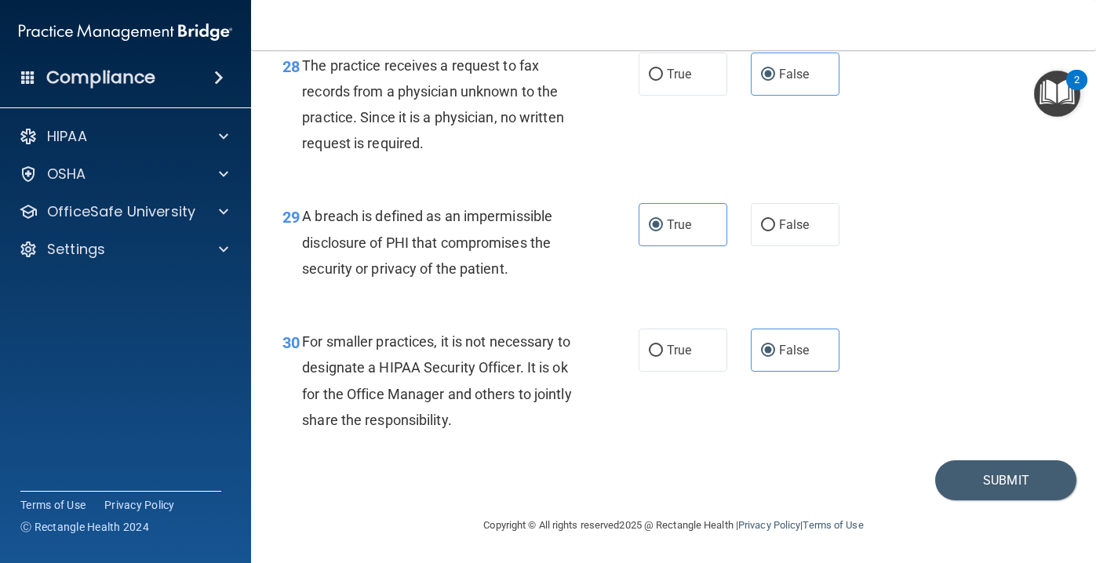
scroll to position [4133, 0]
click at [1005, 494] on button "Submit" at bounding box center [1005, 481] width 141 height 40
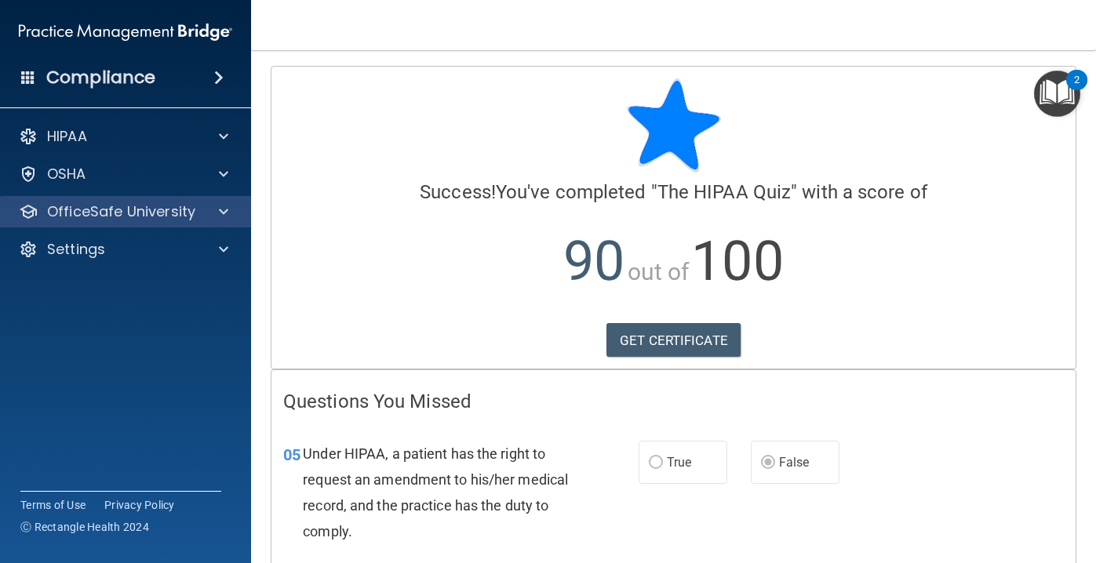
click at [216, 221] on div "OfficeSafe University" at bounding box center [126, 211] width 252 height 31
click at [224, 219] on span at bounding box center [223, 211] width 9 height 19
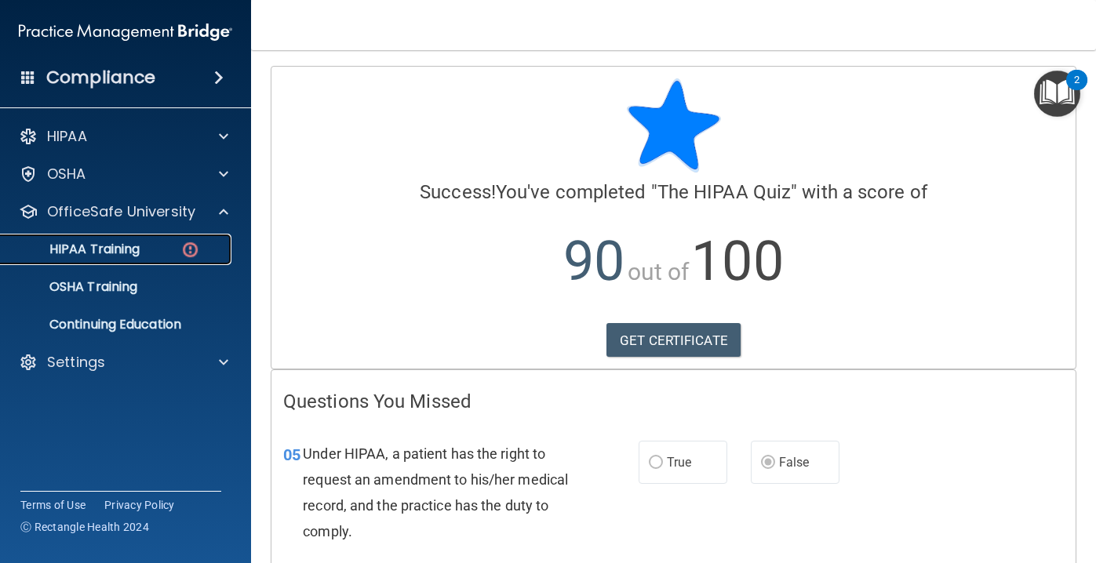
click at [166, 255] on div "HIPAA Training" at bounding box center [117, 250] width 214 height 16
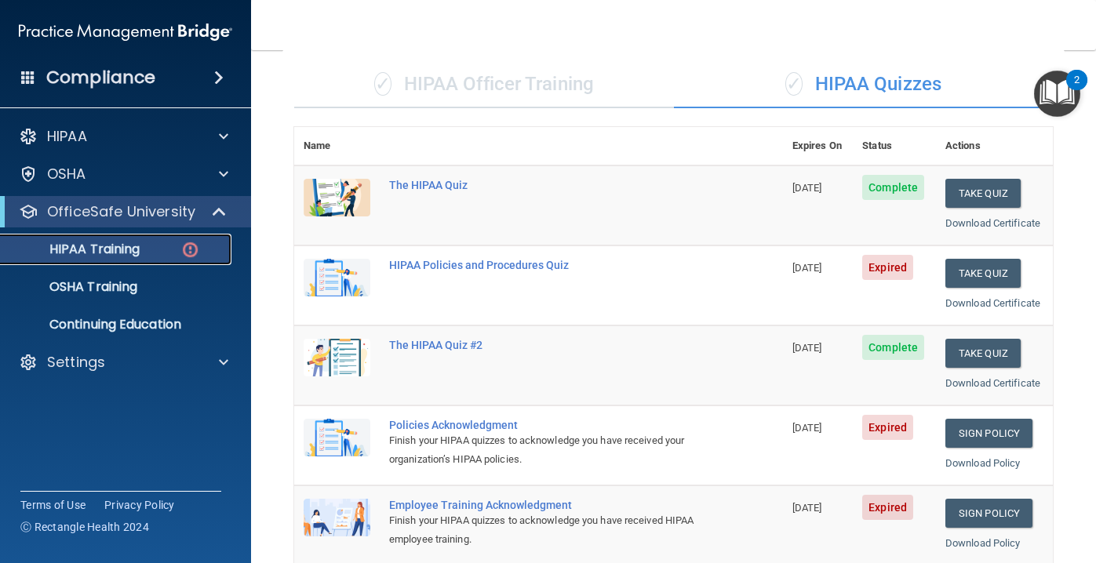
scroll to position [110, 0]
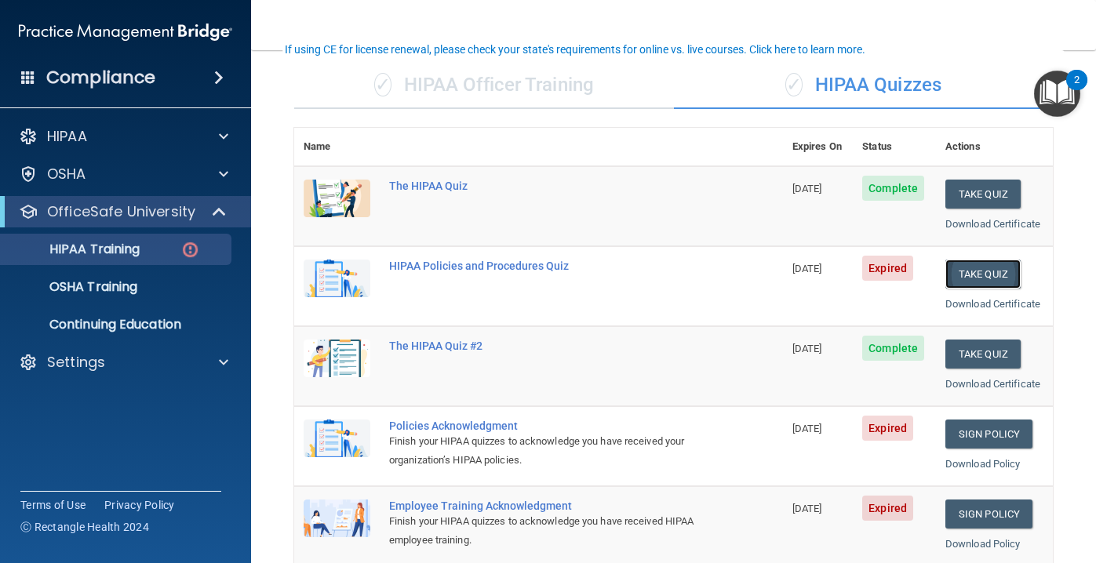
click at [974, 274] on button "Take Quiz" at bounding box center [983, 274] width 75 height 29
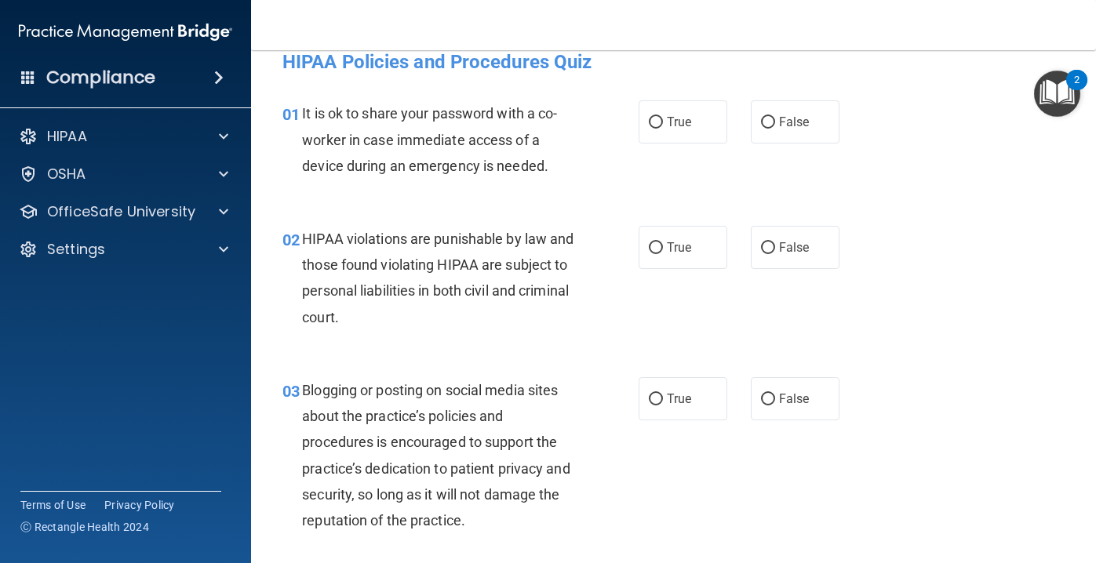
scroll to position [27, 0]
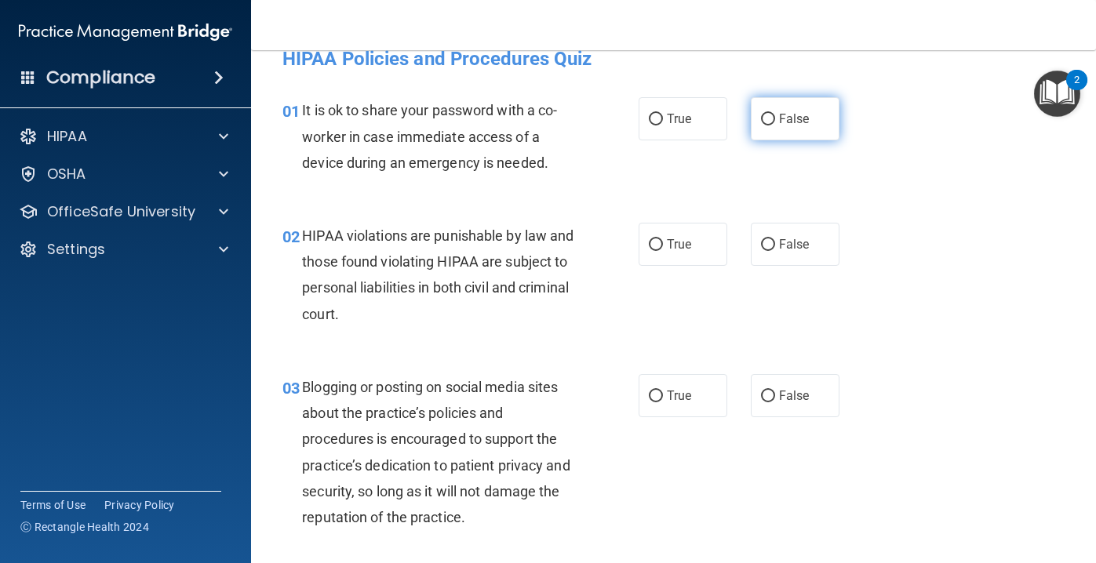
click at [793, 119] on span "False" at bounding box center [794, 118] width 31 height 15
click at [775, 119] on input "False" at bounding box center [768, 120] width 14 height 12
radio input "true"
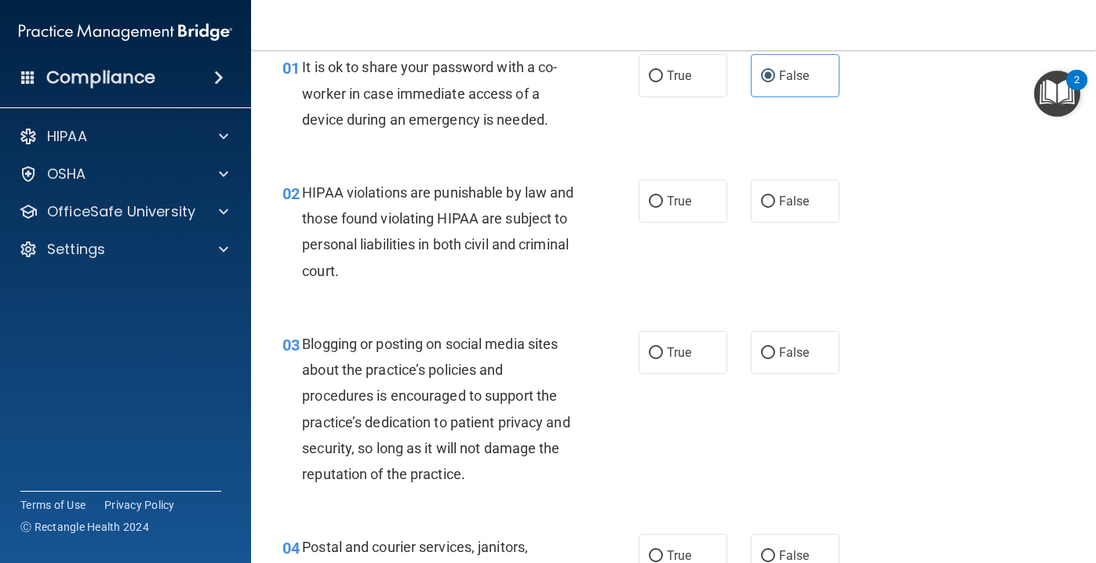
scroll to position [67, 0]
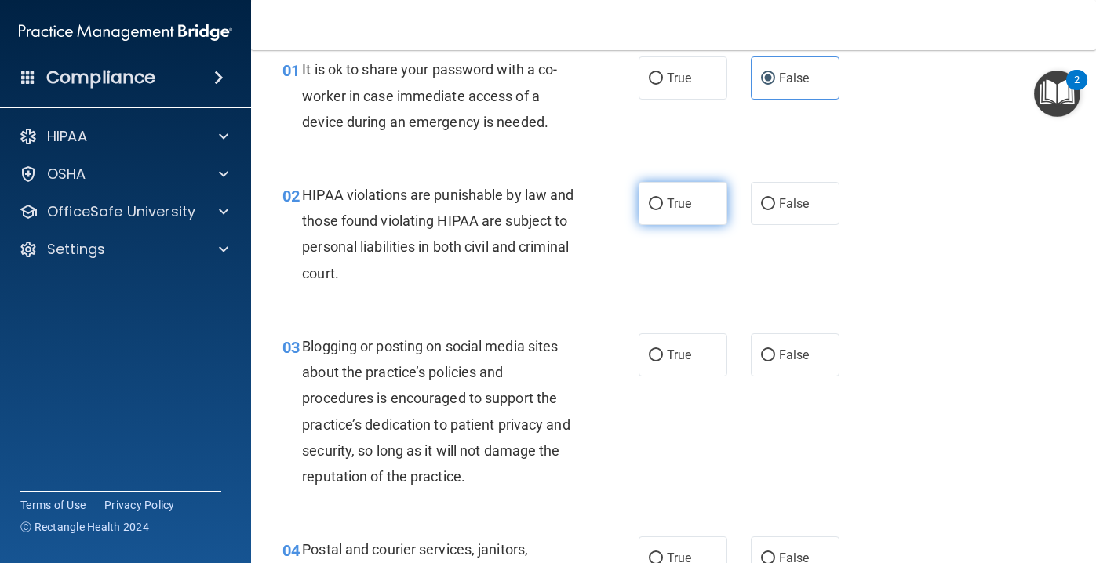
click at [662, 201] on input "True" at bounding box center [656, 205] width 14 height 12
radio input "true"
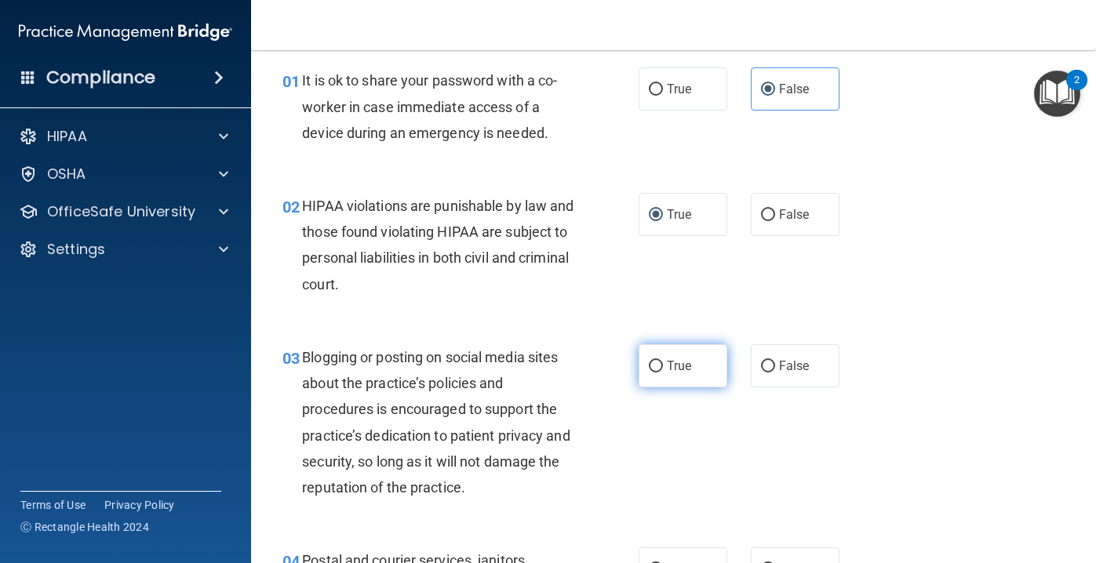
scroll to position [49, 0]
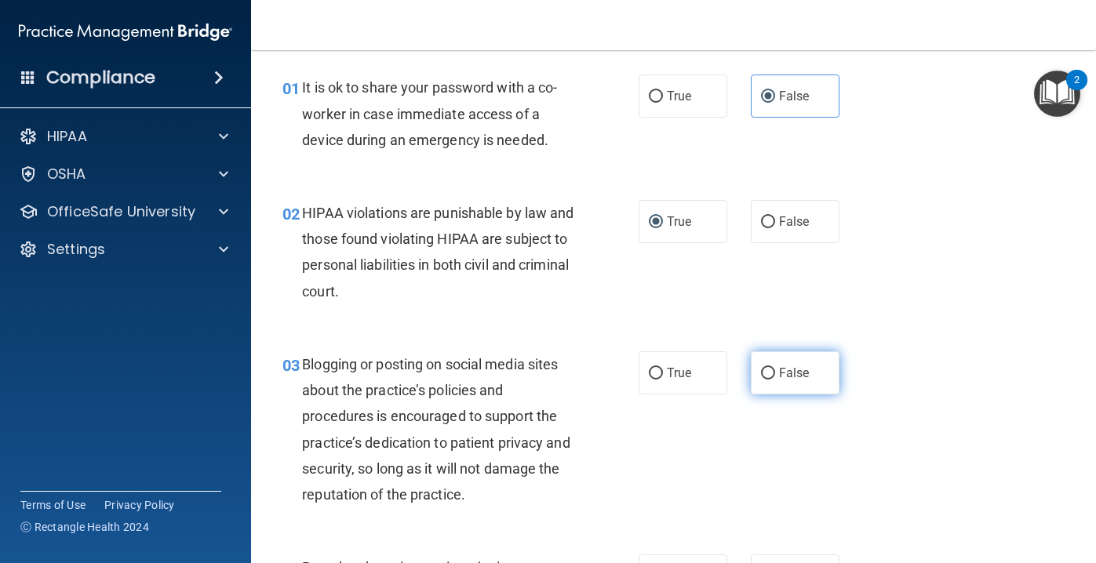
click at [757, 373] on label "False" at bounding box center [795, 373] width 89 height 43
click at [761, 373] on input "False" at bounding box center [768, 374] width 14 height 12
radio input "true"
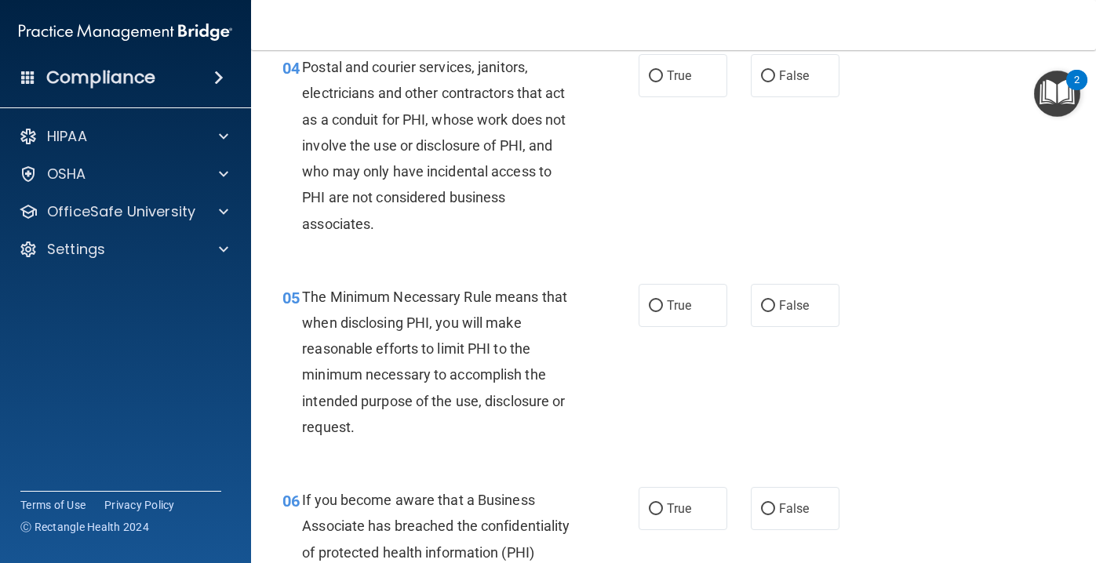
scroll to position [554, 0]
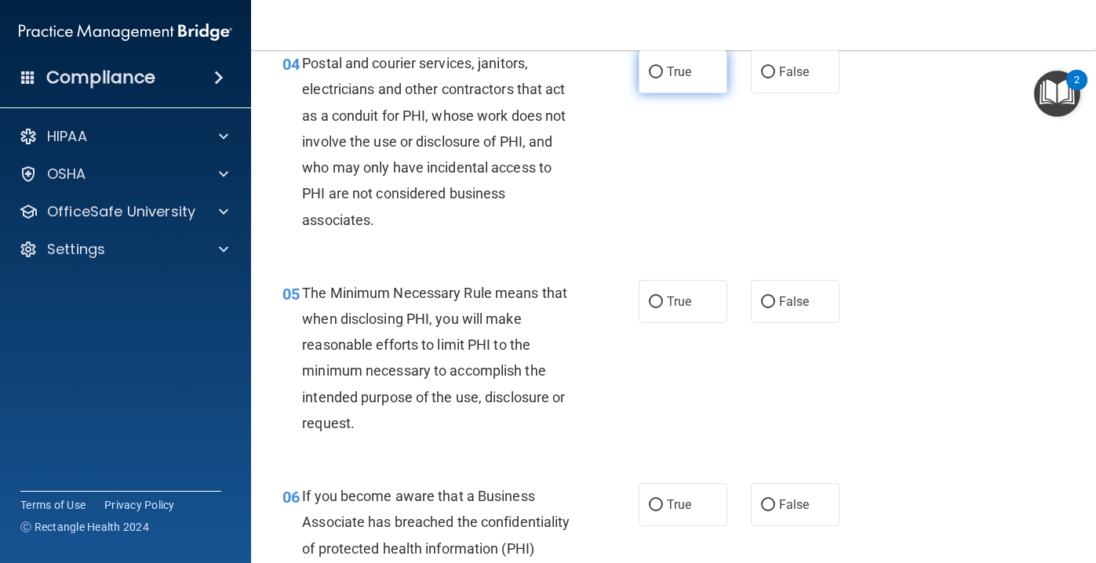
click at [672, 76] on span "True" at bounding box center [679, 71] width 24 height 15
click at [663, 76] on input "True" at bounding box center [656, 73] width 14 height 12
radio input "true"
click at [688, 307] on span "True" at bounding box center [679, 301] width 24 height 15
click at [663, 307] on input "True" at bounding box center [656, 303] width 14 height 12
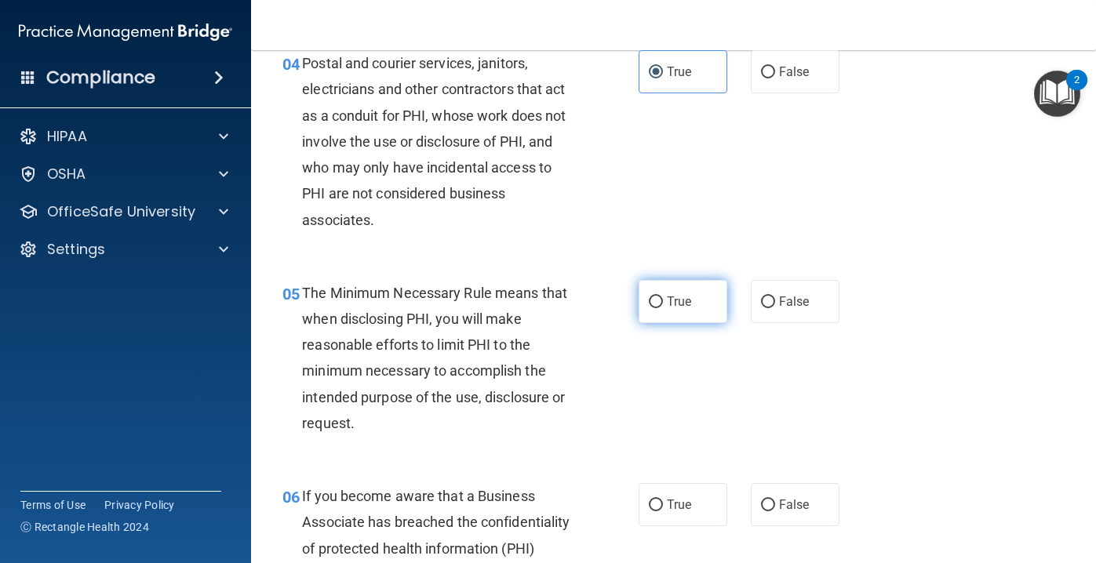
radio input "true"
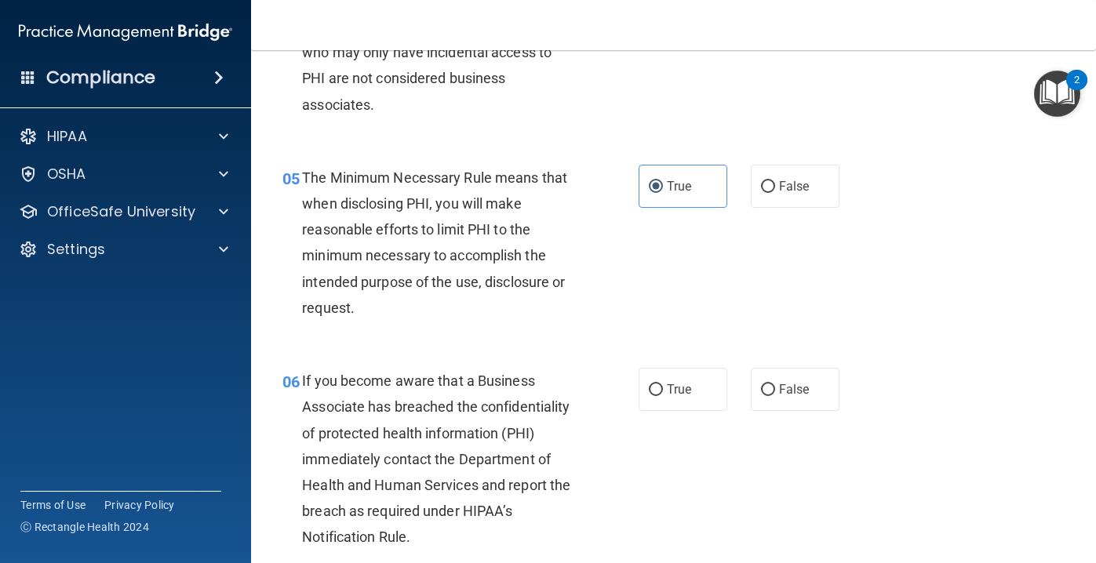
scroll to position [665, 0]
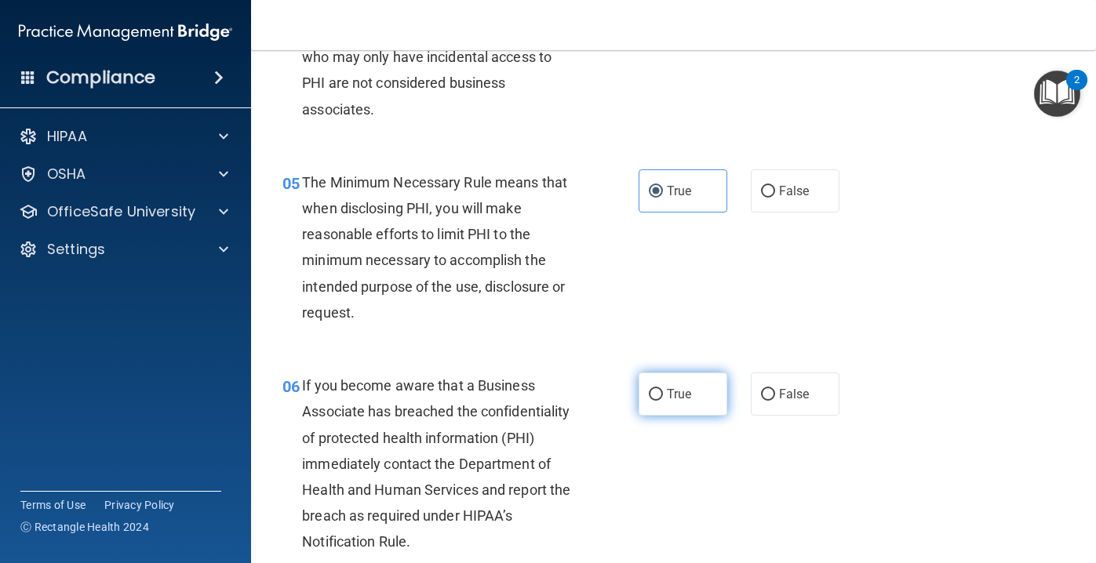
click at [711, 386] on label "True" at bounding box center [683, 394] width 89 height 43
click at [663, 389] on input "True" at bounding box center [656, 395] width 14 height 12
radio input "true"
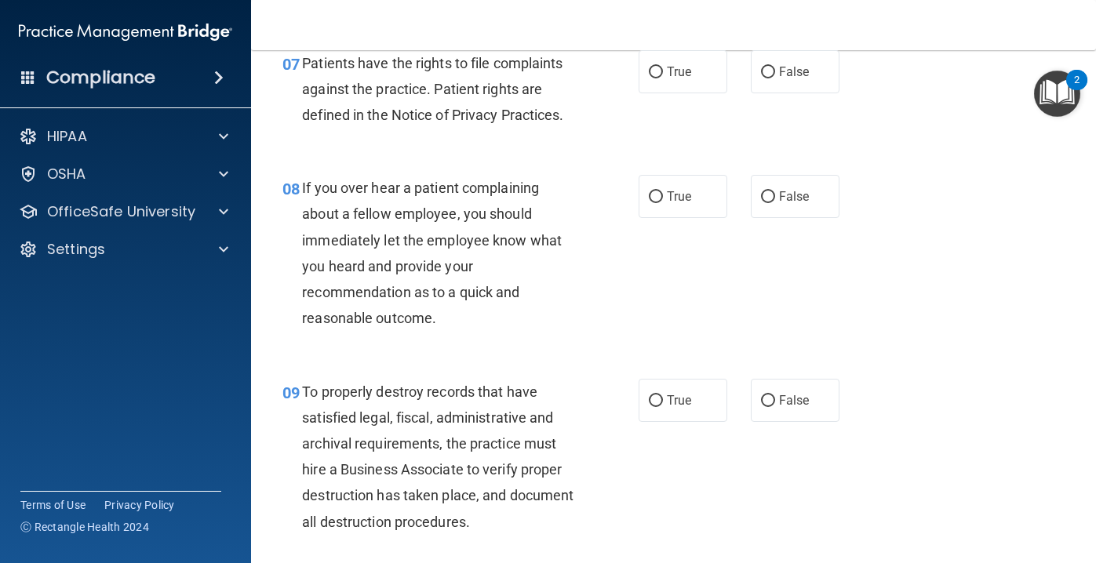
scroll to position [1218, 0]
click at [684, 71] on span "True" at bounding box center [679, 71] width 24 height 15
click at [663, 71] on input "True" at bounding box center [656, 72] width 14 height 12
radio input "true"
click at [791, 199] on span "False" at bounding box center [794, 195] width 31 height 15
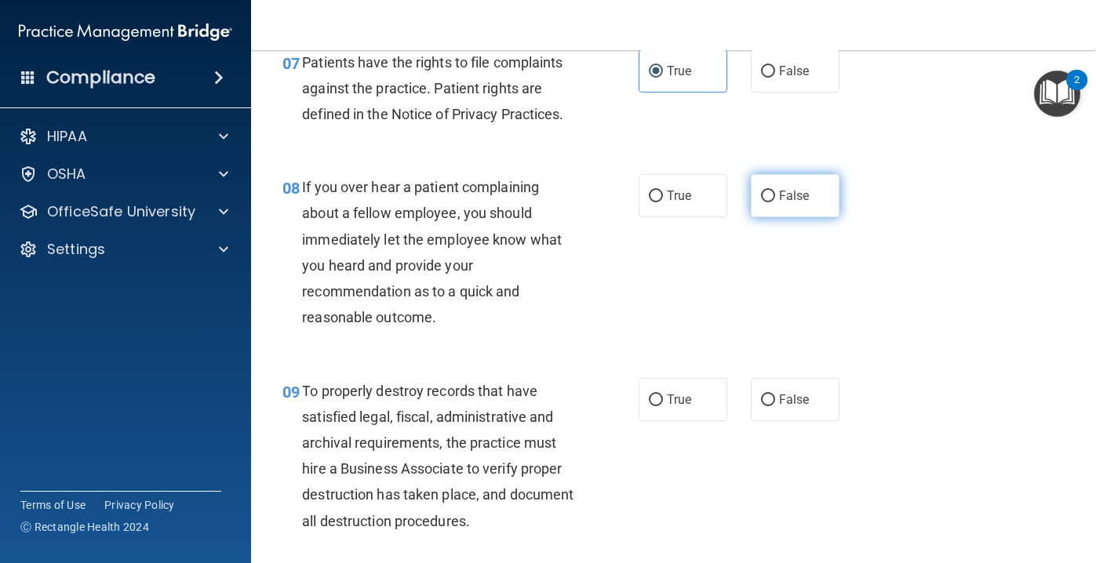
click at [775, 199] on input "False" at bounding box center [768, 197] width 14 height 12
radio input "true"
click at [790, 394] on span "False" at bounding box center [794, 399] width 31 height 15
click at [775, 395] on input "False" at bounding box center [768, 401] width 14 height 12
radio input "true"
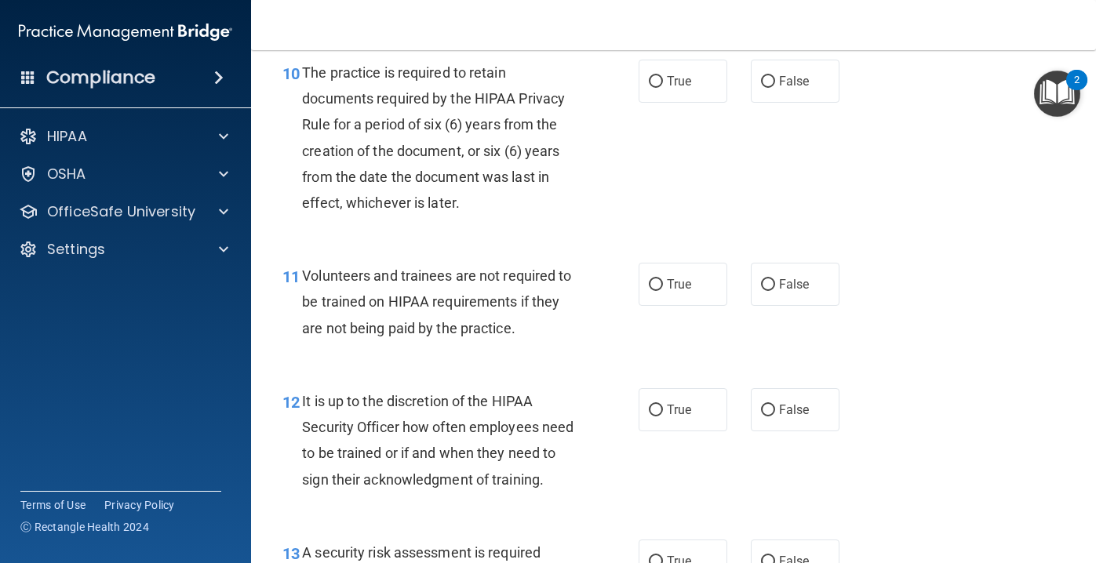
scroll to position [1734, 0]
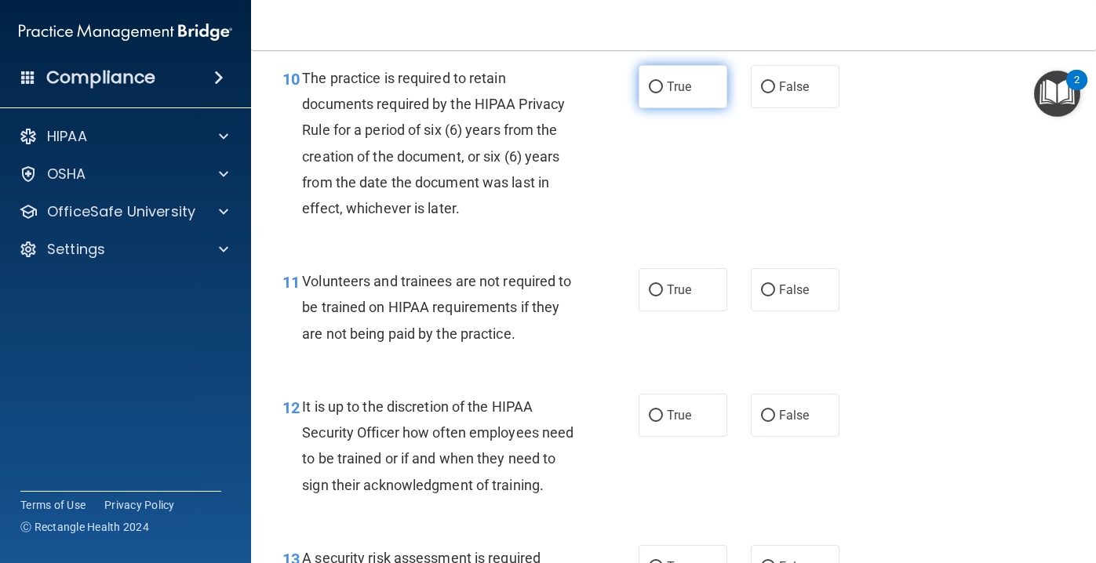
click at [685, 93] on span "True" at bounding box center [679, 86] width 24 height 15
click at [663, 93] on input "True" at bounding box center [656, 88] width 14 height 12
radio input "true"
click at [787, 282] on label "False" at bounding box center [795, 289] width 89 height 43
click at [775, 285] on input "False" at bounding box center [768, 291] width 14 height 12
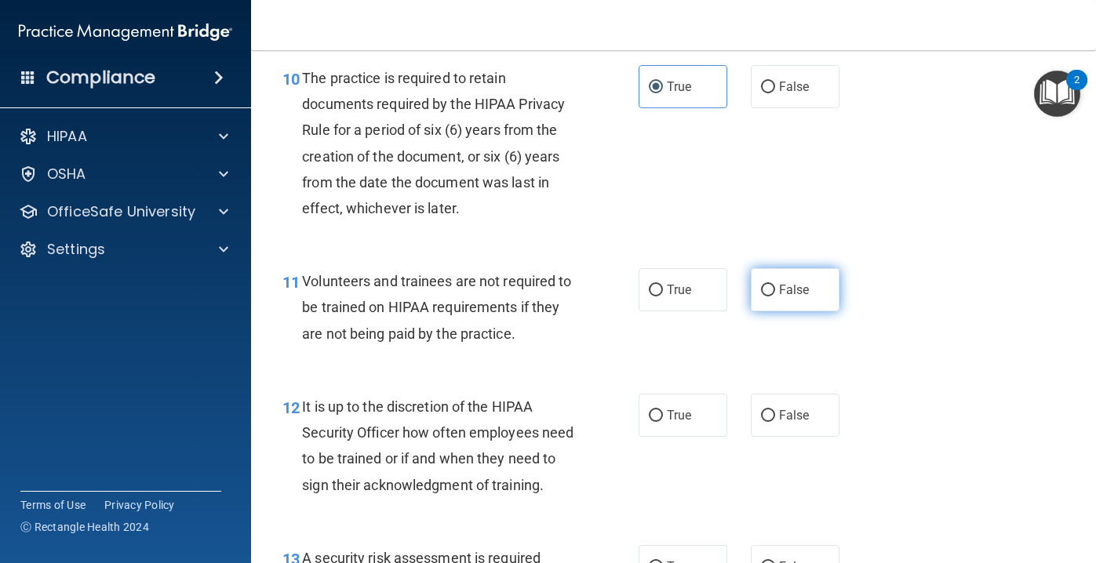
radio input "true"
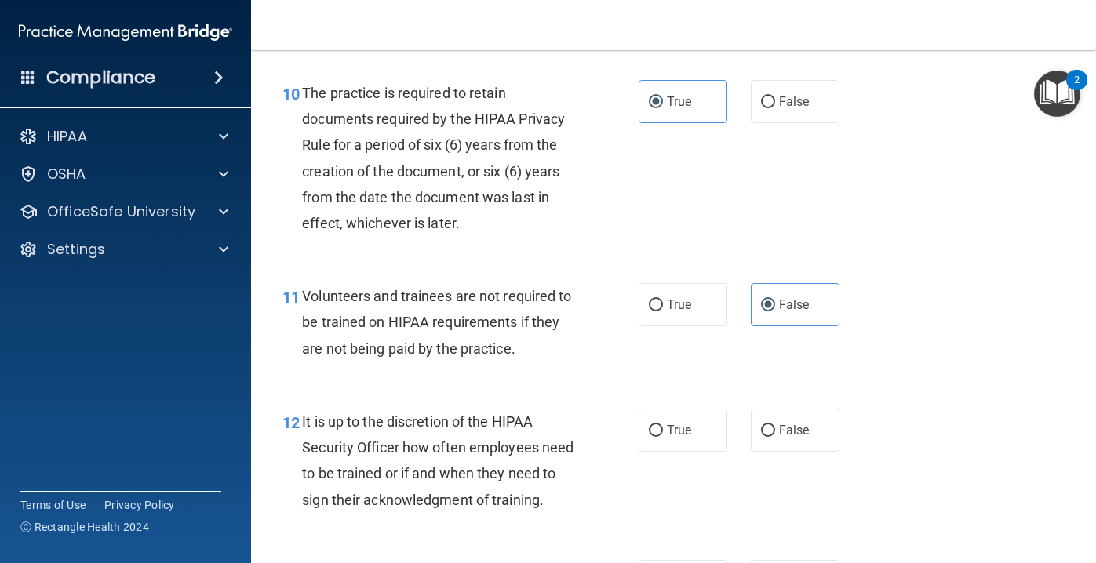
scroll to position [1719, 0]
click at [789, 435] on span "False" at bounding box center [794, 431] width 31 height 15
click at [775, 435] on input "False" at bounding box center [768, 432] width 14 height 12
radio input "true"
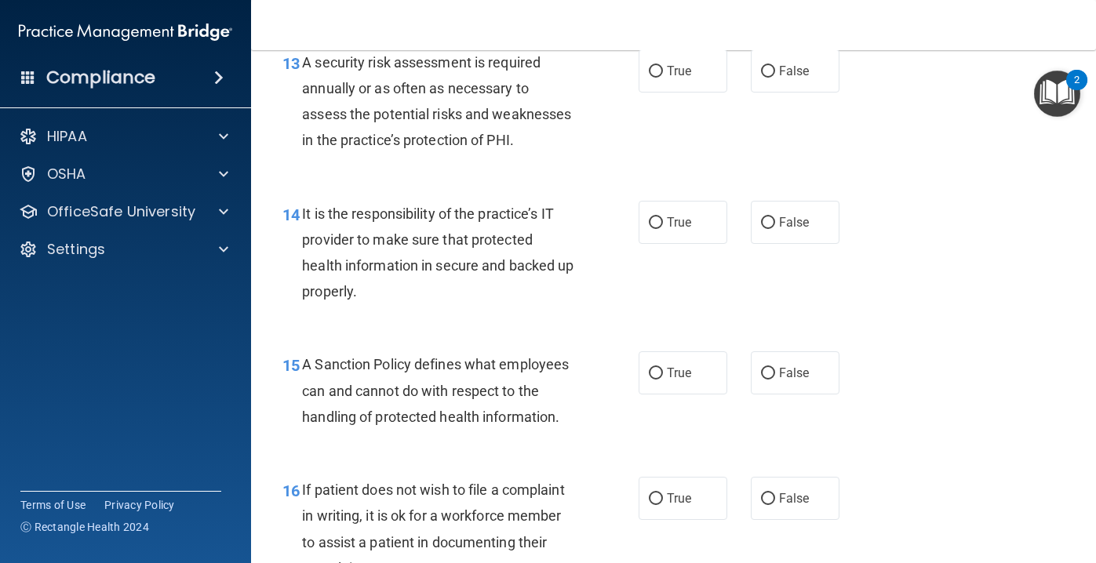
scroll to position [2232, 0]
click at [688, 70] on span "True" at bounding box center [679, 69] width 24 height 15
click at [663, 70] on input "True" at bounding box center [656, 70] width 14 height 12
radio input "true"
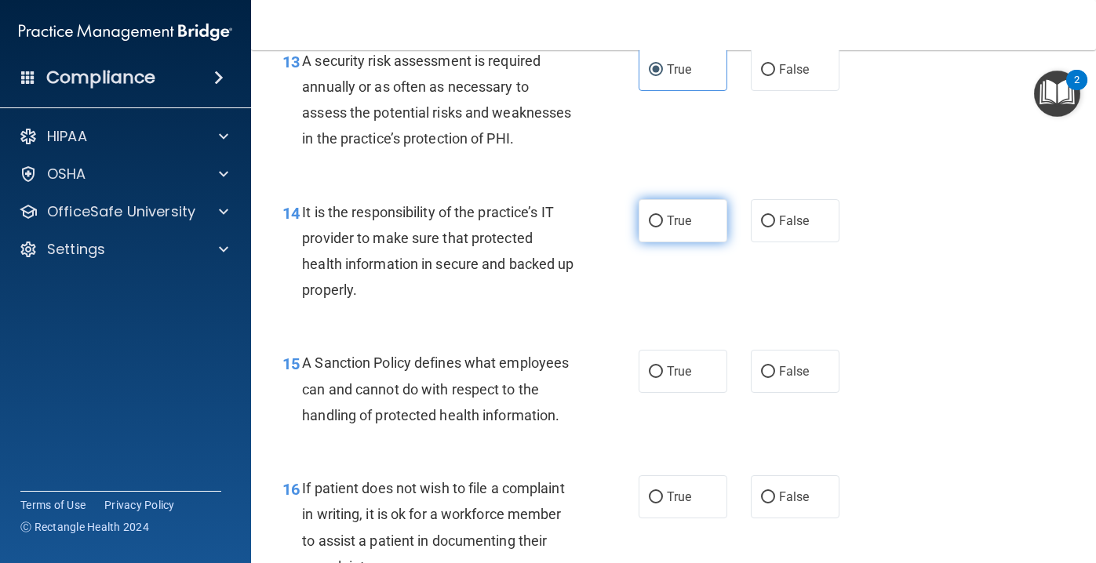
click at [675, 229] on label "True" at bounding box center [683, 220] width 89 height 43
click at [663, 228] on input "True" at bounding box center [656, 222] width 14 height 12
radio input "true"
click at [796, 232] on label "False" at bounding box center [795, 220] width 89 height 43
click at [775, 228] on input "False" at bounding box center [768, 222] width 14 height 12
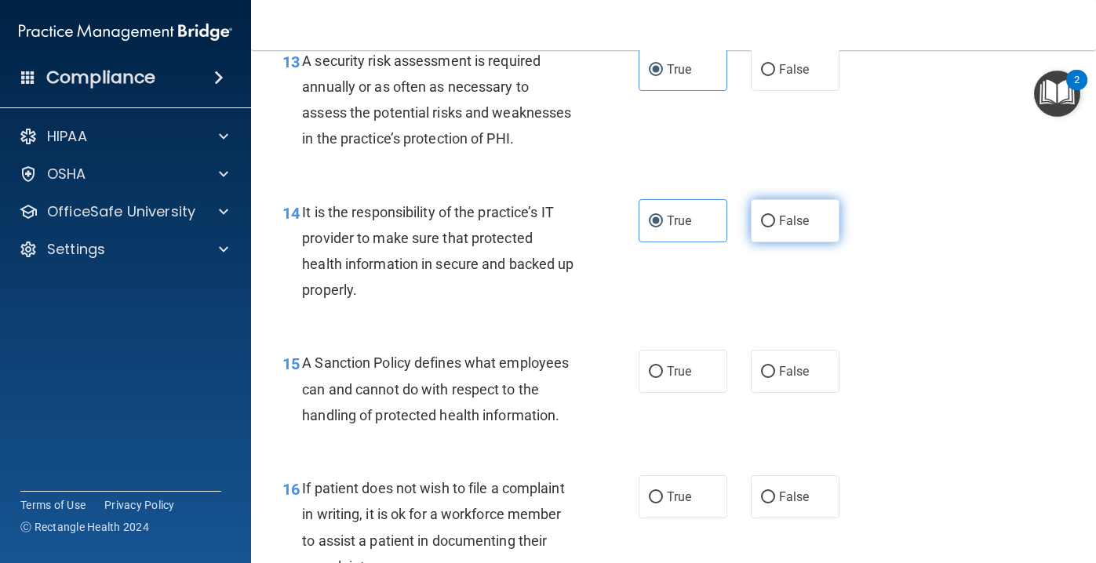
radio input "true"
radio input "false"
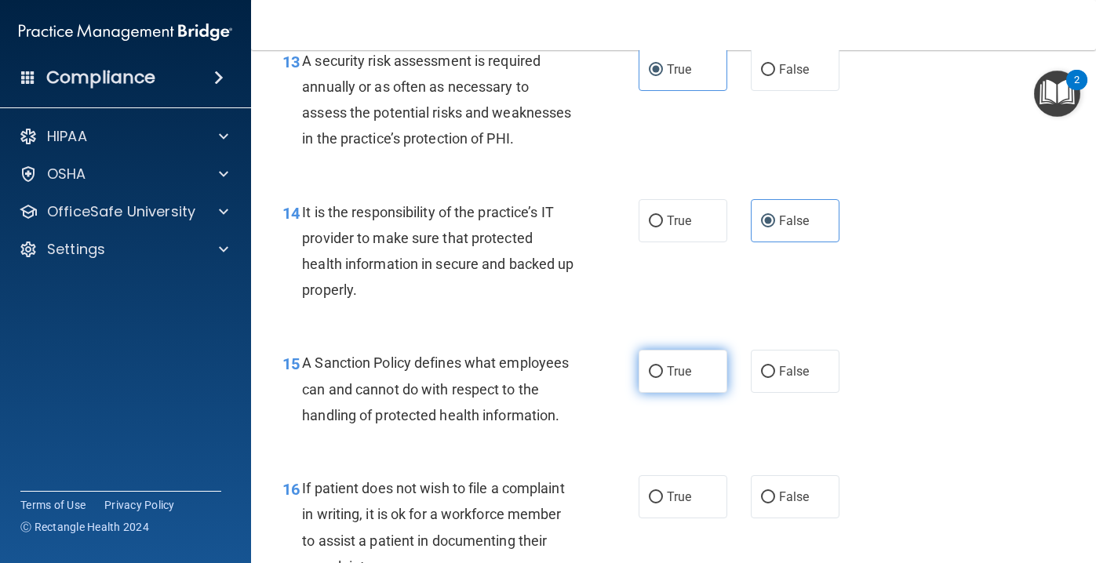
click at [697, 367] on label "True" at bounding box center [683, 371] width 89 height 43
click at [663, 367] on input "True" at bounding box center [656, 372] width 14 height 12
radio input "true"
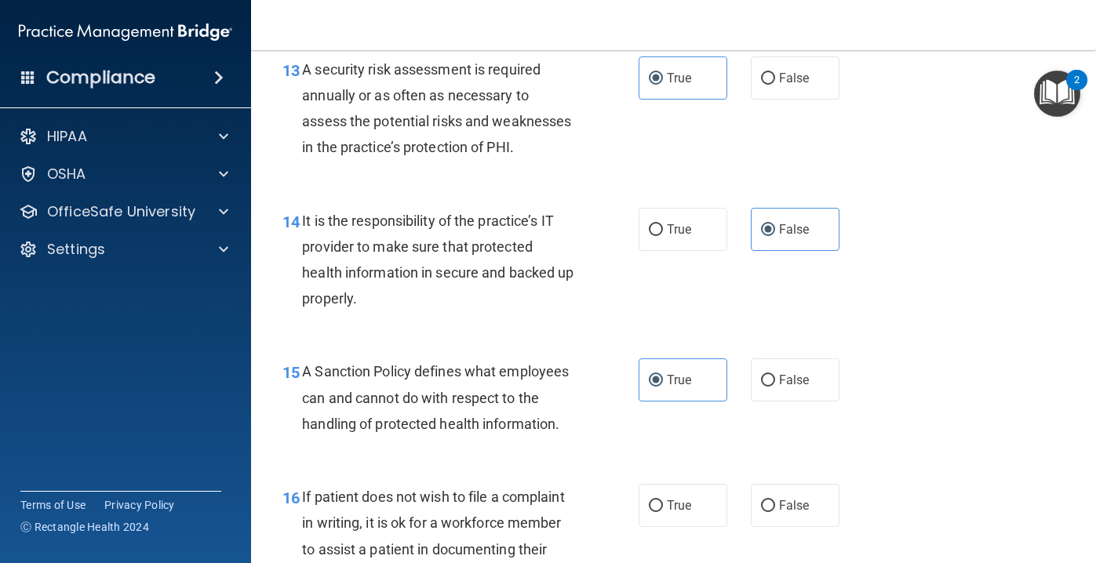
scroll to position [2219, 0]
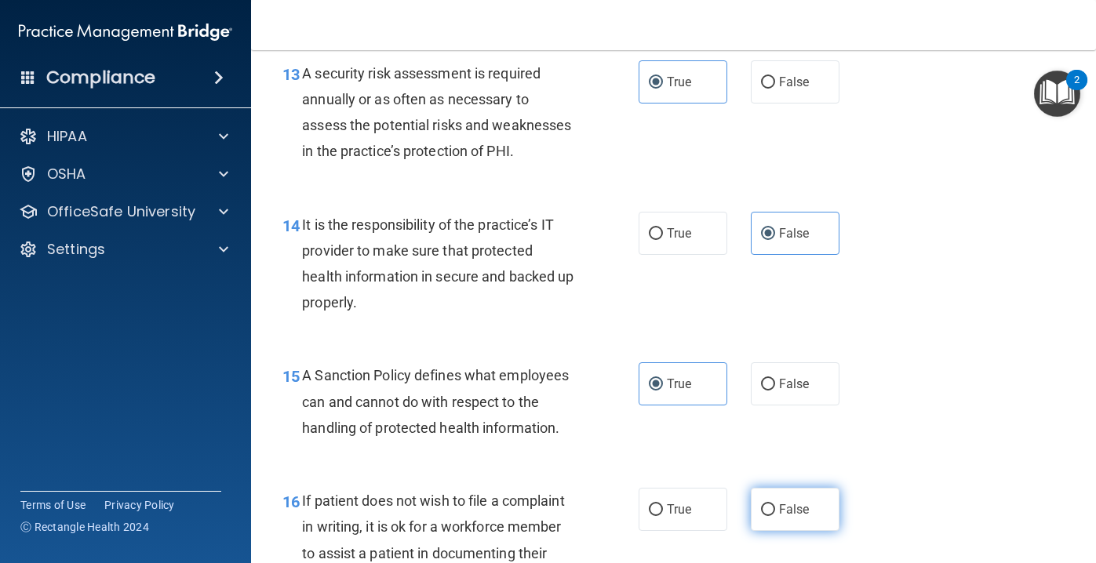
click at [791, 524] on label "False" at bounding box center [795, 509] width 89 height 43
click at [775, 516] on input "False" at bounding box center [768, 511] width 14 height 12
radio input "true"
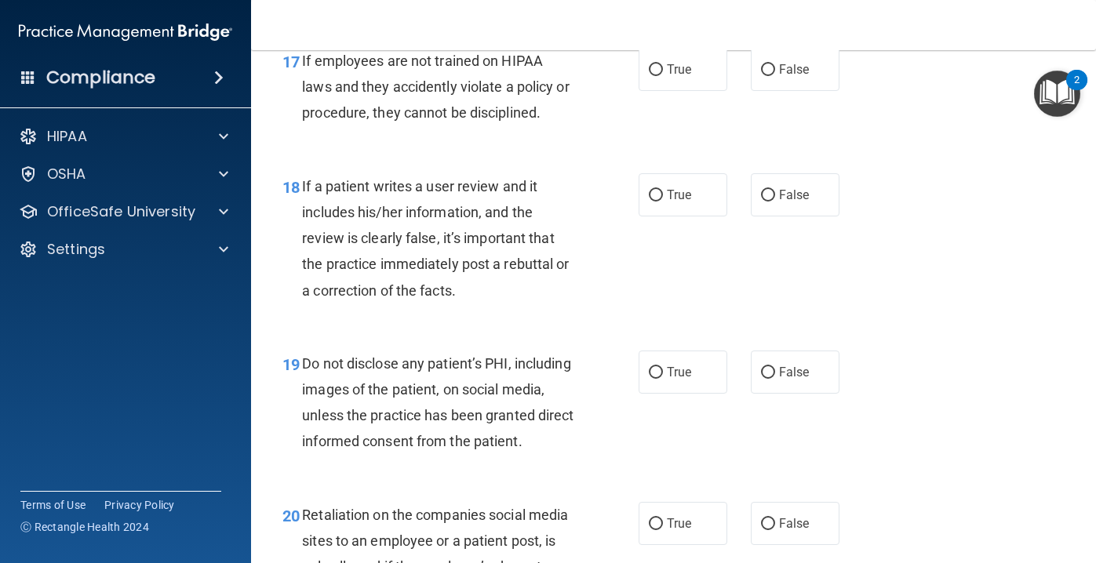
scroll to position [2799, 0]
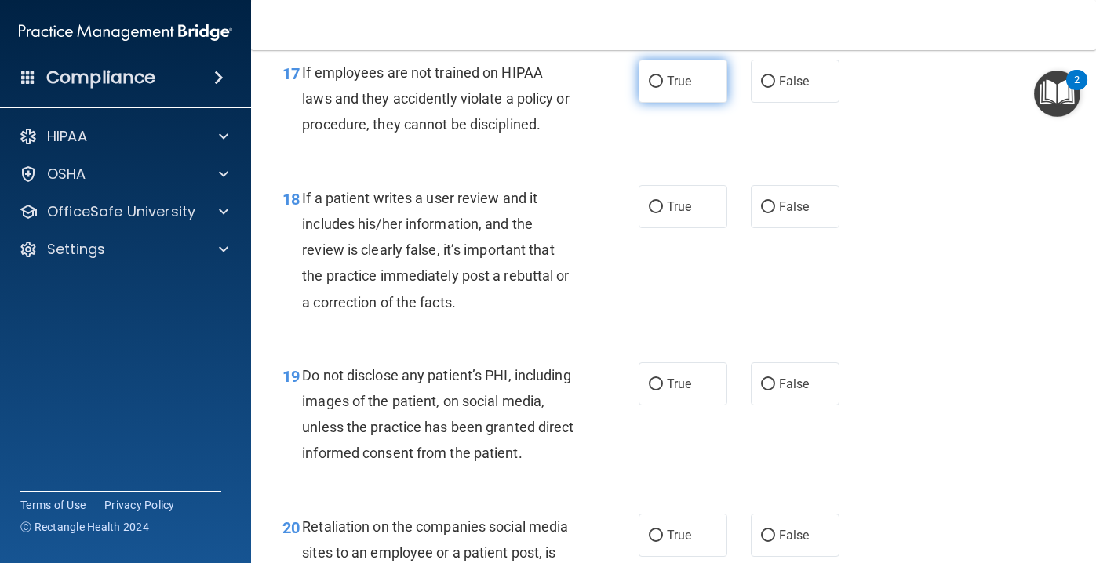
click at [687, 82] on span "True" at bounding box center [679, 81] width 24 height 15
click at [663, 82] on input "True" at bounding box center [656, 82] width 14 height 12
radio input "true"
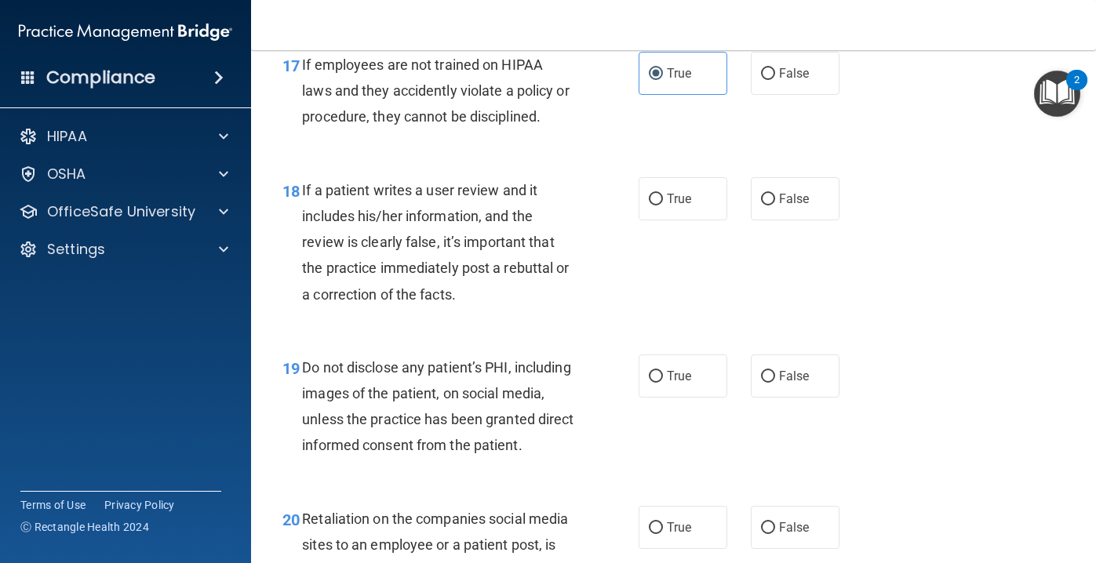
scroll to position [2809, 0]
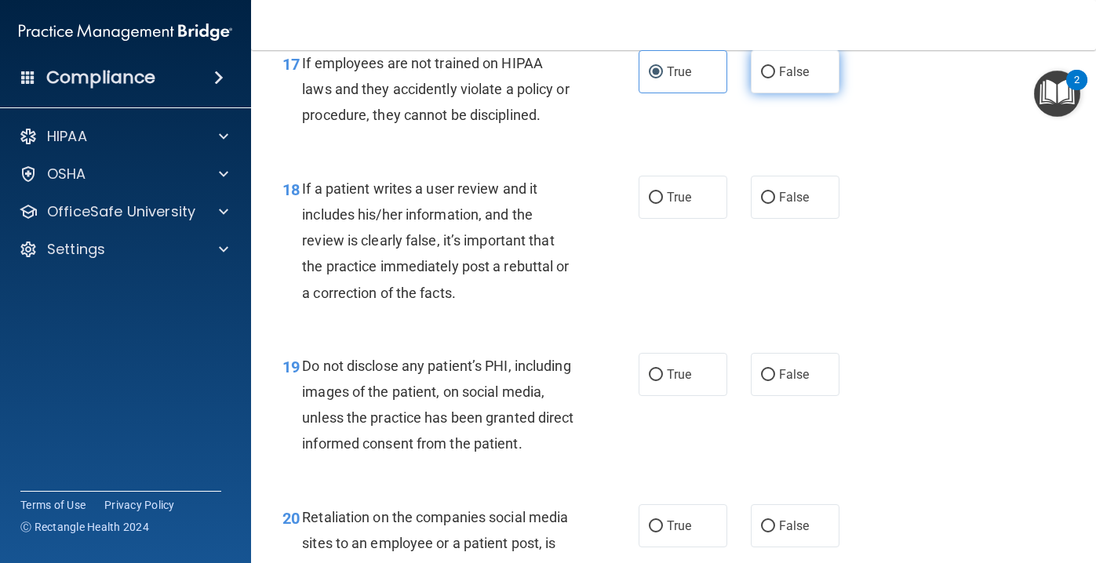
click at [786, 75] on span "False" at bounding box center [794, 71] width 31 height 15
click at [775, 75] on input "False" at bounding box center [768, 73] width 14 height 12
radio input "true"
click at [668, 75] on span "True" at bounding box center [679, 71] width 24 height 15
click at [663, 75] on input "True" at bounding box center [656, 73] width 14 height 12
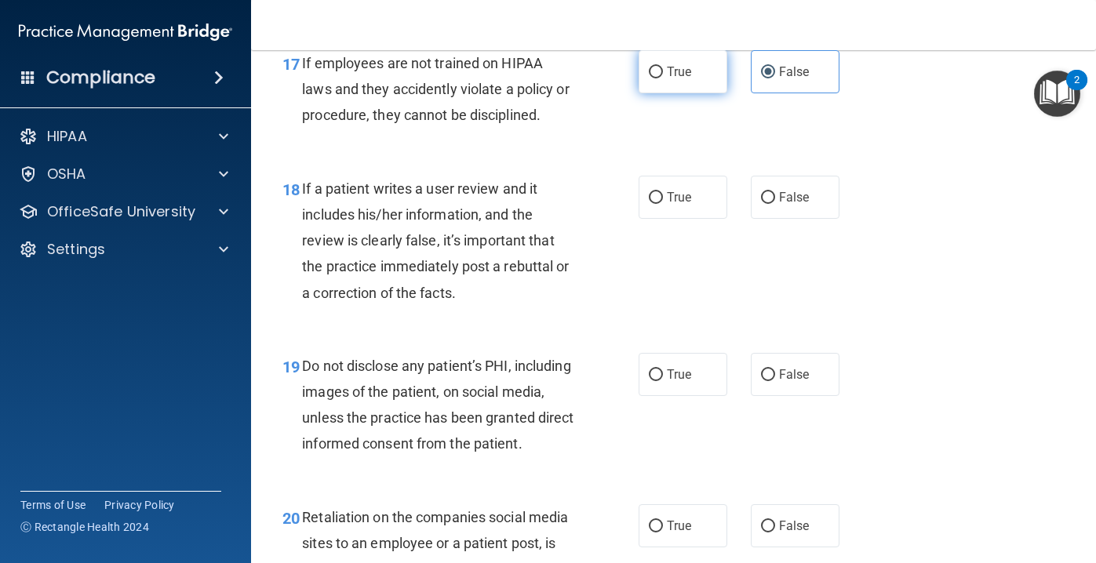
radio input "true"
radio input "false"
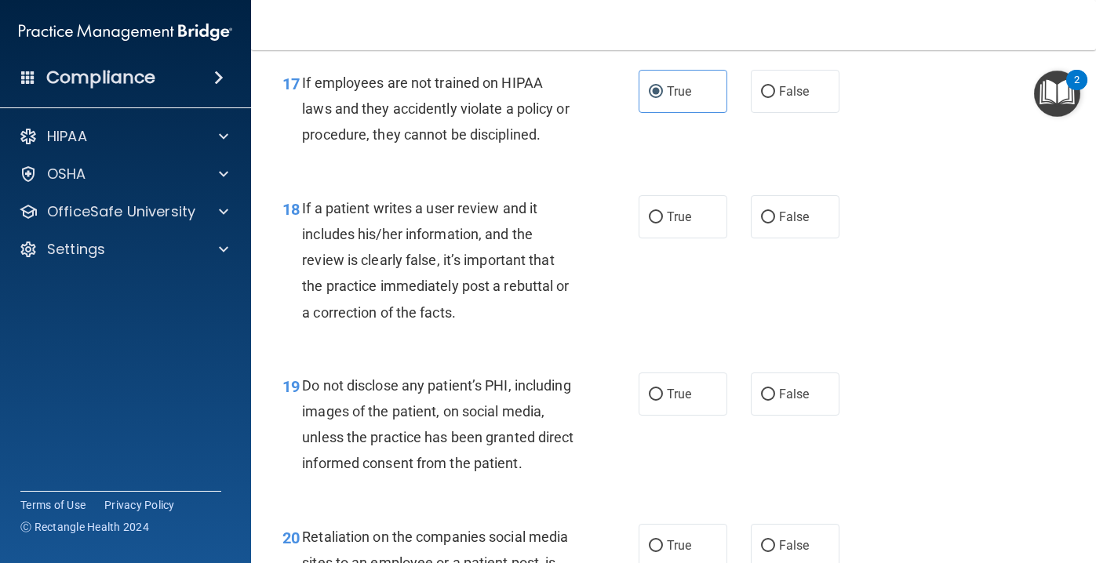
scroll to position [2787, 0]
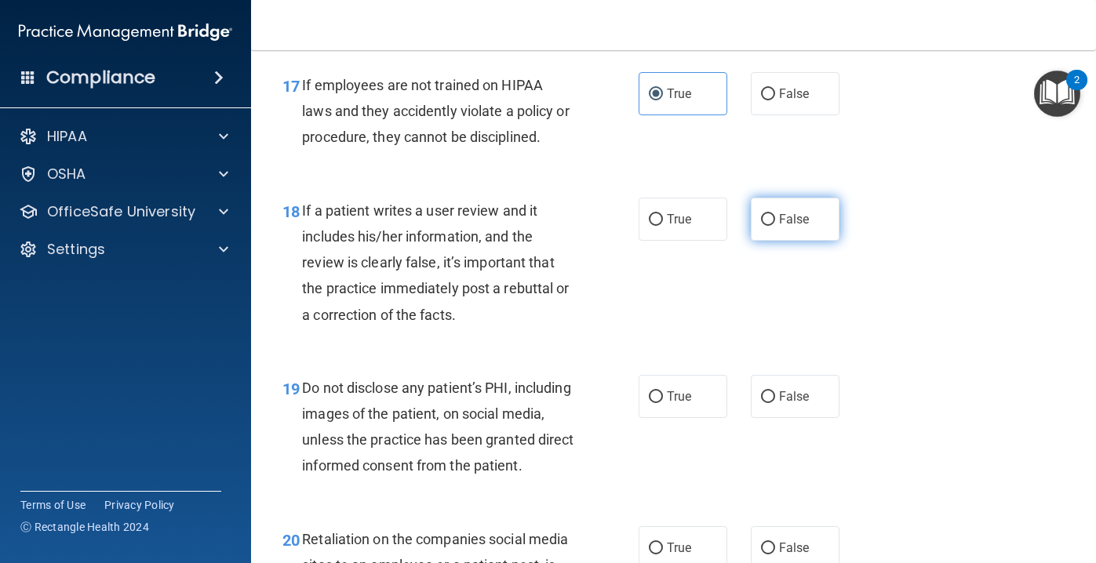
click at [775, 214] on input "False" at bounding box center [768, 220] width 14 height 12
radio input "true"
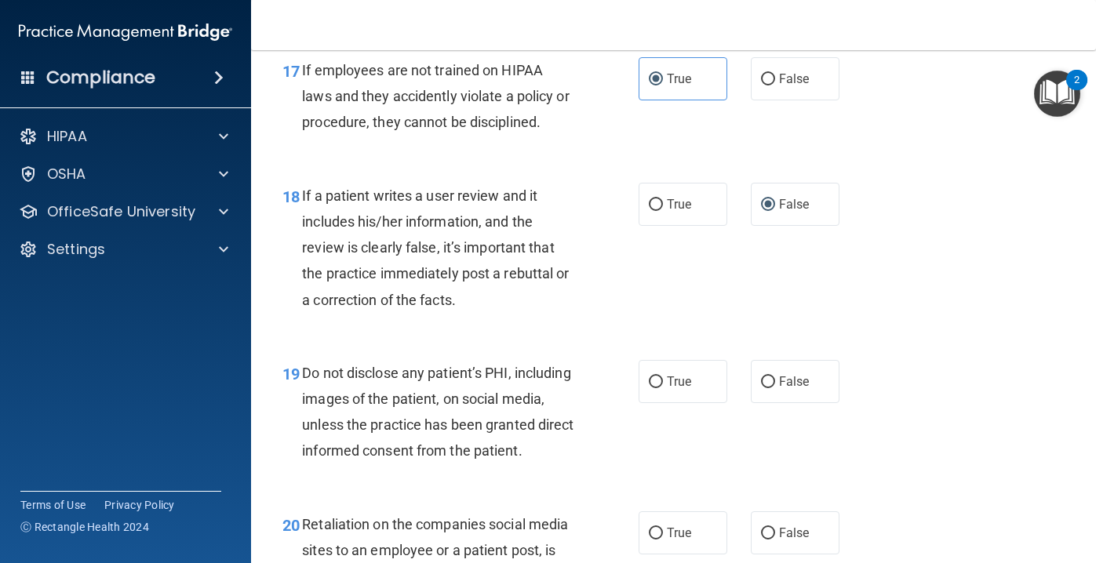
scroll to position [2797, 0]
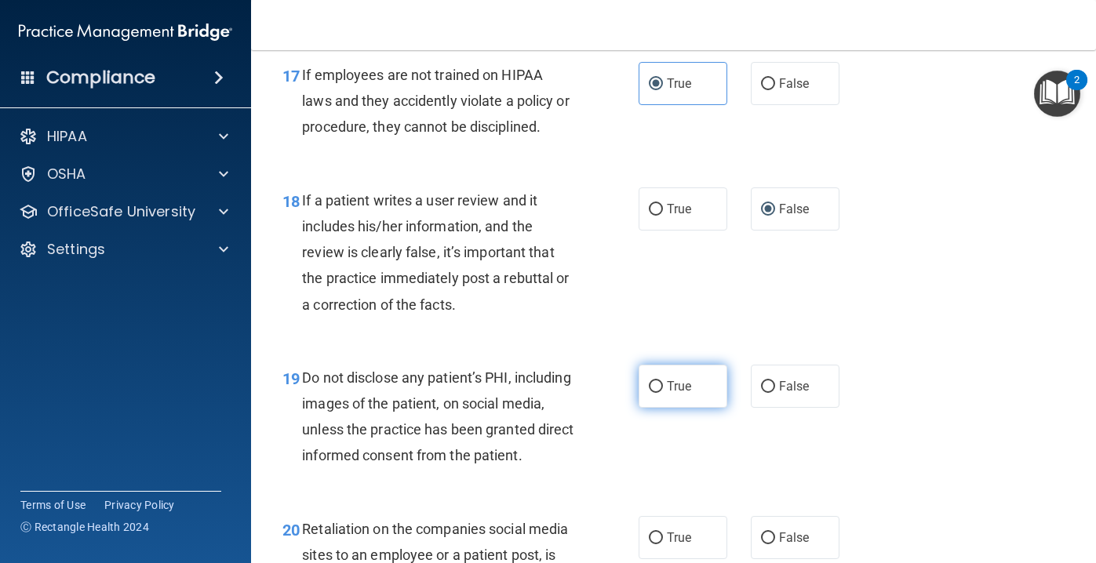
click at [676, 395] on label "True" at bounding box center [683, 386] width 89 height 43
click at [663, 393] on input "True" at bounding box center [656, 387] width 14 height 12
radio input "true"
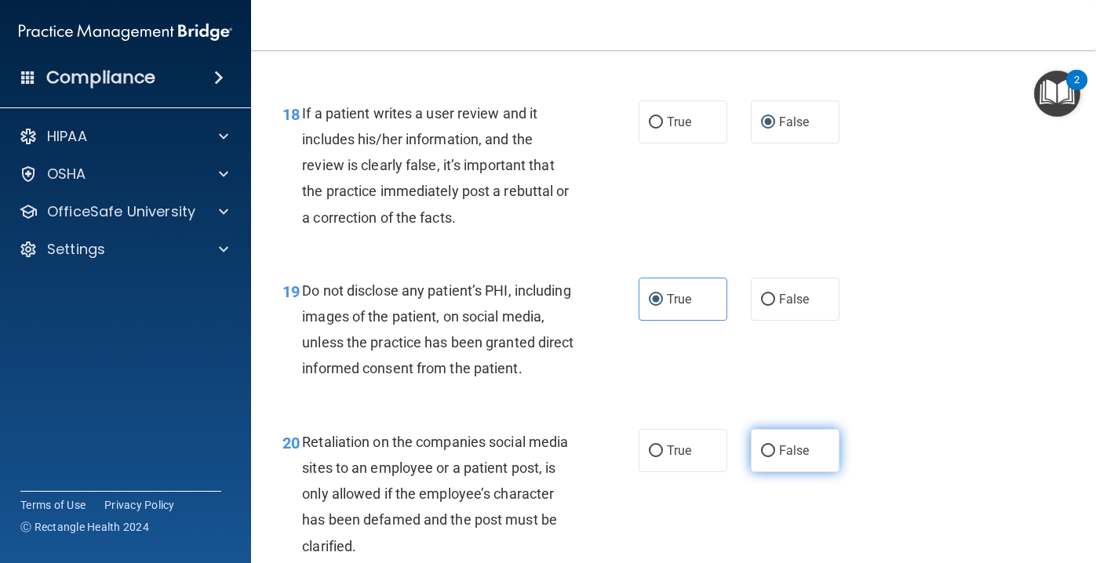
scroll to position [2883, 0]
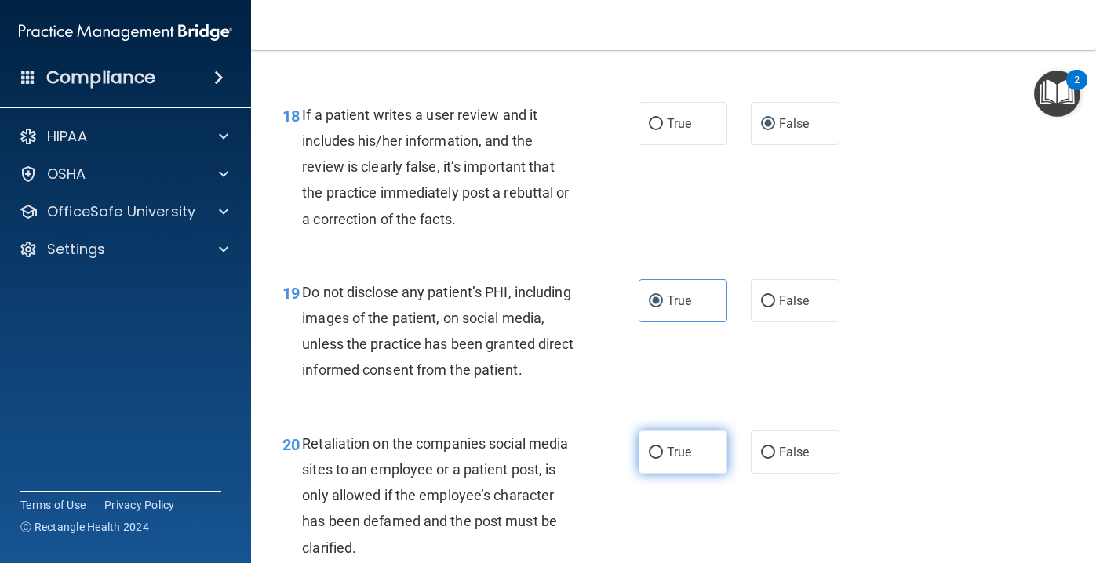
click at [663, 456] on label "True" at bounding box center [683, 452] width 89 height 43
click at [663, 456] on input "True" at bounding box center [656, 453] width 14 height 12
radio input "true"
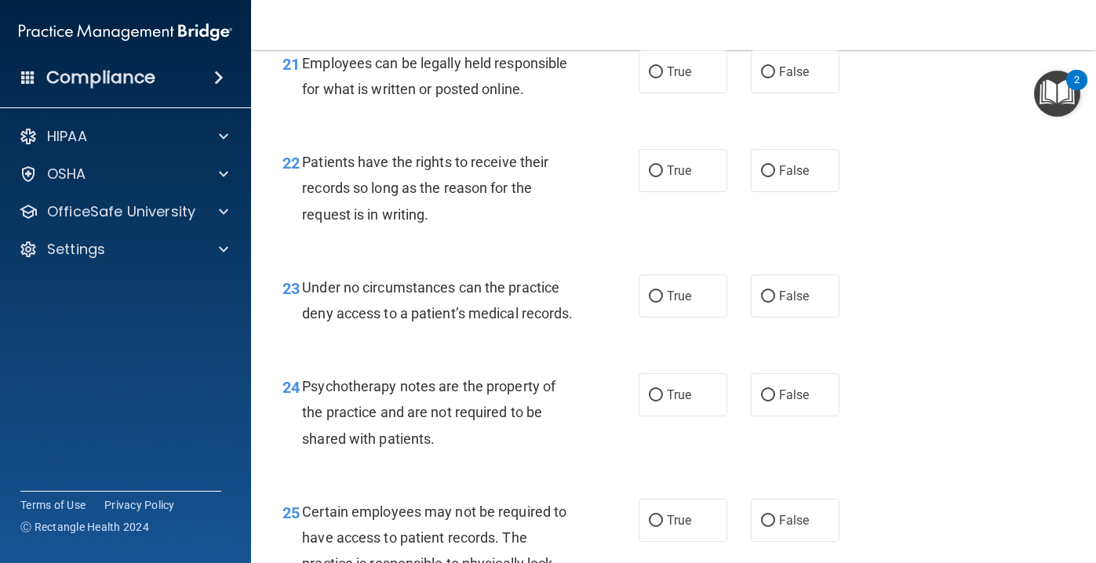
scroll to position [3436, 0]
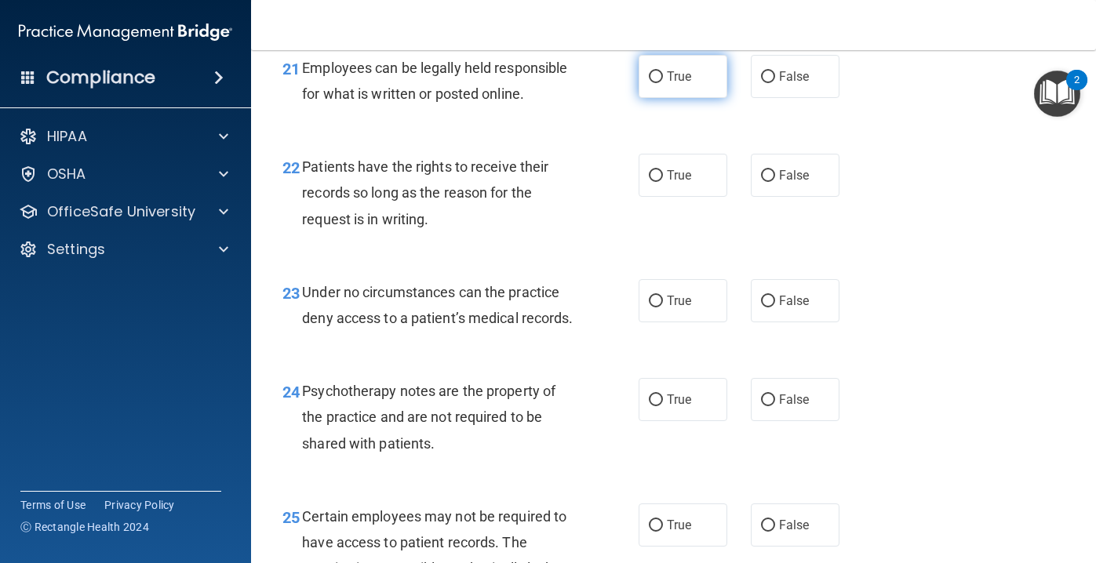
click at [687, 85] on label "True" at bounding box center [683, 76] width 89 height 43
click at [663, 83] on input "True" at bounding box center [656, 77] width 14 height 12
radio input "true"
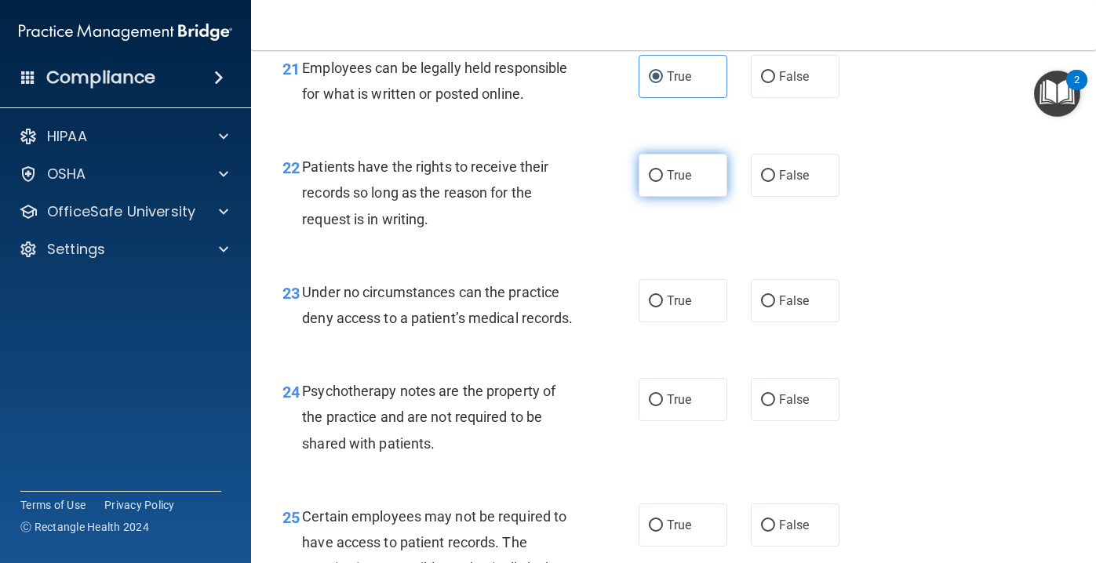
click at [704, 187] on label "True" at bounding box center [683, 175] width 89 height 43
click at [663, 182] on input "True" at bounding box center [656, 176] width 14 height 12
radio input "true"
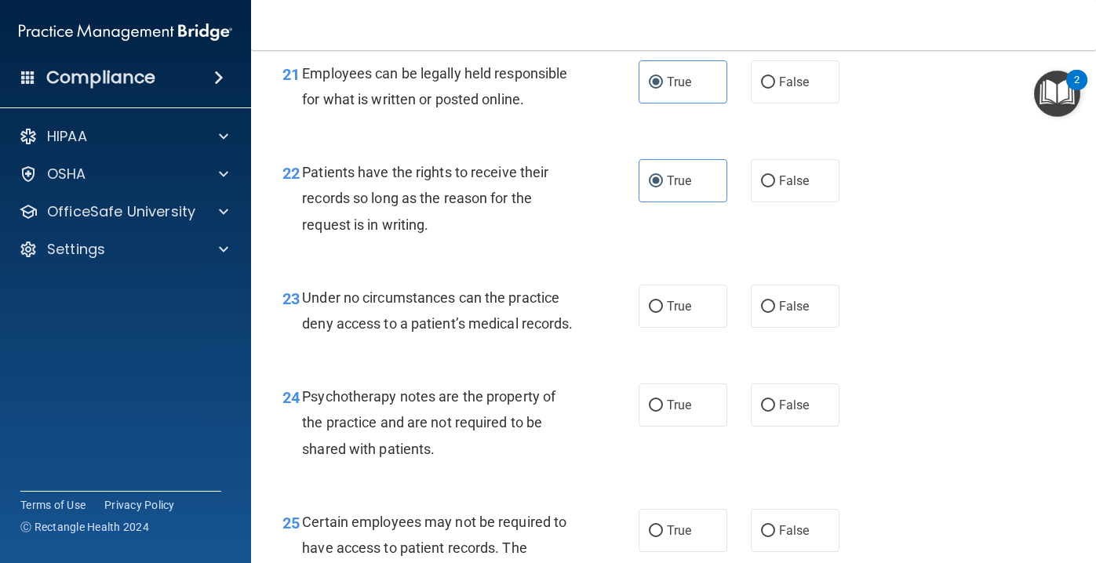
scroll to position [3428, 0]
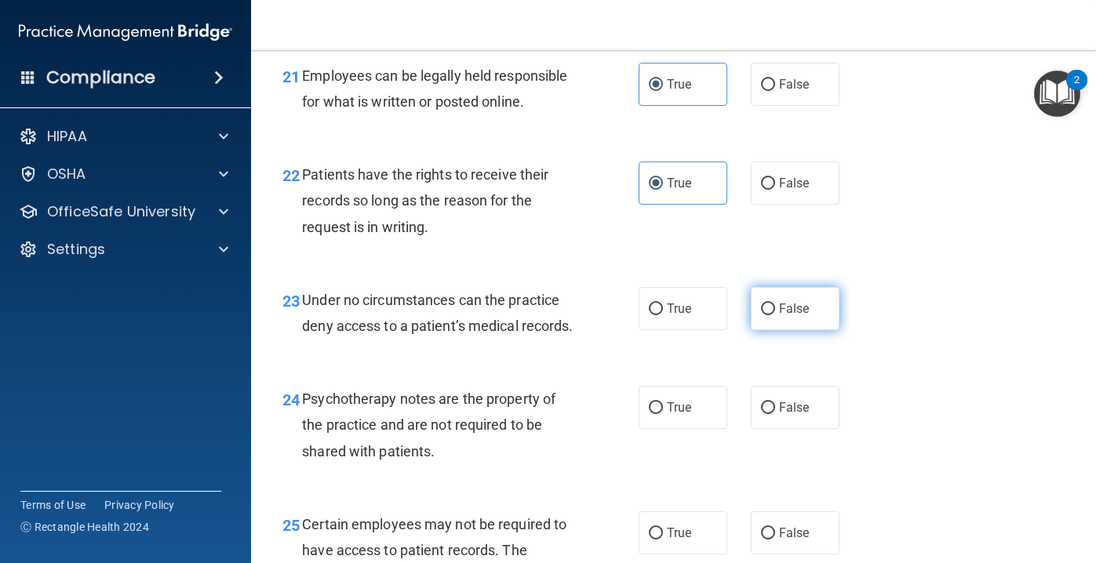
click at [813, 313] on label "False" at bounding box center [795, 308] width 89 height 43
click at [775, 313] on input "False" at bounding box center [768, 310] width 14 height 12
radio input "true"
click at [788, 415] on span "False" at bounding box center [794, 407] width 31 height 15
click at [775, 414] on input "False" at bounding box center [768, 409] width 14 height 12
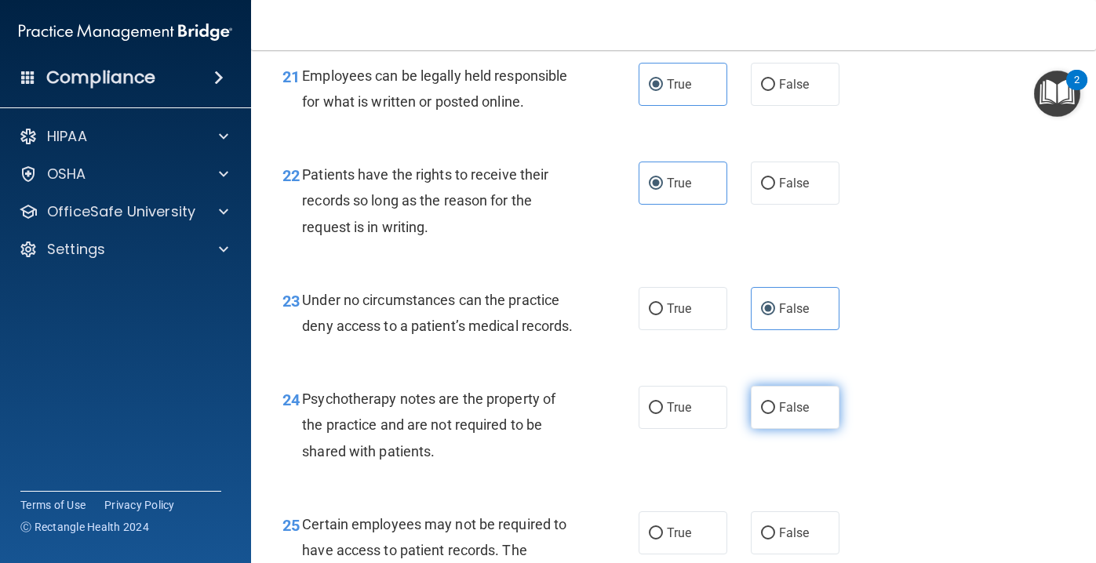
radio input "true"
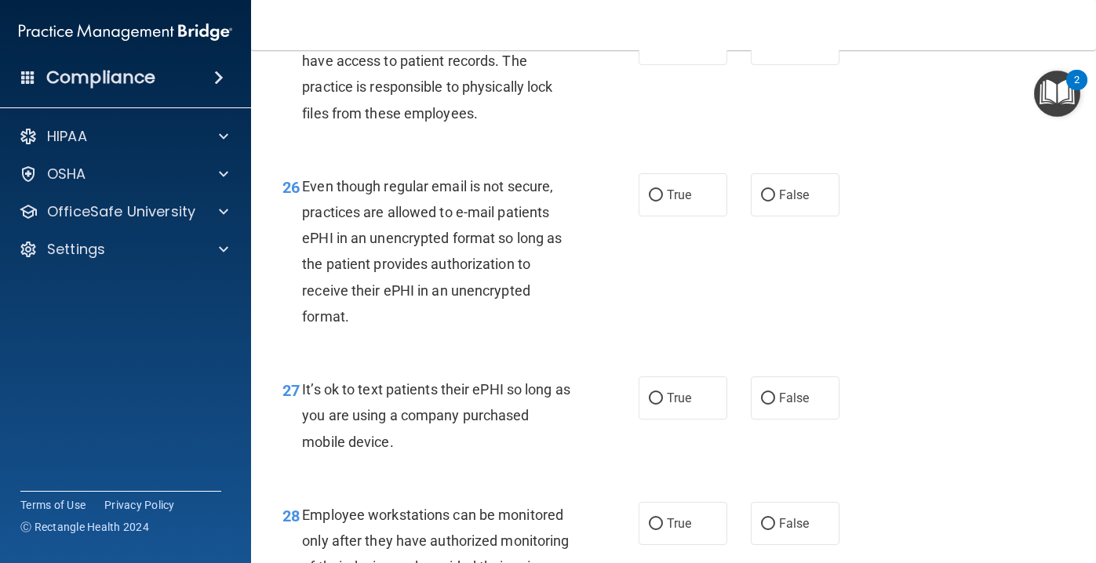
scroll to position [3918, 0]
click at [706, 64] on label "True" at bounding box center [683, 42] width 89 height 43
click at [663, 49] on input "True" at bounding box center [656, 44] width 14 height 12
radio input "true"
click at [677, 216] on label "True" at bounding box center [683, 194] width 89 height 43
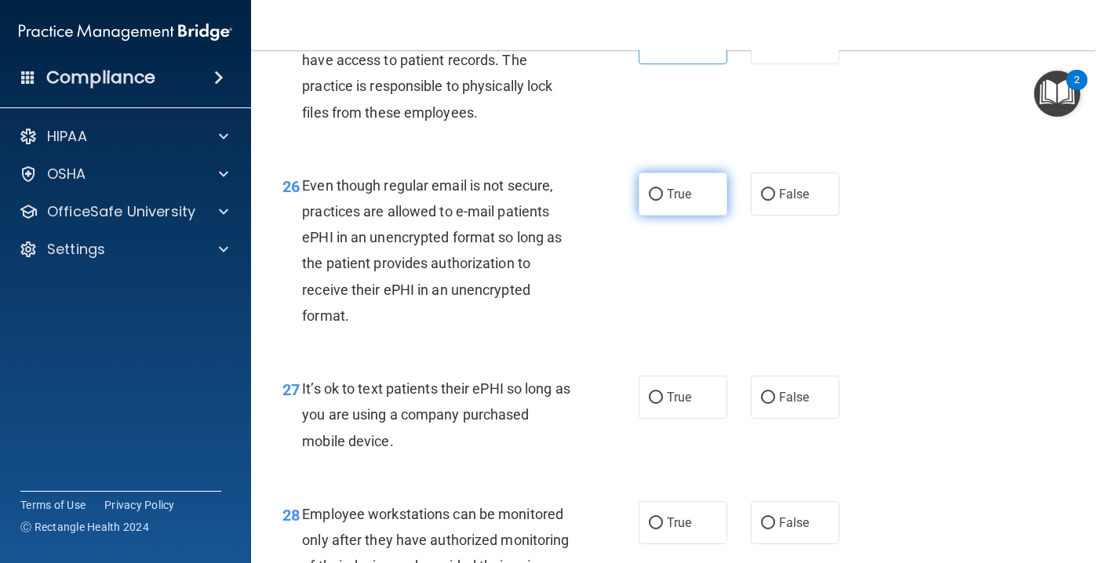
click at [663, 201] on input "True" at bounding box center [656, 195] width 14 height 12
radio input "true"
click at [766, 404] on input "False" at bounding box center [768, 398] width 14 height 12
radio input "true"
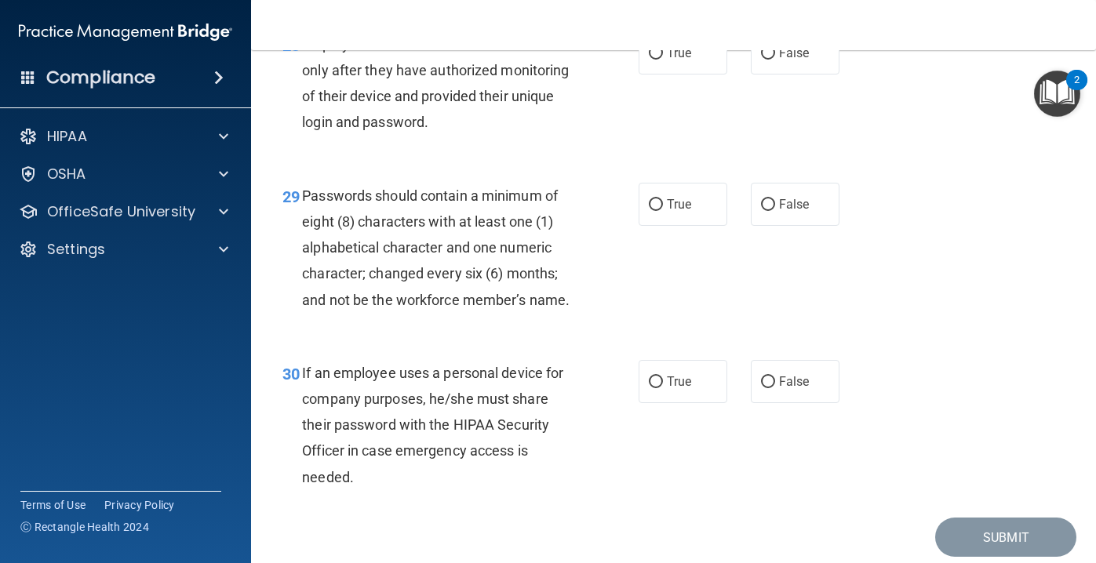
scroll to position [4385, 0]
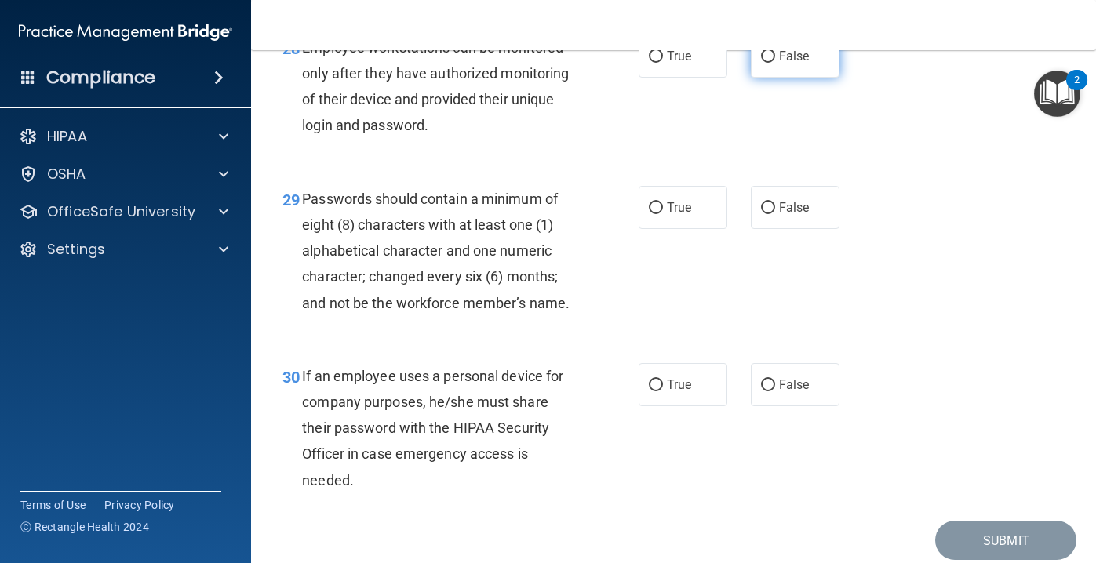
click at [787, 64] on span "False" at bounding box center [794, 56] width 31 height 15
click at [775, 63] on input "False" at bounding box center [768, 57] width 14 height 12
radio input "true"
click at [668, 215] on span "True" at bounding box center [679, 207] width 24 height 15
click at [663, 214] on input "True" at bounding box center [656, 208] width 14 height 12
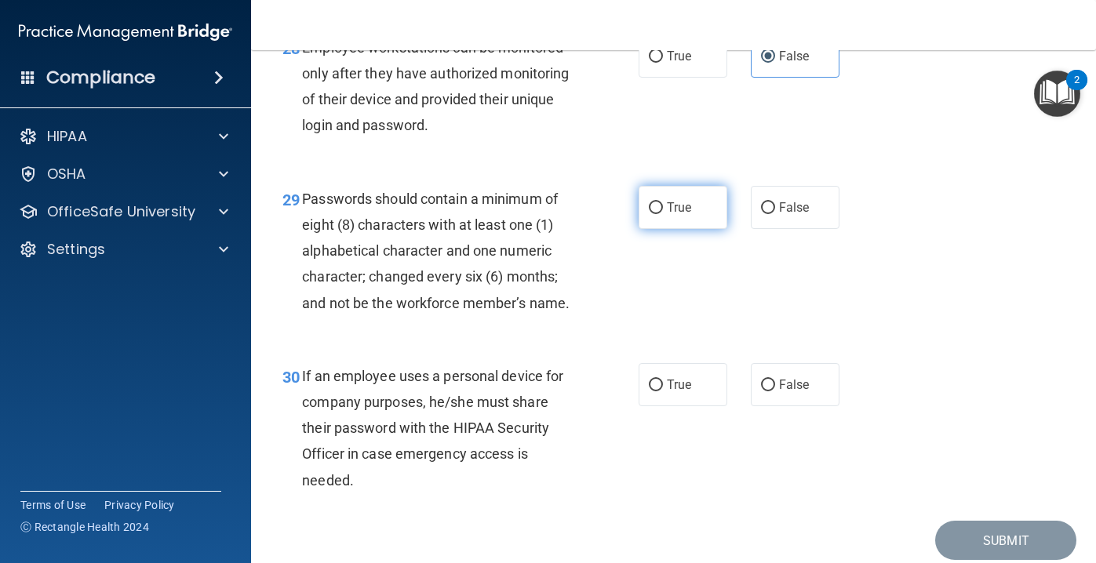
radio input "true"
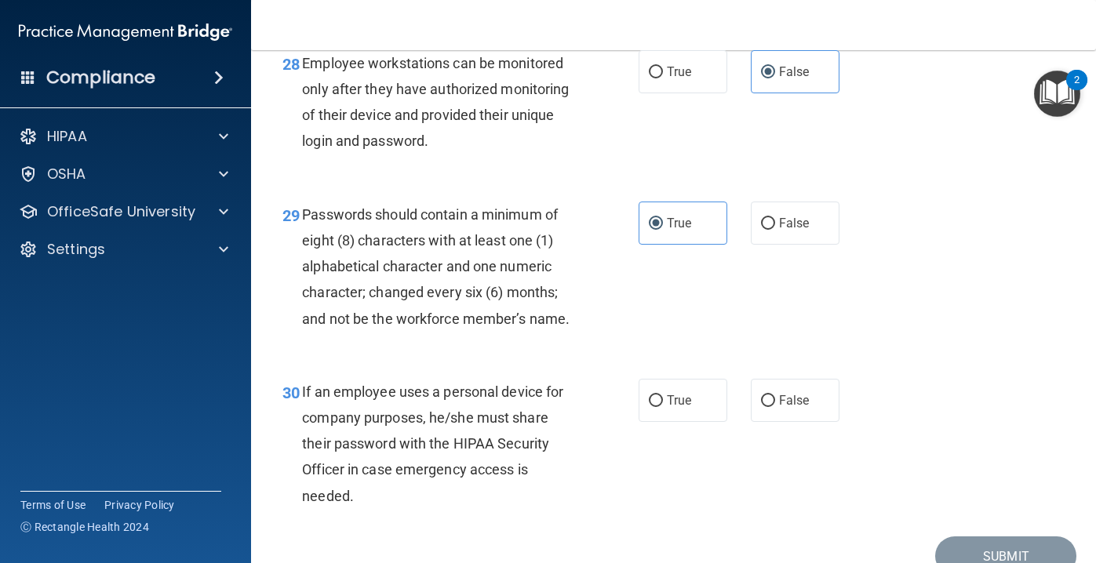
scroll to position [4369, 0]
click at [769, 423] on label "False" at bounding box center [795, 401] width 89 height 43
click at [769, 408] on input "False" at bounding box center [768, 402] width 14 height 12
radio input "true"
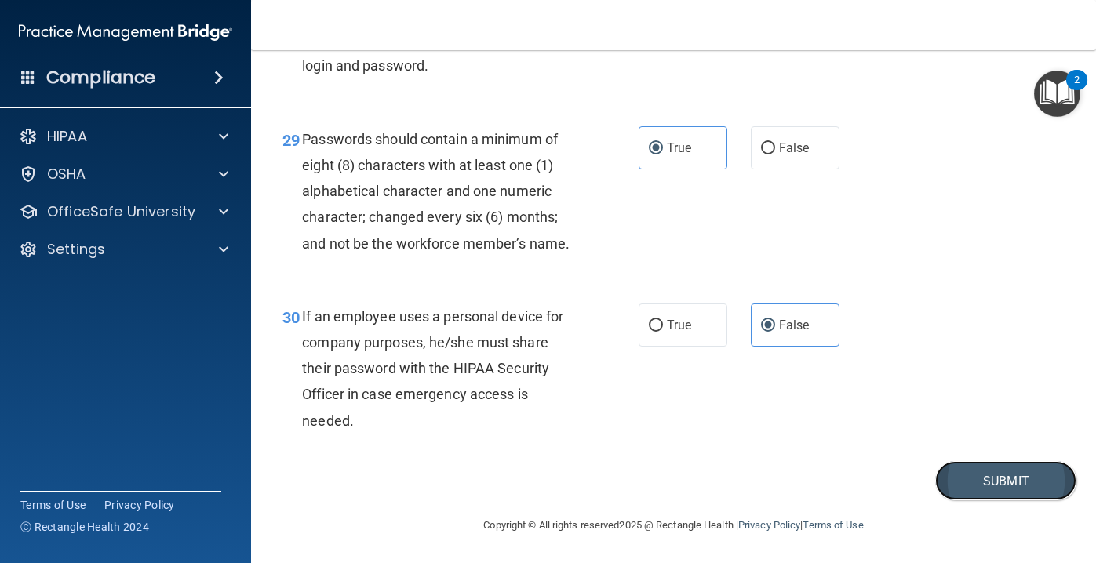
click at [987, 477] on button "Submit" at bounding box center [1005, 481] width 141 height 40
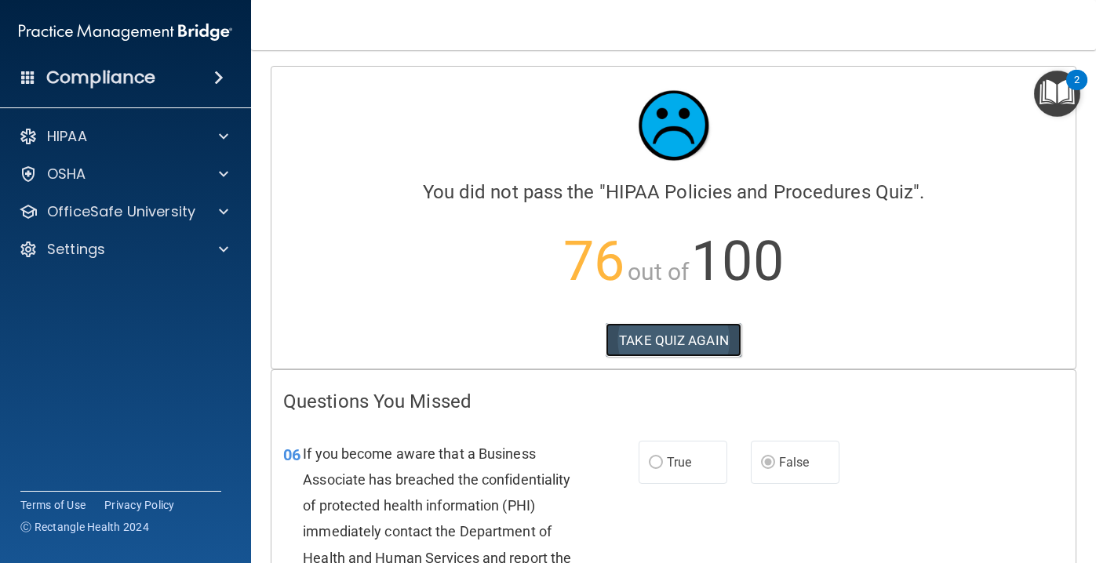
click at [696, 337] on button "TAKE QUIZ AGAIN" at bounding box center [674, 340] width 136 height 35
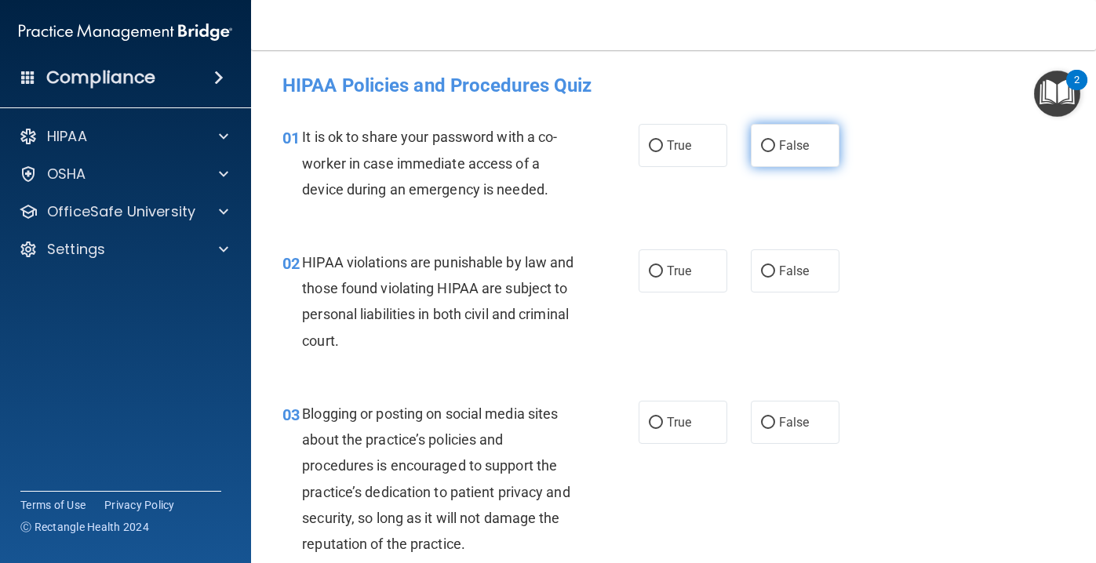
click at [796, 147] on span "False" at bounding box center [794, 145] width 31 height 15
click at [775, 147] on input "False" at bounding box center [768, 146] width 14 height 12
radio input "true"
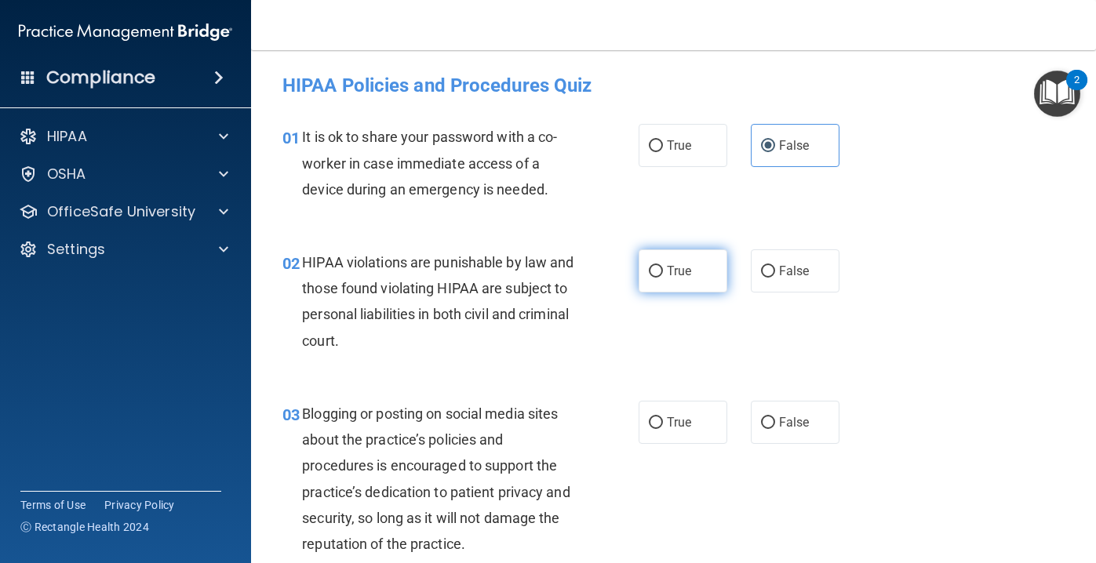
click at [699, 279] on label "True" at bounding box center [683, 271] width 89 height 43
click at [663, 278] on input "True" at bounding box center [656, 272] width 14 height 12
radio input "true"
click at [774, 392] on div "03 Blogging or posting on social media sites about the practice’s policies and …" at bounding box center [674, 482] width 806 height 203
click at [781, 436] on label "False" at bounding box center [795, 422] width 89 height 43
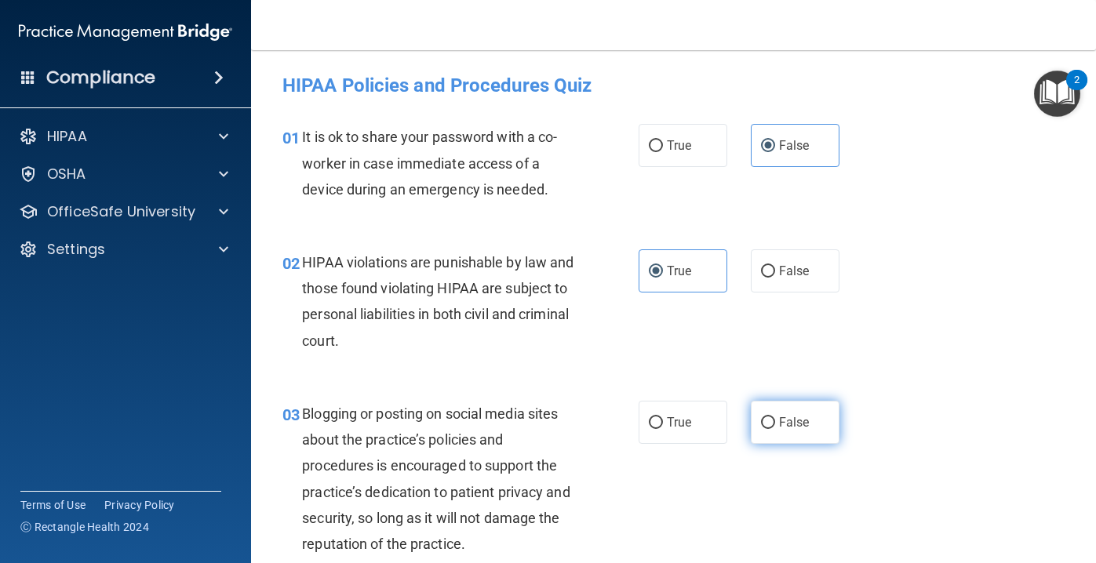
click at [775, 429] on input "False" at bounding box center [768, 424] width 14 height 12
radio input "true"
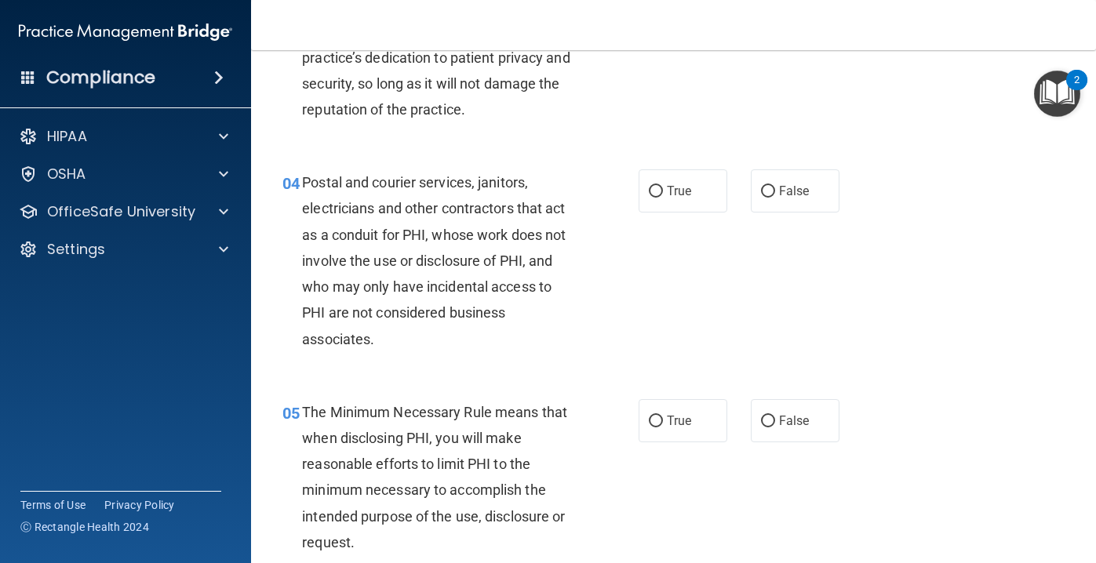
scroll to position [507, 0]
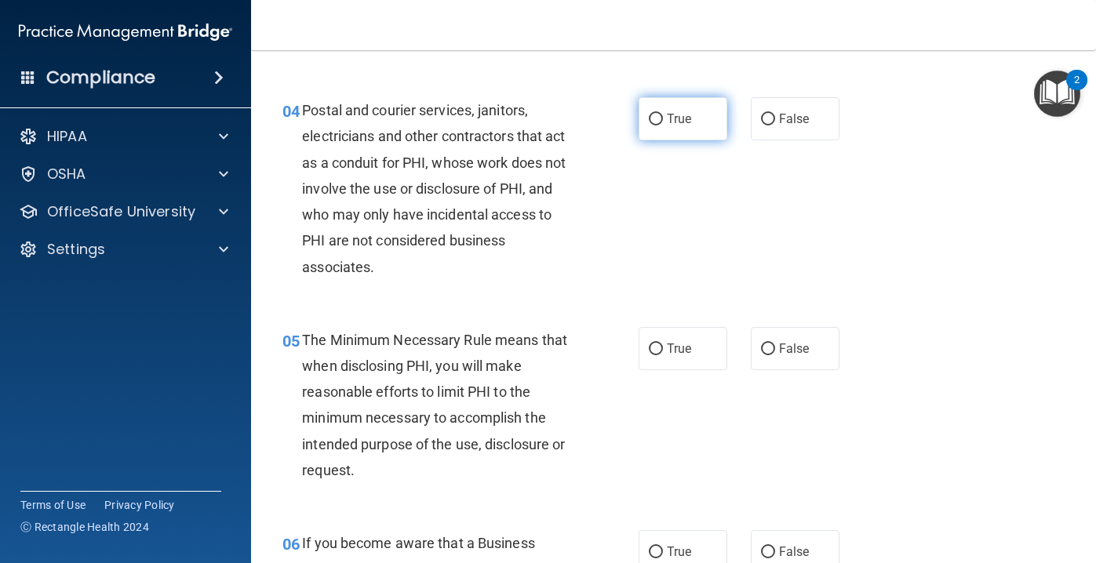
click at [680, 125] on span "True" at bounding box center [679, 118] width 24 height 15
click at [663, 125] on input "True" at bounding box center [656, 120] width 14 height 12
radio input "true"
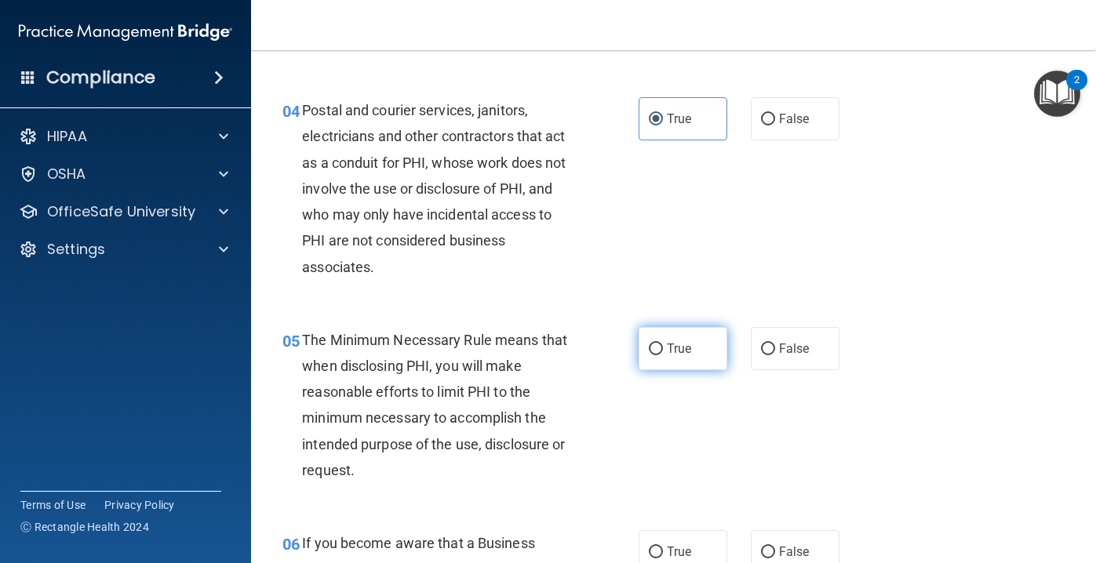
click at [694, 349] on label "True" at bounding box center [683, 348] width 89 height 43
click at [663, 349] on input "True" at bounding box center [656, 350] width 14 height 12
radio input "true"
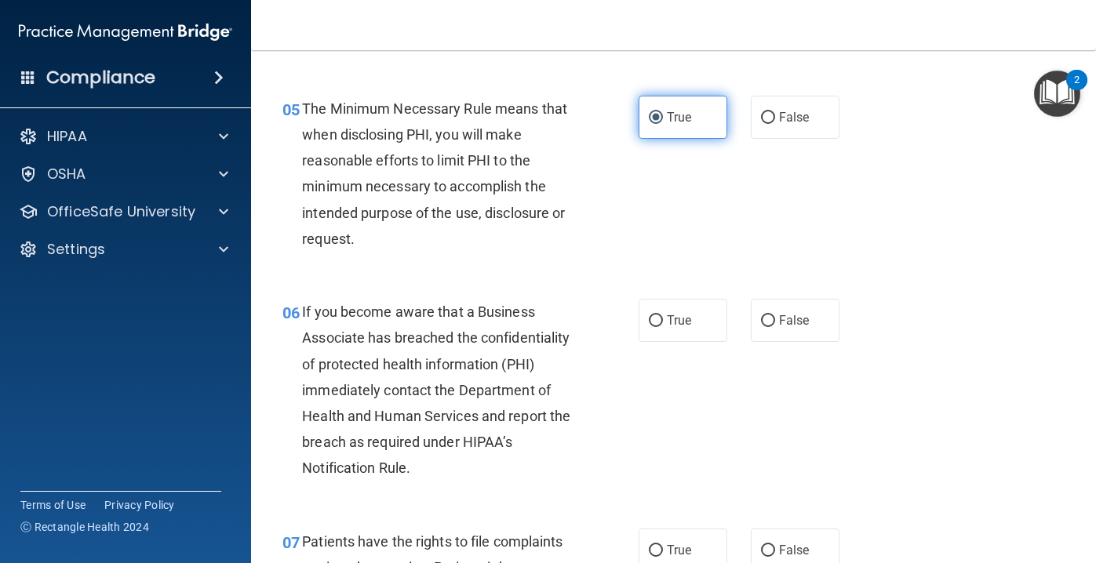
scroll to position [753, 0]
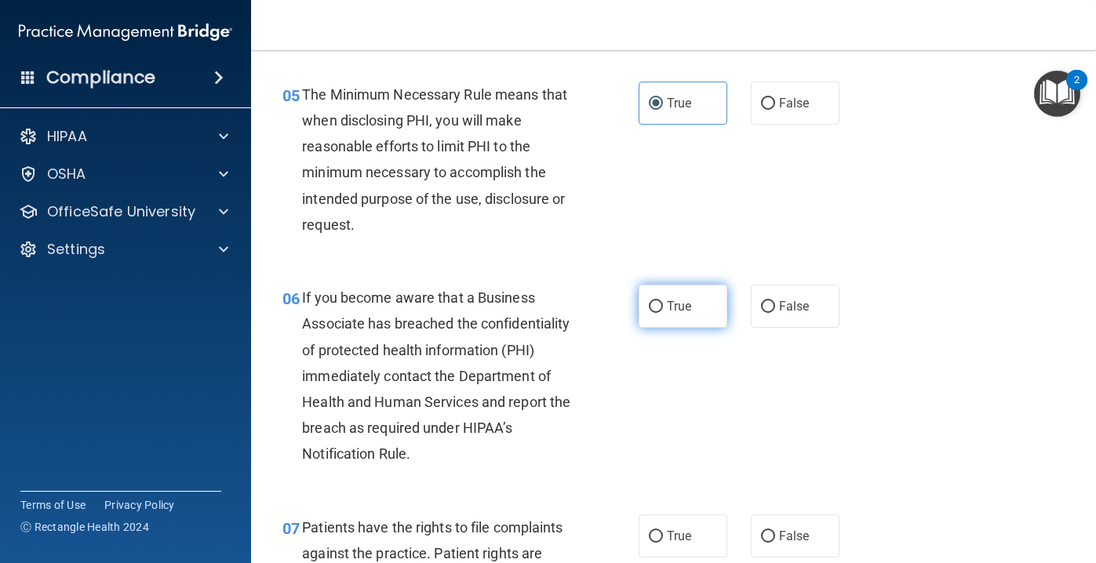
click at [681, 298] on label "True" at bounding box center [683, 306] width 89 height 43
click at [663, 301] on input "True" at bounding box center [656, 307] width 14 height 12
radio input "true"
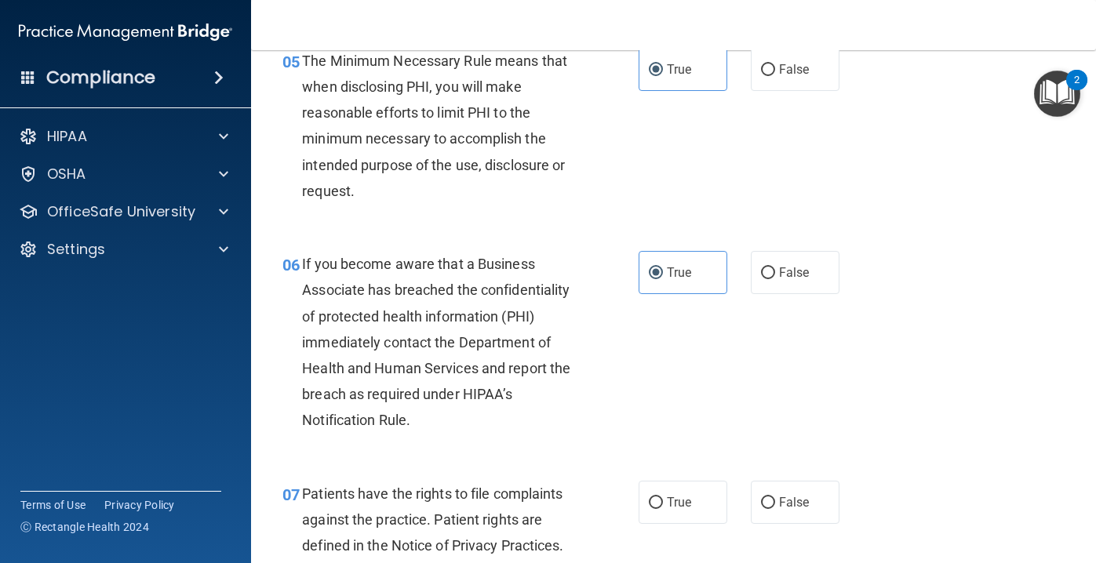
scroll to position [783, 0]
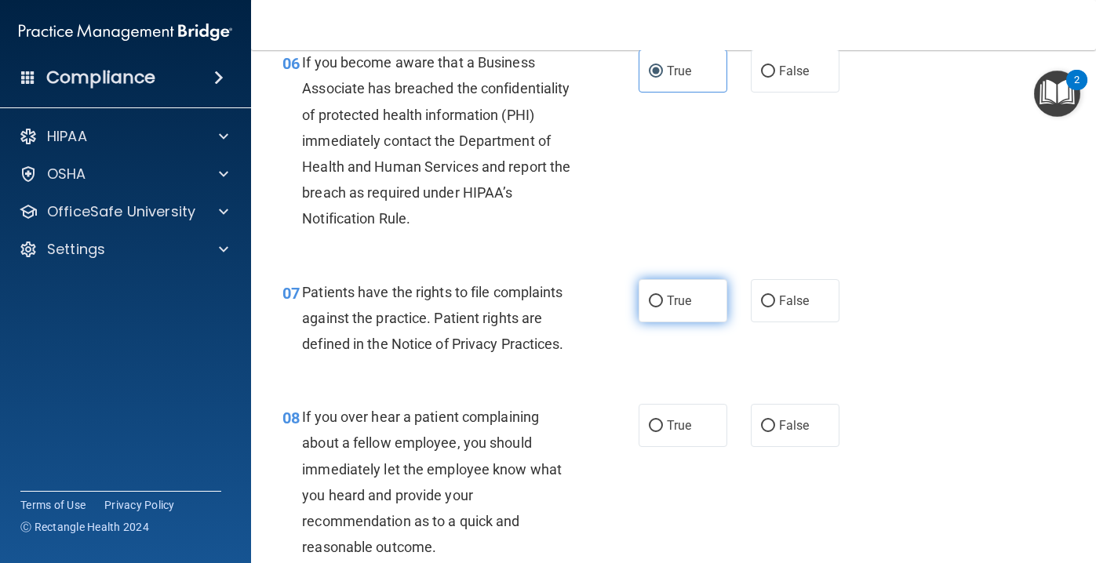
click at [686, 310] on label "True" at bounding box center [683, 300] width 89 height 43
click at [663, 308] on input "True" at bounding box center [656, 302] width 14 height 12
radio input "true"
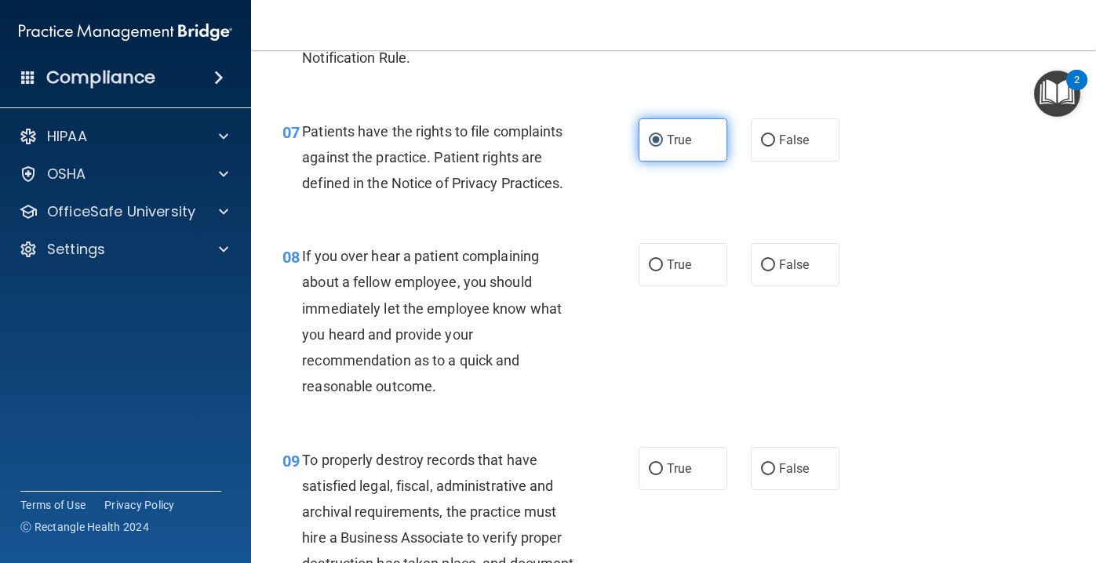
scroll to position [1170, 0]
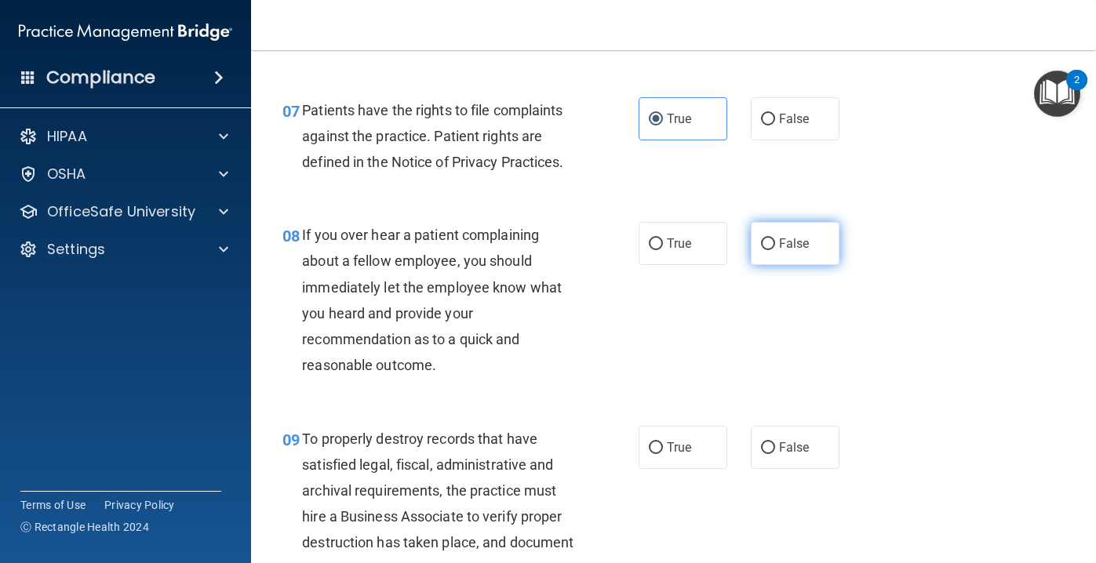
click at [773, 251] on label "False" at bounding box center [795, 243] width 89 height 43
click at [773, 250] on input "False" at bounding box center [768, 245] width 14 height 12
radio input "true"
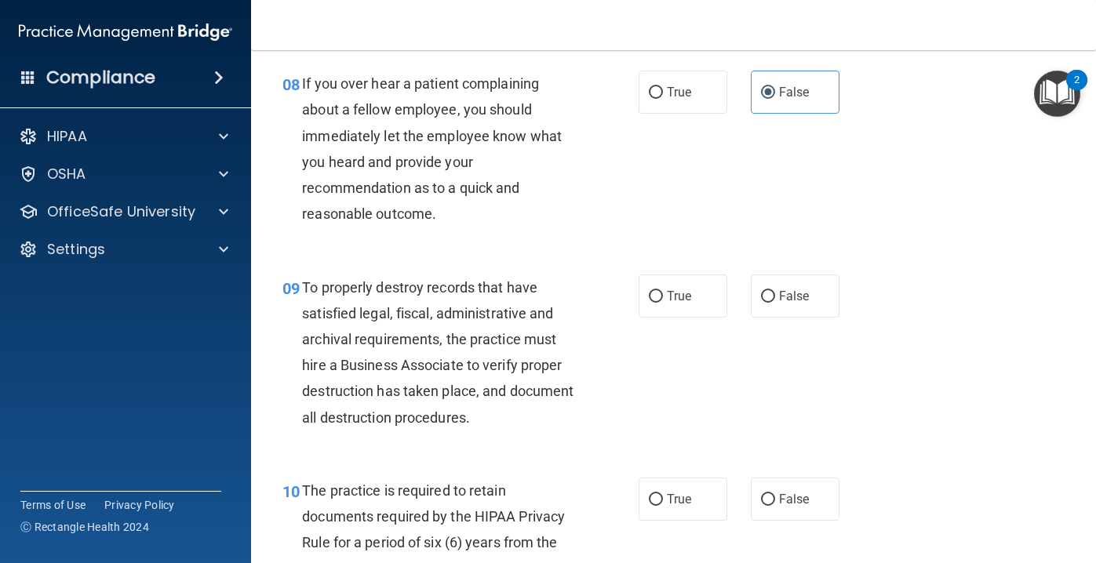
scroll to position [1424, 0]
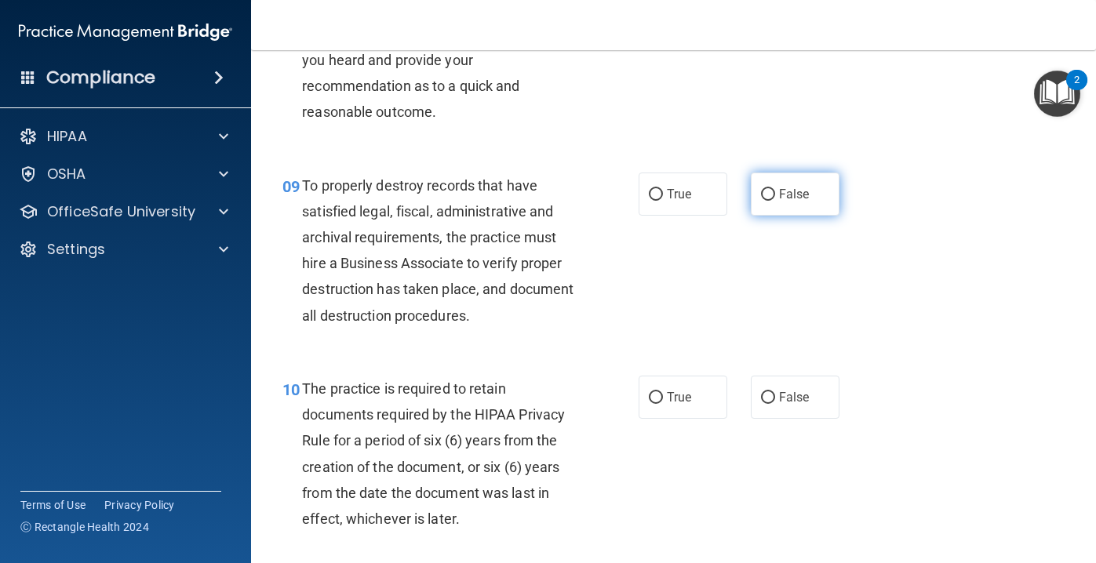
click at [797, 209] on label "False" at bounding box center [795, 194] width 89 height 43
click at [775, 201] on input "False" at bounding box center [768, 195] width 14 height 12
radio input "true"
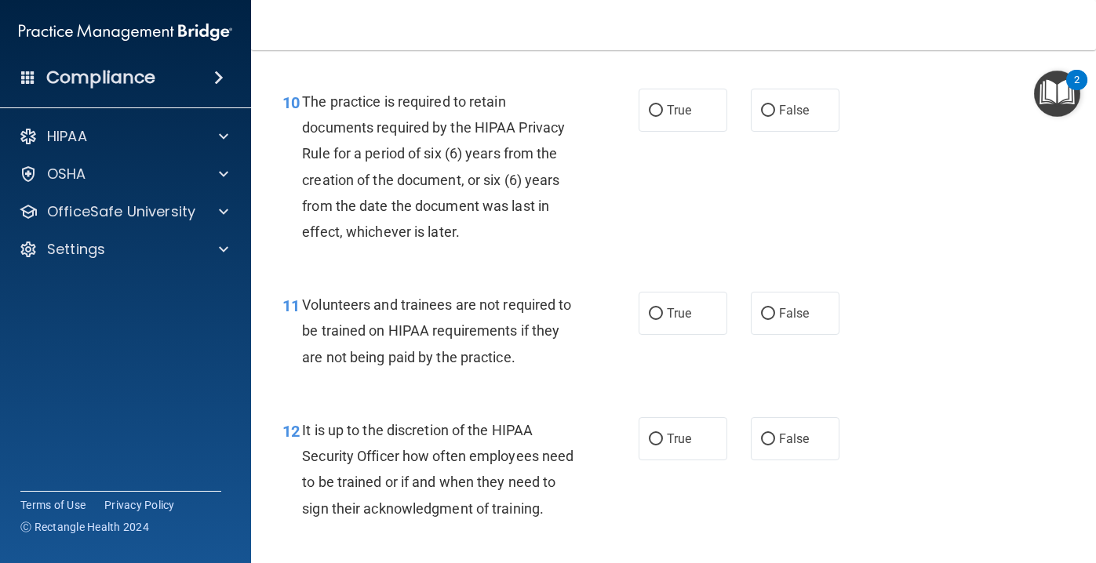
scroll to position [1713, 0]
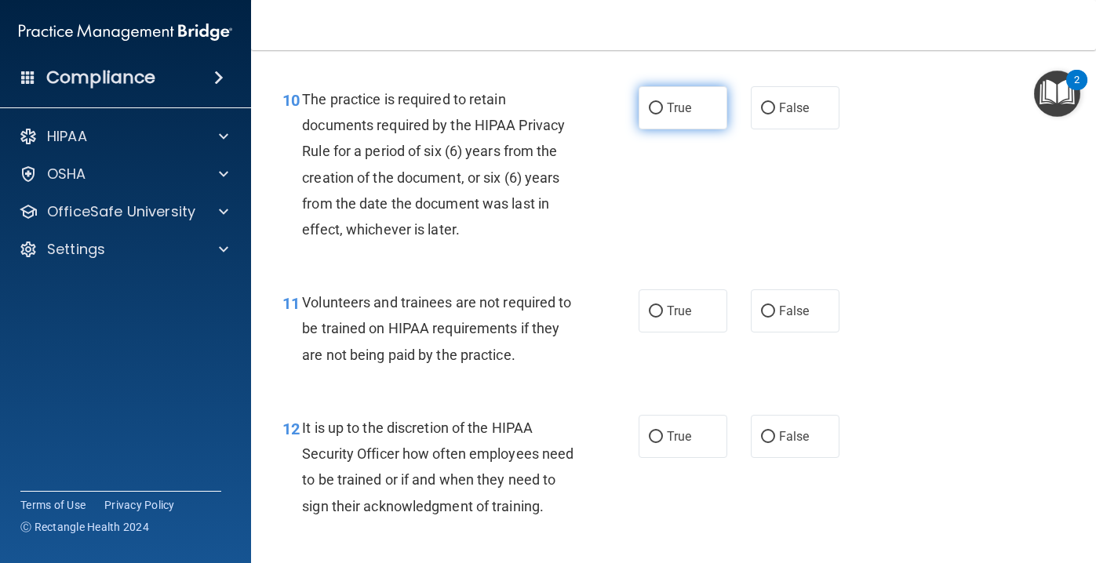
click at [698, 95] on label "True" at bounding box center [683, 107] width 89 height 43
click at [663, 103] on input "True" at bounding box center [656, 109] width 14 height 12
radio input "true"
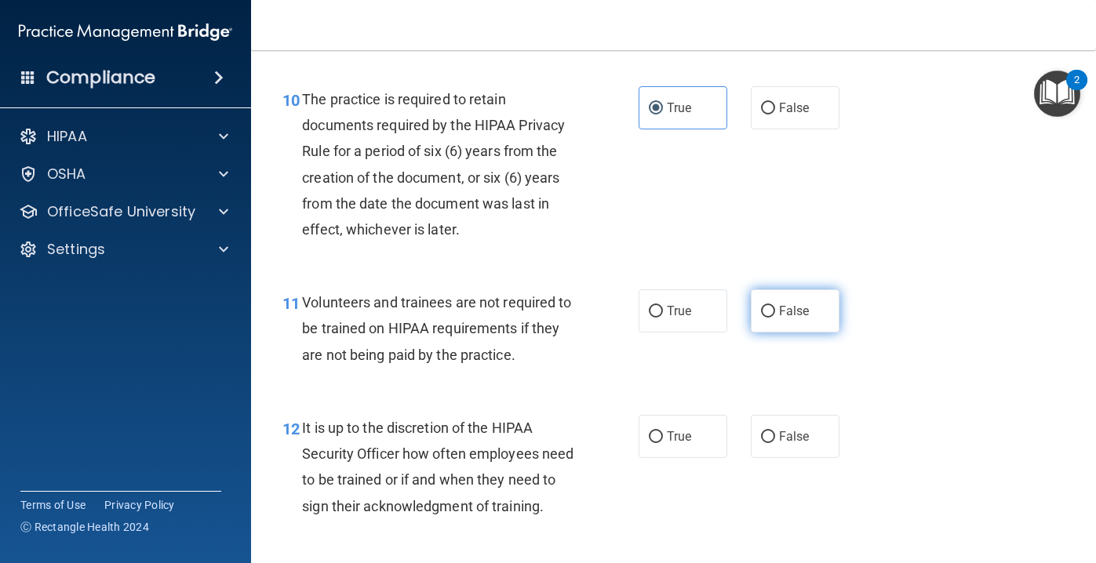
click at [795, 290] on label "False" at bounding box center [795, 311] width 89 height 43
click at [775, 306] on input "False" at bounding box center [768, 312] width 14 height 12
radio input "true"
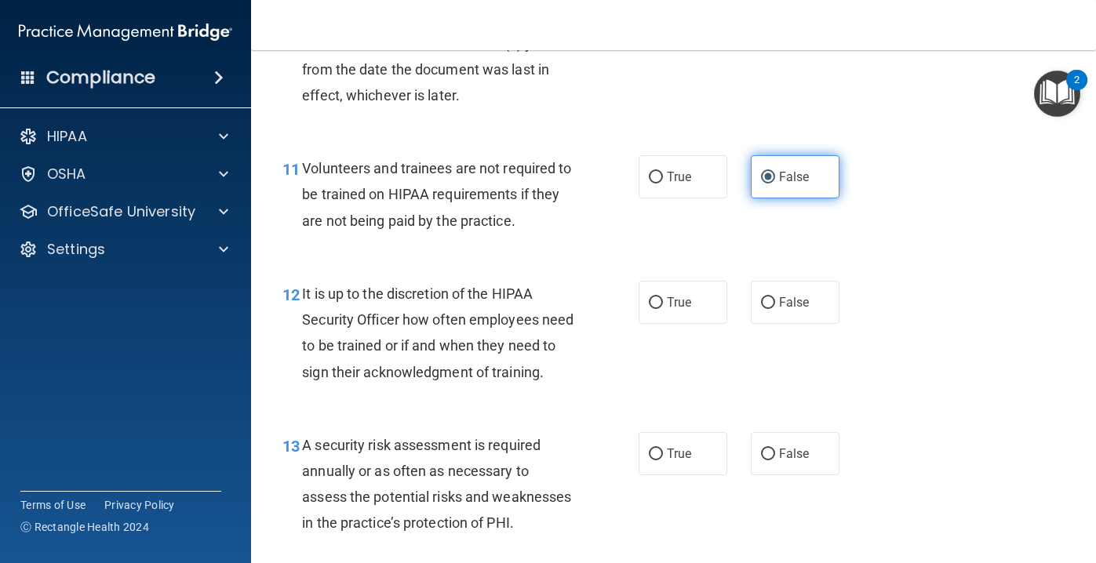
scroll to position [1849, 0]
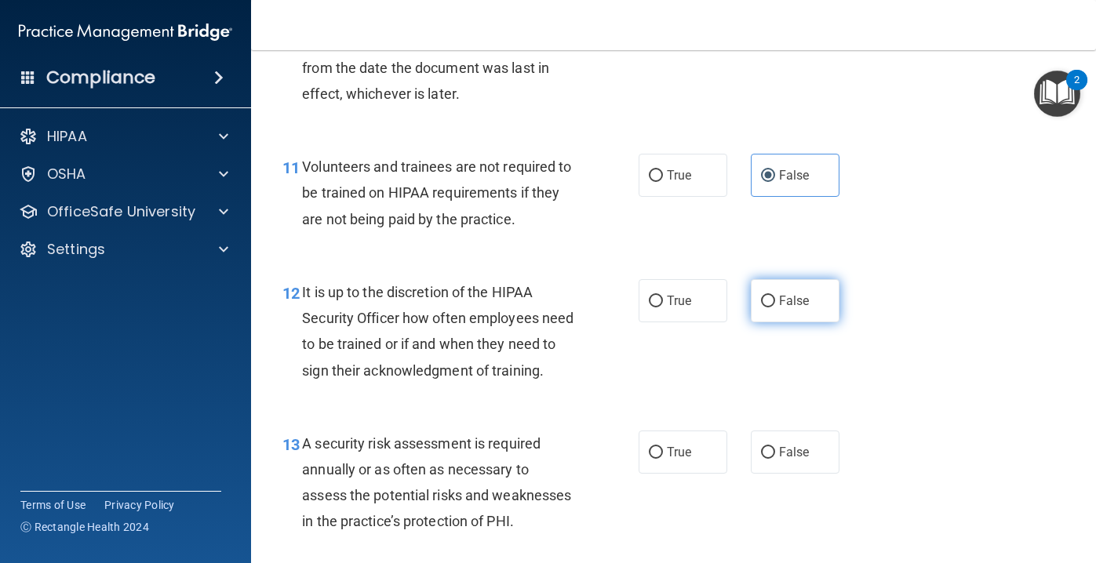
click at [797, 310] on label "False" at bounding box center [795, 300] width 89 height 43
click at [775, 308] on input "False" at bounding box center [768, 302] width 14 height 12
radio input "true"
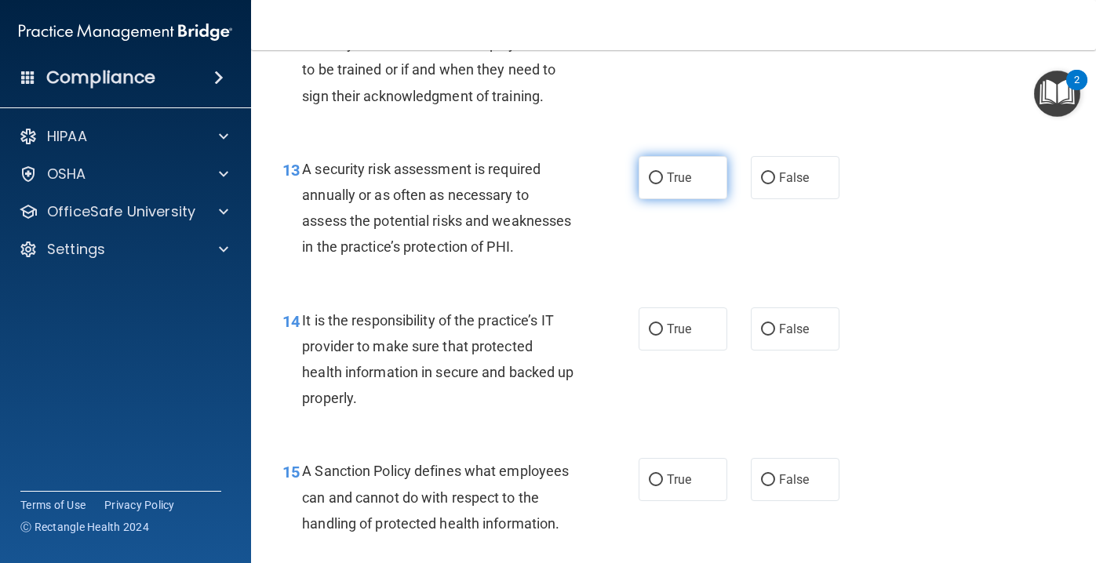
scroll to position [2123, 0]
click at [702, 179] on label "True" at bounding box center [683, 178] width 89 height 43
click at [663, 179] on input "True" at bounding box center [656, 179] width 14 height 12
radio input "true"
click at [801, 336] on span "False" at bounding box center [794, 330] width 31 height 15
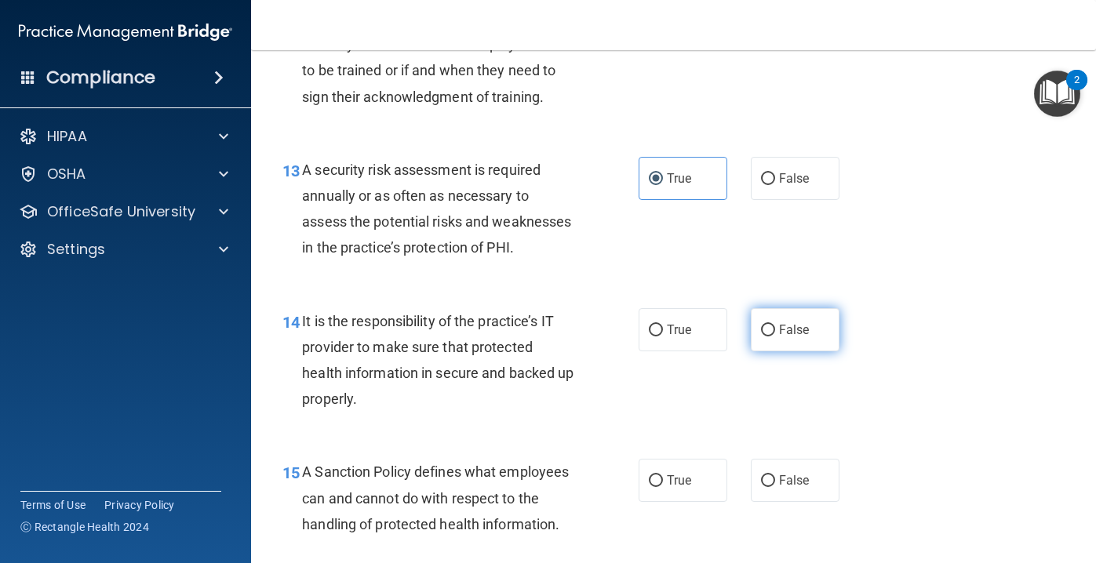
click at [775, 336] on input "False" at bounding box center [768, 331] width 14 height 12
radio input "true"
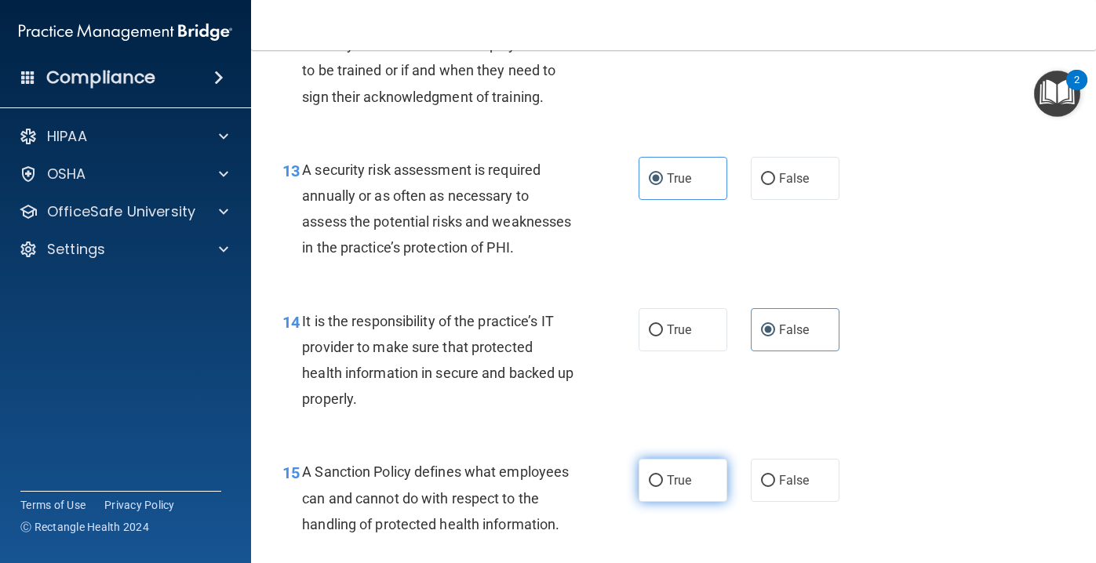
click at [671, 476] on span "True" at bounding box center [679, 480] width 24 height 15
click at [663, 476] on input "True" at bounding box center [656, 482] width 14 height 12
radio input "true"
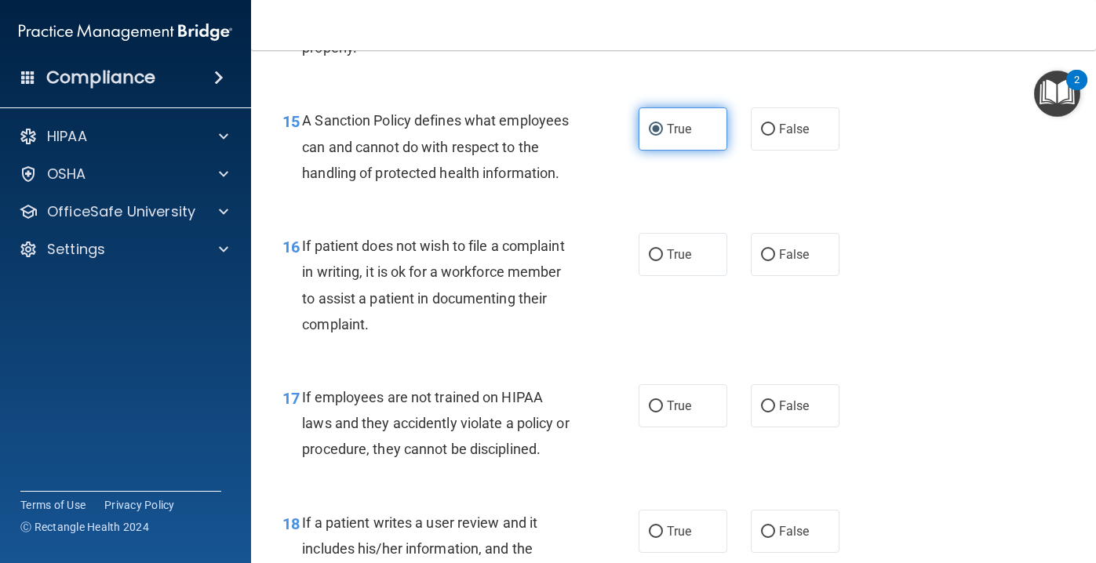
scroll to position [2478, 0]
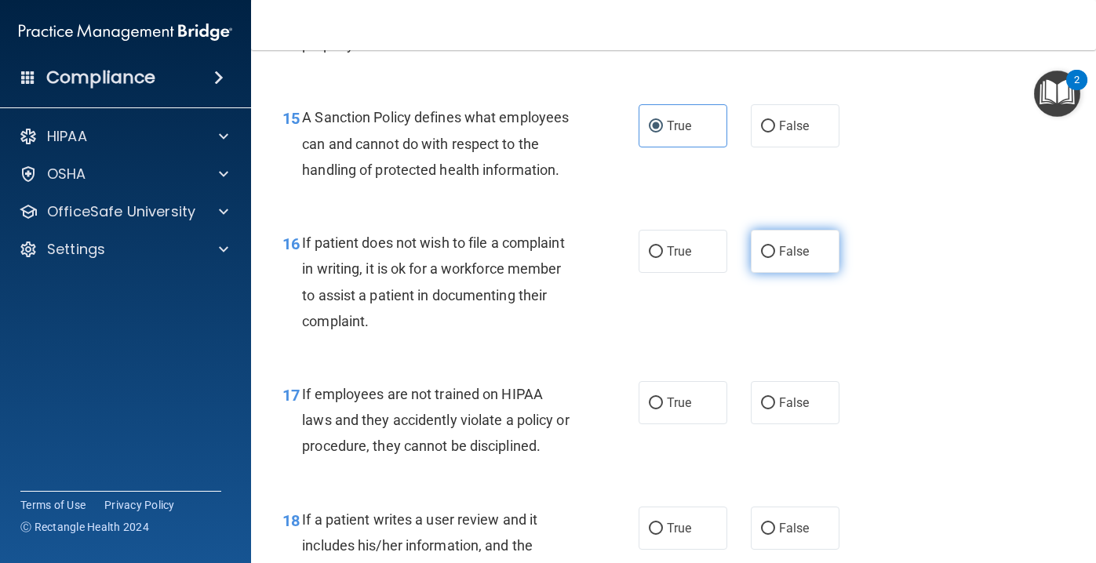
click at [784, 251] on span "False" at bounding box center [794, 251] width 31 height 15
click at [775, 251] on input "False" at bounding box center [768, 252] width 14 height 12
radio input "true"
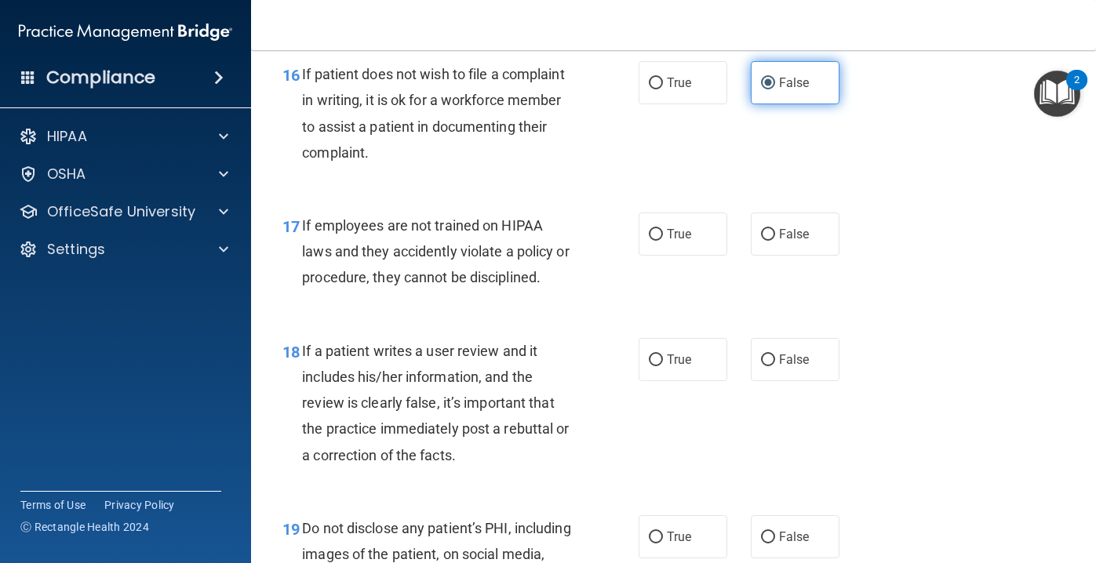
scroll to position [2679, 0]
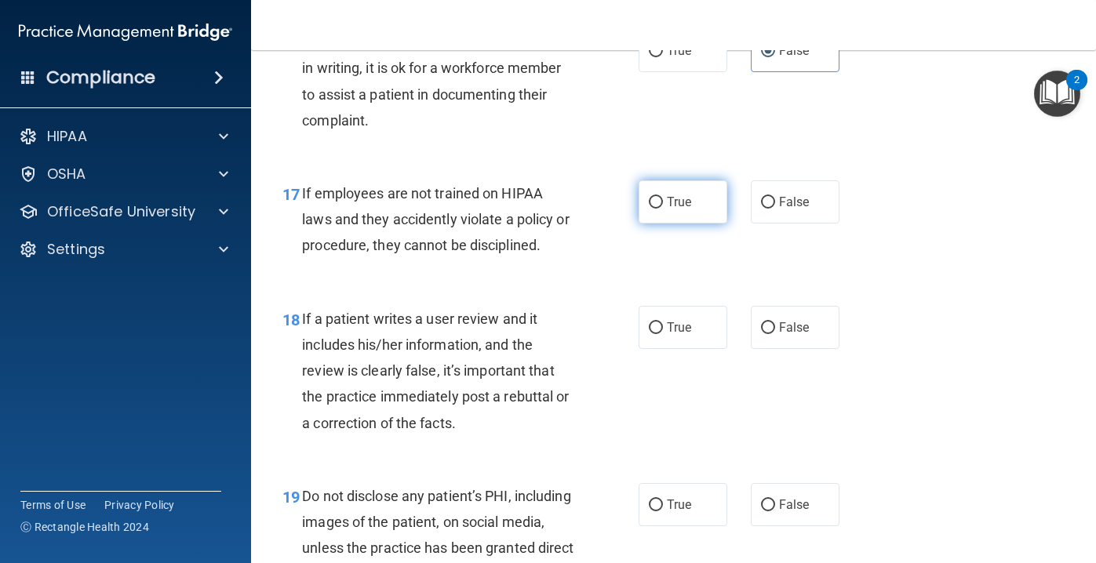
click at [709, 192] on label "True" at bounding box center [683, 202] width 89 height 43
click at [663, 197] on input "True" at bounding box center [656, 203] width 14 height 12
radio input "true"
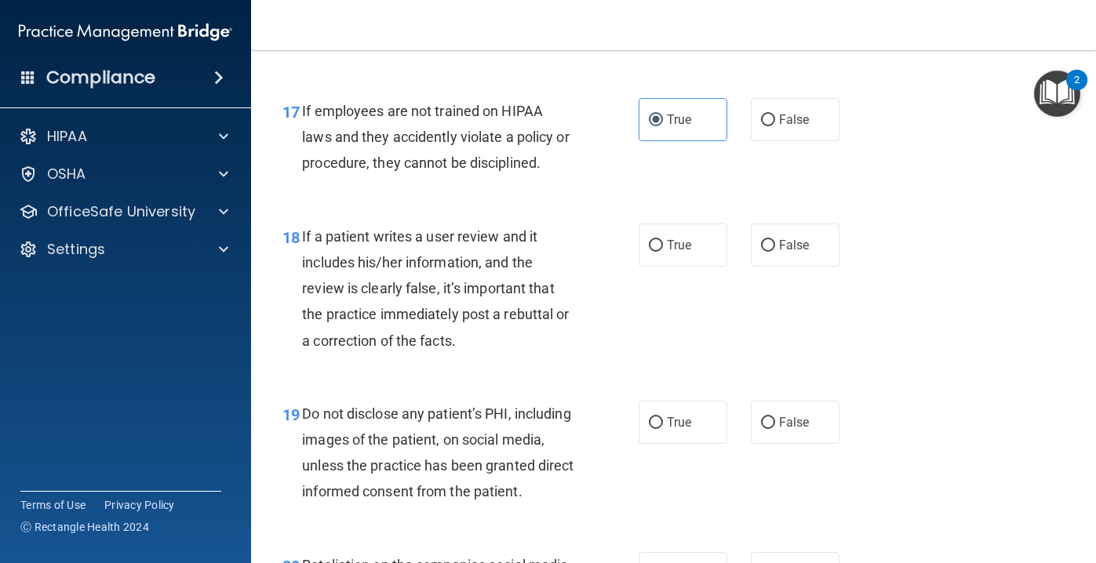
scroll to position [2773, 0]
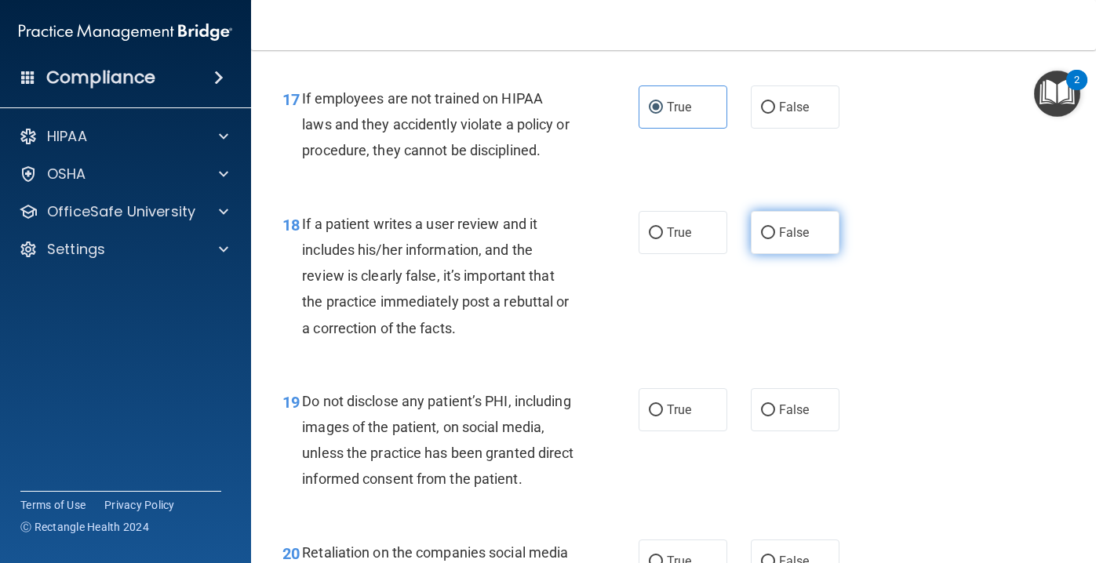
click at [822, 213] on label "False" at bounding box center [795, 232] width 89 height 43
click at [775, 228] on input "False" at bounding box center [768, 234] width 14 height 12
radio input "true"
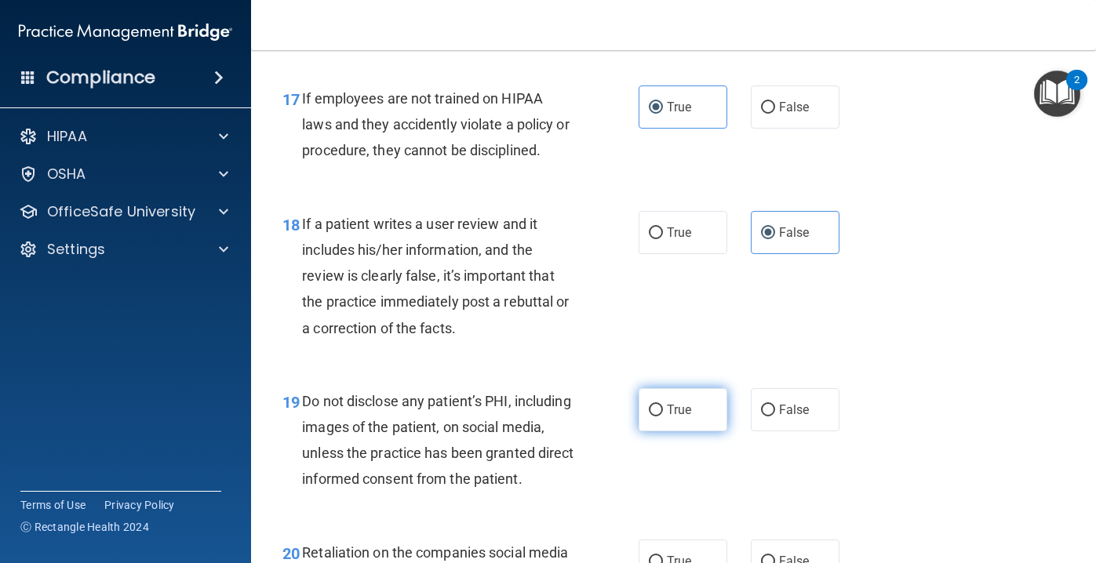
click at [674, 411] on span "True" at bounding box center [679, 410] width 24 height 15
click at [663, 411] on input "True" at bounding box center [656, 411] width 14 height 12
radio input "true"
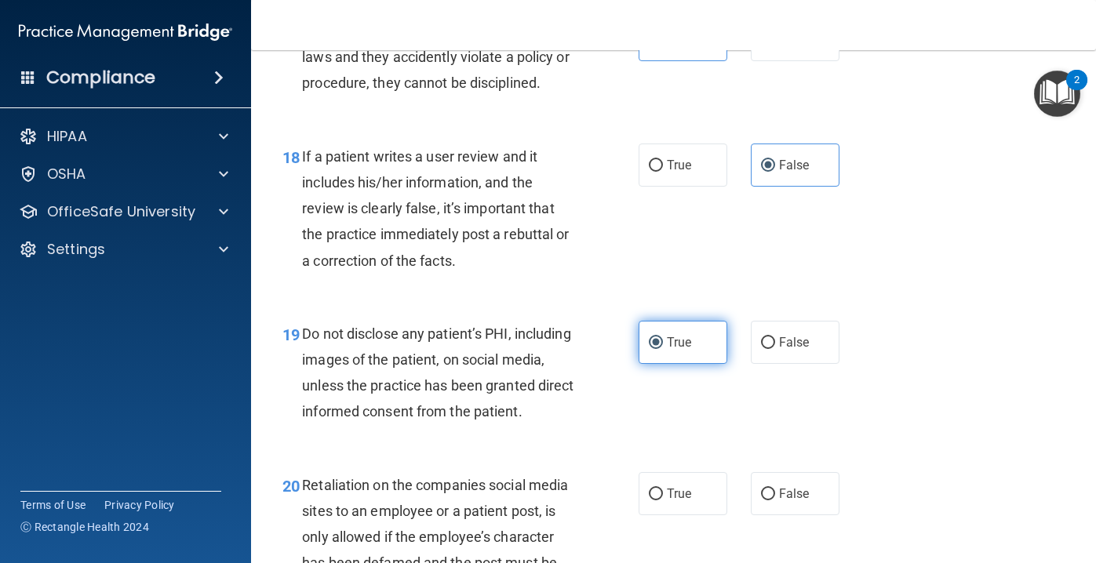
scroll to position [2848, 0]
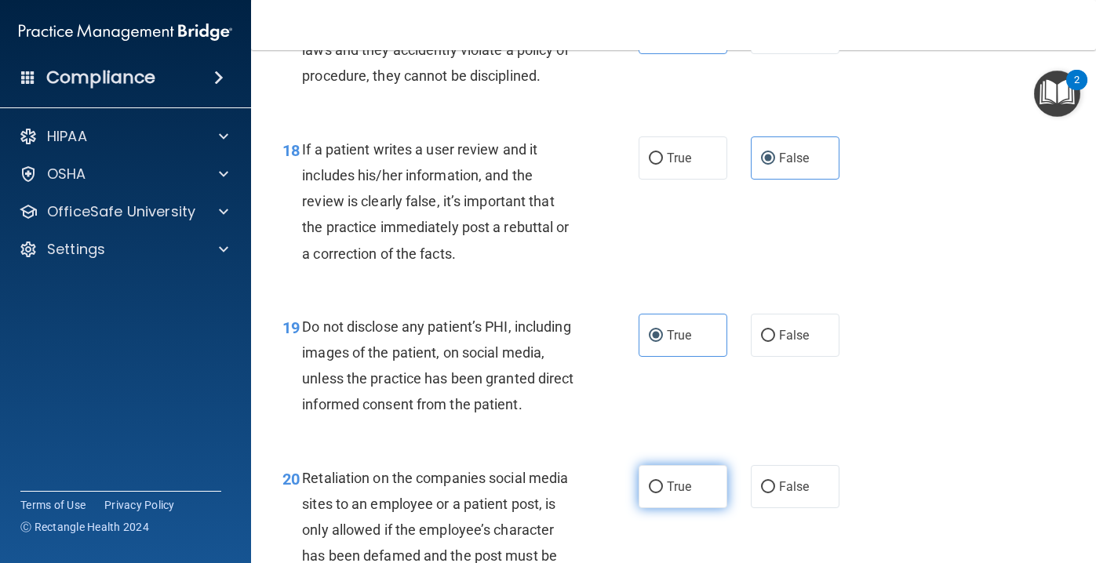
click at [665, 503] on label "True" at bounding box center [683, 486] width 89 height 43
click at [663, 494] on input "True" at bounding box center [656, 488] width 14 height 12
radio input "true"
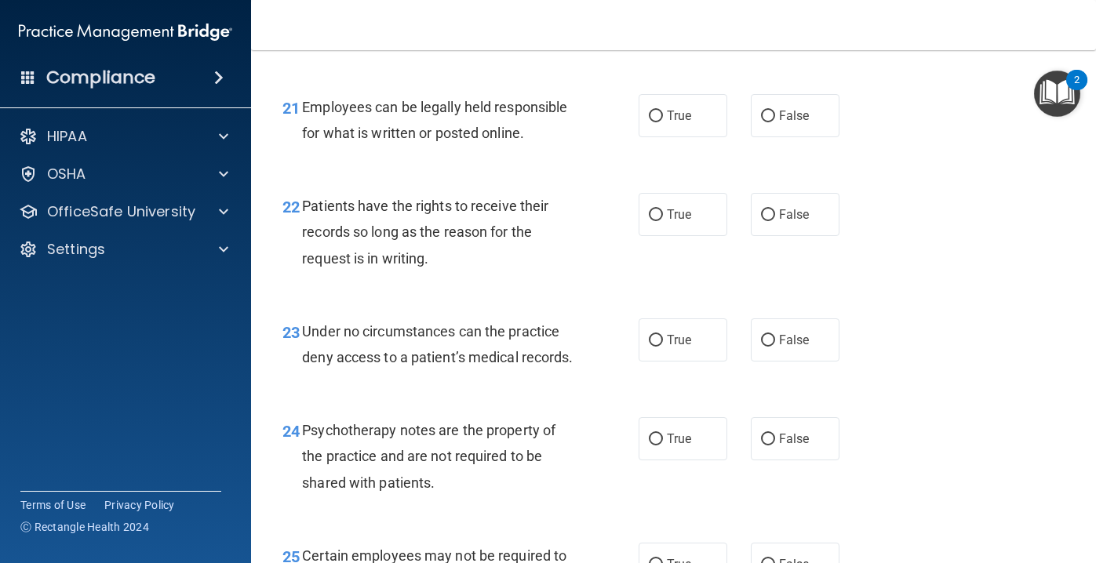
scroll to position [3386, 0]
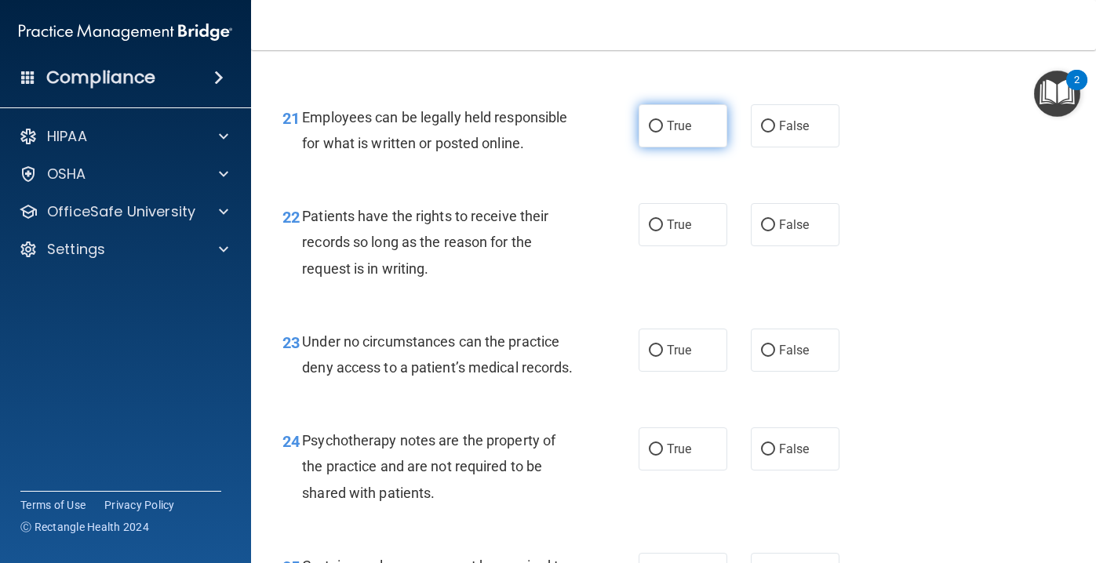
click at [676, 127] on span "True" at bounding box center [679, 126] width 24 height 15
click at [663, 127] on input "True" at bounding box center [656, 127] width 14 height 12
radio input "true"
click at [673, 225] on span "True" at bounding box center [679, 224] width 24 height 15
click at [663, 225] on input "True" at bounding box center [656, 226] width 14 height 12
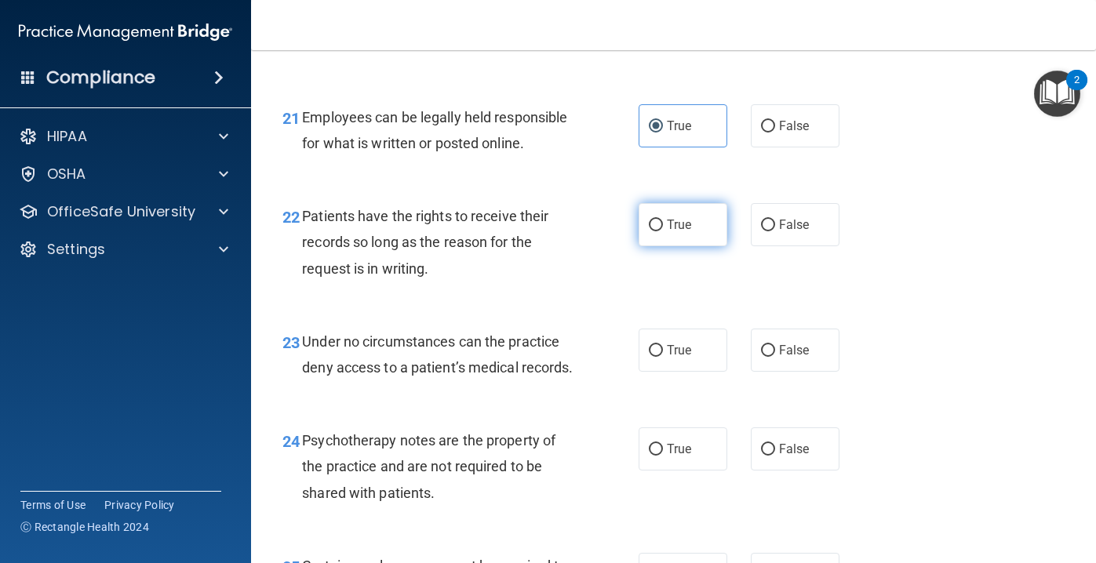
radio input "true"
click at [773, 370] on label "False" at bounding box center [795, 350] width 89 height 43
click at [773, 357] on input "False" at bounding box center [768, 351] width 14 height 12
radio input "true"
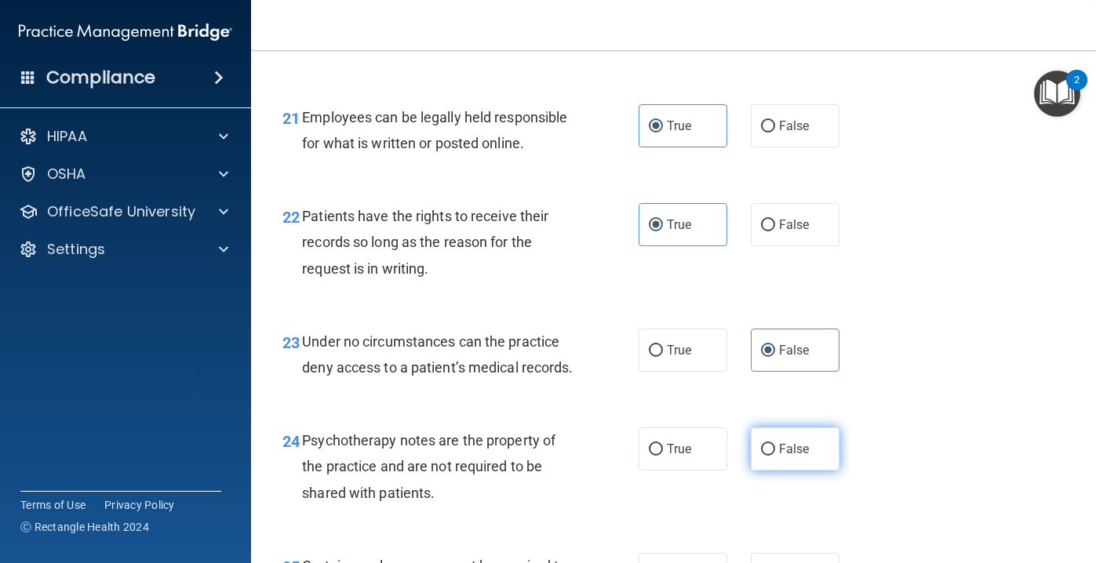
click at [783, 455] on label "False" at bounding box center [795, 449] width 89 height 43
click at [775, 455] on input "False" at bounding box center [768, 450] width 14 height 12
radio input "true"
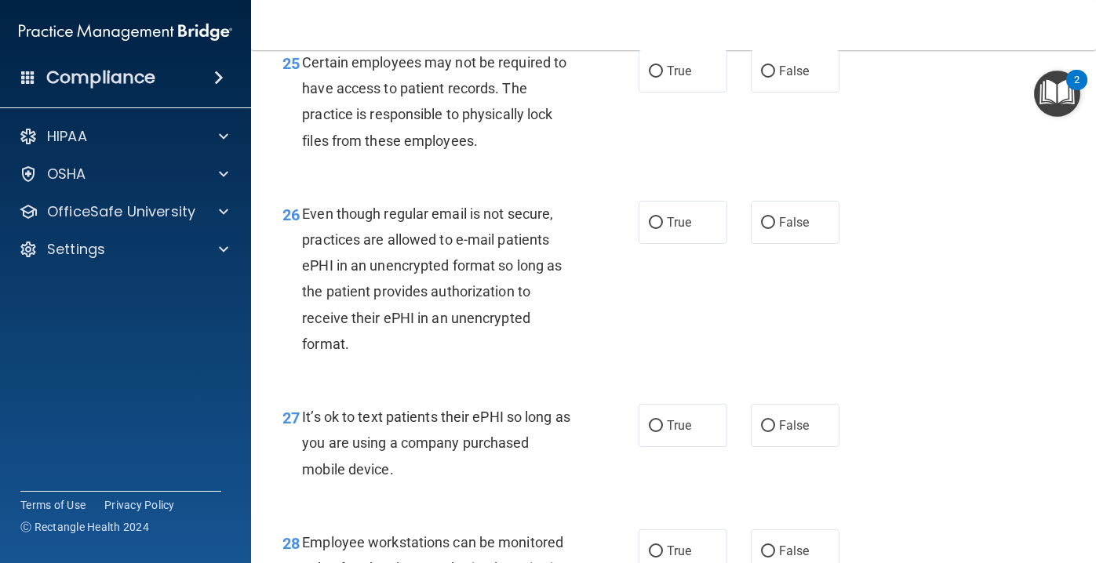
scroll to position [3898, 0]
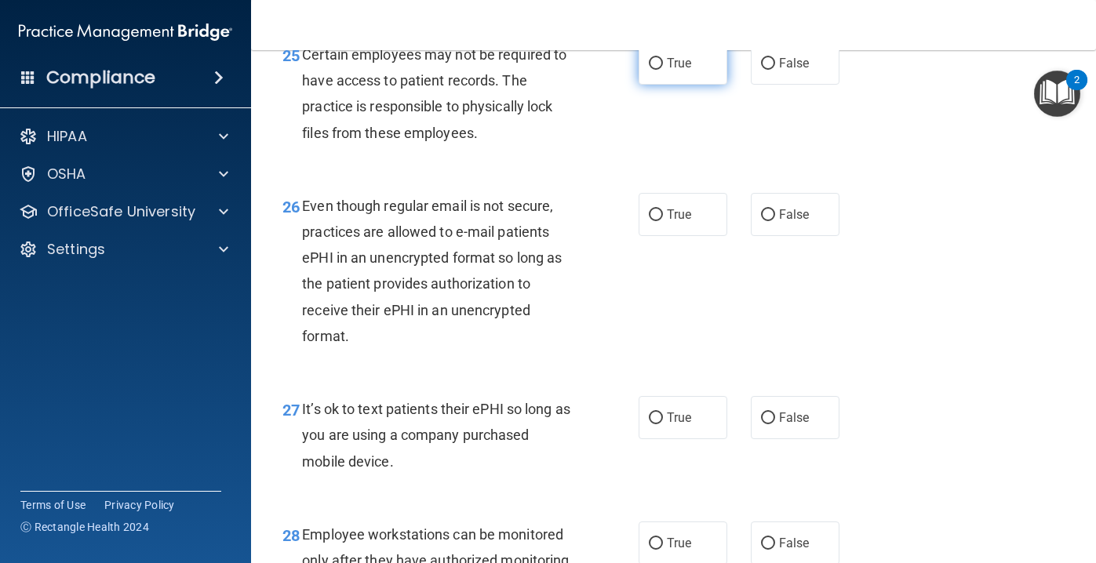
click at [659, 70] on input "True" at bounding box center [656, 64] width 14 height 12
radio input "true"
click at [688, 236] on label "True" at bounding box center [683, 214] width 89 height 43
click at [663, 221] on input "True" at bounding box center [656, 216] width 14 height 12
radio input "true"
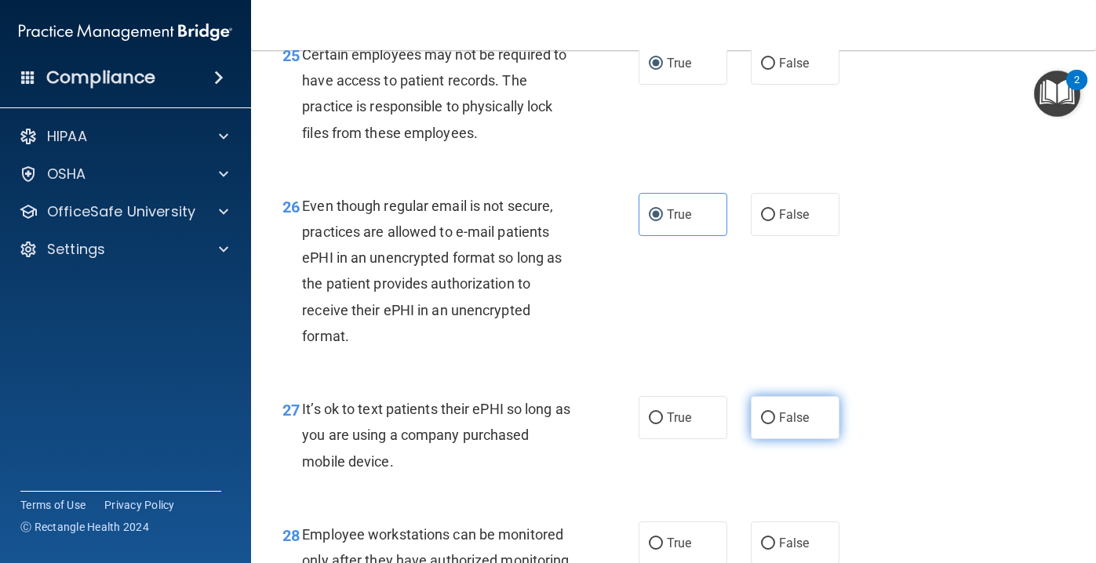
click at [797, 428] on label "False" at bounding box center [795, 417] width 89 height 43
click at [775, 425] on input "False" at bounding box center [768, 419] width 14 height 12
radio input "true"
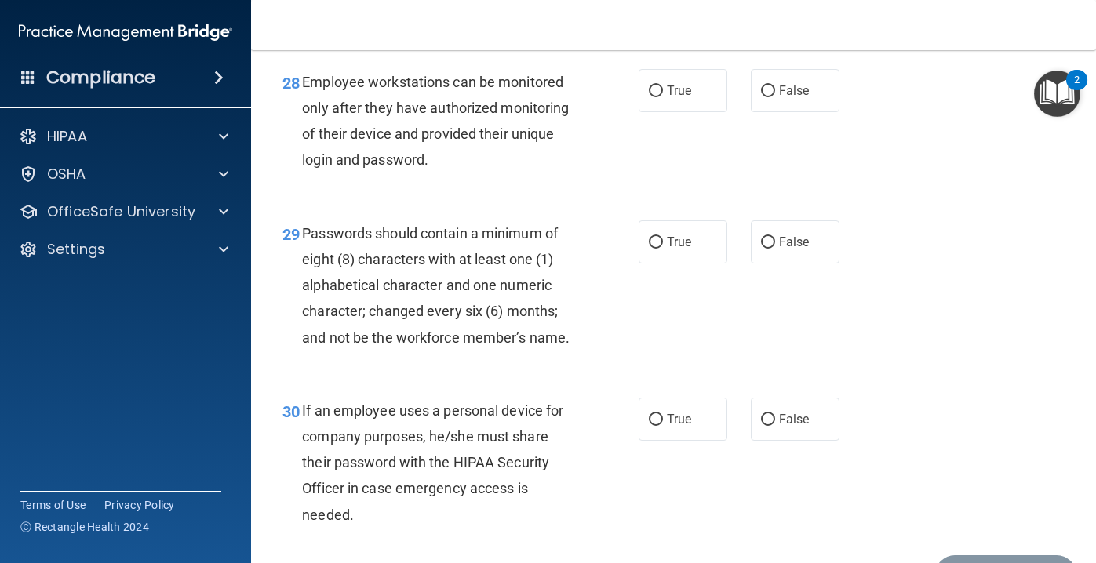
scroll to position [4360, 0]
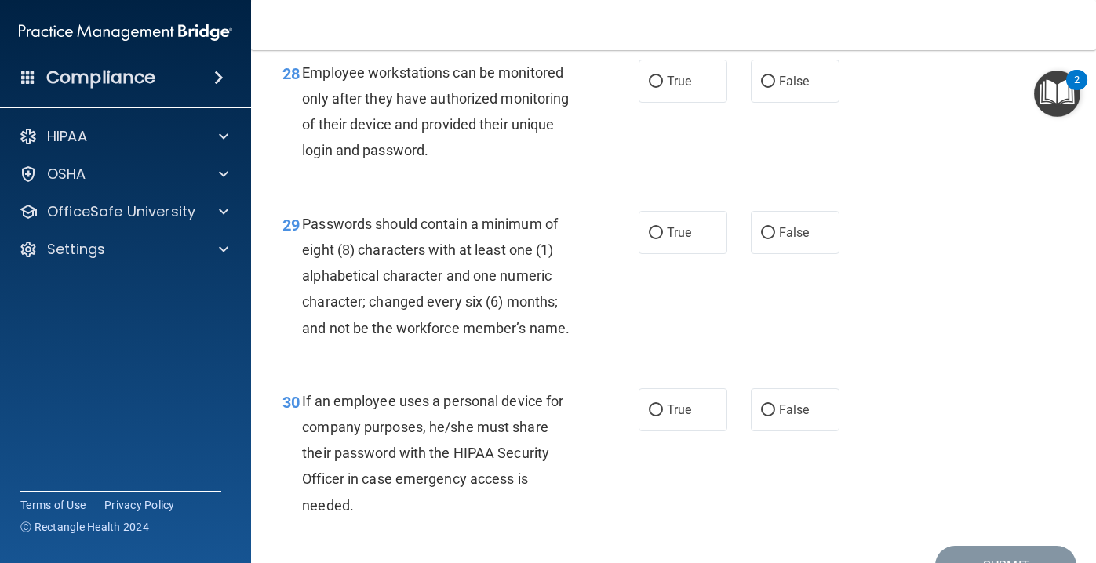
click at [788, 133] on div "28 Employee workstations can be monitored only after they have authorized monit…" at bounding box center [674, 115] width 806 height 151
click at [777, 103] on label "False" at bounding box center [795, 81] width 89 height 43
click at [775, 88] on input "False" at bounding box center [768, 82] width 14 height 12
radio input "true"
click at [713, 254] on label "True" at bounding box center [683, 232] width 89 height 43
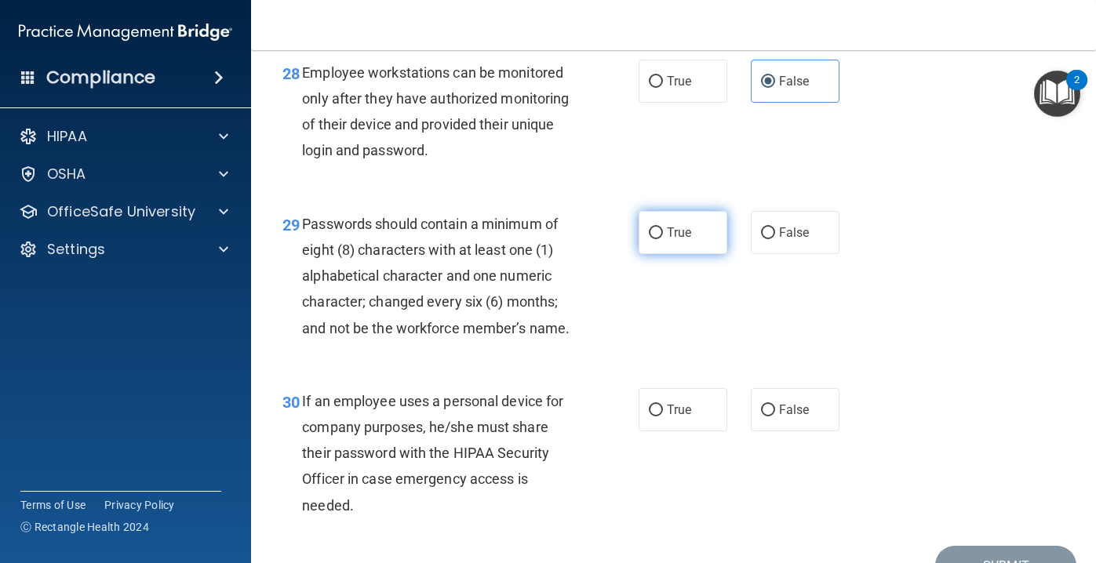
click at [663, 239] on input "True" at bounding box center [656, 234] width 14 height 12
radio input "true"
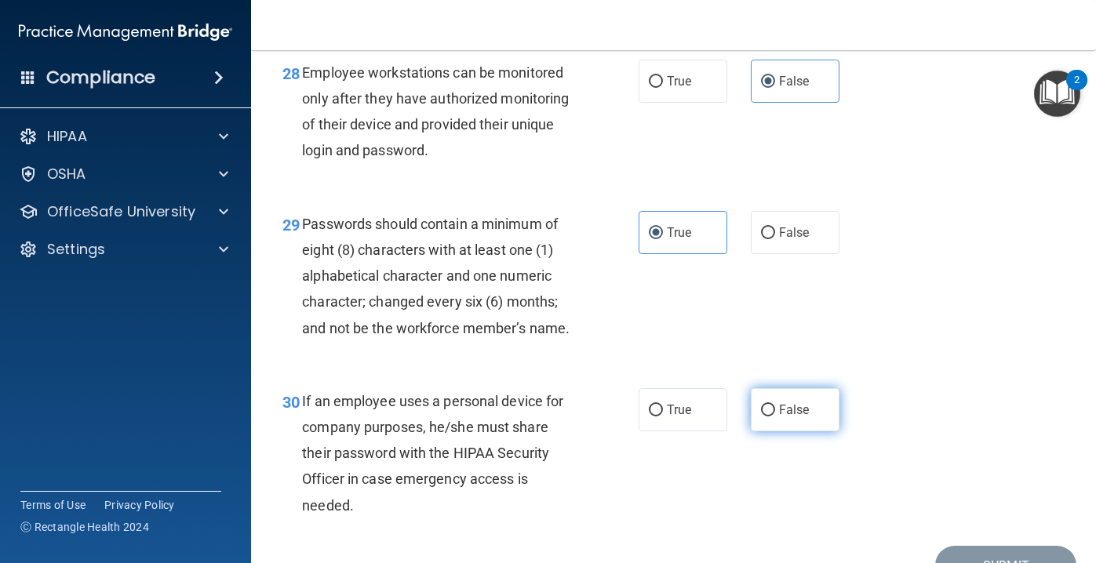
click at [773, 420] on label "False" at bounding box center [795, 409] width 89 height 43
click at [773, 417] on input "False" at bounding box center [768, 411] width 14 height 12
radio input "true"
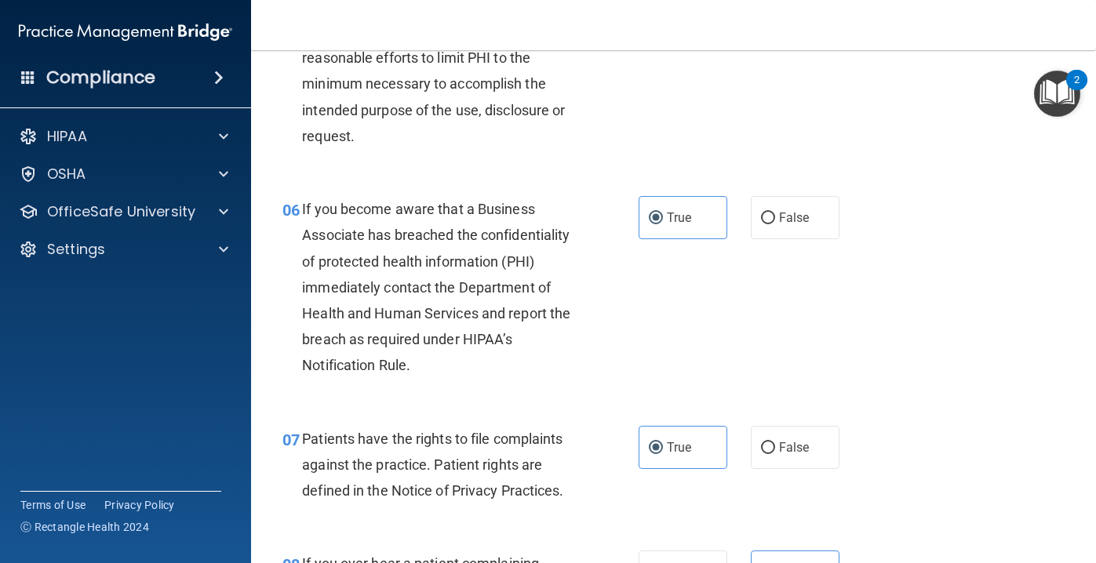
scroll to position [842, 0]
click at [800, 221] on span "False" at bounding box center [794, 217] width 31 height 15
click at [775, 221] on input "False" at bounding box center [768, 218] width 14 height 12
radio input "true"
radio input "false"
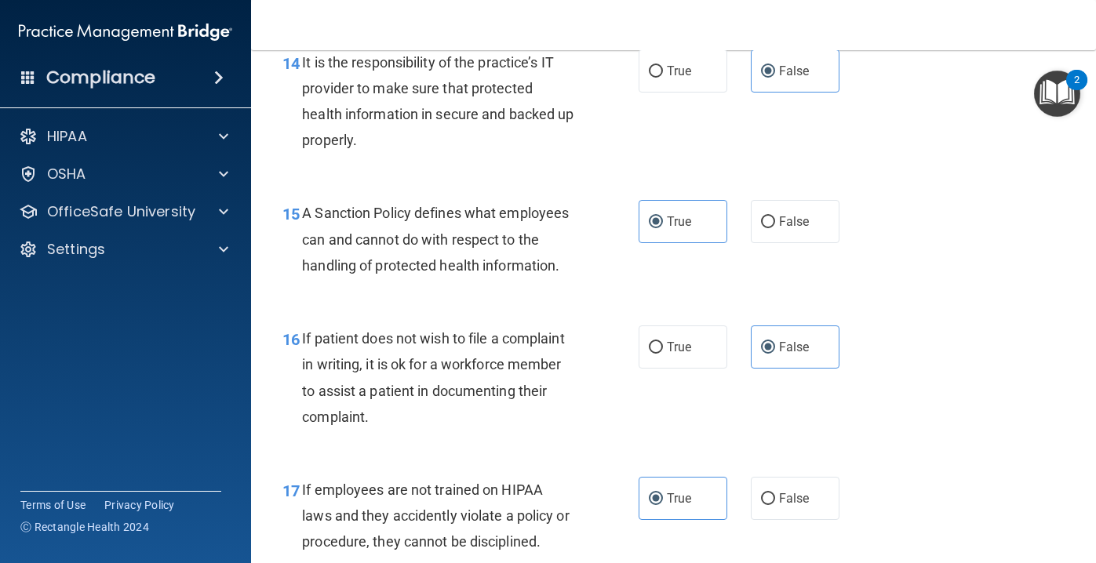
scroll to position [2384, 0]
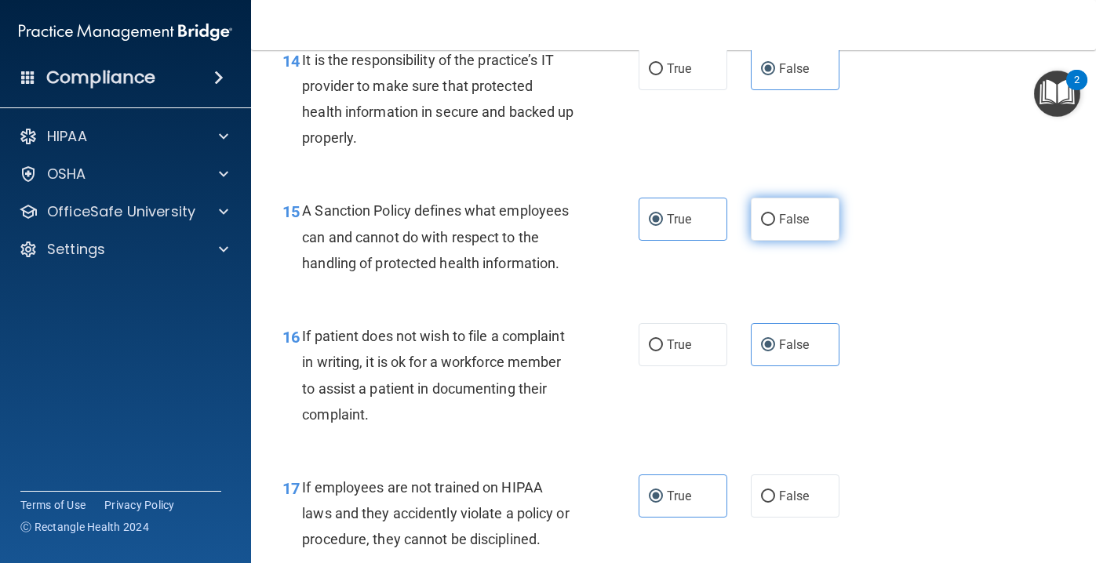
click at [791, 223] on span "False" at bounding box center [794, 219] width 31 height 15
click at [775, 223] on input "False" at bounding box center [768, 220] width 14 height 12
radio input "true"
radio input "false"
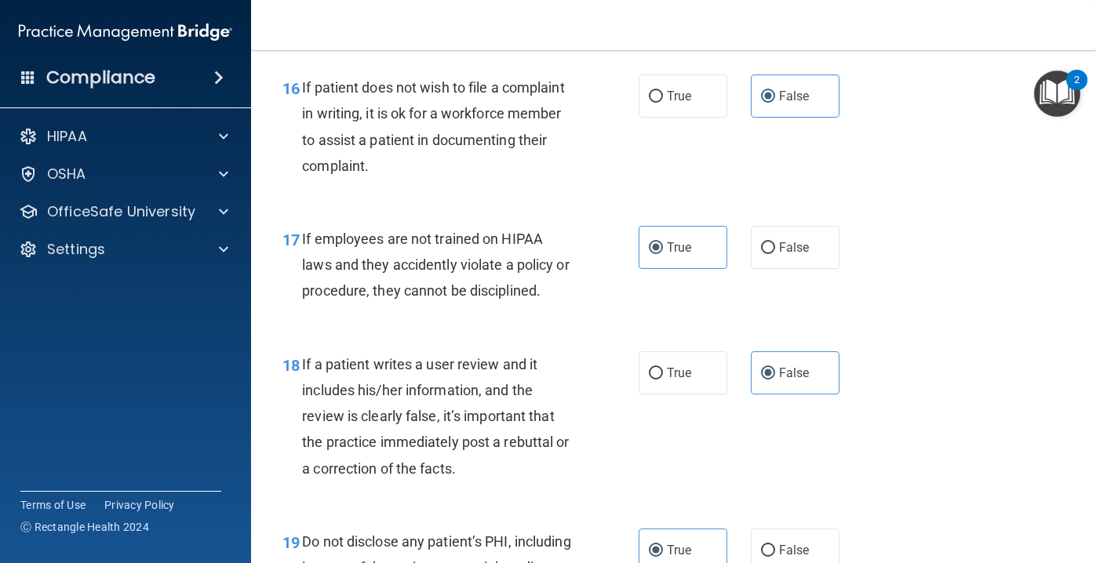
scroll to position [2594, 0]
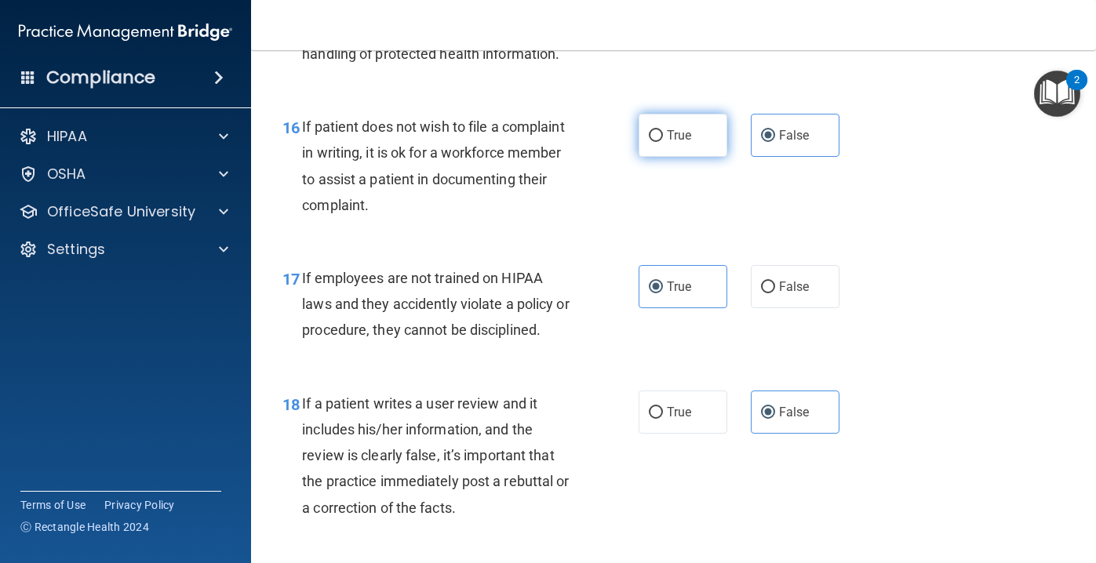
click at [695, 153] on label "True" at bounding box center [683, 135] width 89 height 43
click at [663, 142] on input "True" at bounding box center [656, 136] width 14 height 12
radio input "true"
radio input "false"
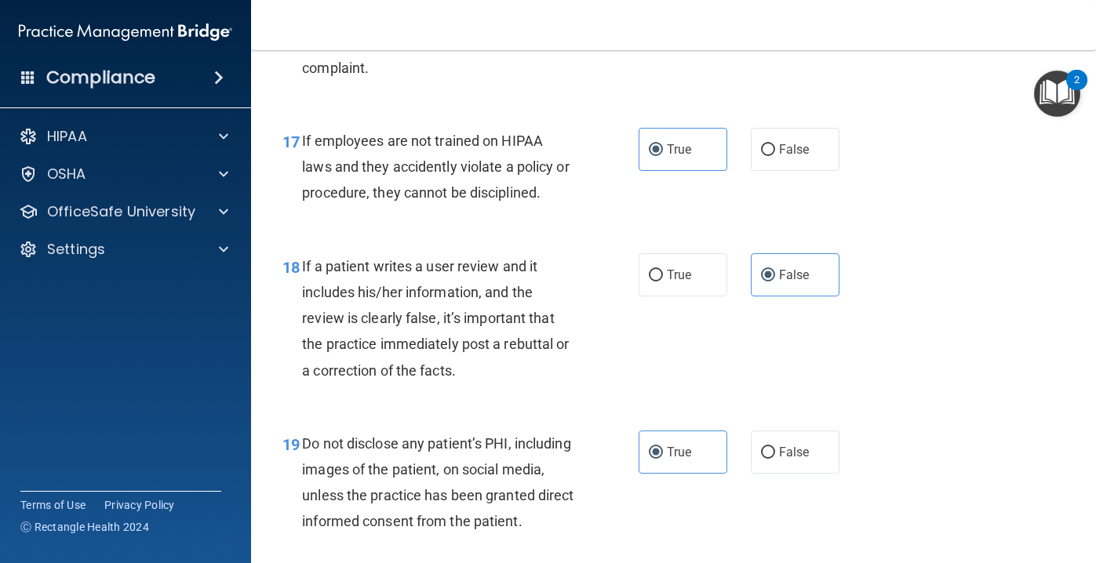
scroll to position [2735, 0]
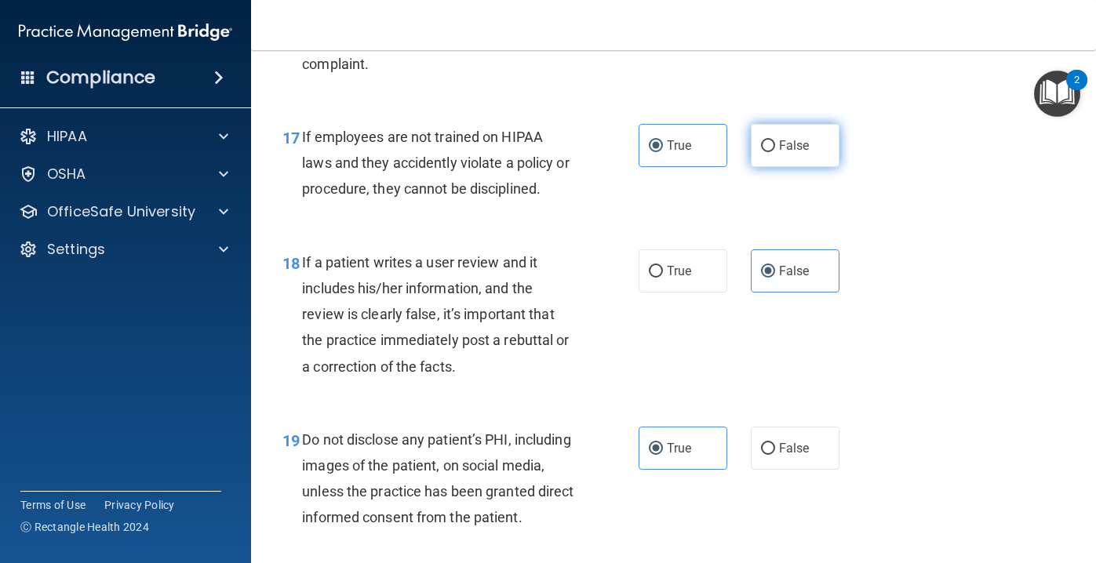
click at [808, 138] on span "False" at bounding box center [794, 145] width 31 height 15
click at [775, 140] on input "False" at bounding box center [768, 146] width 14 height 12
radio input "true"
radio input "false"
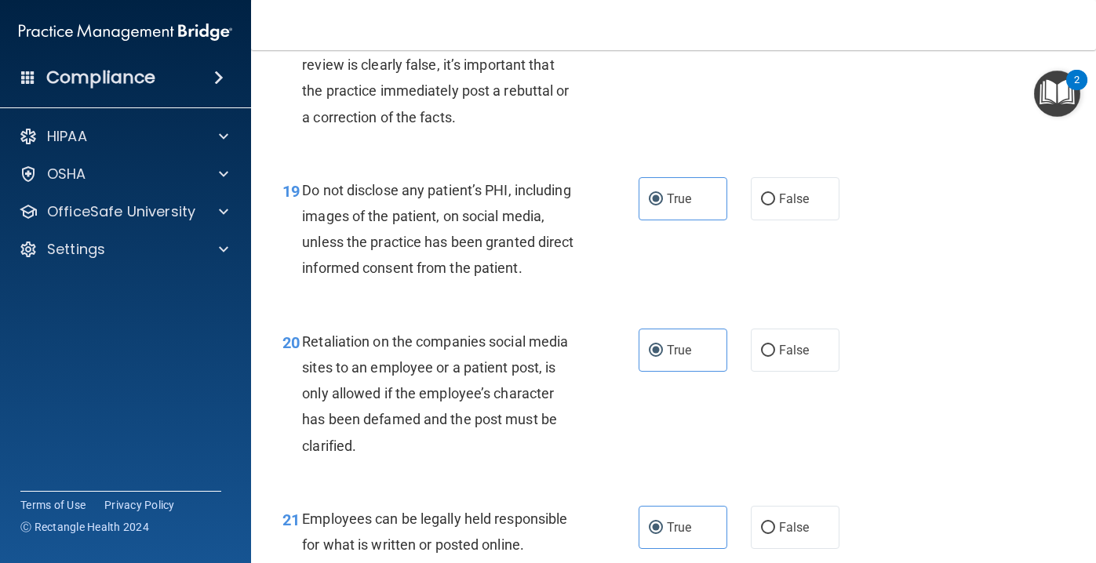
scroll to position [3232, 0]
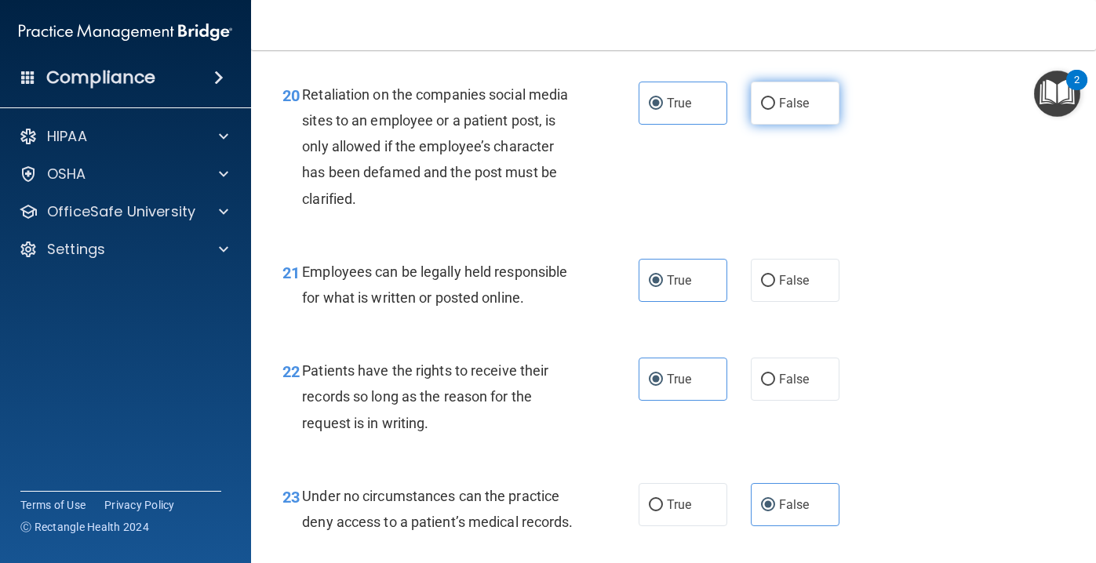
click at [798, 102] on span "False" at bounding box center [794, 103] width 31 height 15
click at [775, 102] on input "False" at bounding box center [768, 104] width 14 height 12
radio input "true"
radio input "false"
click at [812, 403] on div "22 Patients have the rights to receive their records so long as the reason for …" at bounding box center [674, 401] width 806 height 126
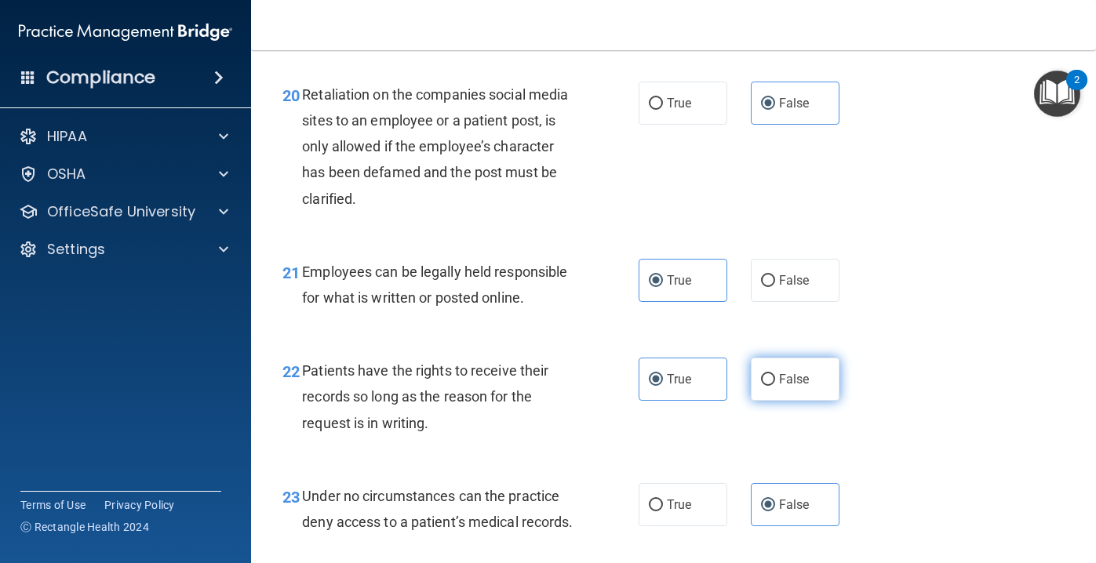
click at [811, 384] on label "False" at bounding box center [795, 379] width 89 height 43
click at [775, 384] on input "False" at bounding box center [768, 380] width 14 height 12
radio input "true"
radio input "false"
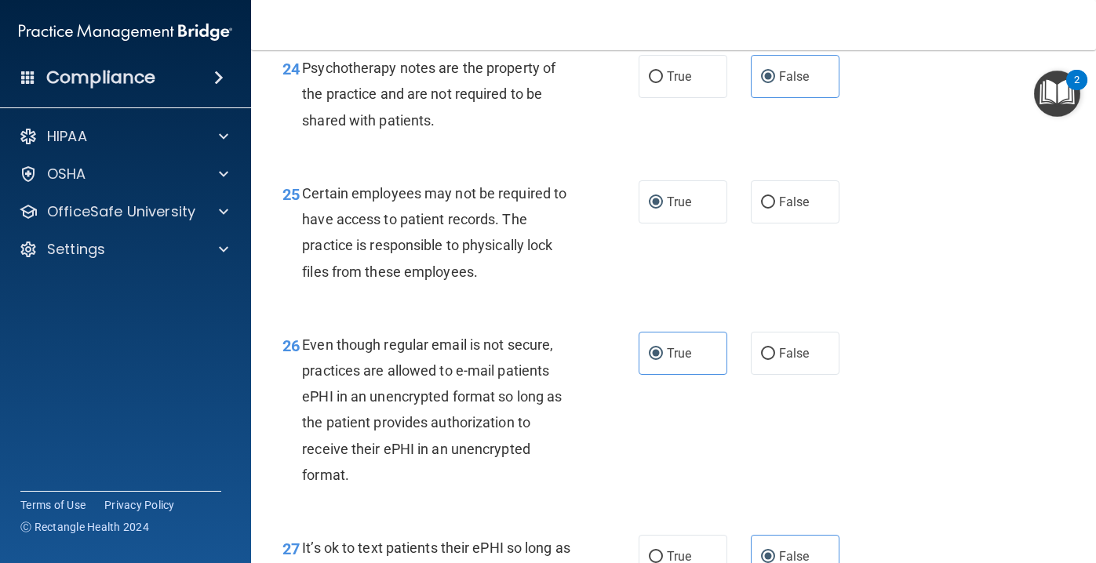
scroll to position [3758, 0]
click at [691, 85] on span "True" at bounding box center [679, 77] width 24 height 15
click at [663, 84] on input "True" at bounding box center [656, 78] width 14 height 12
radio input "true"
radio input "false"
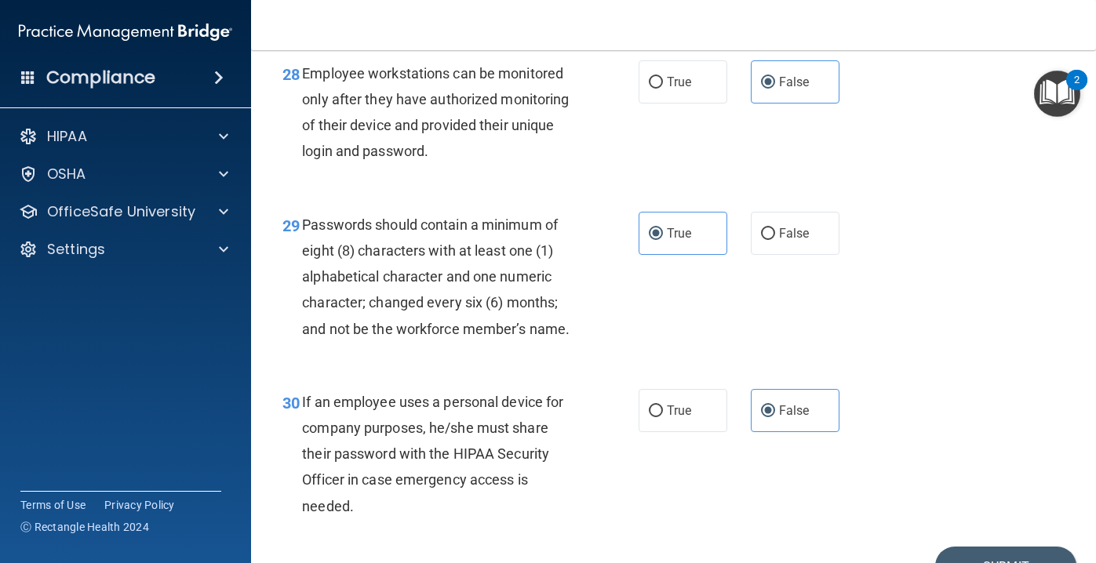
scroll to position [4472, 0]
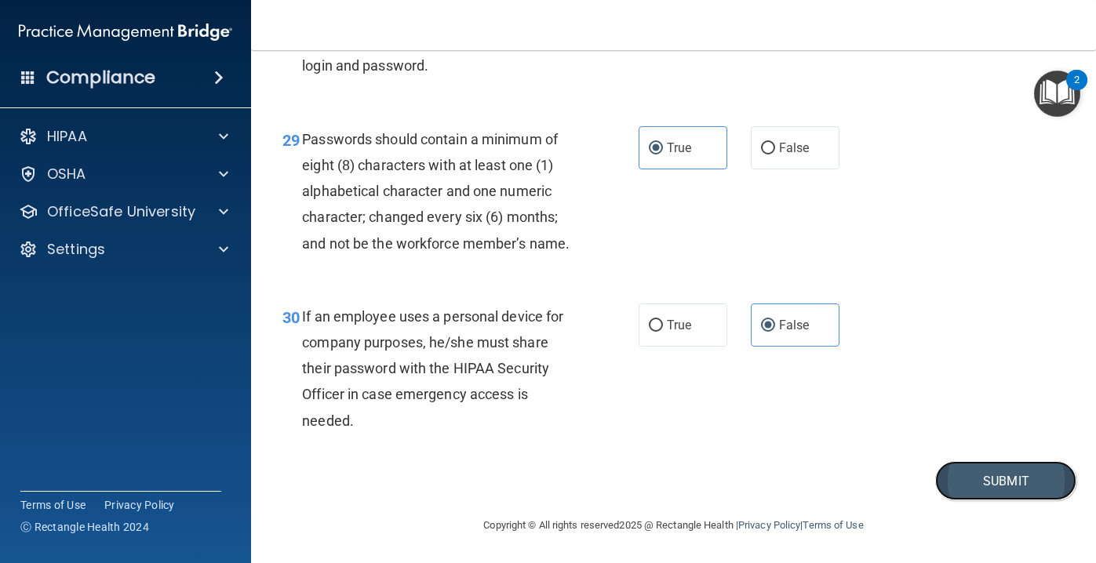
click at [1001, 481] on button "Submit" at bounding box center [1005, 481] width 141 height 40
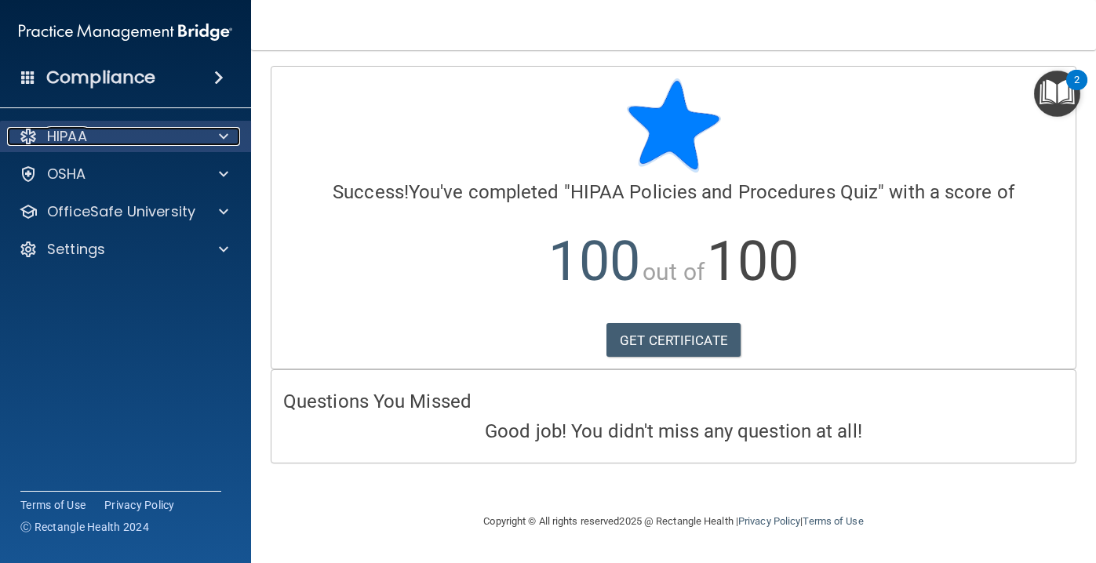
click at [221, 136] on span at bounding box center [223, 136] width 9 height 19
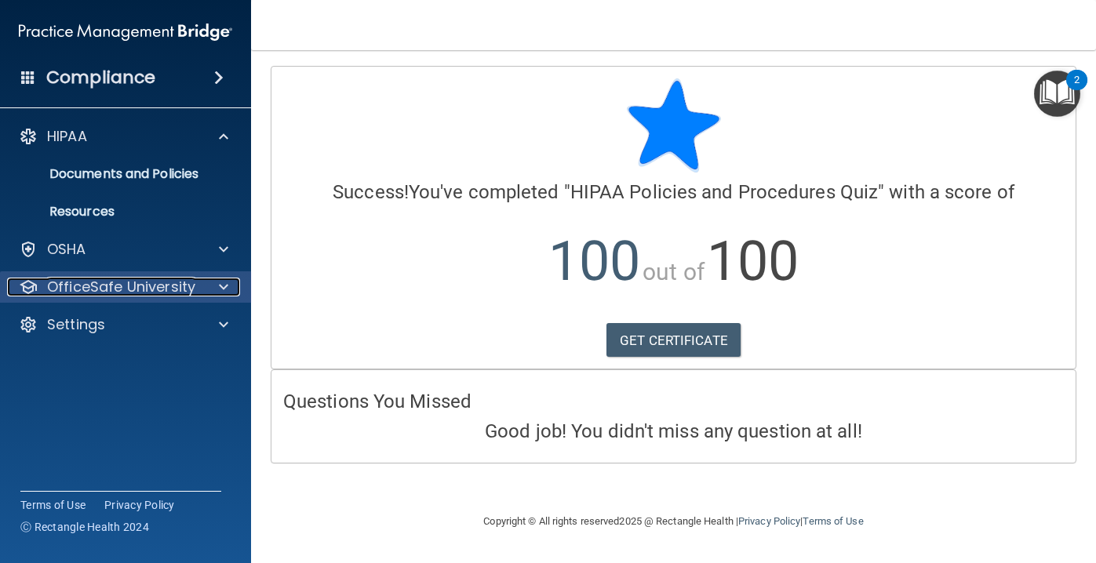
click at [202, 283] on div at bounding box center [221, 287] width 39 height 19
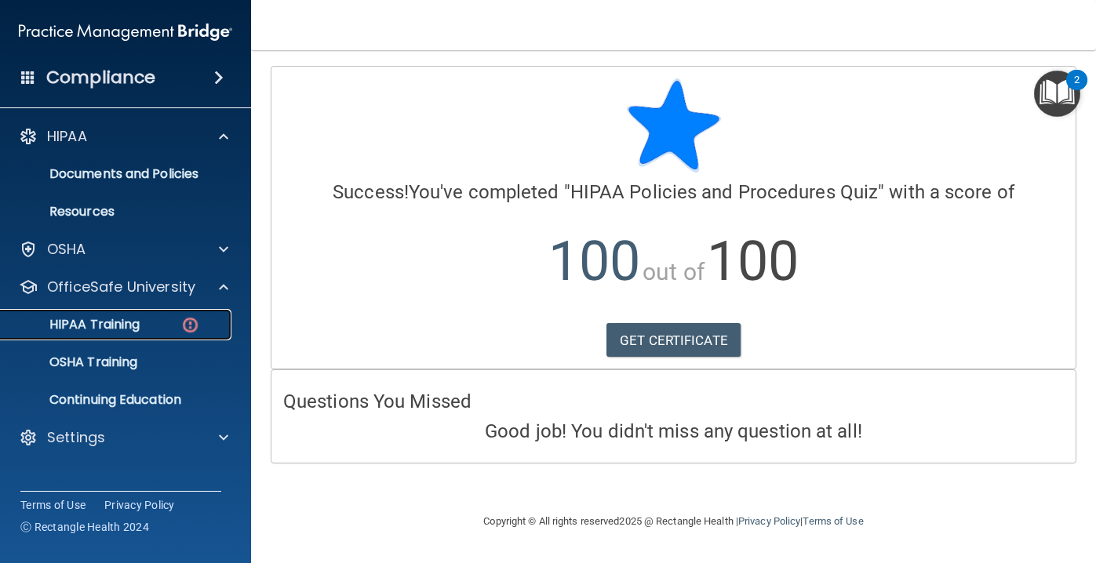
click at [147, 323] on div "HIPAA Training" at bounding box center [117, 325] width 214 height 16
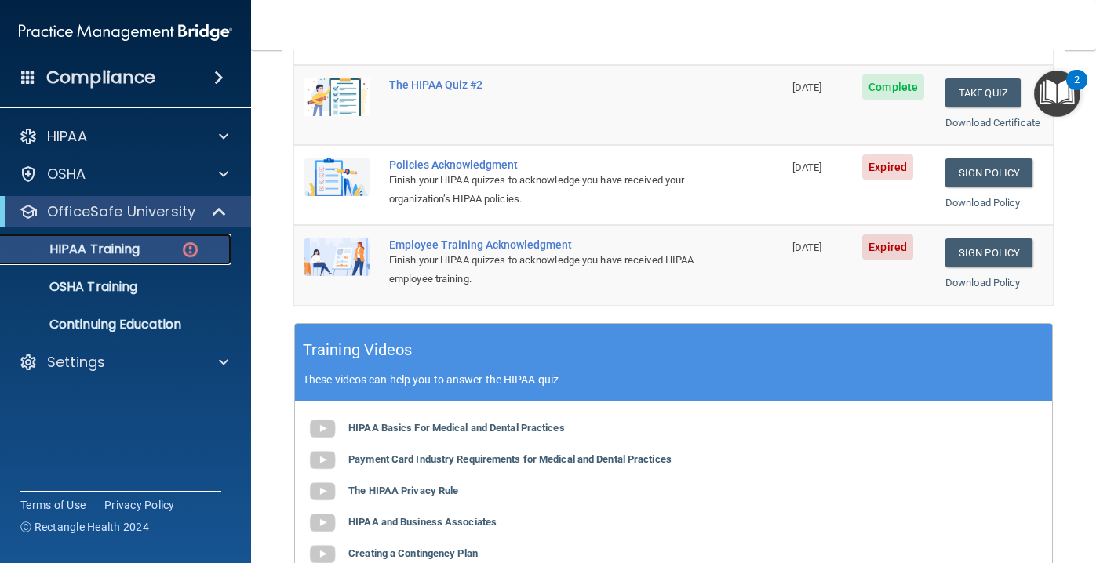
scroll to position [372, 0]
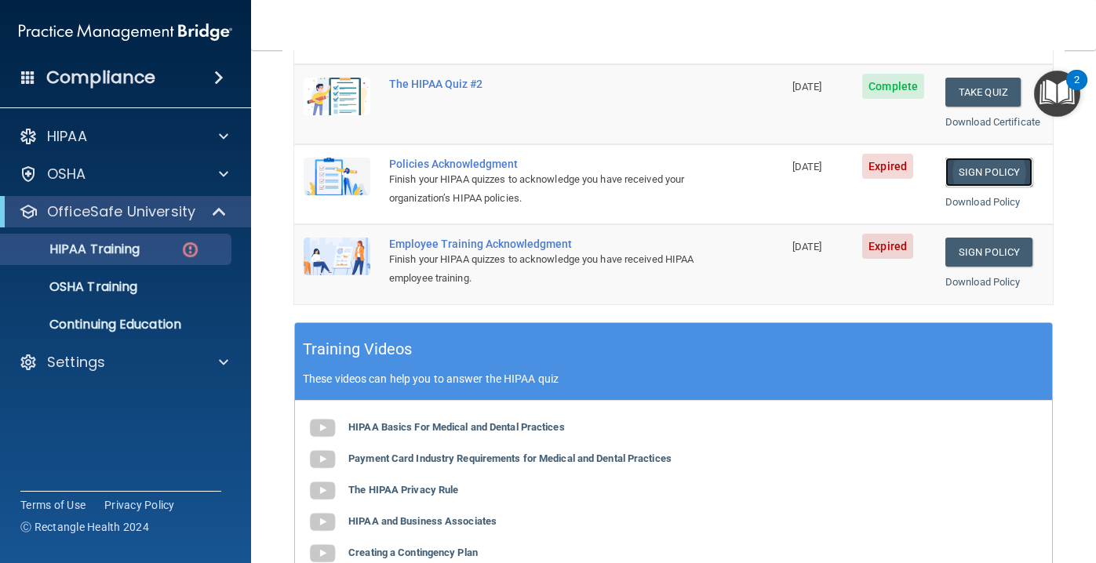
click at [958, 179] on link "Sign Policy" at bounding box center [989, 172] width 87 height 29
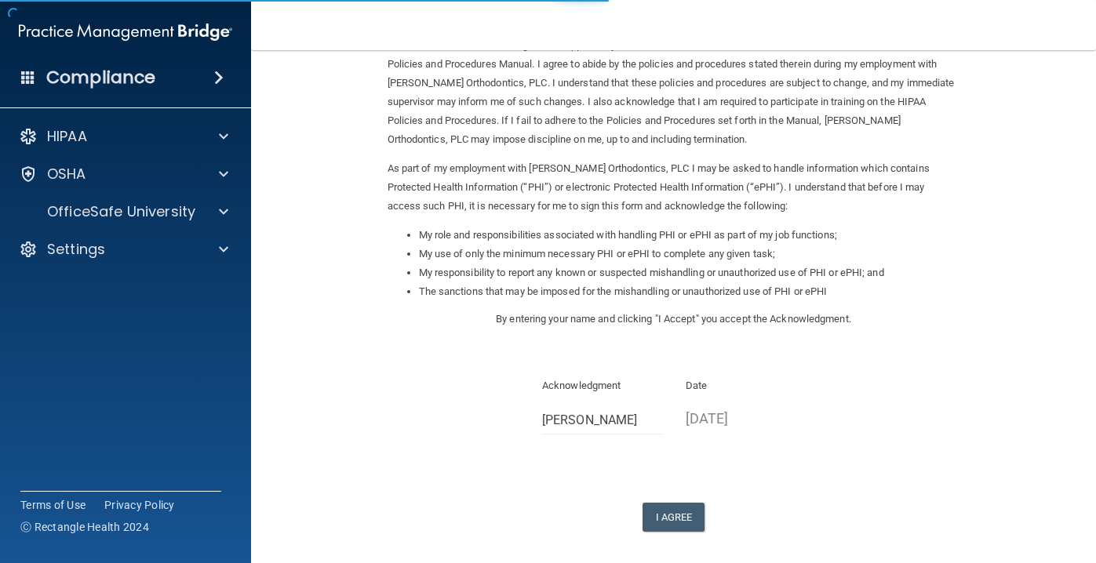
scroll to position [155, 0]
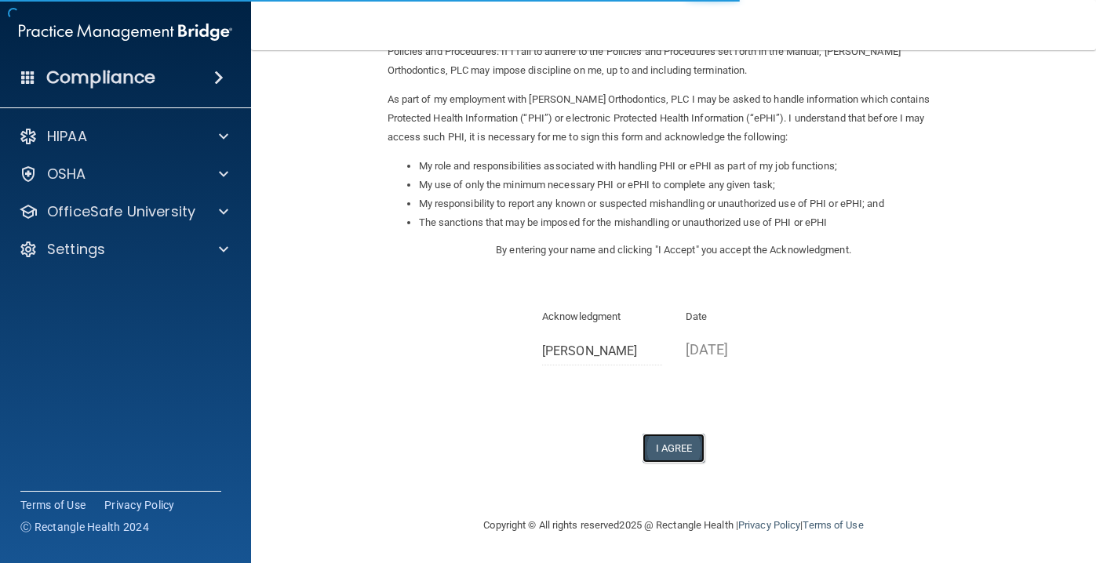
click at [667, 446] on button "I Agree" at bounding box center [674, 448] width 63 height 29
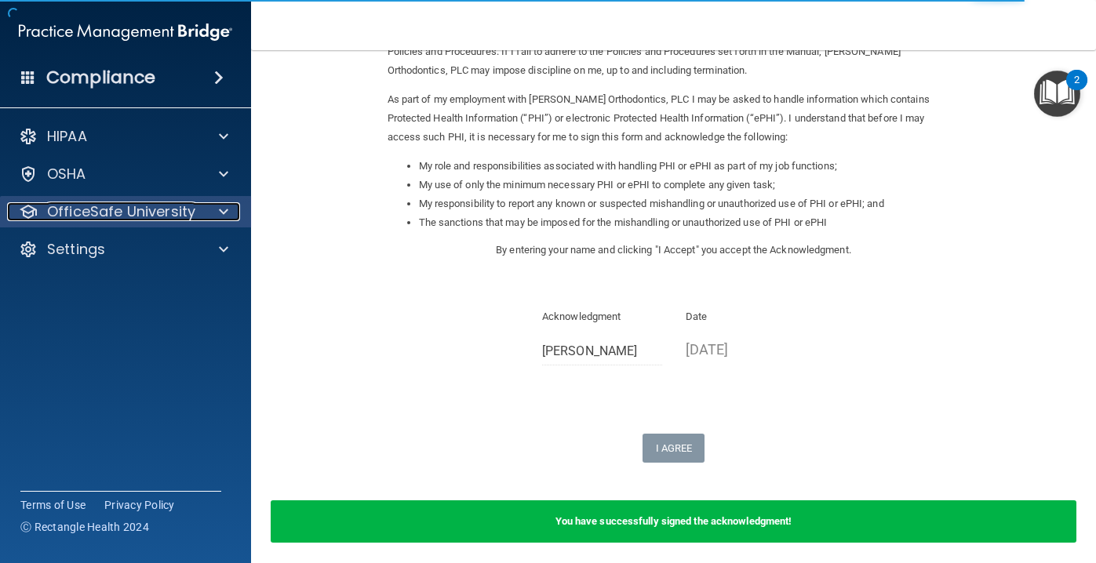
click at [230, 217] on div at bounding box center [221, 211] width 39 height 19
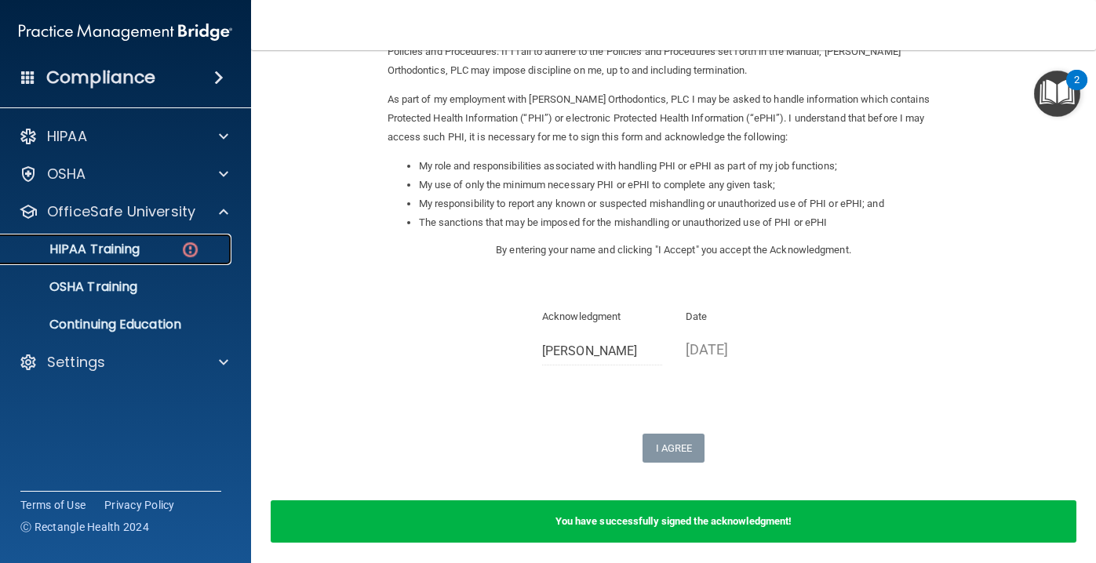
click at [159, 243] on div "HIPAA Training" at bounding box center [117, 250] width 214 height 16
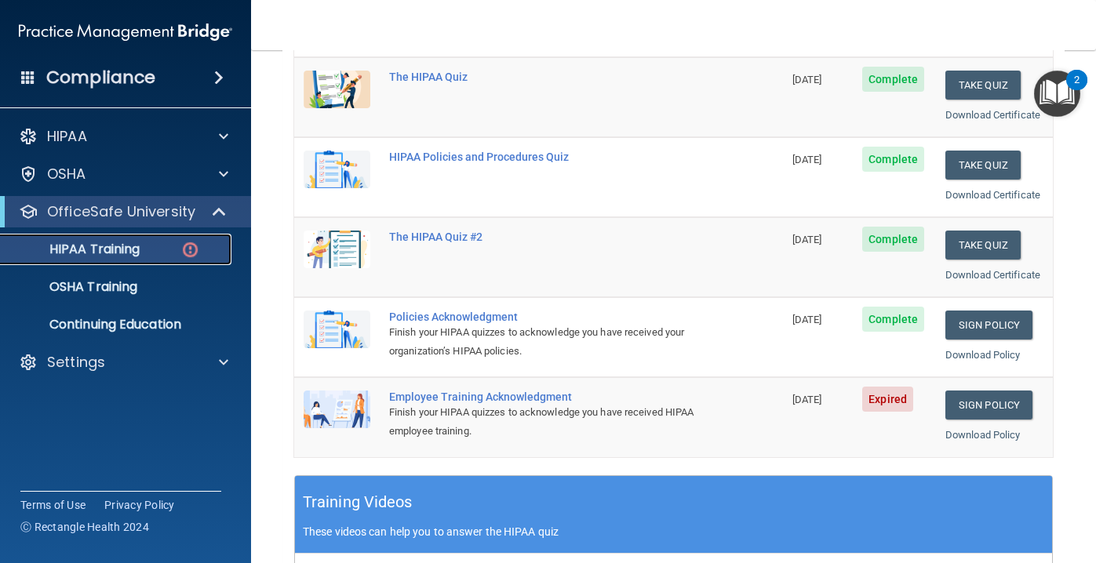
scroll to position [414, 0]
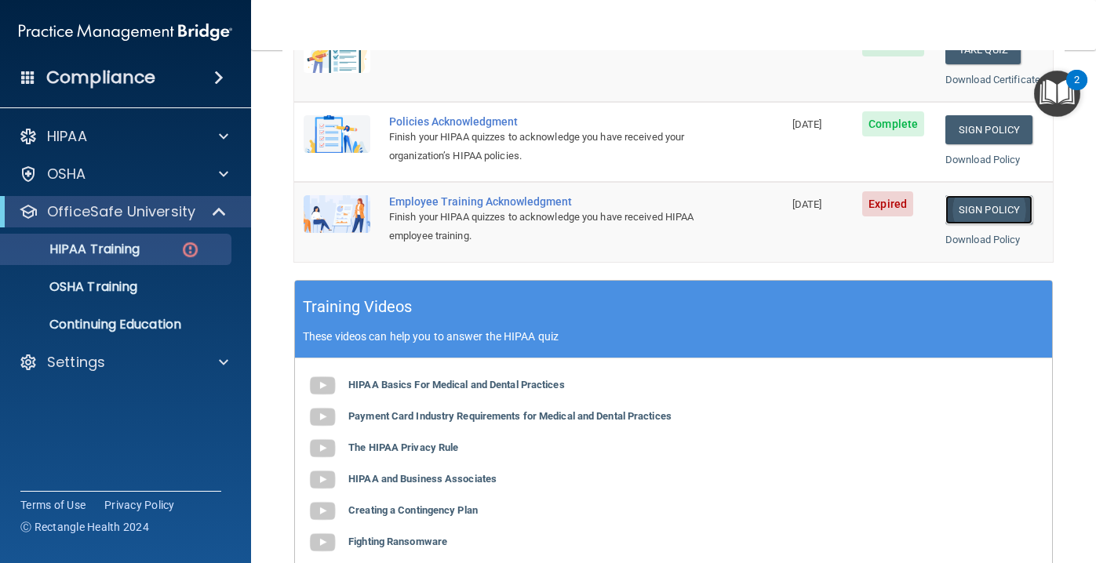
click at [996, 209] on link "Sign Policy" at bounding box center [989, 209] width 87 height 29
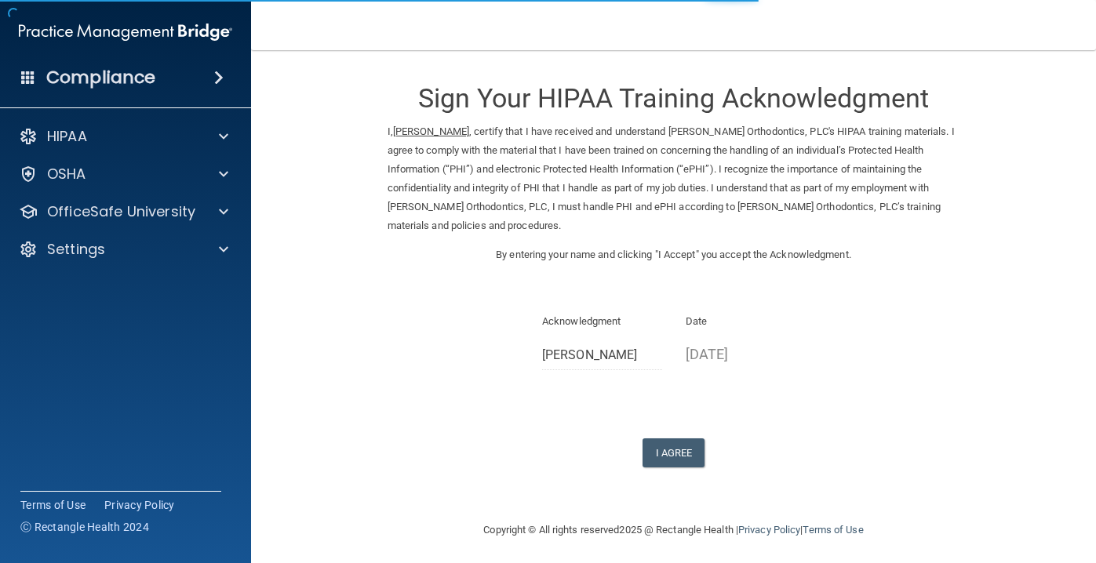
scroll to position [5, 0]
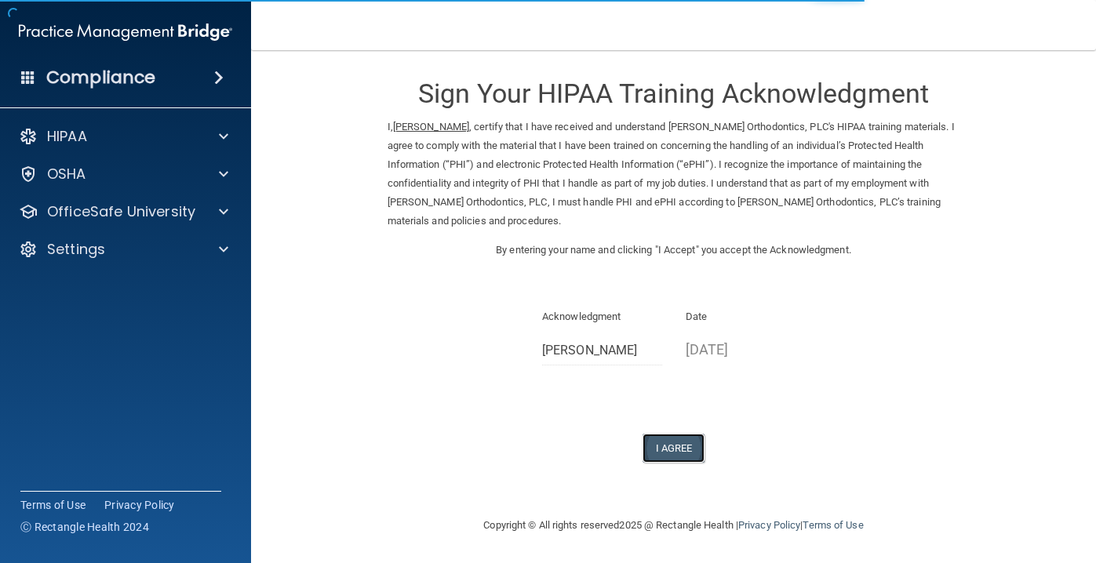
click at [660, 439] on button "I Agree" at bounding box center [674, 448] width 63 height 29
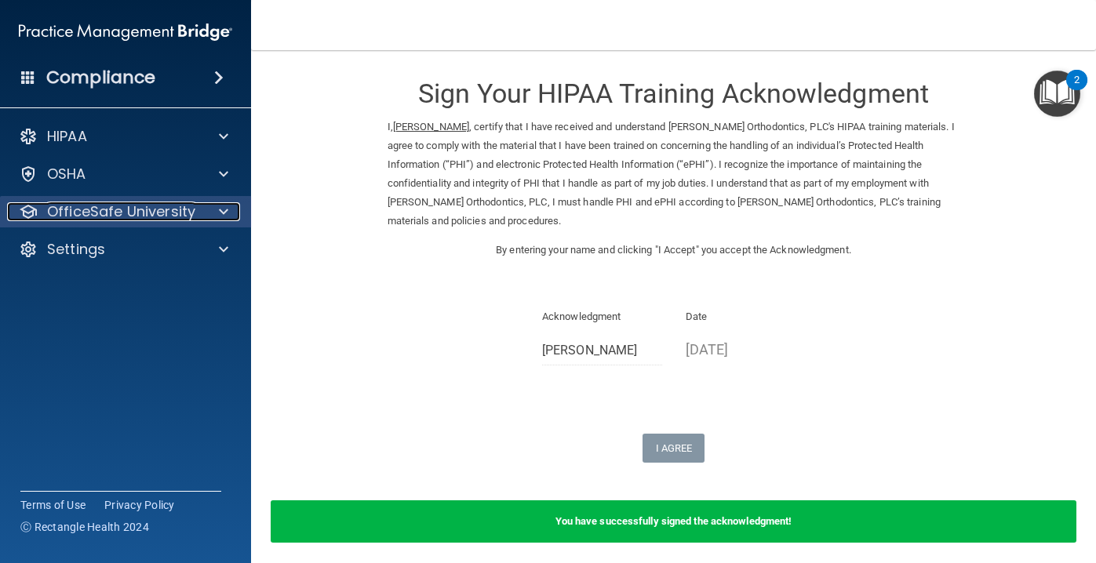
click at [219, 202] on span at bounding box center [223, 211] width 9 height 19
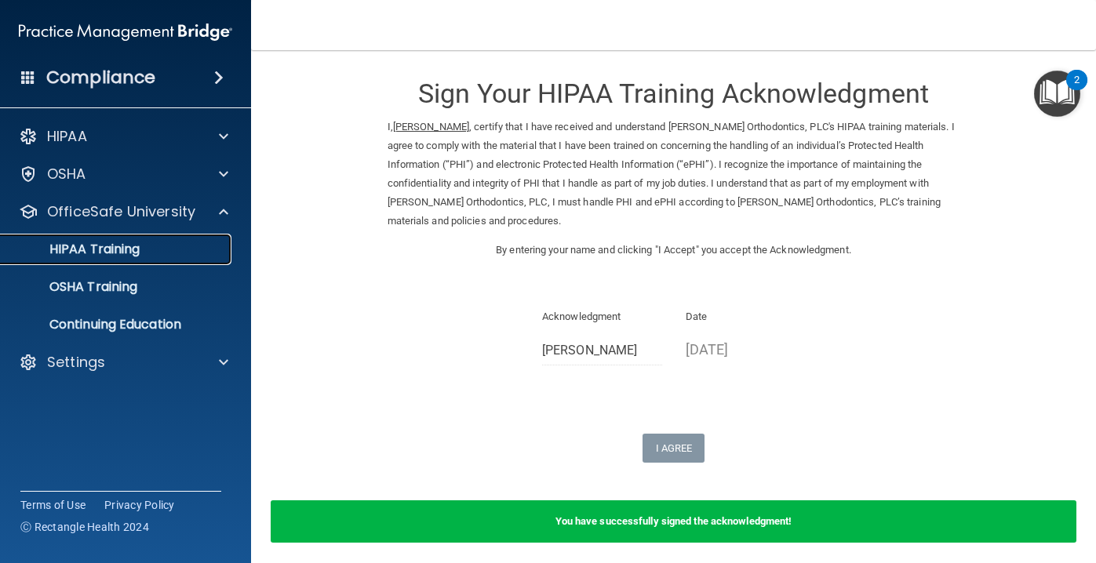
click at [120, 264] on link "HIPAA Training" at bounding box center [107, 249] width 247 height 31
